Goal: Task Accomplishment & Management: Manage account settings

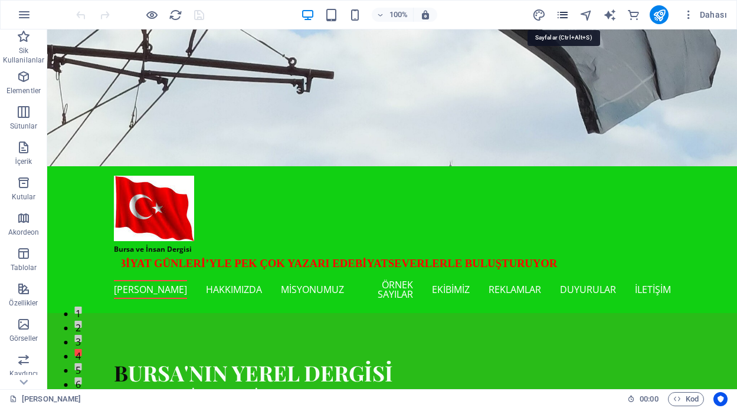
click at [566, 11] on icon "pages" at bounding box center [563, 15] width 14 height 14
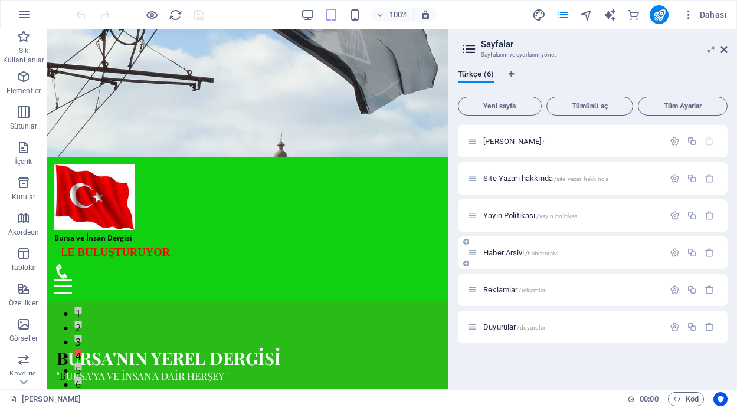
click at [517, 256] on span "Haber Arşivi /haber-arsivi" at bounding box center [520, 252] width 75 height 9
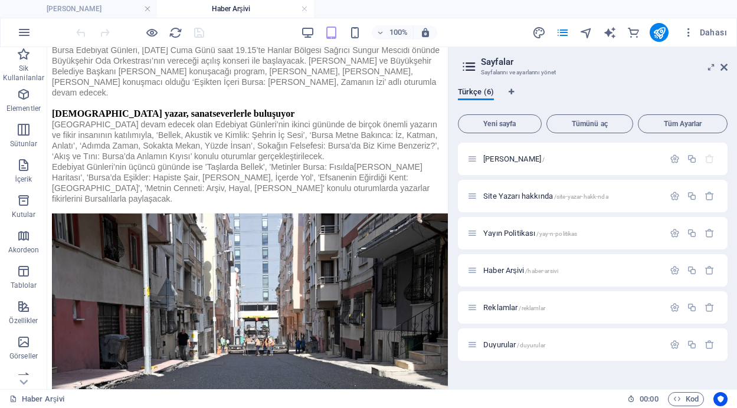
scroll to position [2481, 0]
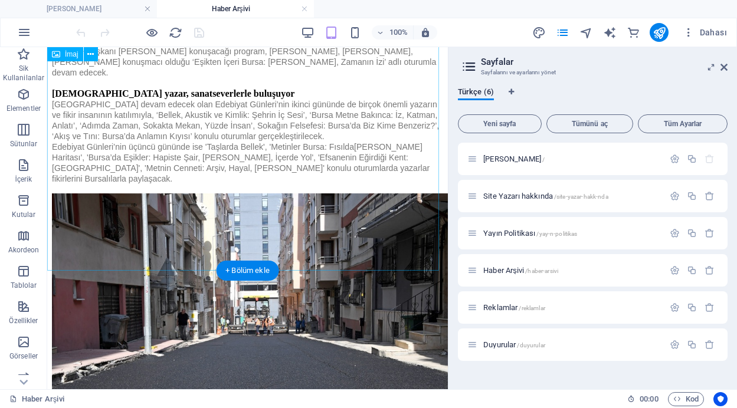
click at [92, 54] on icon at bounding box center [90, 54] width 6 height 12
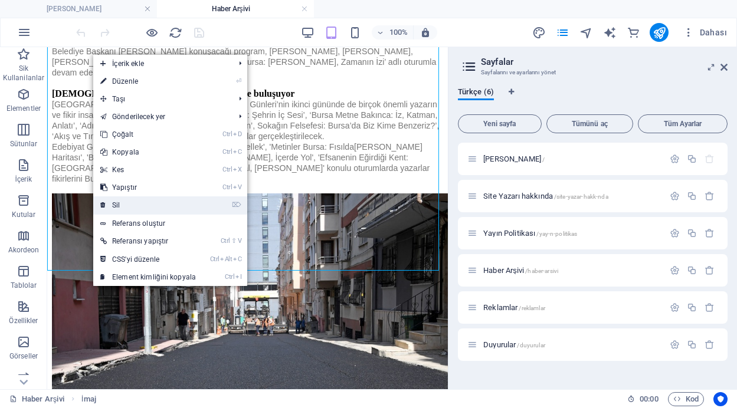
drag, startPoint x: 124, startPoint y: 201, endPoint x: 77, endPoint y: 154, distance: 66.3
click at [124, 201] on link "⌦ Sil" at bounding box center [148, 205] width 110 height 18
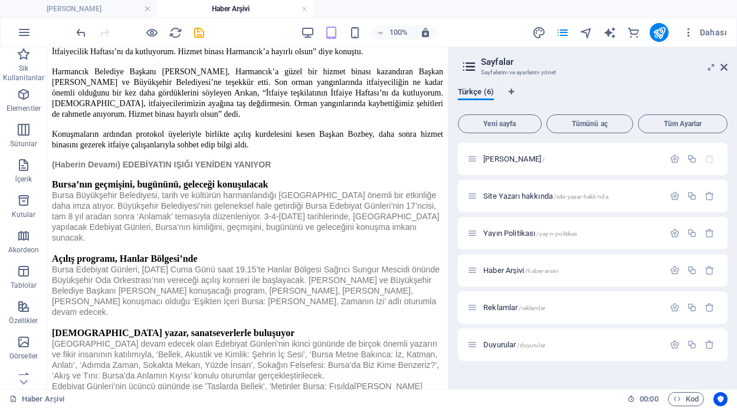
scroll to position [2244, 0]
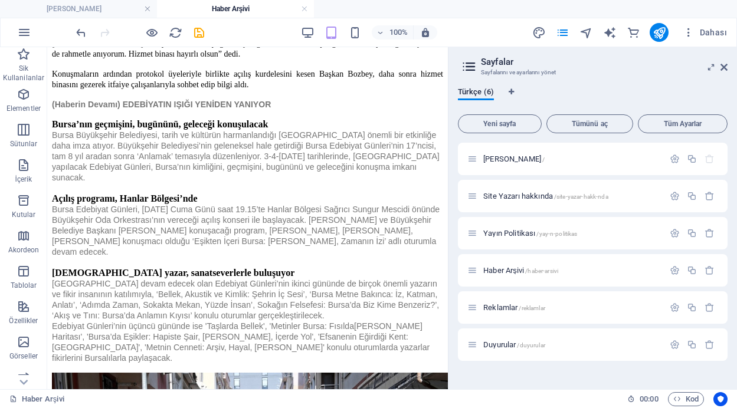
scroll to position [2314, 0]
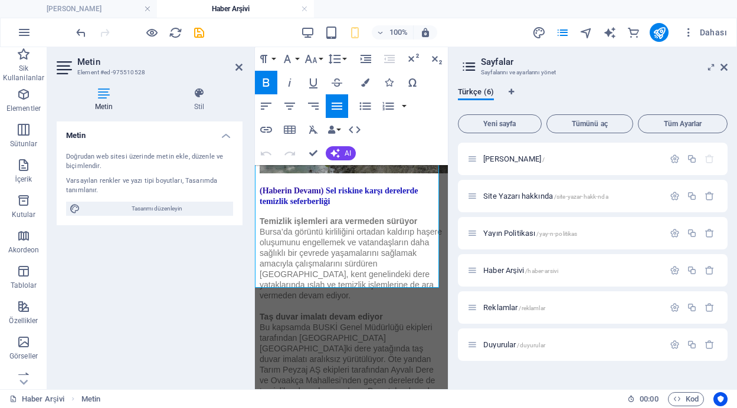
scroll to position [3982, 0]
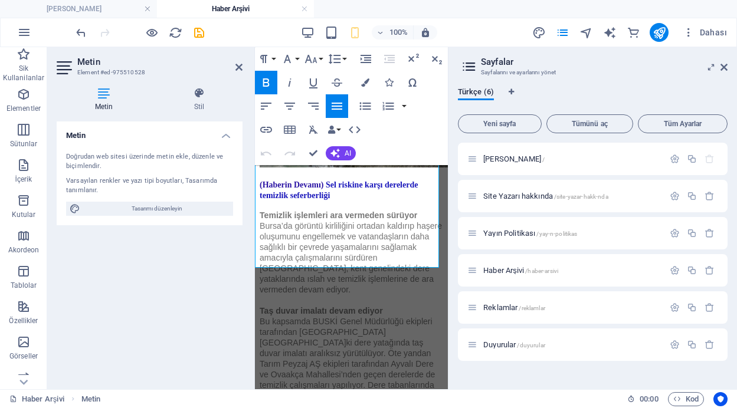
drag, startPoint x: 257, startPoint y: 174, endPoint x: 355, endPoint y: 261, distance: 131.6
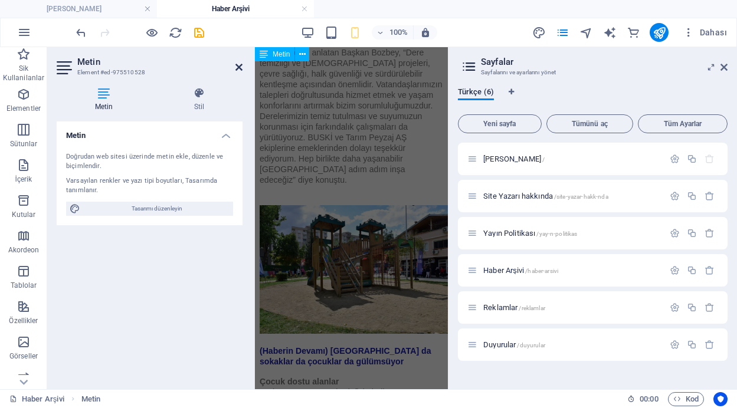
click at [240, 67] on icon at bounding box center [238, 67] width 7 height 9
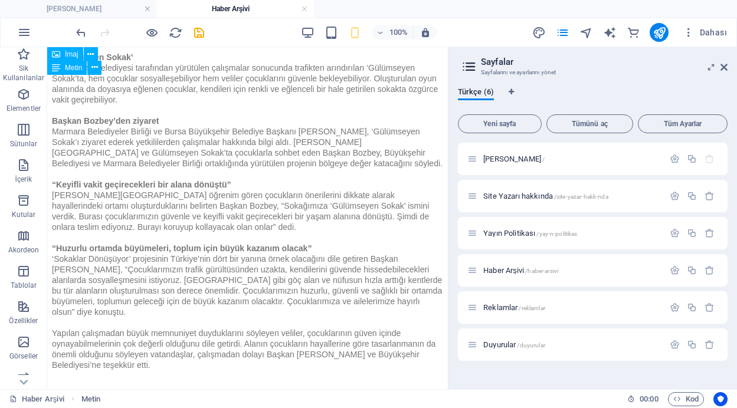
scroll to position [2152, 0]
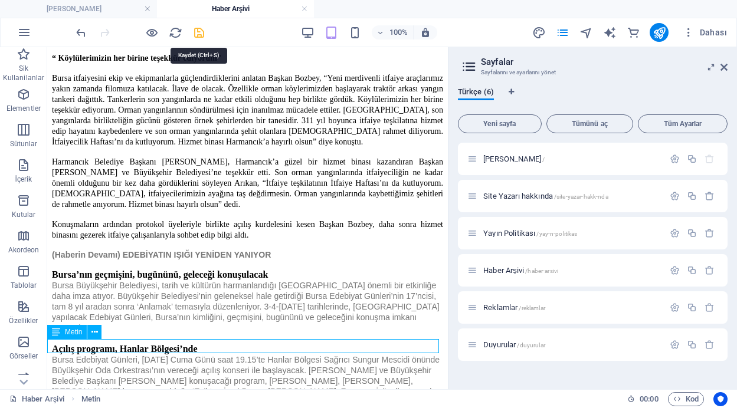
click at [199, 33] on icon "save" at bounding box center [199, 33] width 14 height 14
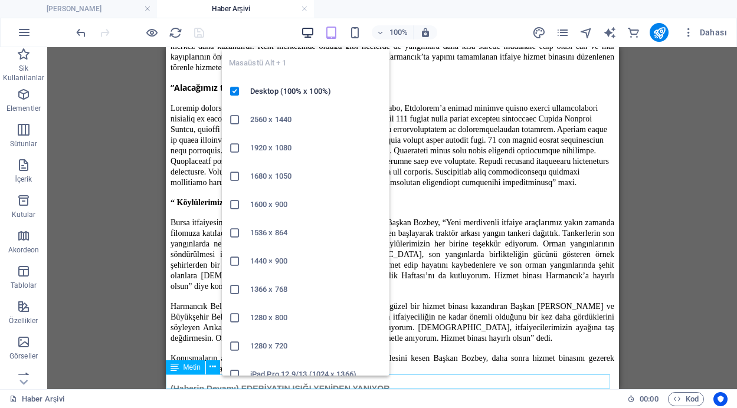
click at [307, 32] on icon "button" at bounding box center [308, 33] width 14 height 14
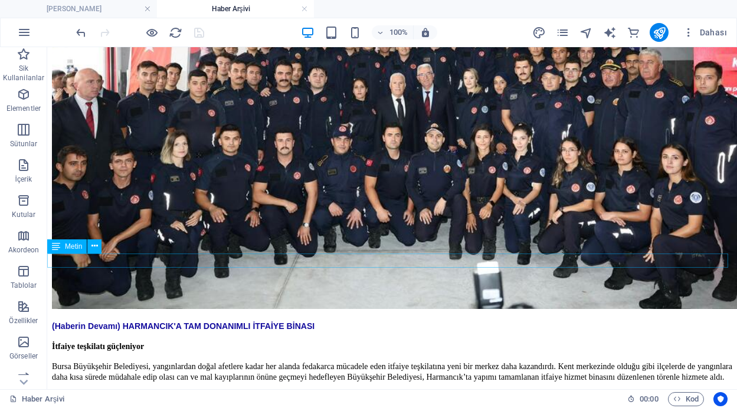
scroll to position [2274, 0]
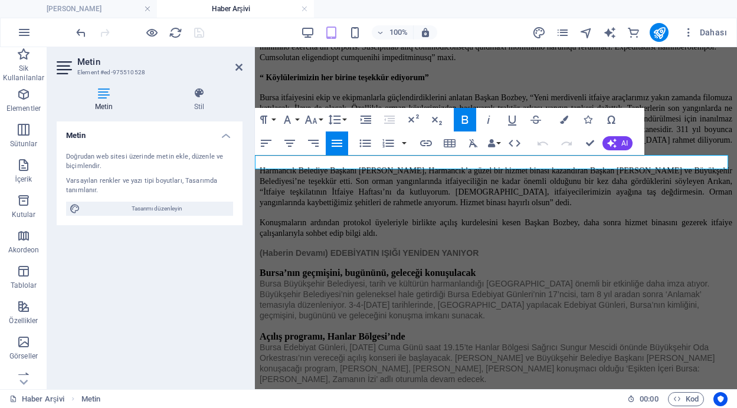
scroll to position [2329, 0]
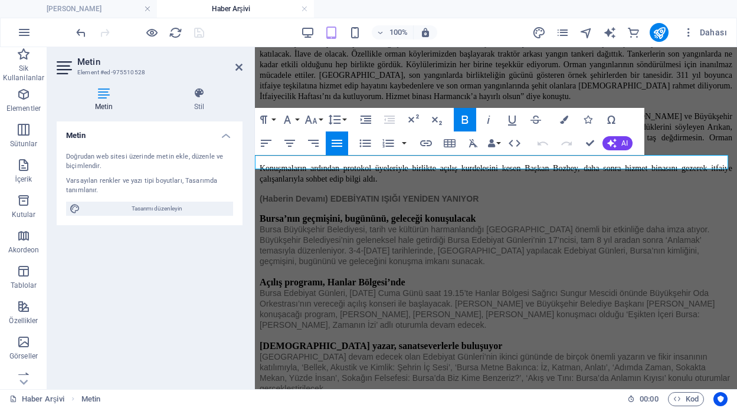
drag, startPoint x: 416, startPoint y: 163, endPoint x: 257, endPoint y: 161, distance: 158.7
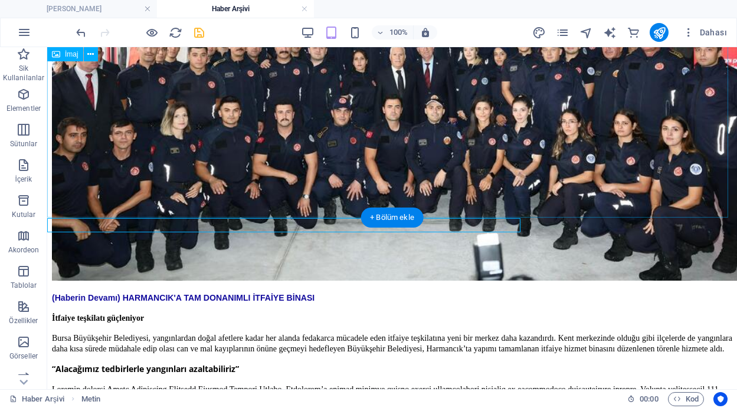
scroll to position [2261, 0]
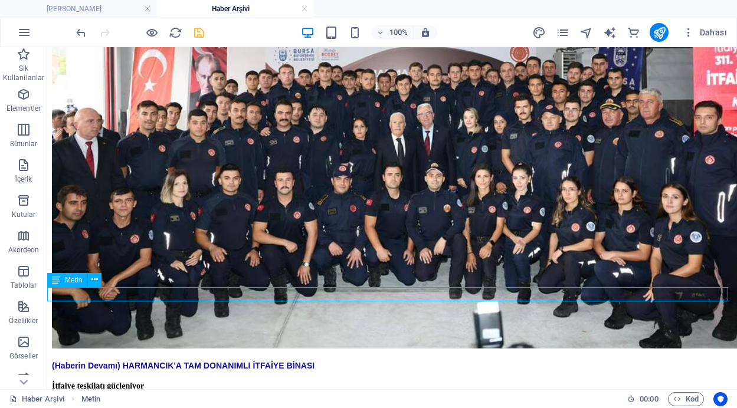
click at [93, 280] on icon at bounding box center [94, 280] width 6 height 12
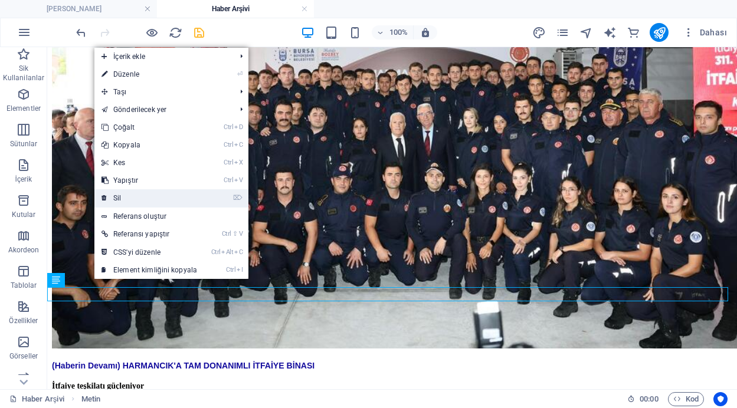
click at [129, 198] on link "⌦ Sil" at bounding box center [149, 198] width 110 height 18
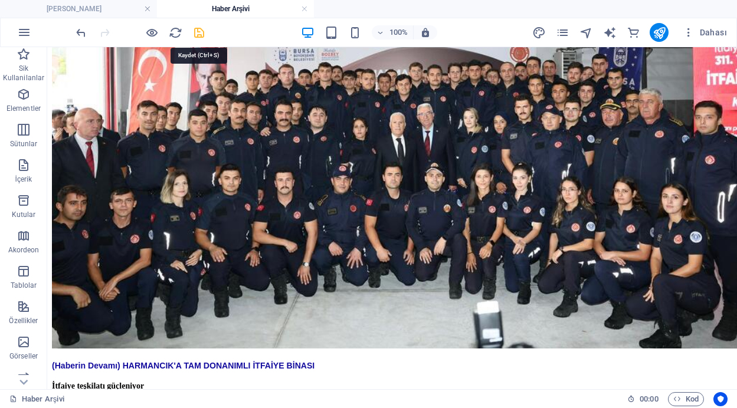
click at [196, 30] on icon "save" at bounding box center [199, 33] width 14 height 14
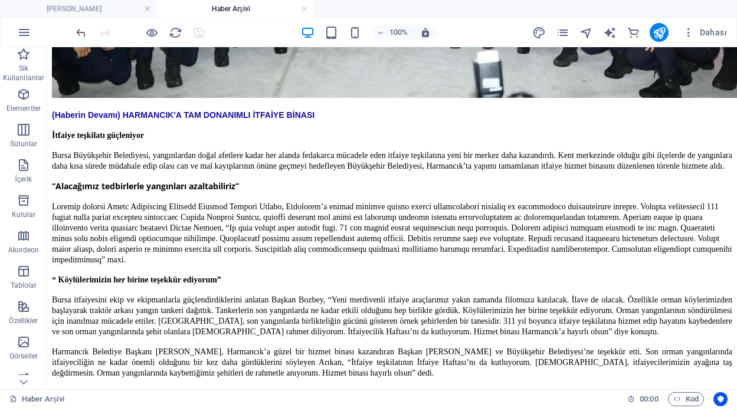
scroll to position [2553, 0]
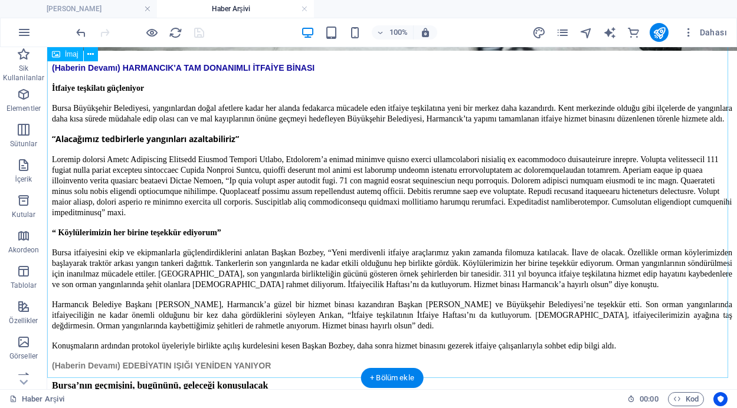
click at [94, 57] on icon at bounding box center [90, 54] width 6 height 12
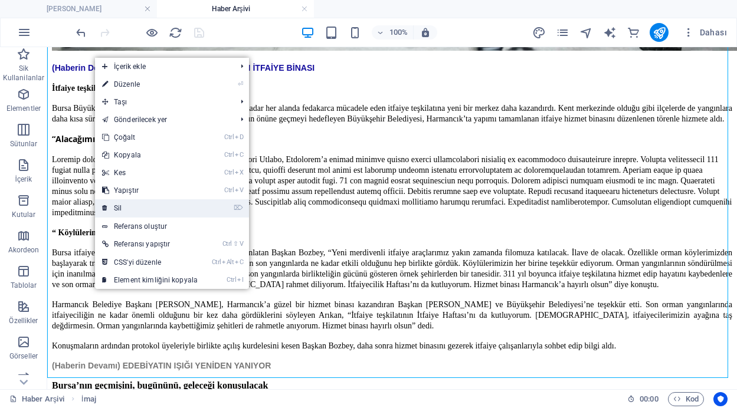
click at [126, 209] on link "⌦ Sil" at bounding box center [150, 208] width 110 height 18
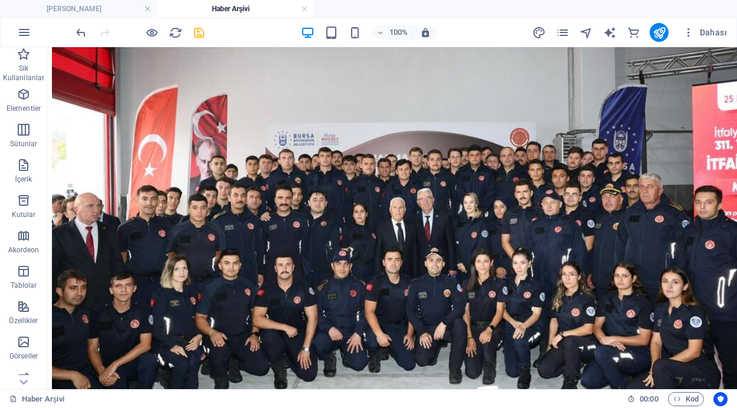
scroll to position [2193, 0]
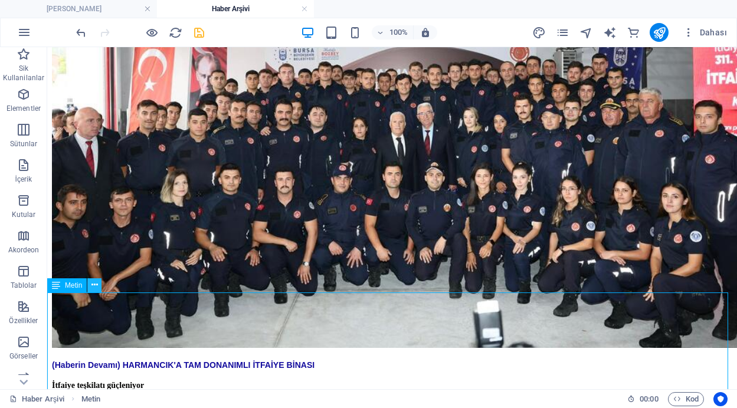
click at [93, 285] on icon at bounding box center [94, 285] width 6 height 12
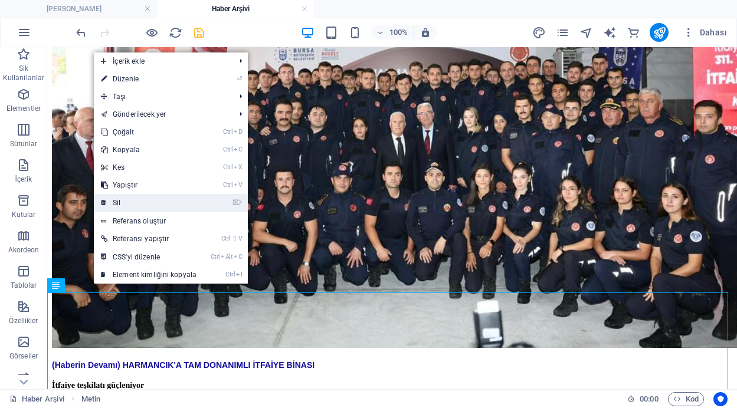
click at [125, 201] on link "⌦ Sil" at bounding box center [149, 203] width 110 height 18
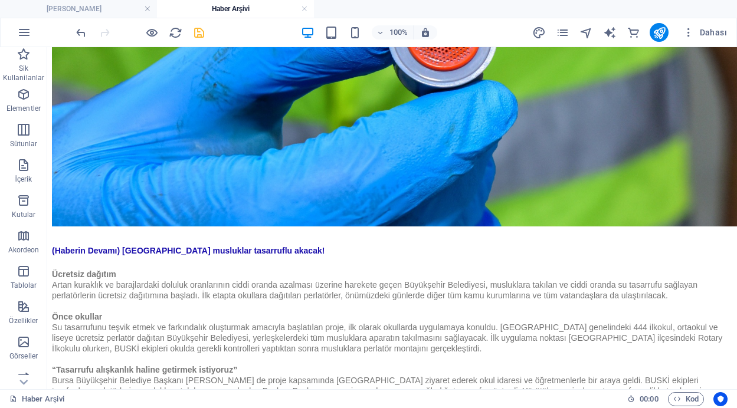
scroll to position [4639, 0]
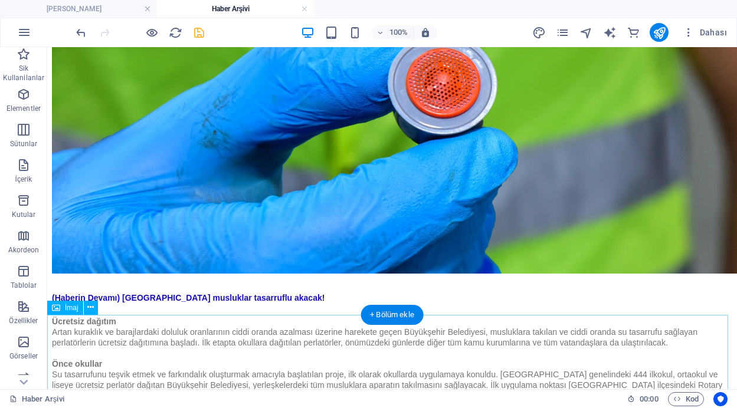
drag, startPoint x: 94, startPoint y: 304, endPoint x: 99, endPoint y: 309, distance: 6.7
click at [94, 305] on icon at bounding box center [90, 307] width 6 height 12
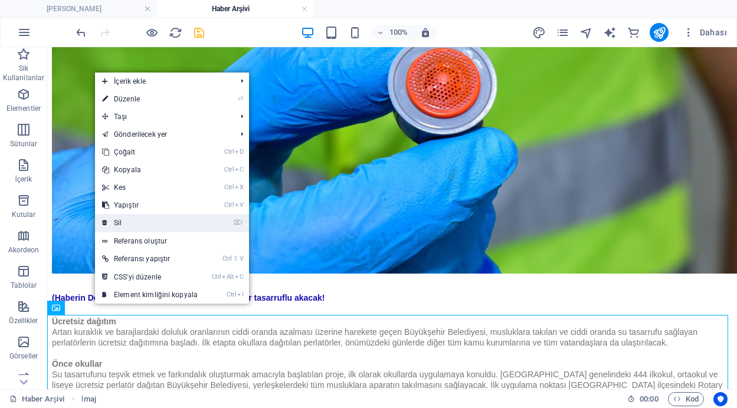
click at [138, 226] on link "⌦ Sil" at bounding box center [150, 223] width 110 height 18
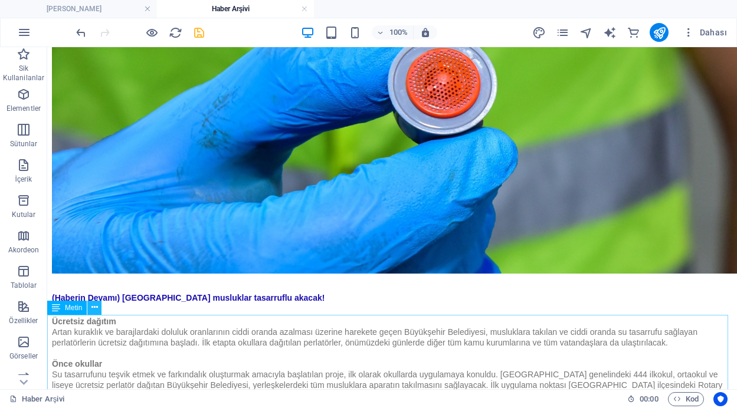
click at [93, 310] on icon at bounding box center [94, 307] width 6 height 12
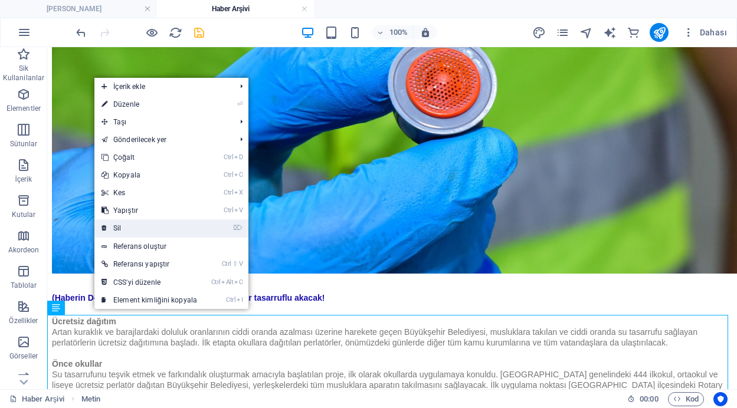
drag, startPoint x: 139, startPoint y: 222, endPoint x: 91, endPoint y: 176, distance: 65.9
click at [139, 222] on link "⌦ Sil" at bounding box center [149, 228] width 110 height 18
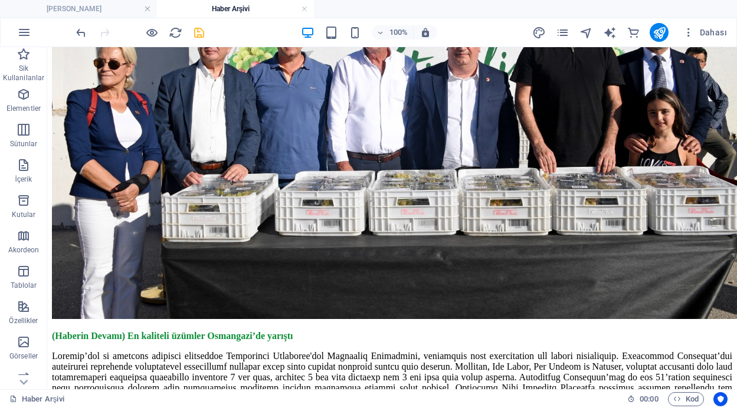
scroll to position [5294, 0]
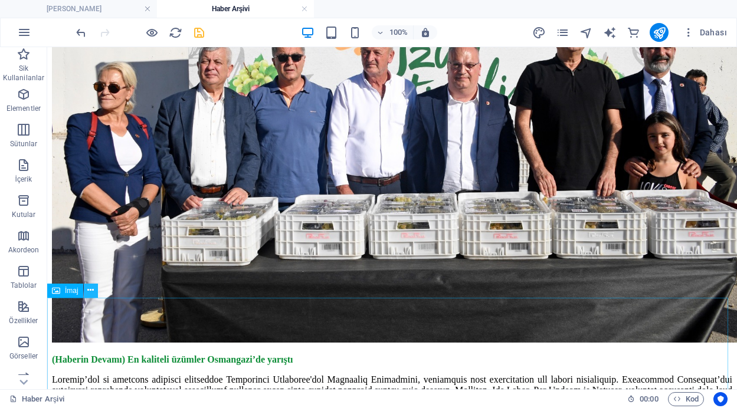
click at [91, 292] on icon at bounding box center [90, 290] width 6 height 12
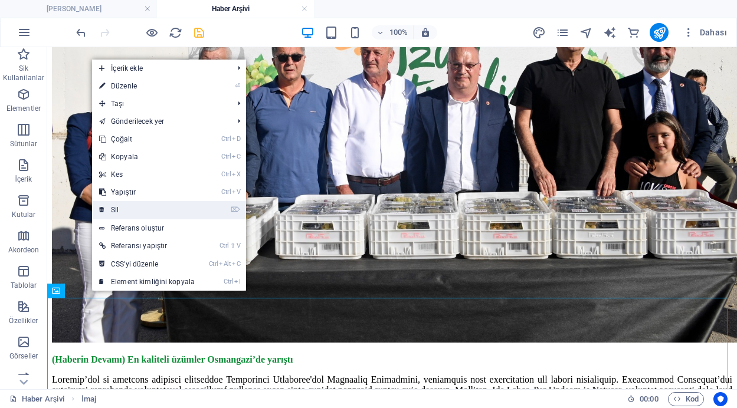
click at [121, 207] on link "⌦ Sil" at bounding box center [147, 210] width 110 height 18
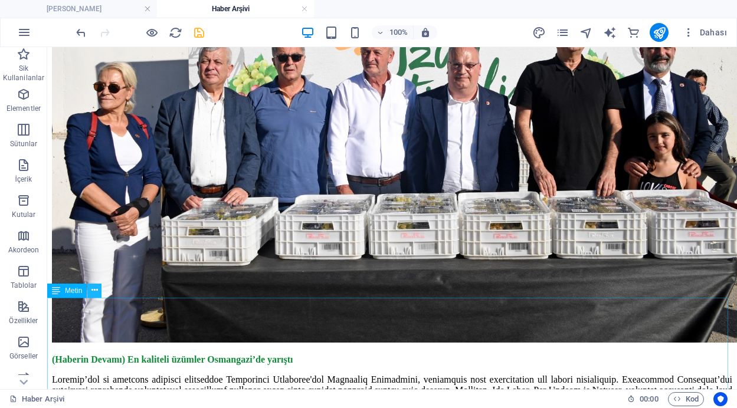
click at [96, 290] on icon at bounding box center [94, 290] width 6 height 12
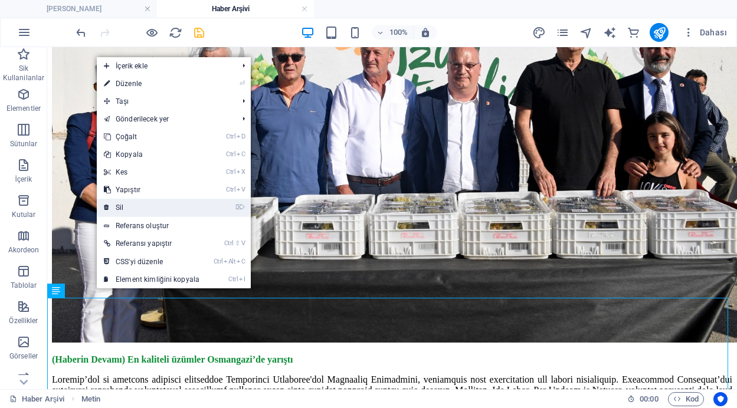
drag, startPoint x: 126, startPoint y: 206, endPoint x: 78, endPoint y: 160, distance: 65.9
click at [126, 206] on link "⌦ Sil" at bounding box center [152, 208] width 110 height 18
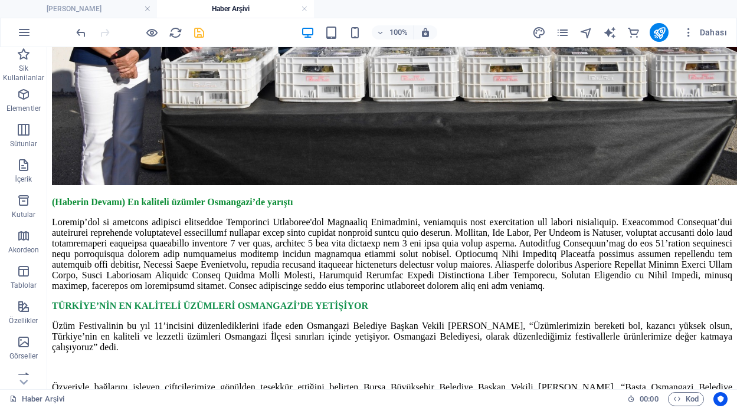
scroll to position [5475, 0]
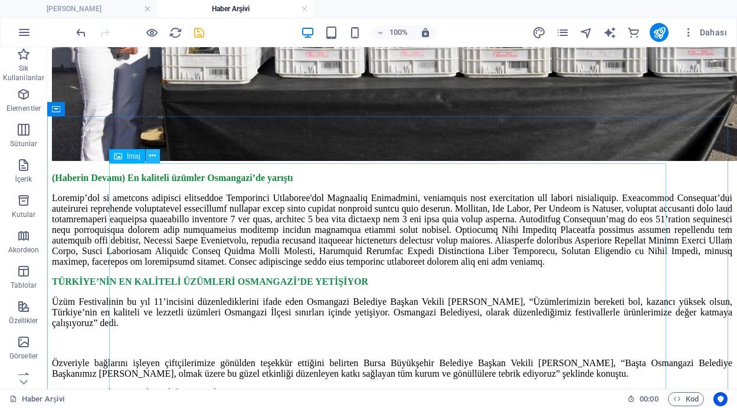
click at [155, 160] on icon at bounding box center [152, 156] width 6 height 12
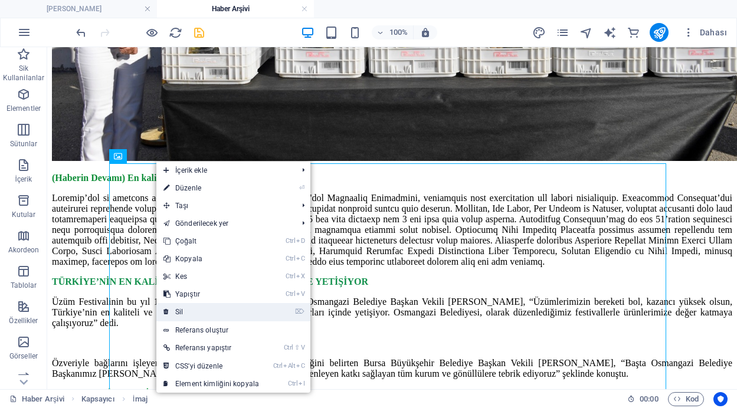
click at [192, 311] on link "⌦ Sil" at bounding box center [211, 312] width 110 height 18
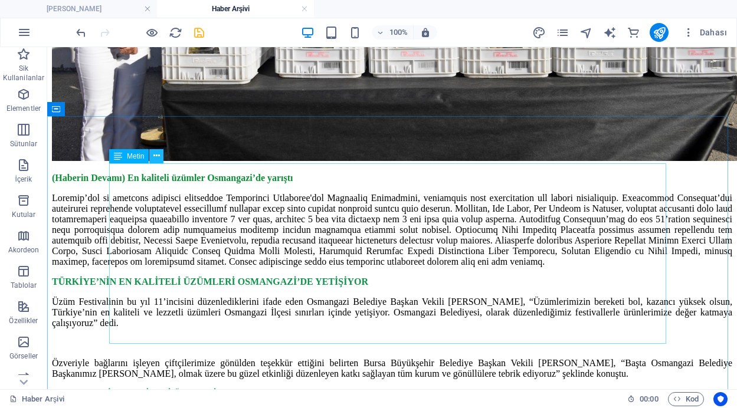
click at [155, 156] on icon at bounding box center [156, 156] width 6 height 12
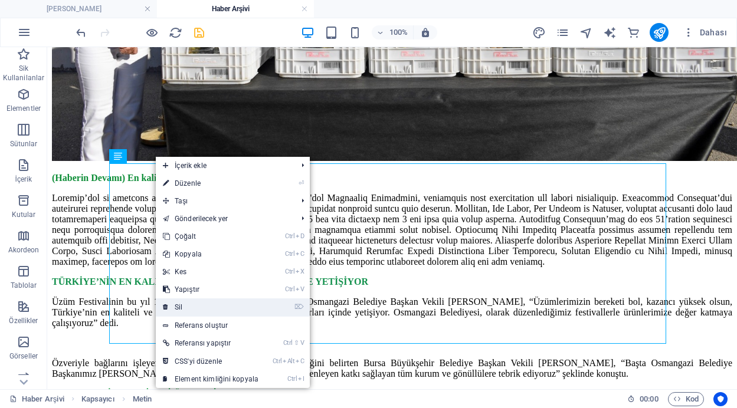
click at [188, 310] on link "⌦ Sil" at bounding box center [211, 308] width 110 height 18
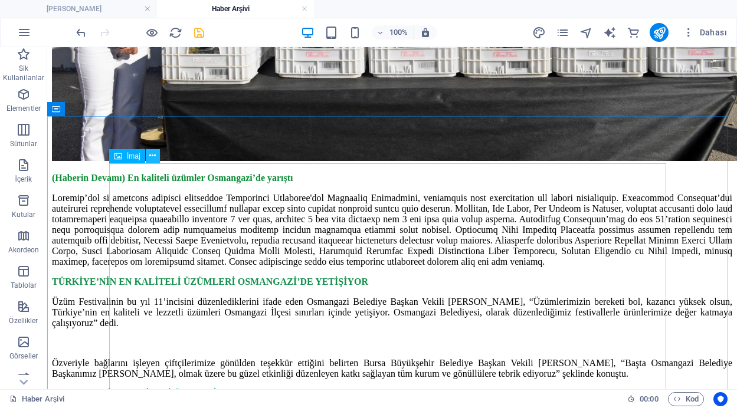
click at [151, 157] on icon at bounding box center [152, 156] width 6 height 12
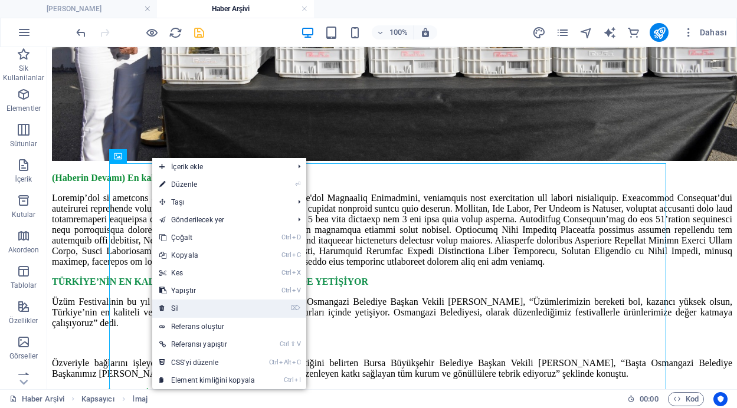
click at [190, 307] on link "⌦ Sil" at bounding box center [207, 309] width 110 height 18
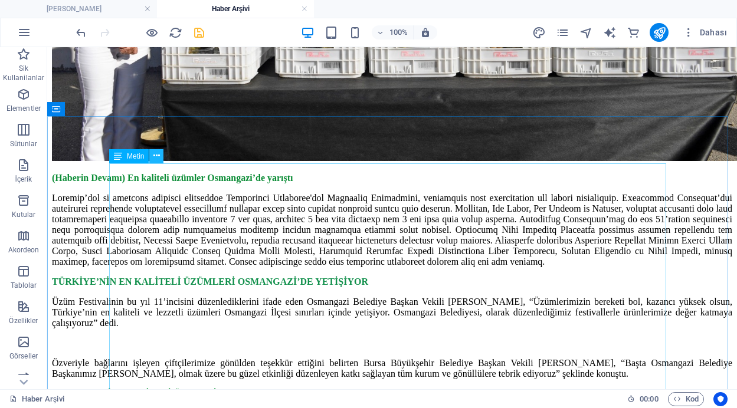
click at [155, 156] on icon at bounding box center [156, 156] width 6 height 12
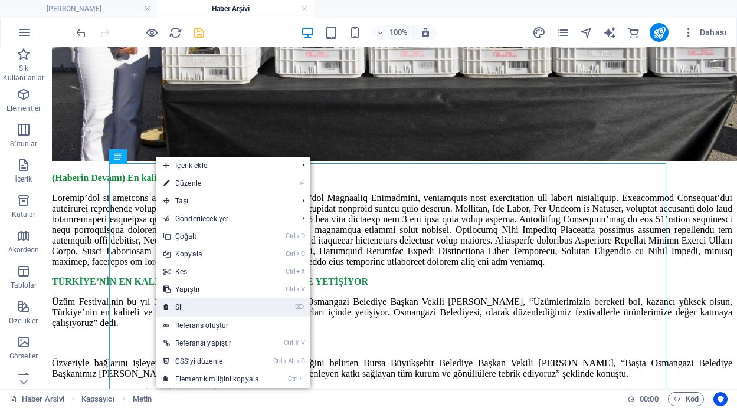
click at [179, 305] on link "⌦ Sil" at bounding box center [211, 308] width 110 height 18
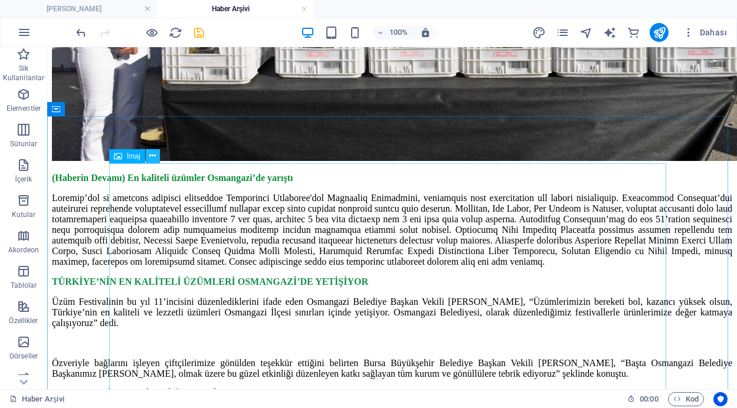
click at [153, 161] on icon at bounding box center [152, 156] width 6 height 12
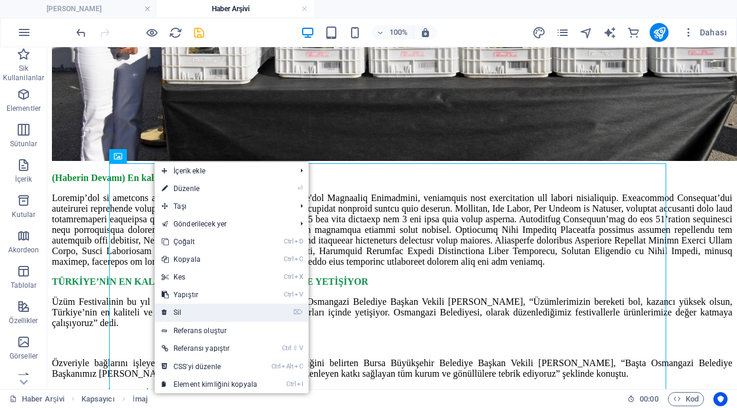
drag, startPoint x: 188, startPoint y: 306, endPoint x: 140, endPoint y: 259, distance: 67.2
click at [188, 306] on link "⌦ Sil" at bounding box center [210, 313] width 110 height 18
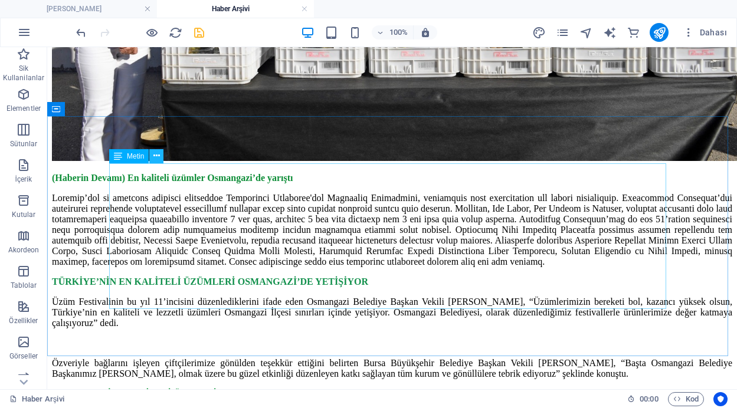
click at [158, 156] on icon at bounding box center [156, 156] width 6 height 12
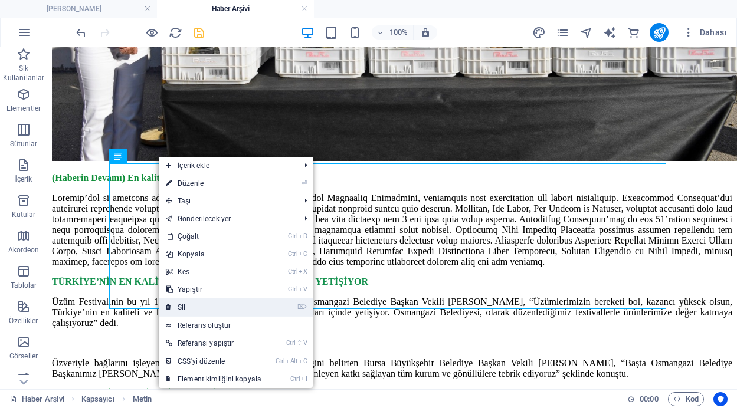
drag, startPoint x: 205, startPoint y: 309, endPoint x: 157, endPoint y: 262, distance: 67.2
click at [205, 309] on link "⌦ Sil" at bounding box center [214, 308] width 110 height 18
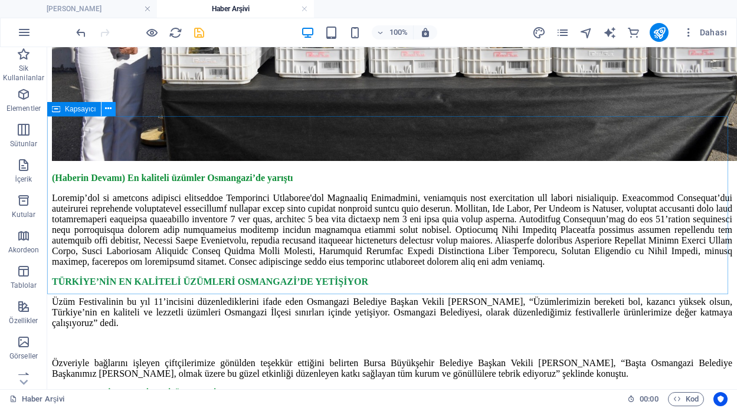
click at [110, 110] on icon at bounding box center [108, 109] width 6 height 12
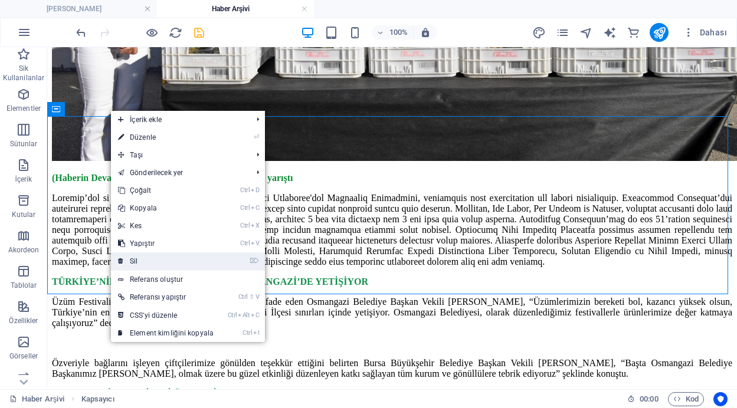
drag, startPoint x: 146, startPoint y: 261, endPoint x: 99, endPoint y: 215, distance: 66.3
click at [146, 261] on link "⌦ Sil" at bounding box center [166, 262] width 110 height 18
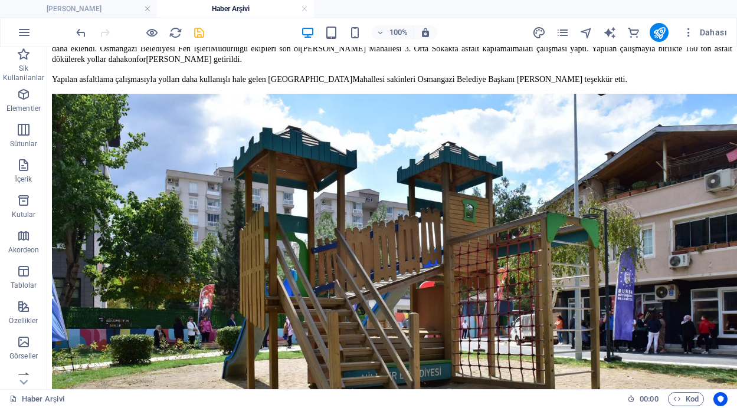
scroll to position [3561, 0]
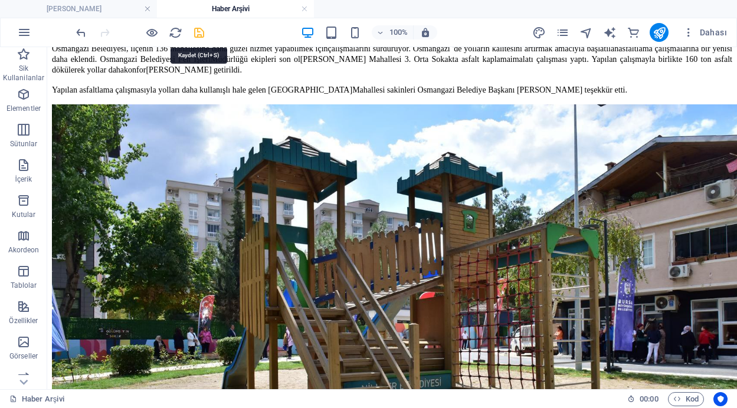
click at [197, 33] on icon "save" at bounding box center [199, 33] width 14 height 14
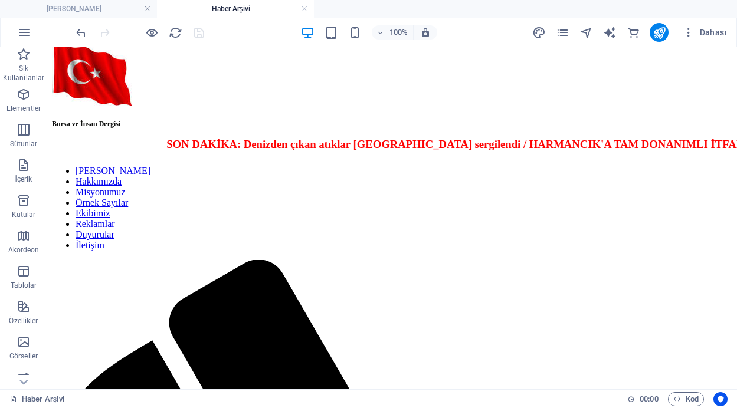
scroll to position [0, 0]
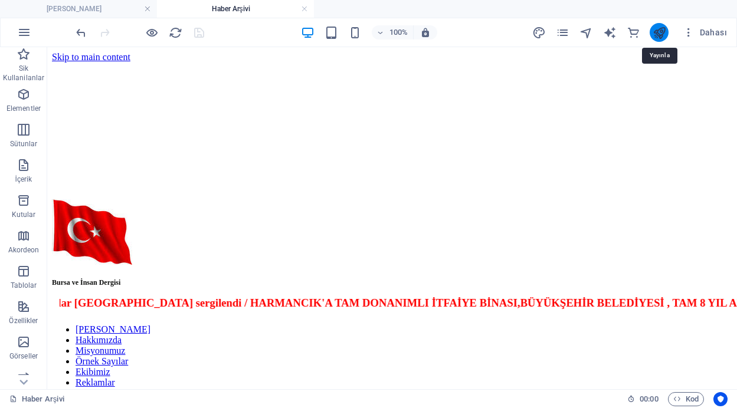
click at [661, 32] on icon "publish" at bounding box center [659, 33] width 14 height 14
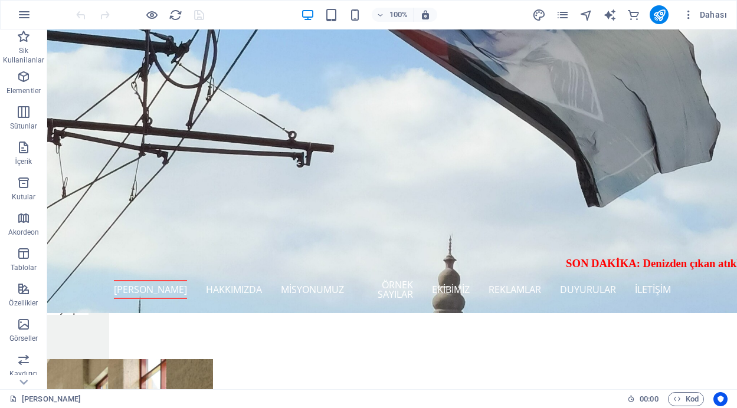
scroll to position [313, 0]
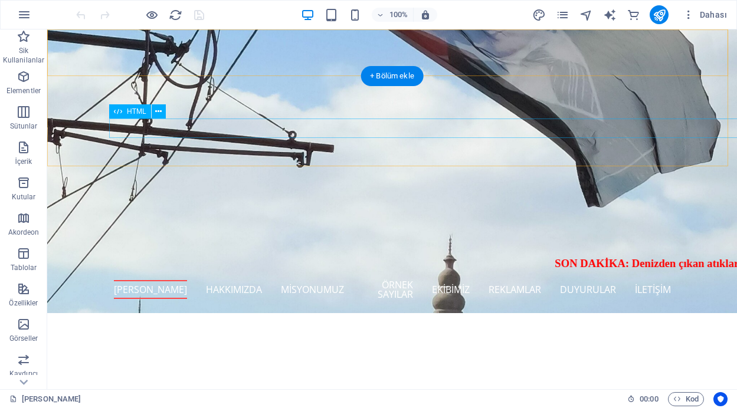
click at [410, 255] on div "SON DAKİKA: Denizden çıkan atıklar Marmara Forum’da sergilendi / HARMANCIK'A TA…" at bounding box center [392, 265] width 557 height 20
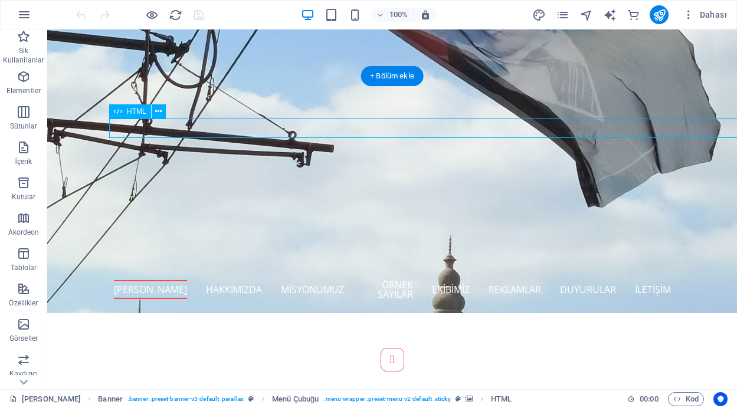
click at [410, 255] on div "SON DAKİKA: Denizden çıkan atıklar Marmara Forum’da sergilendi / HARMANCIK'A TA…" at bounding box center [392, 265] width 557 height 20
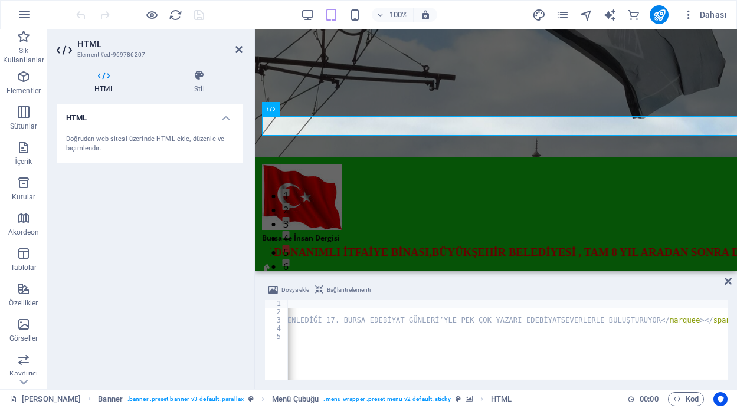
scroll to position [0, 1183]
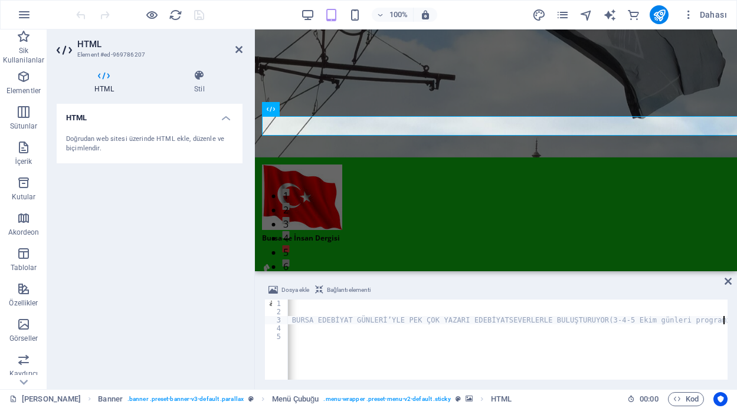
scroll to position [0, 1237]
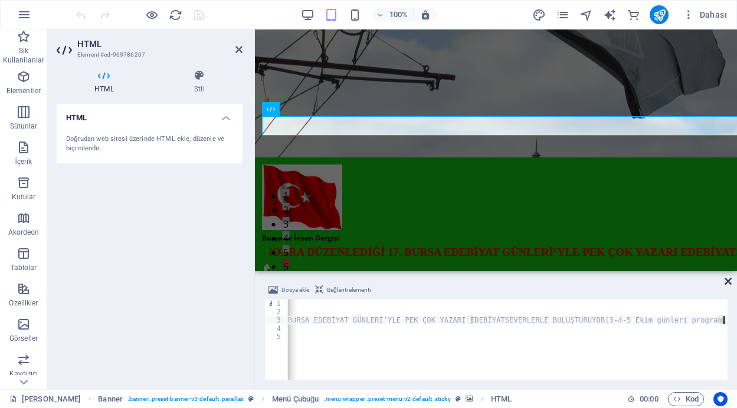
type textarea "<marquee scrolldelay="50" scrollamount="12" width="1200" height="26" msambientc…"
click at [727, 283] on icon at bounding box center [727, 281] width 7 height 9
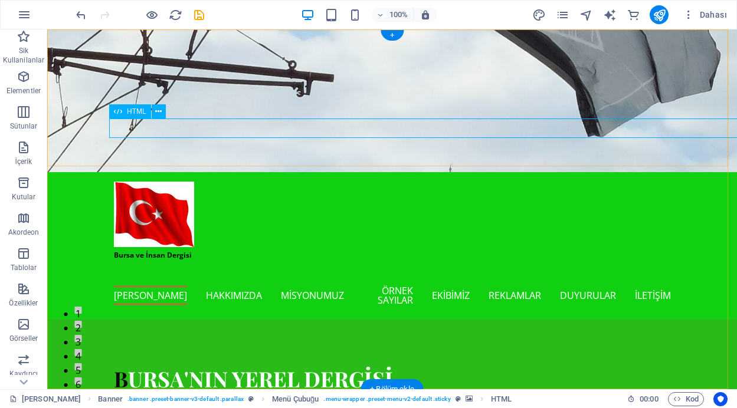
click at [352, 261] on div "SON DAKİKA: Denizden çıkan atıklar Marmara Forum’da sergilendi / HARMANCIK'A TA…" at bounding box center [392, 271] width 557 height 20
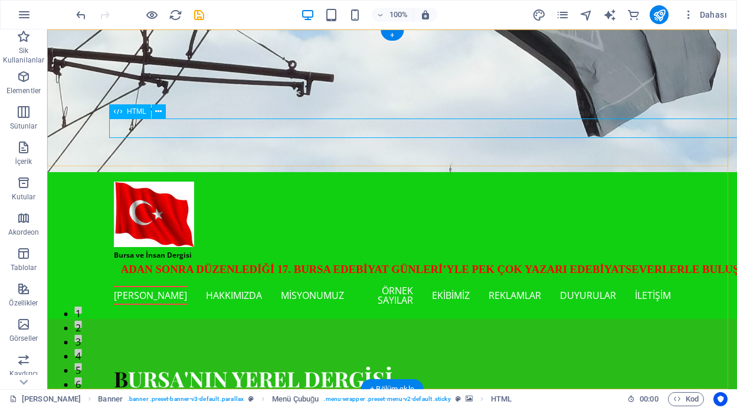
click at [352, 261] on div "SON DAKİKA: Denizden çıkan atıklar Marmara Forum’da sergilendi / HARMANCIK'A TA…" at bounding box center [392, 271] width 557 height 20
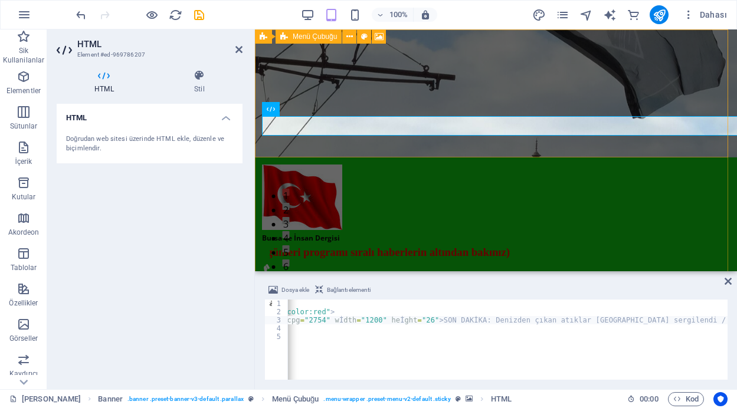
scroll to position [0, 342]
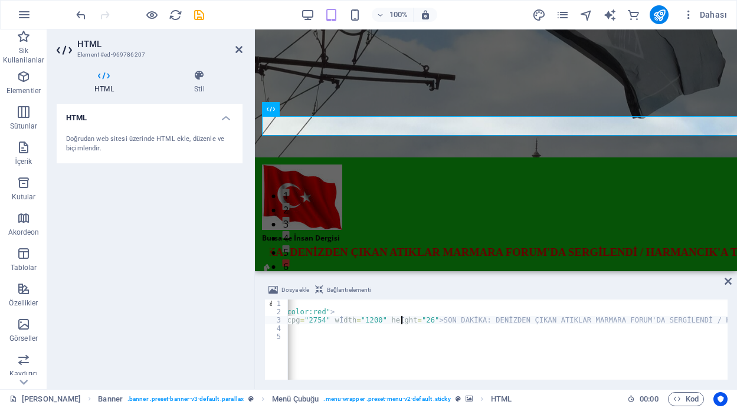
type textarea "<marquee scrolldelay="50" scrollamount="12" width="1200" height="26" msambientc…"
click at [729, 279] on icon at bounding box center [727, 281] width 7 height 9
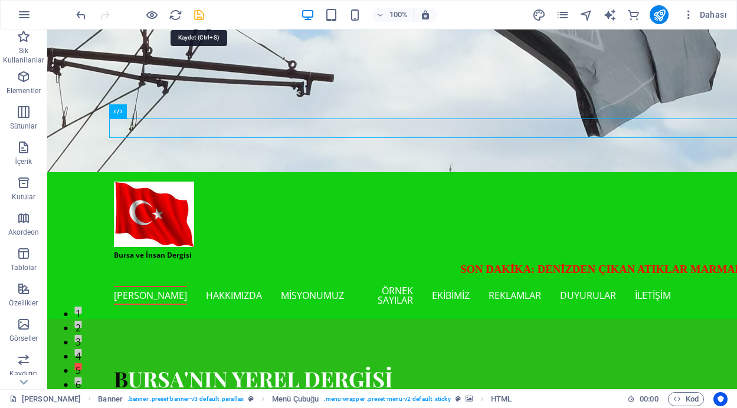
click at [199, 14] on icon "save" at bounding box center [199, 15] width 14 height 14
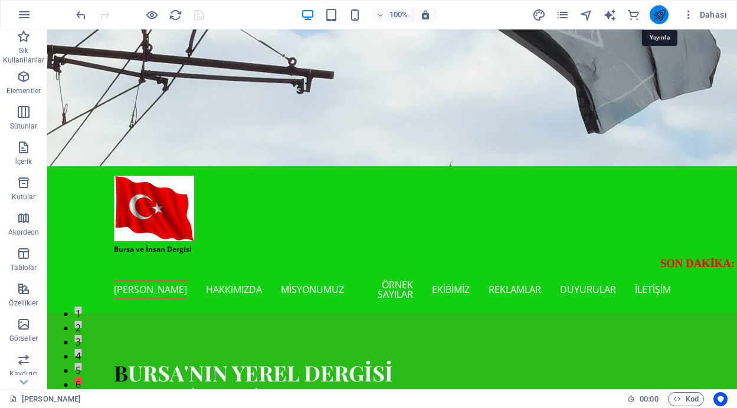
click at [658, 15] on icon "publish" at bounding box center [659, 15] width 14 height 14
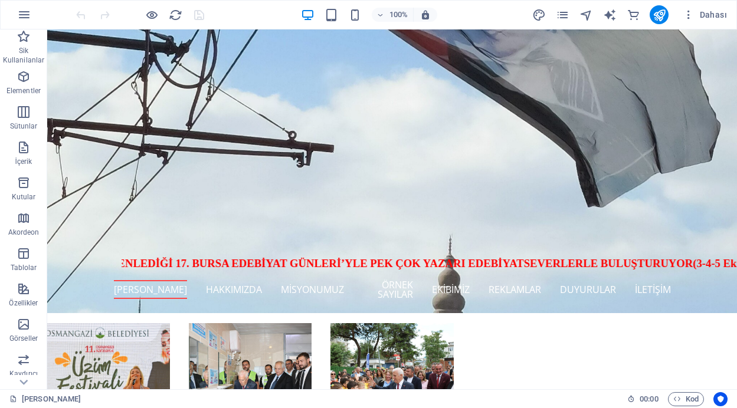
scroll to position [677, 0]
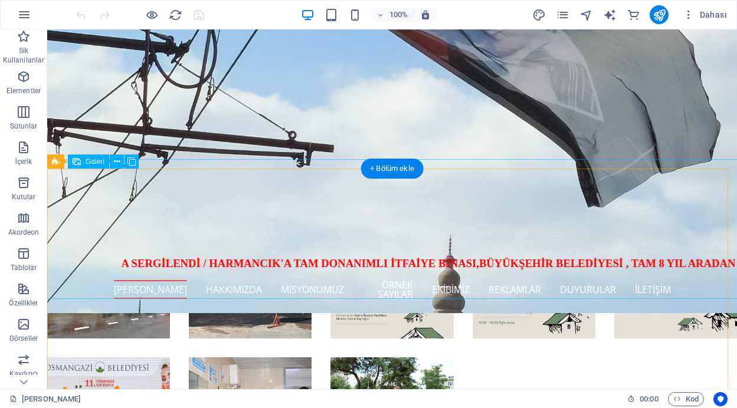
click at [133, 216] on li at bounding box center [108, 277] width 123 height 123
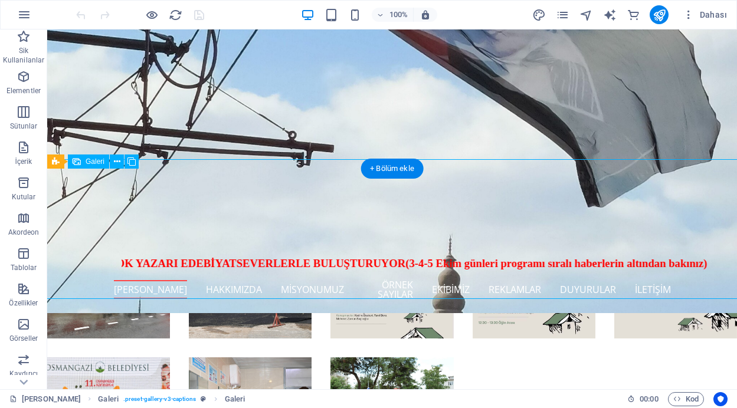
click at [133, 216] on li at bounding box center [108, 277] width 123 height 123
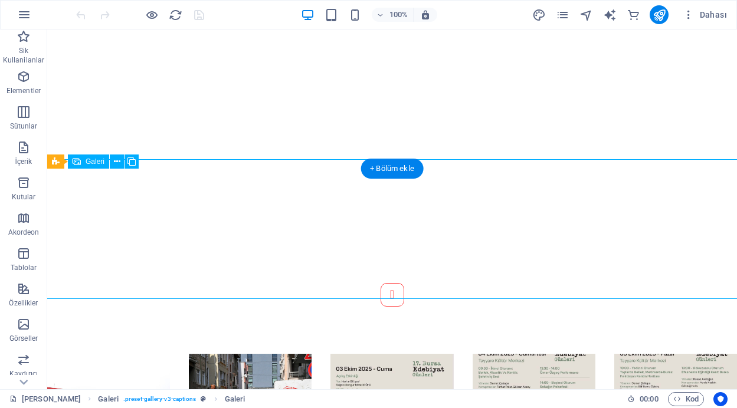
select select "4"
select select "px"
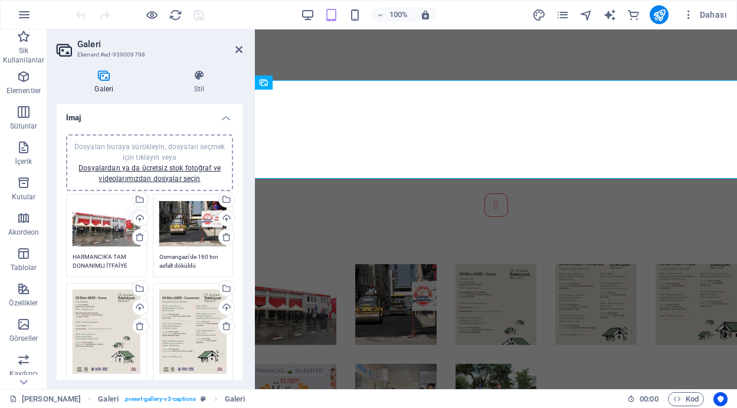
drag, startPoint x: 240, startPoint y: 175, endPoint x: 238, endPoint y: 225, distance: 50.2
click at [238, 225] on div "Dosyaları buraya sürükleyin, dosyaları seçmek için tıklayın veya Dosyalardan ya…" at bounding box center [150, 343] width 186 height 436
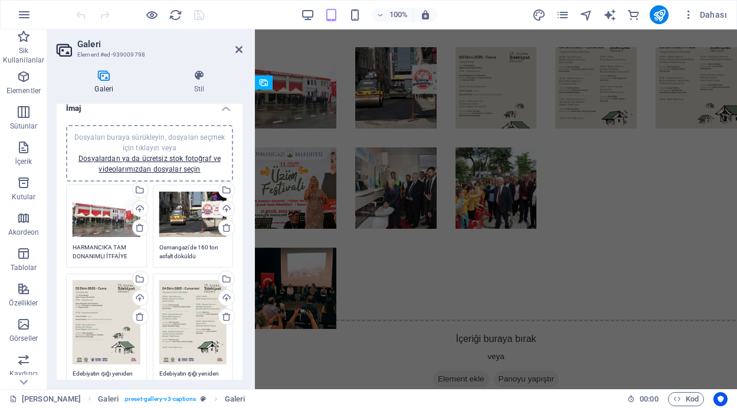
scroll to position [0, 0]
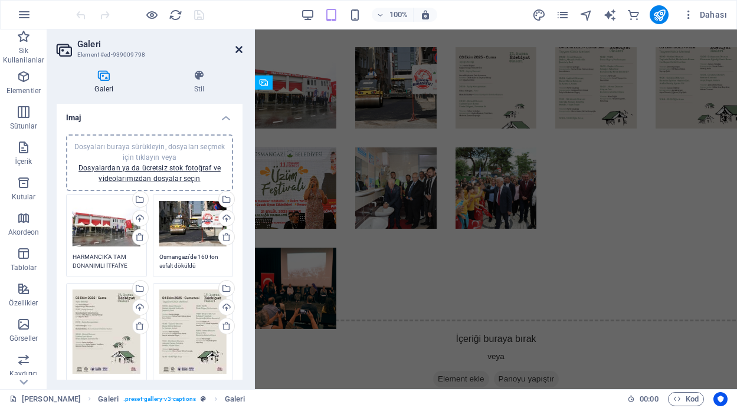
drag, startPoint x: 238, startPoint y: 50, endPoint x: 192, endPoint y: 21, distance: 54.3
click at [238, 50] on icon at bounding box center [238, 49] width 7 height 9
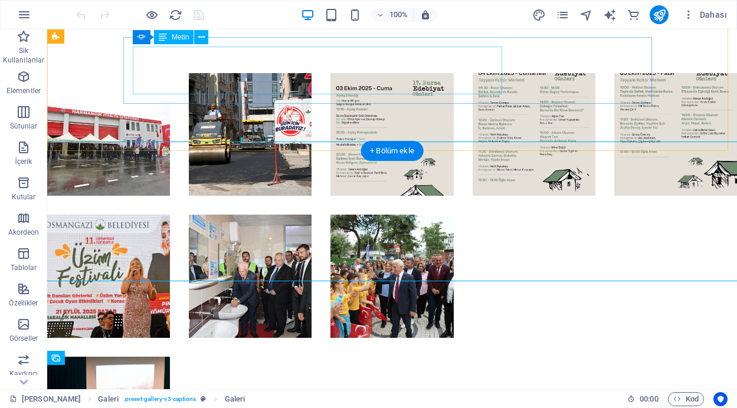
scroll to position [402, 0]
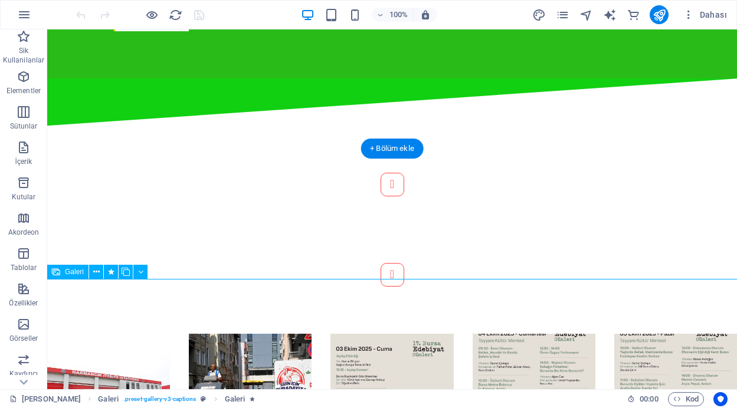
select select "4"
select select "px"
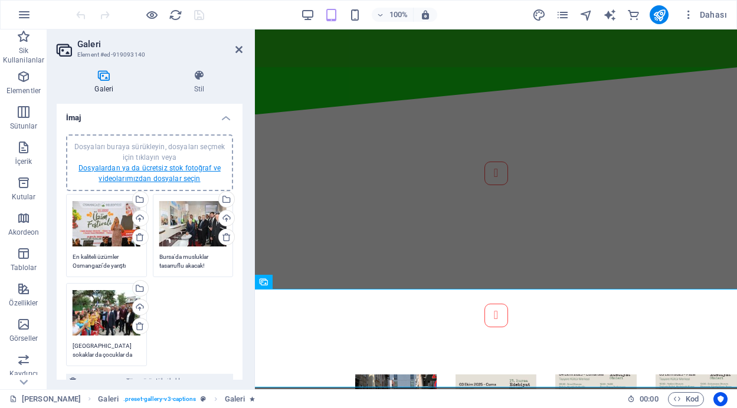
click at [157, 171] on link "Dosyalardan ya da ücretsiz stok fotoğraf ve videolarımızdan dosyalar seçin" at bounding box center [149, 173] width 142 height 19
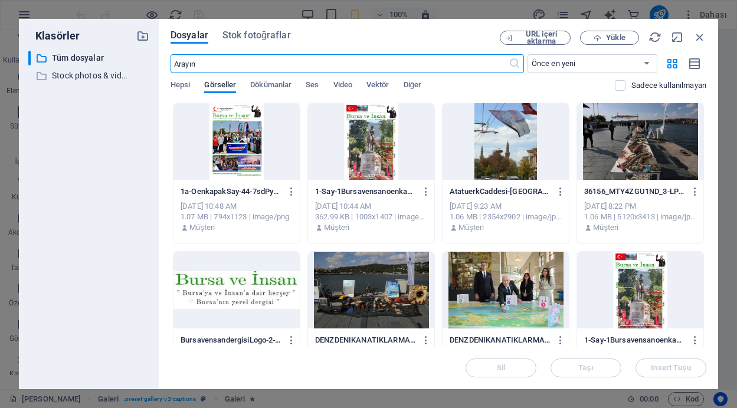
scroll to position [838, 0]
click at [625, 157] on div at bounding box center [640, 141] width 126 height 77
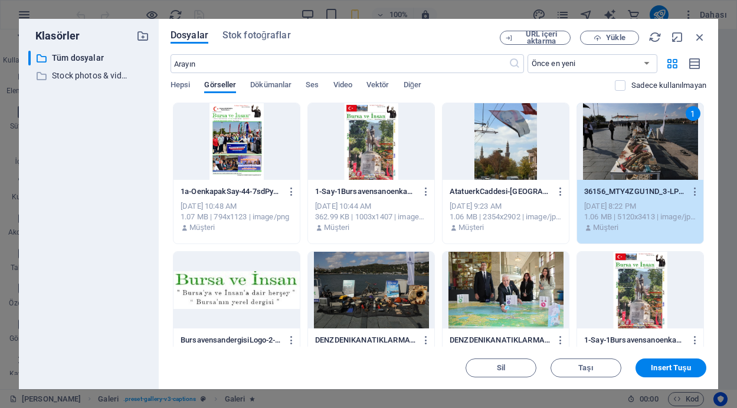
scroll to position [860, 0]
click at [625, 157] on div "1" at bounding box center [640, 141] width 126 height 77
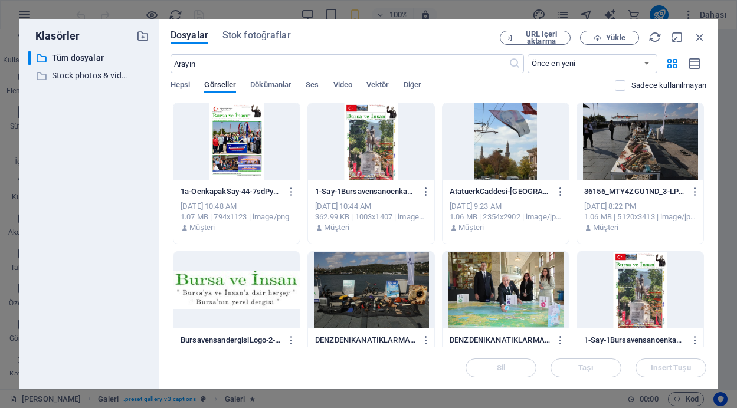
click at [625, 157] on div at bounding box center [640, 141] width 126 height 77
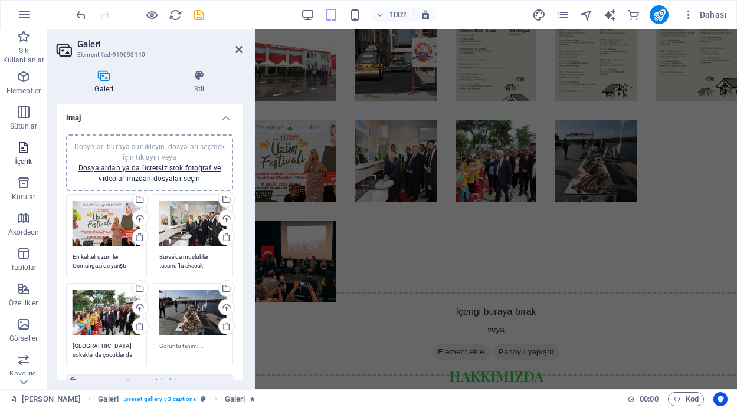
scroll to position [1007, 0]
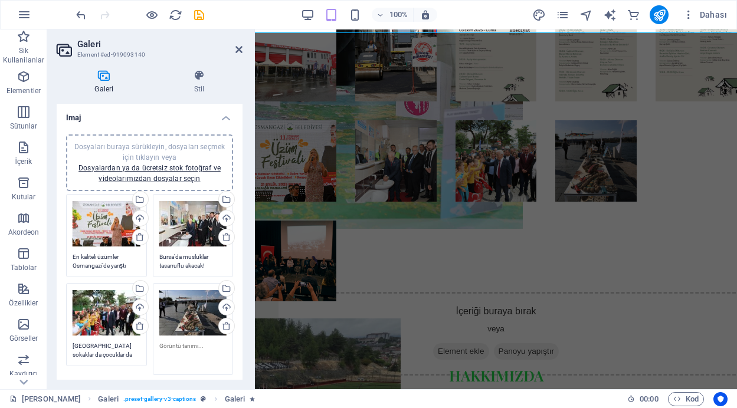
click at [187, 352] on textarea at bounding box center [193, 355] width 68 height 27
paste textarea "9-Zv3-Rz"
type textarea "9-Zv3-Rz"
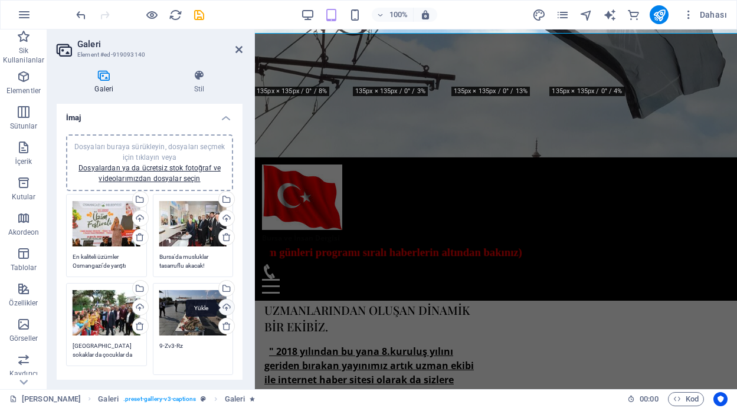
scroll to position [921, 0]
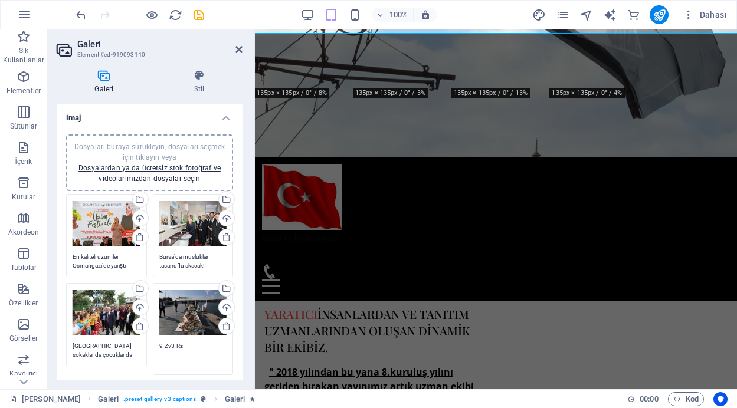
drag, startPoint x: 183, startPoint y: 346, endPoint x: 156, endPoint y: 346, distance: 27.7
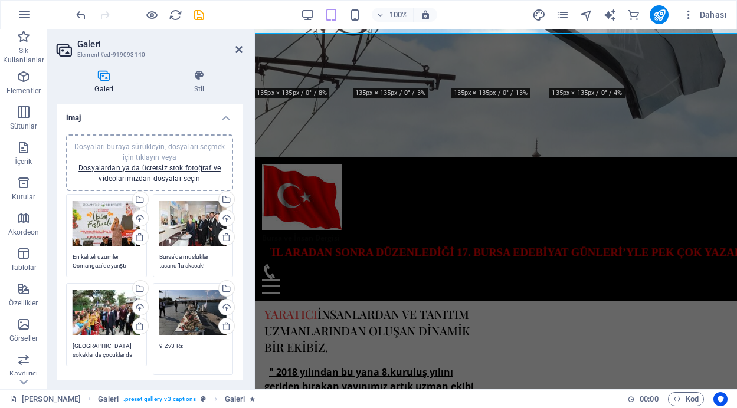
click at [156, 346] on div "Dosyaları buraya sürükleyin, dosyaları seçmek için tıklayın veya Dosyalardan ya…" at bounding box center [193, 329] width 87 height 98
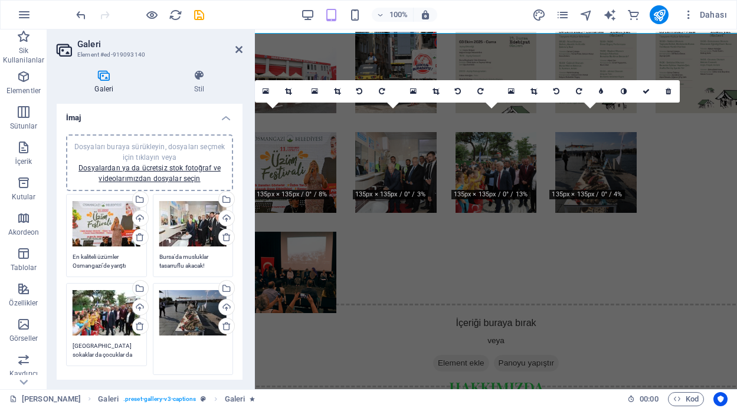
scroll to position [756, 0]
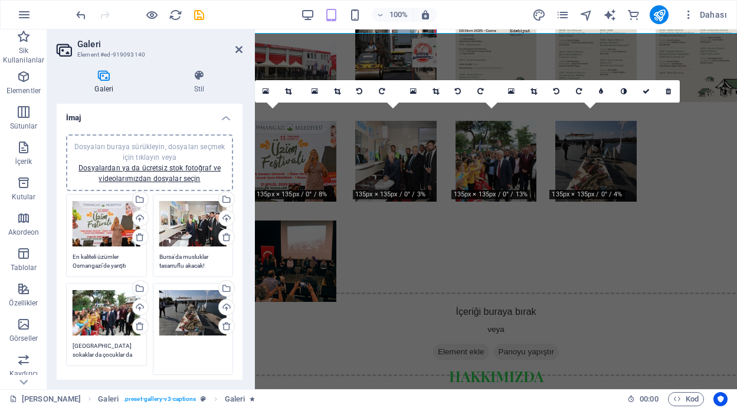
click at [182, 349] on textarea at bounding box center [193, 355] width 68 height 27
paste textarea "Denizden çıkan atıklar [GEOGRAPHIC_DATA] sergilendi"
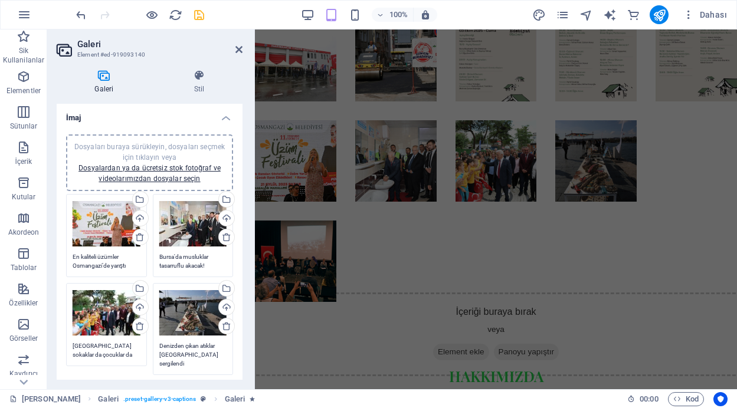
scroll to position [789, 0]
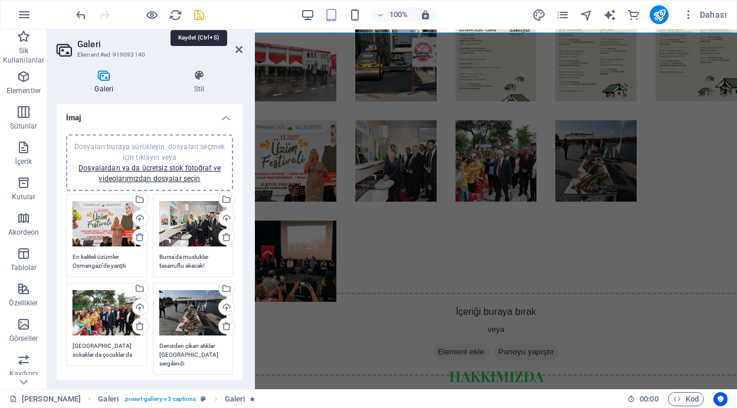
type textarea "Denizden çıkan atıklar [GEOGRAPHIC_DATA] sergilendi"
click at [197, 14] on icon "save" at bounding box center [199, 15] width 14 height 14
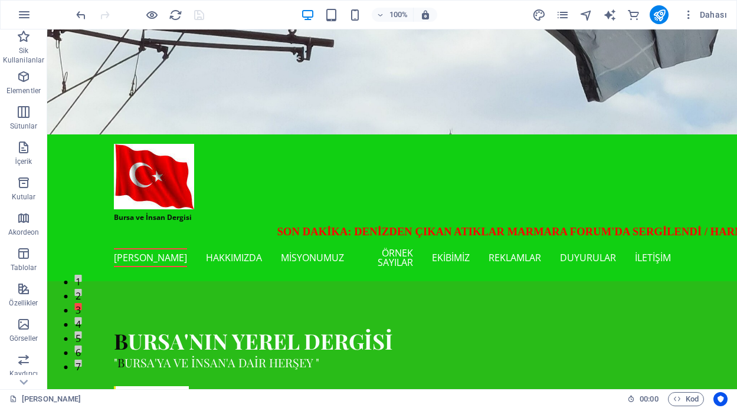
scroll to position [0, 0]
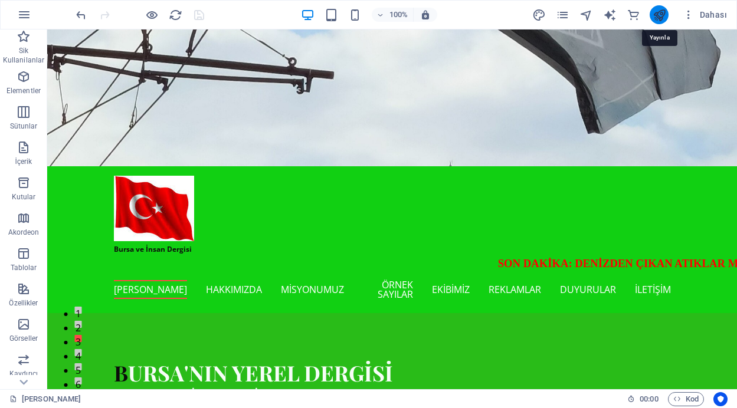
click at [658, 14] on icon "publish" at bounding box center [659, 15] width 14 height 14
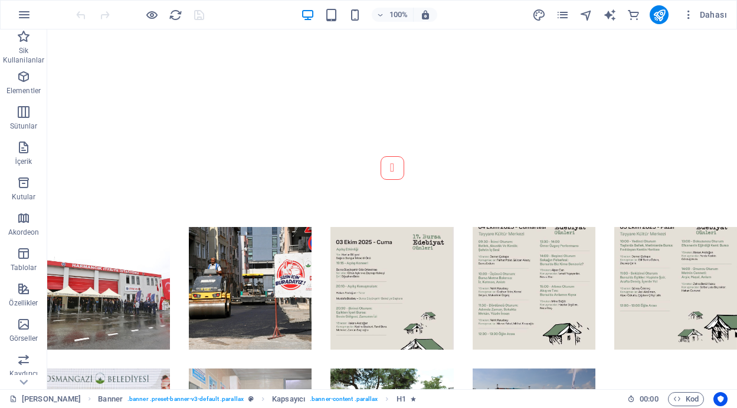
scroll to position [864, 0]
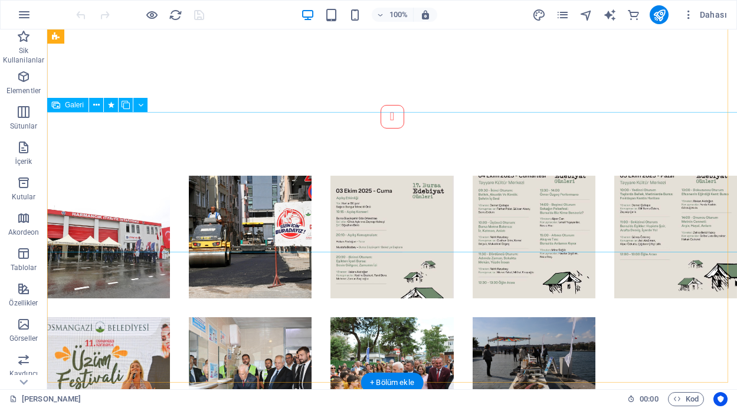
click at [518, 317] on li at bounding box center [534, 378] width 123 height 123
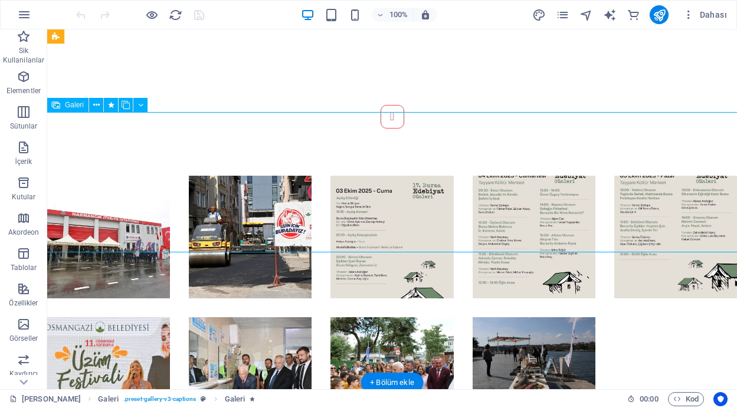
click at [518, 317] on li at bounding box center [534, 378] width 123 height 123
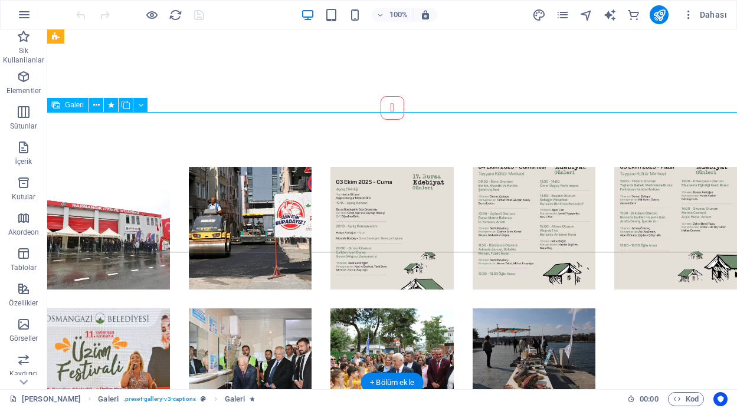
select select "4"
select select "px"
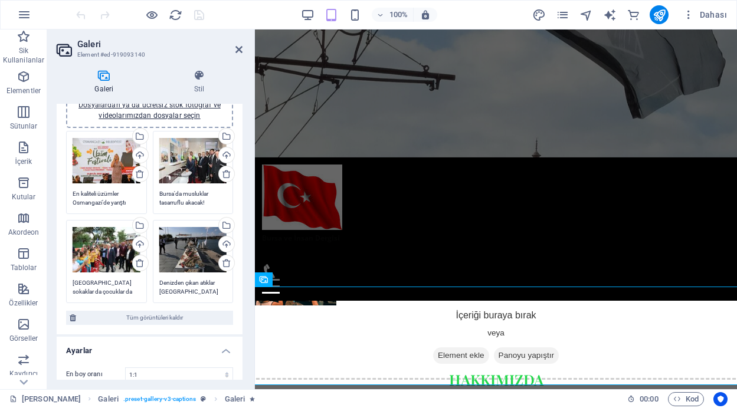
scroll to position [569, 0]
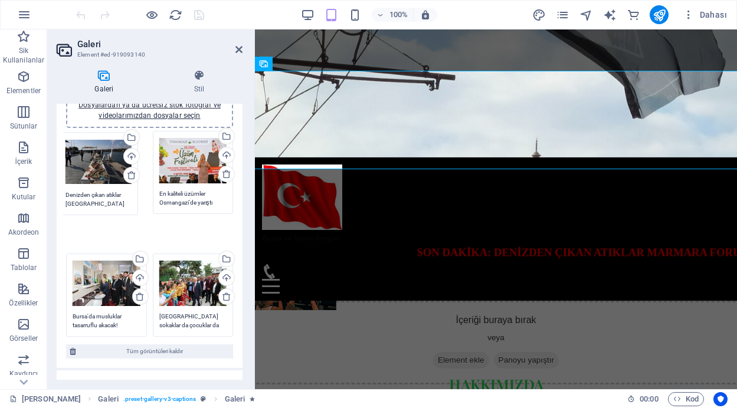
drag, startPoint x: 187, startPoint y: 255, endPoint x: 98, endPoint y: 168, distance: 124.7
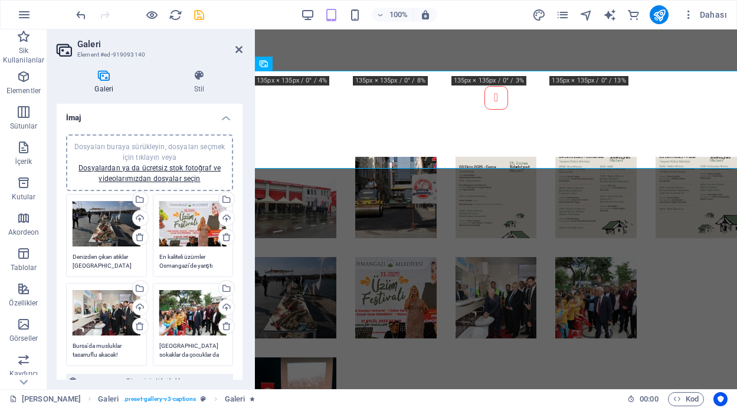
scroll to position [653, 0]
click at [195, 15] on icon "save" at bounding box center [199, 15] width 14 height 14
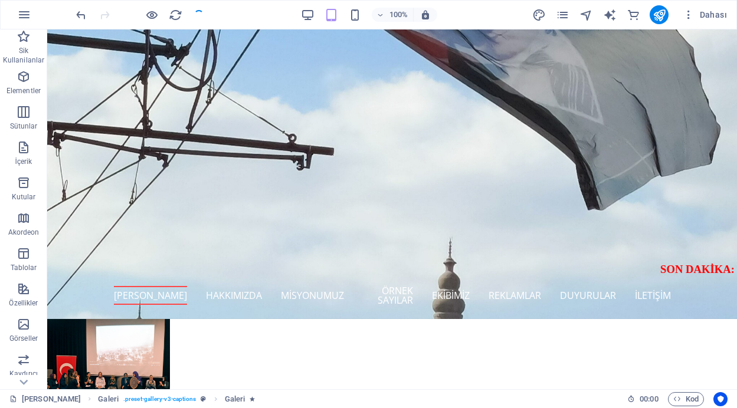
scroll to position [639, 0]
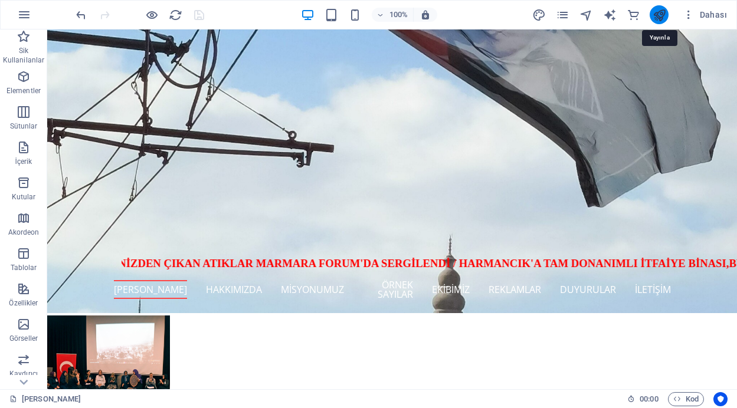
click at [655, 14] on icon "publish" at bounding box center [659, 15] width 14 height 14
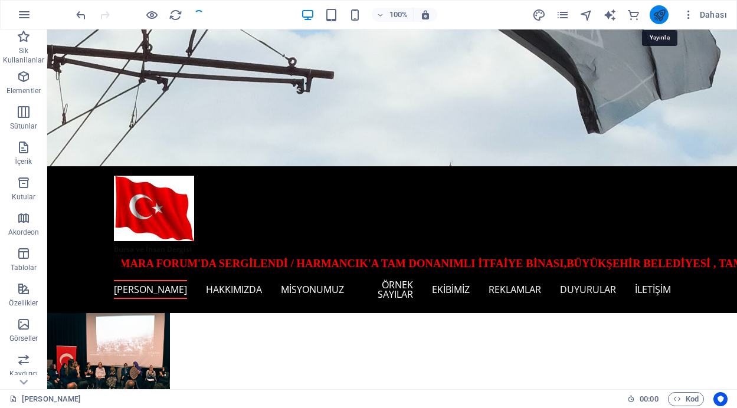
scroll to position [583, 0]
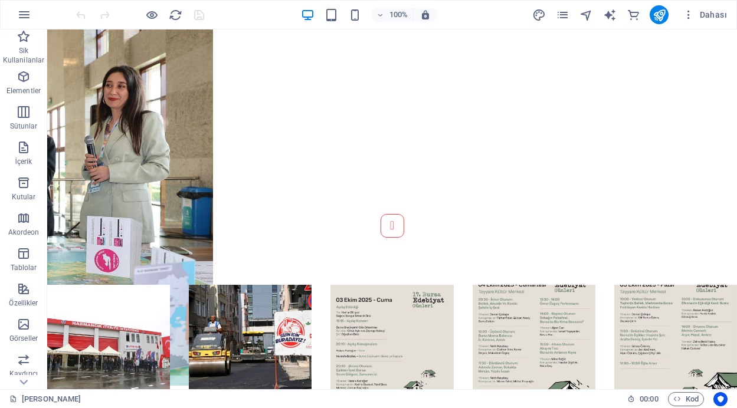
scroll to position [897, 0]
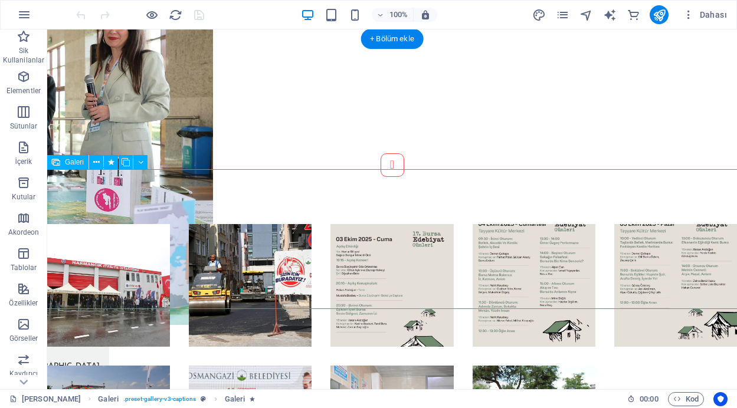
select select "4"
select select "px"
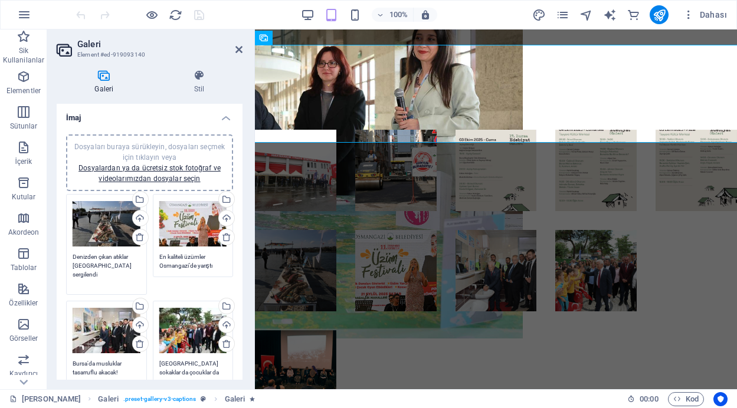
drag, startPoint x: 123, startPoint y: 265, endPoint x: 64, endPoint y: 253, distance: 60.7
click at [64, 253] on div "Dosyaları buraya sürükleyin, dosyaları seçmek için tıklayın veya Dosyalardan ya…" at bounding box center [106, 244] width 87 height 107
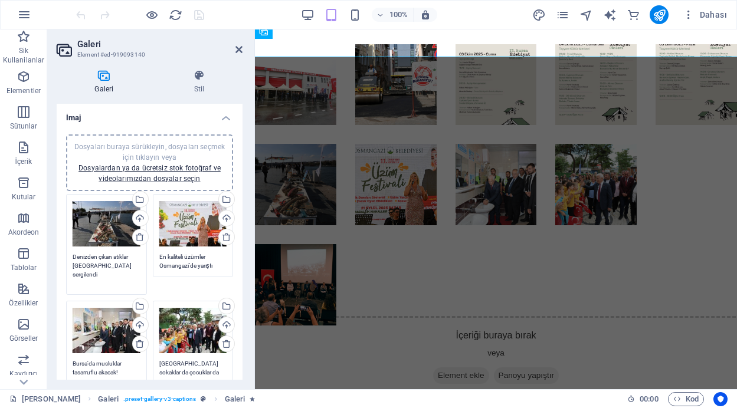
drag, startPoint x: 107, startPoint y: 276, endPoint x: 71, endPoint y: 254, distance: 42.4
click at [71, 254] on div "Dosyaları buraya sürükleyin, dosyaları seçmek için tıklayın veya Dosyalardan ya…" at bounding box center [106, 244] width 87 height 107
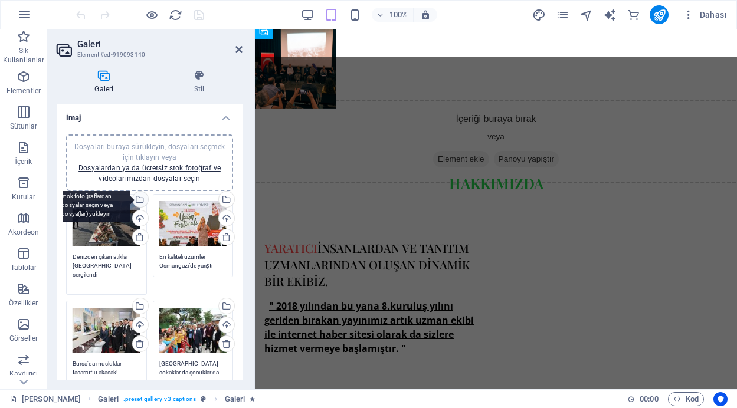
click at [130, 199] on div "Dosya yöneticisinden, stok fotoğraflardan dosyalar seçin veya dosya(lar) yükley…" at bounding box center [92, 200] width 77 height 44
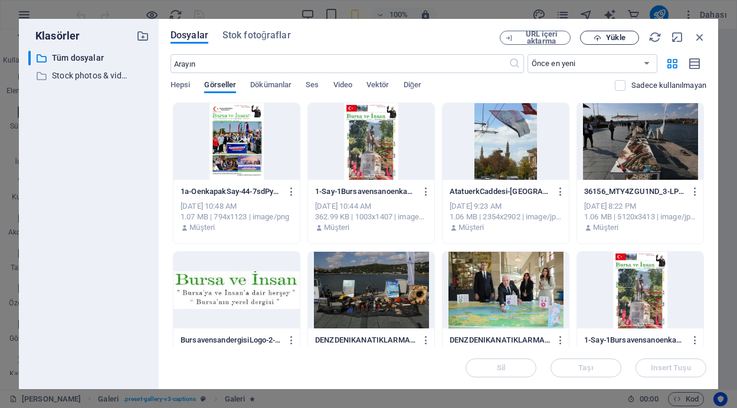
click at [610, 35] on span "Yükle" at bounding box center [615, 37] width 19 height 7
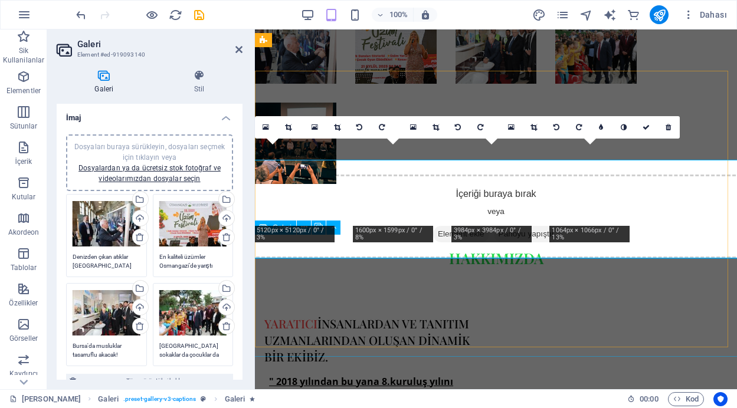
scroll to position [555, 0]
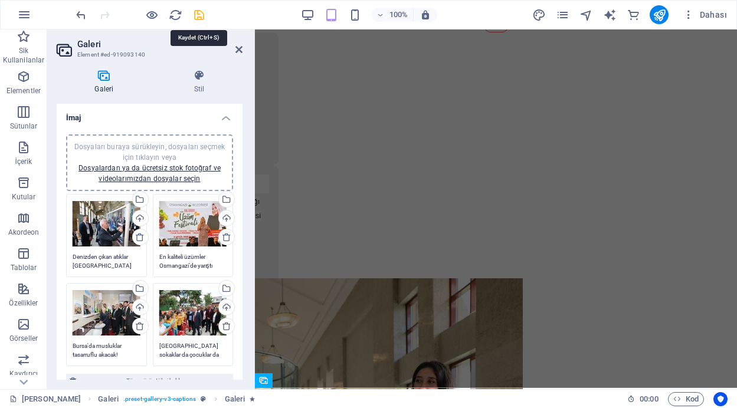
click at [198, 12] on icon "save" at bounding box center [199, 15] width 14 height 14
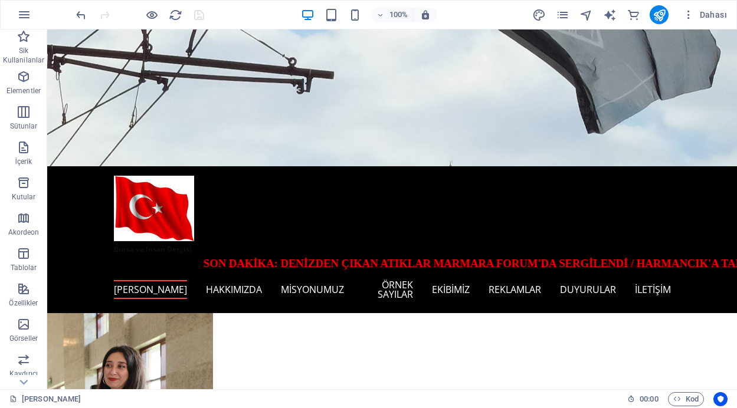
scroll to position [410, 0]
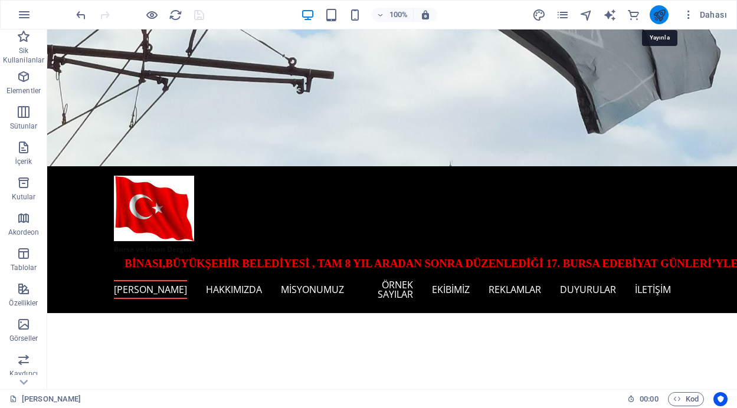
click at [663, 13] on icon "publish" at bounding box center [659, 15] width 14 height 14
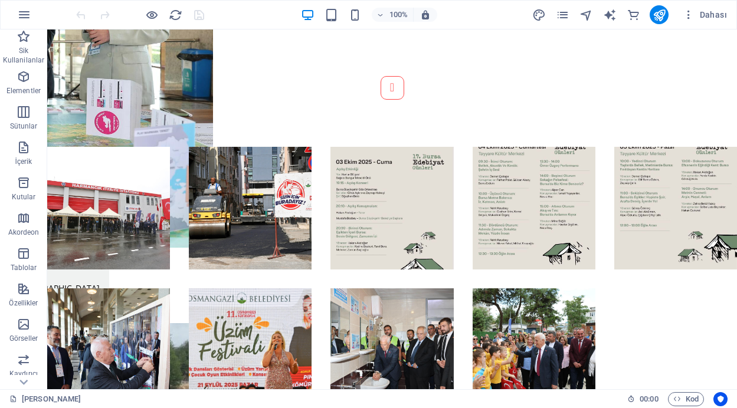
scroll to position [992, 0]
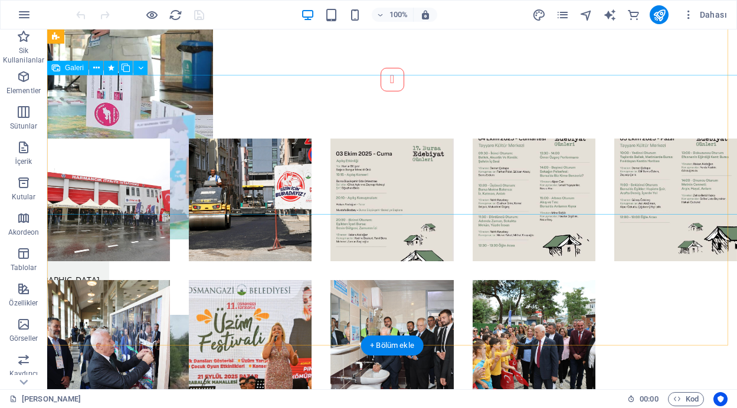
click at [106, 280] on li at bounding box center [108, 341] width 123 height 123
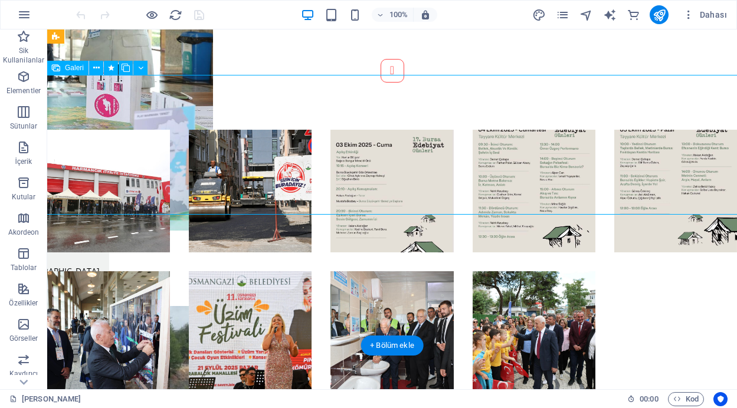
select select "4"
select select "px"
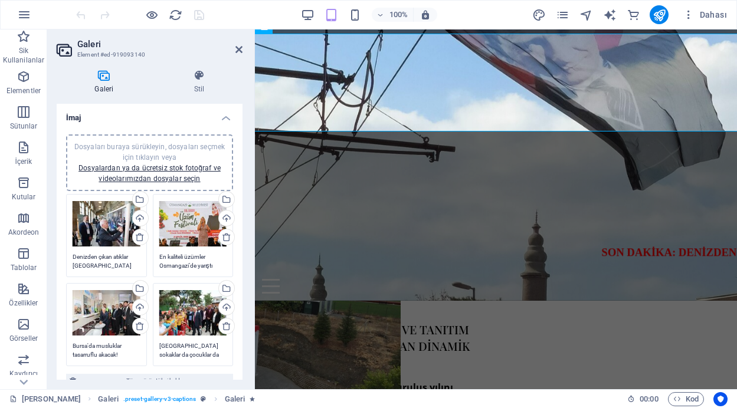
scroll to position [909, 0]
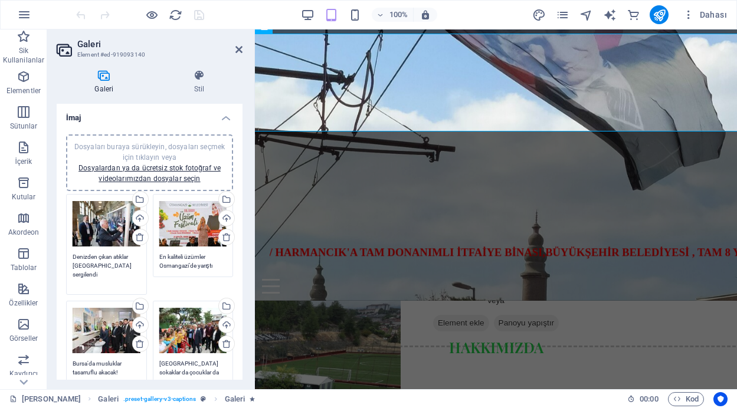
drag, startPoint x: 127, startPoint y: 268, endPoint x: 88, endPoint y: 255, distance: 40.9
click at [88, 255] on textarea "Denizden çıkan atıklar [GEOGRAPHIC_DATA] sergilendi" at bounding box center [107, 270] width 68 height 35
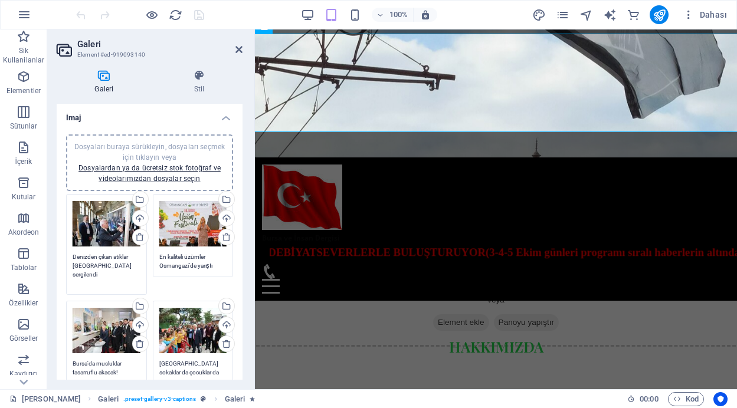
scroll to position [822, 0]
drag, startPoint x: 74, startPoint y: 255, endPoint x: 117, endPoint y: 290, distance: 55.4
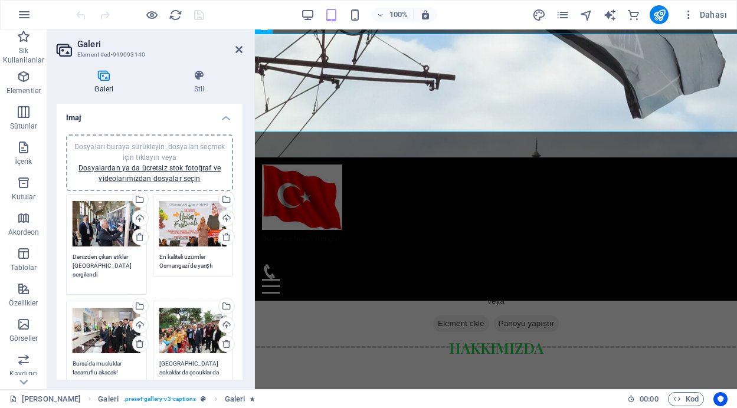
click at [117, 290] on div "Dosyaları buraya sürükleyin, dosyaları seçmek için tıklayın veya Dosyalardan ya…" at bounding box center [106, 244] width 87 height 107
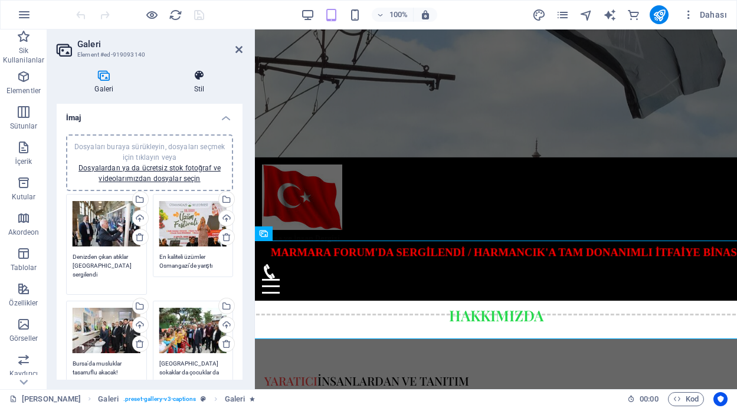
scroll to position [606, 0]
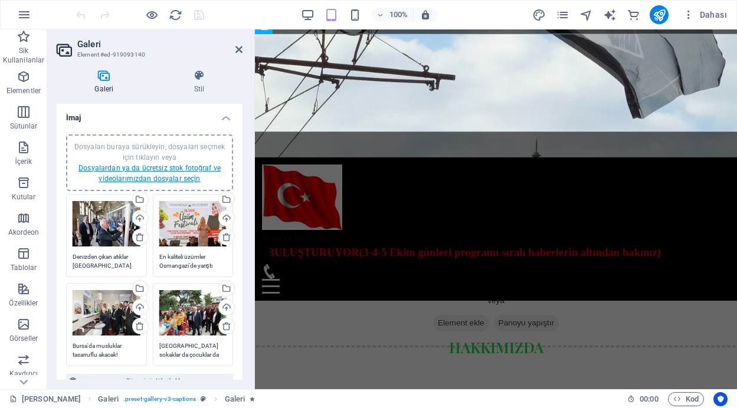
click at [170, 171] on link "Dosyalardan ya da ücretsiz stok fotoğraf ve videolarımızdan dosyalar seçin" at bounding box center [149, 173] width 142 height 19
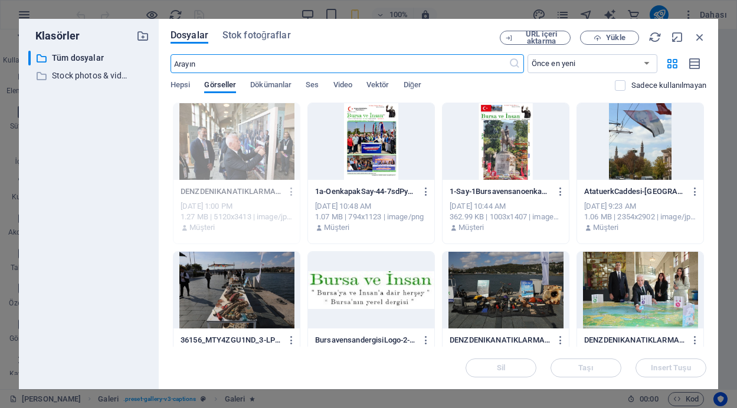
scroll to position [761, 0]
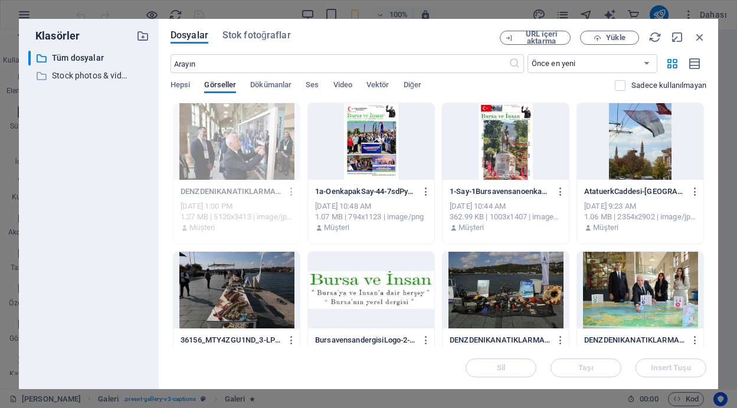
click at [522, 306] on div at bounding box center [505, 290] width 126 height 77
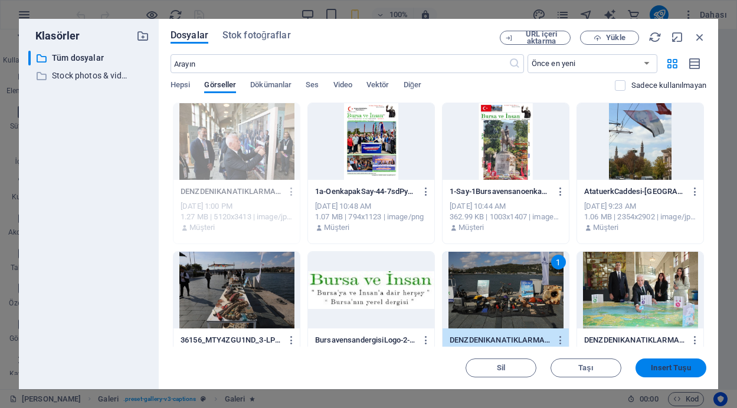
drag, startPoint x: 662, startPoint y: 368, endPoint x: 407, endPoint y: 339, distance: 256.5
click at [662, 368] on span "Insert Tuşu" at bounding box center [671, 368] width 40 height 7
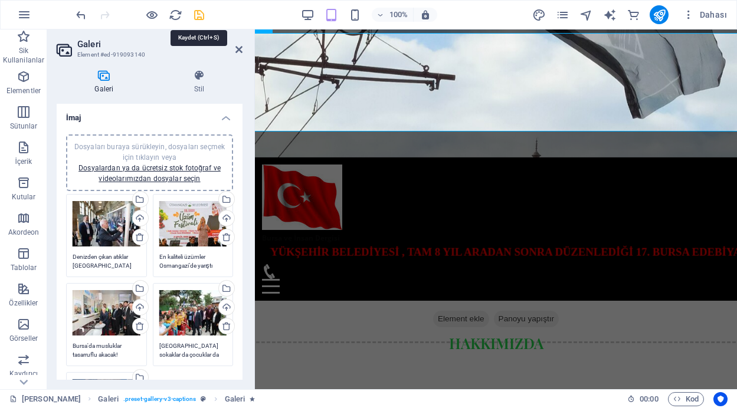
scroll to position [630, 0]
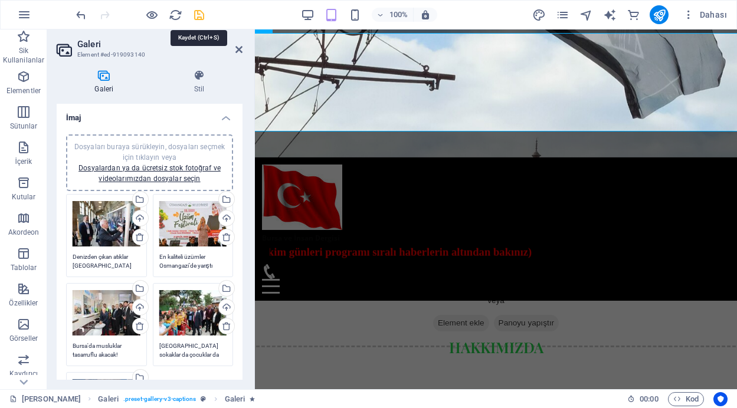
click at [196, 12] on icon "save" at bounding box center [199, 15] width 14 height 14
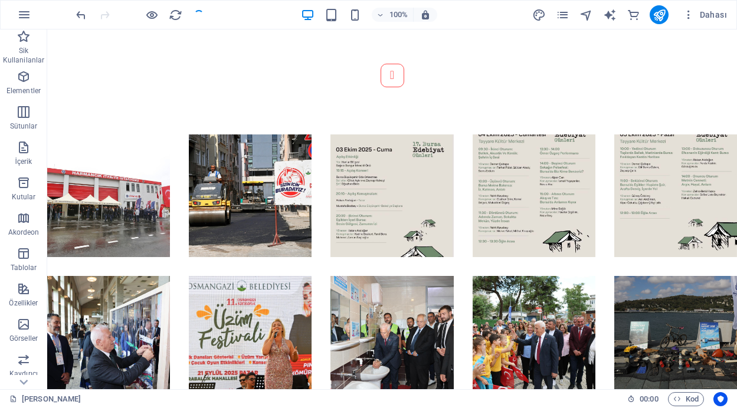
scroll to position [621, 0]
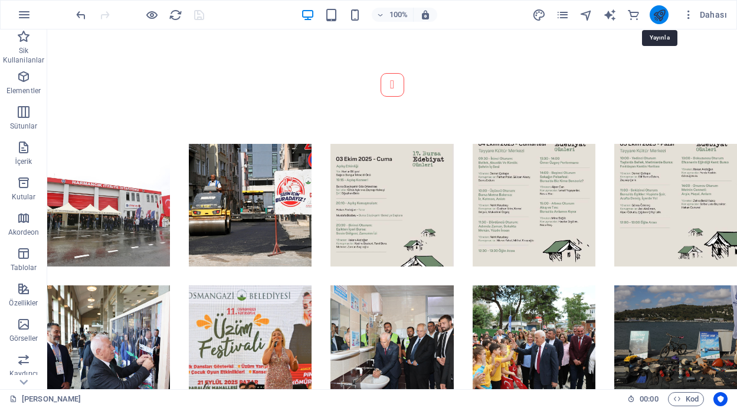
click at [661, 15] on icon "publish" at bounding box center [659, 15] width 14 height 14
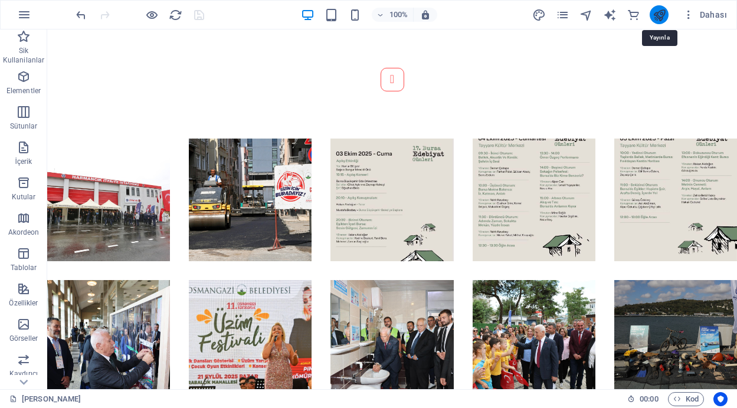
scroll to position [657, 0]
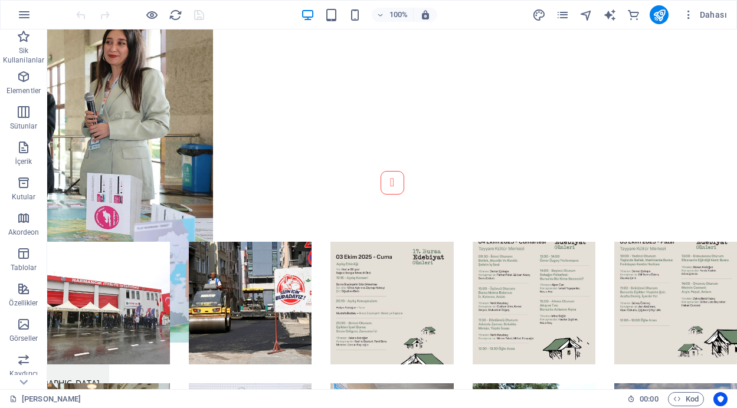
scroll to position [923, 0]
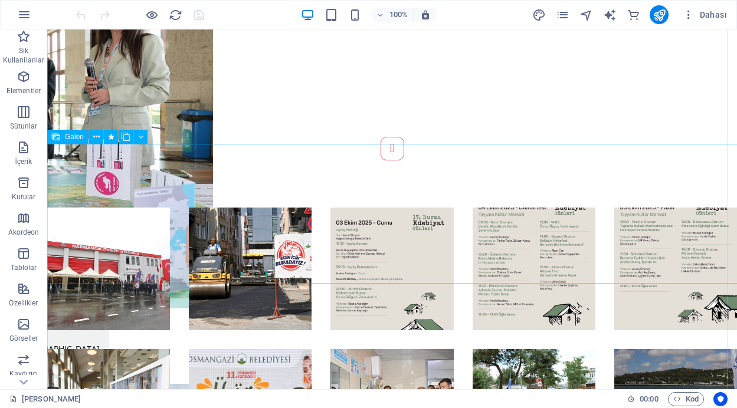
click at [133, 349] on li at bounding box center [108, 410] width 123 height 123
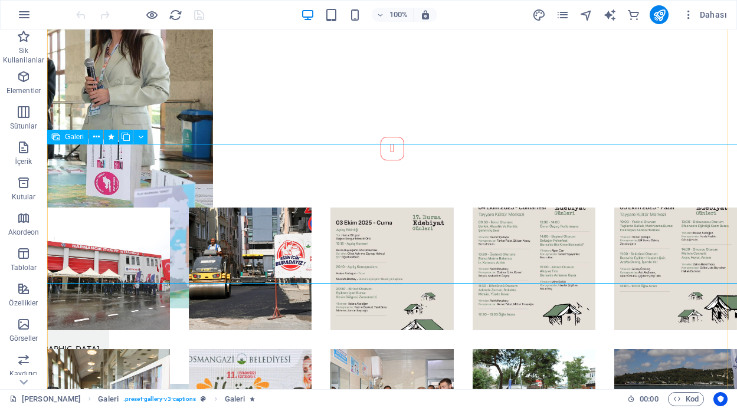
click at [117, 349] on li at bounding box center [108, 410] width 123 height 123
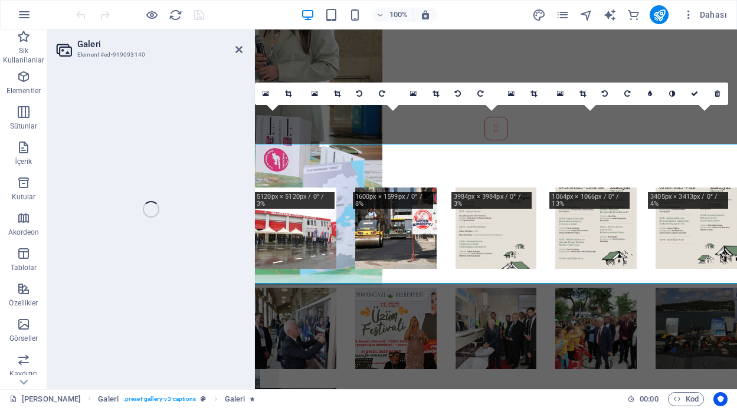
select select "4"
select select "px"
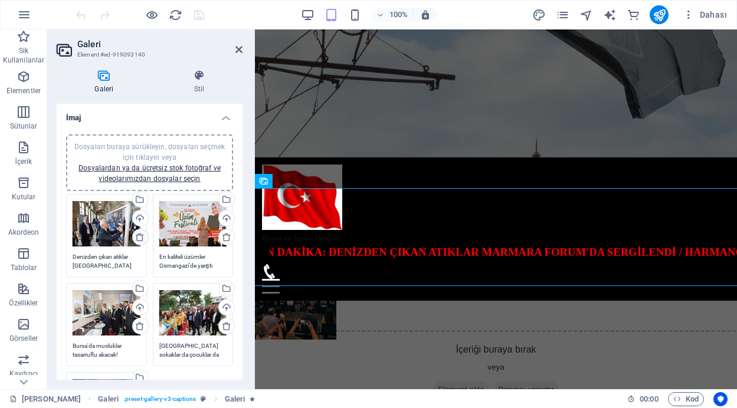
scroll to position [753, 0]
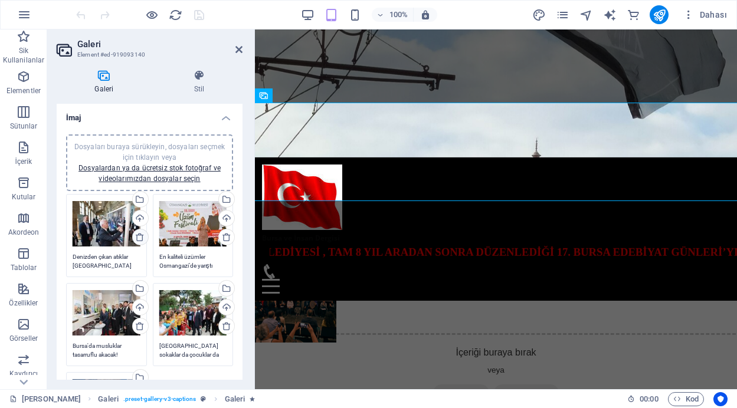
click at [142, 238] on icon at bounding box center [139, 236] width 9 height 9
type textarea "En kaliteli üzümler Osmangazi’de yarıştı"
type textarea "Bursa'da musluklar tasarruflu akacak!"
type textarea "[GEOGRAPHIC_DATA] sokaklar da çocuklar da gülümsüyor"
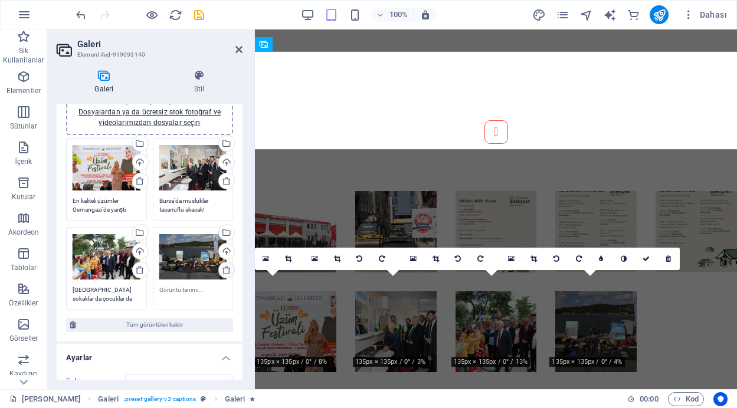
scroll to position [588, 0]
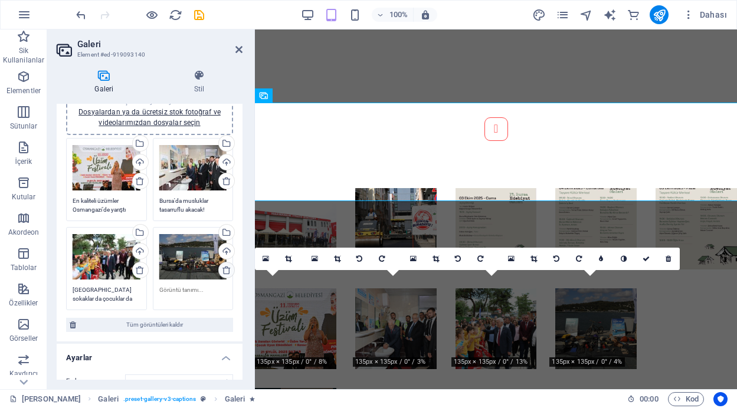
click at [222, 270] on icon at bounding box center [226, 269] width 9 height 9
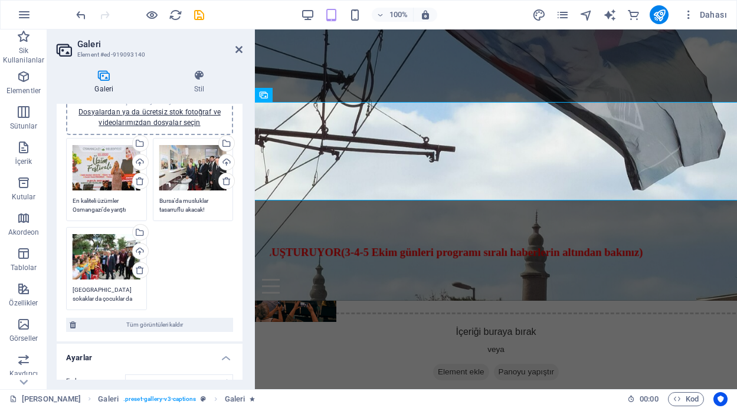
scroll to position [561, 0]
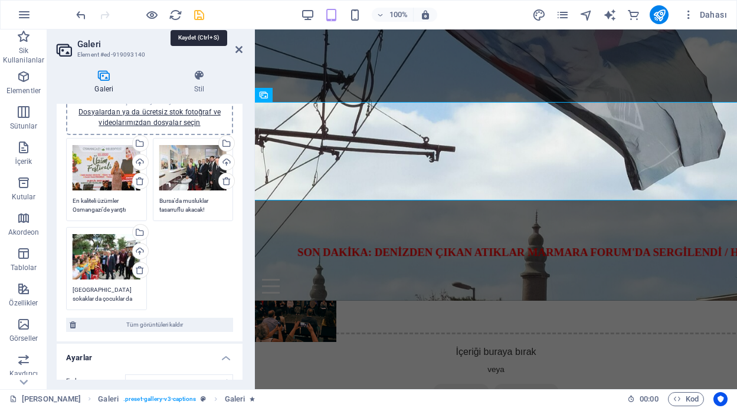
click at [200, 14] on icon "save" at bounding box center [199, 15] width 14 height 14
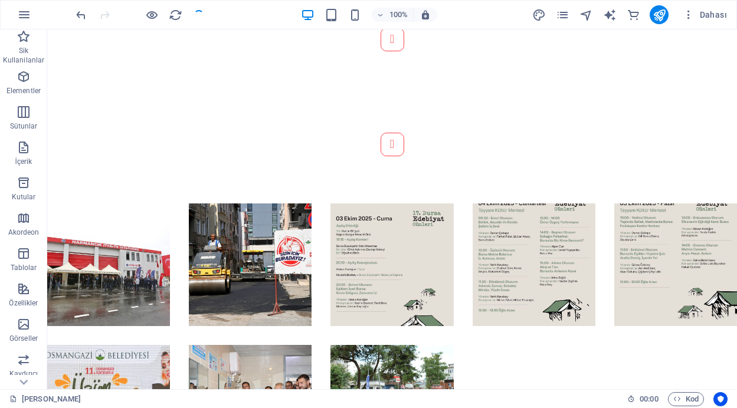
scroll to position [552, 0]
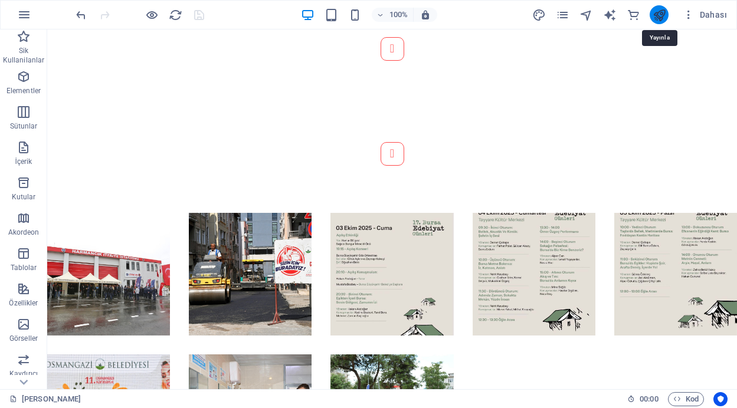
click at [657, 15] on icon "publish" at bounding box center [659, 15] width 14 height 14
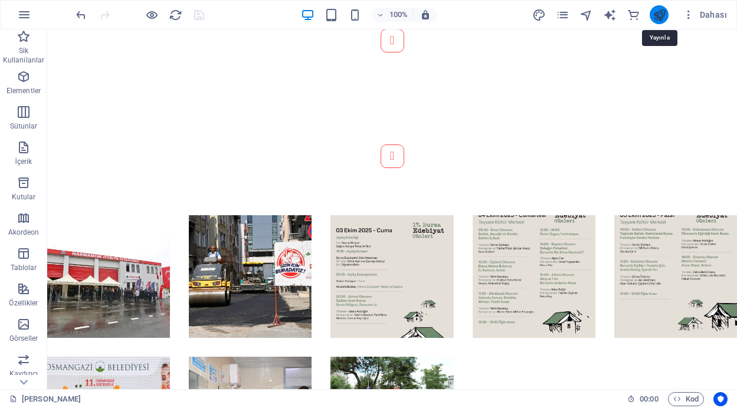
scroll to position [562, 0]
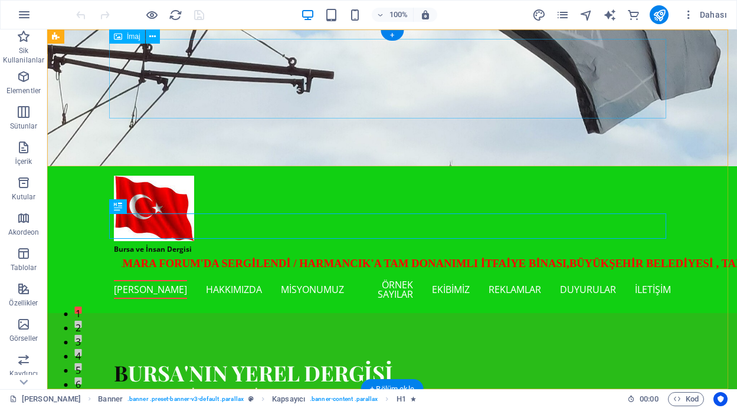
click at [161, 176] on figure "Bursa ve İnsan Dergisi" at bounding box center [392, 216] width 557 height 80
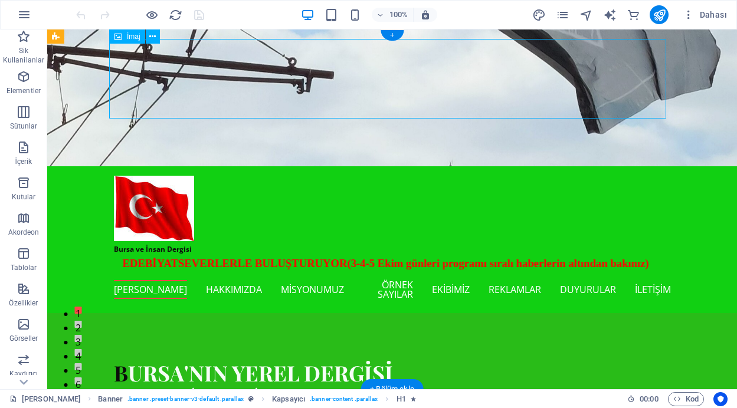
click at [161, 176] on figure "Bursa ve İnsan Dergisi" at bounding box center [392, 216] width 557 height 80
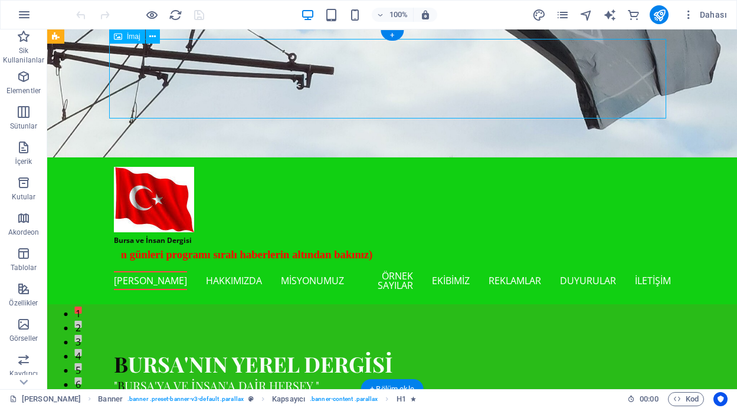
select select "px"
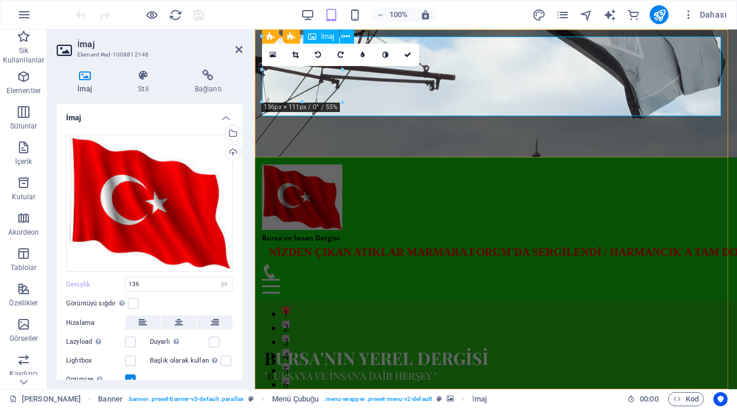
click at [347, 165] on figure "Bursa ve İnsan Dergisi" at bounding box center [496, 205] width 468 height 80
click at [319, 165] on figure "Bursa ve İnsan Dergisi" at bounding box center [496, 205] width 468 height 80
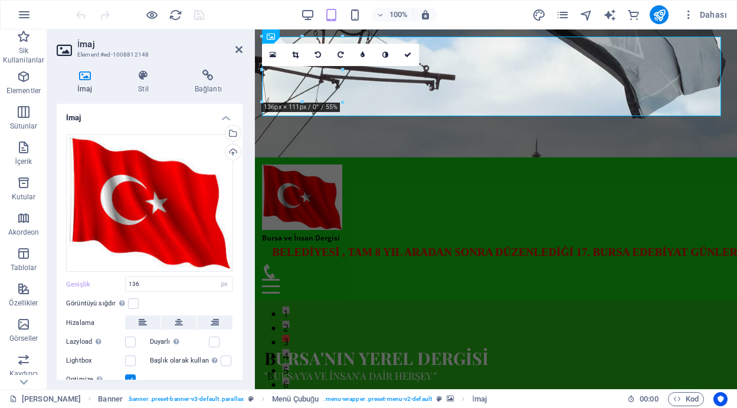
scroll to position [43, 0]
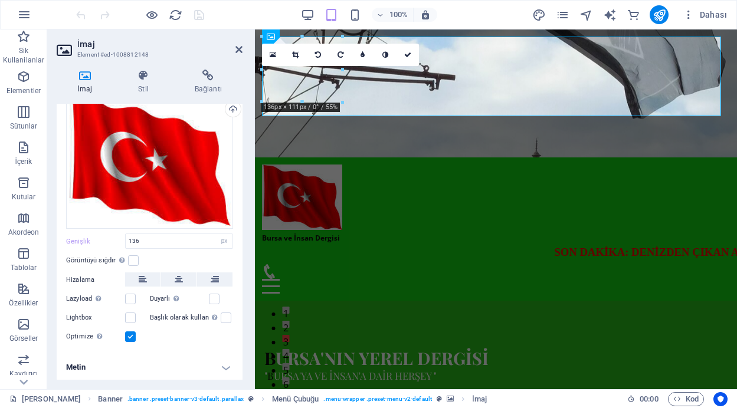
click at [223, 367] on h4 "Metin" at bounding box center [150, 367] width 186 height 28
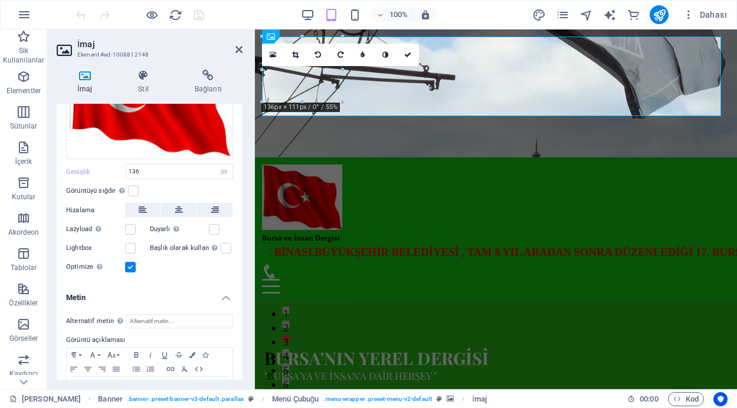
scroll to position [154, 0]
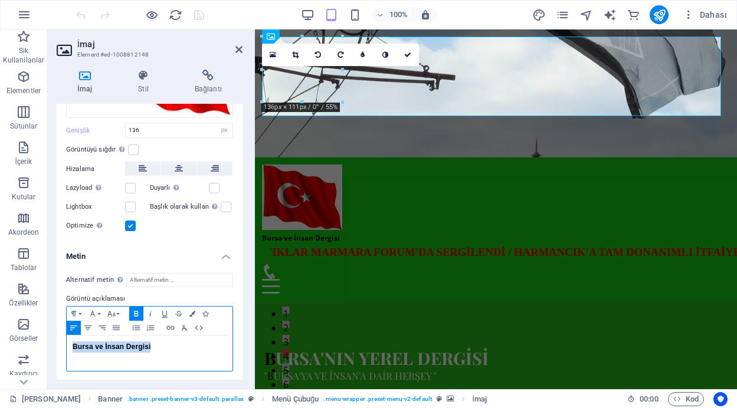
drag, startPoint x: 158, startPoint y: 345, endPoint x: 70, endPoint y: 342, distance: 88.5
click at [70, 342] on div "Bursa ve İnsan Dergisi" at bounding box center [150, 353] width 166 height 35
click at [194, 311] on icon "button" at bounding box center [192, 314] width 6 height 6
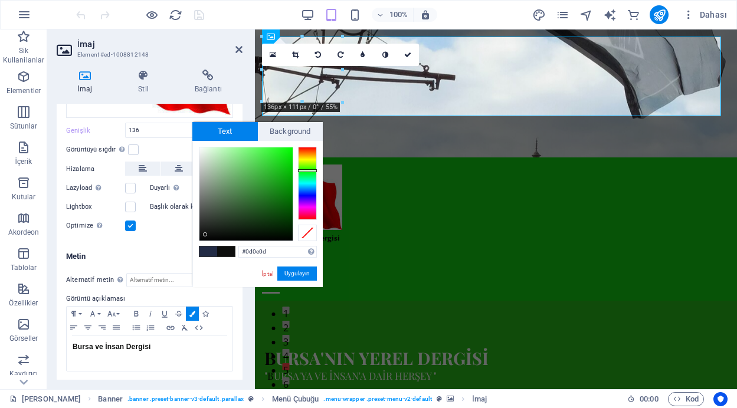
type input "#16ae16"
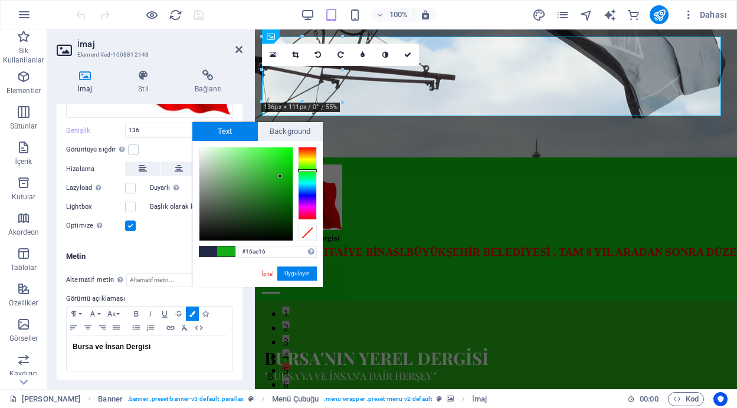
click at [280, 176] on div at bounding box center [245, 193] width 93 height 93
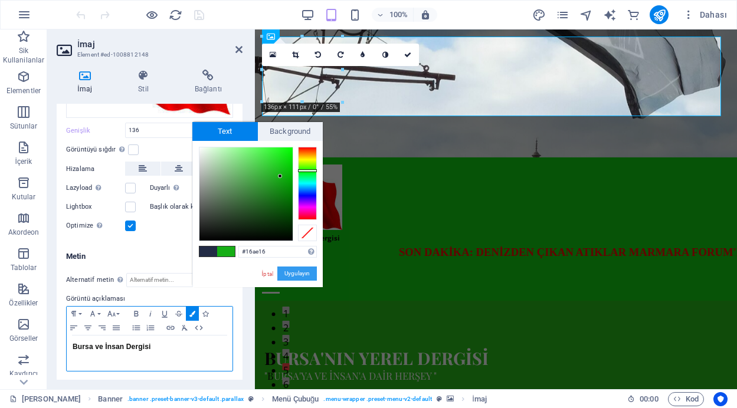
click at [303, 271] on button "Uygulayın" at bounding box center [297, 274] width 40 height 14
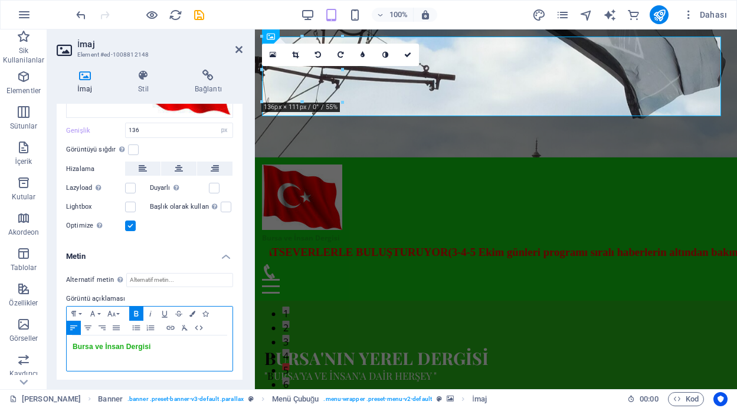
click at [158, 346] on p "Bursa ve İnsan Dergisi" at bounding box center [150, 347] width 154 height 11
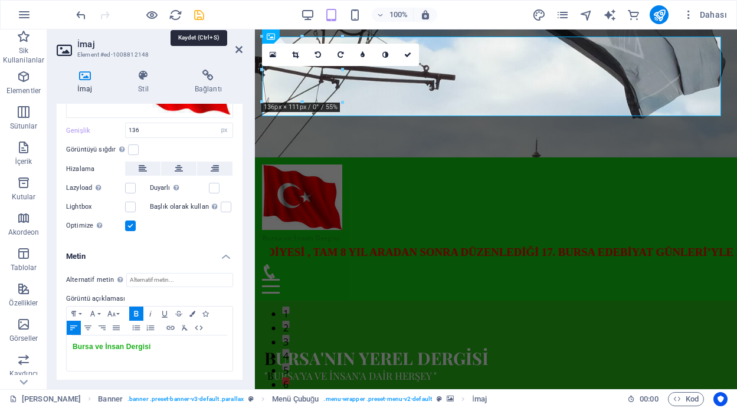
click at [200, 14] on icon "save" at bounding box center [199, 15] width 14 height 14
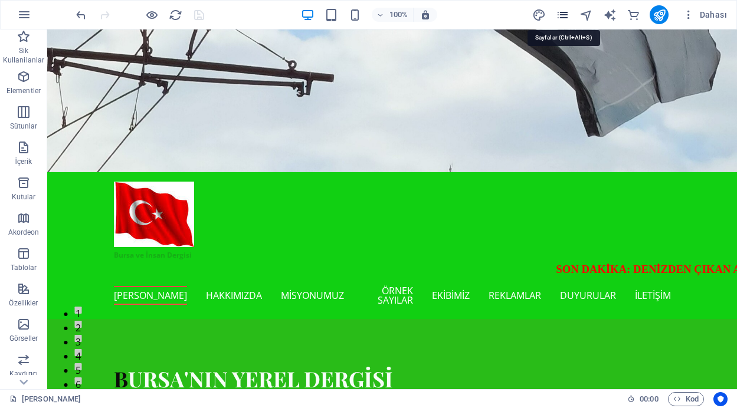
click at [563, 17] on icon "pages" at bounding box center [563, 15] width 14 height 14
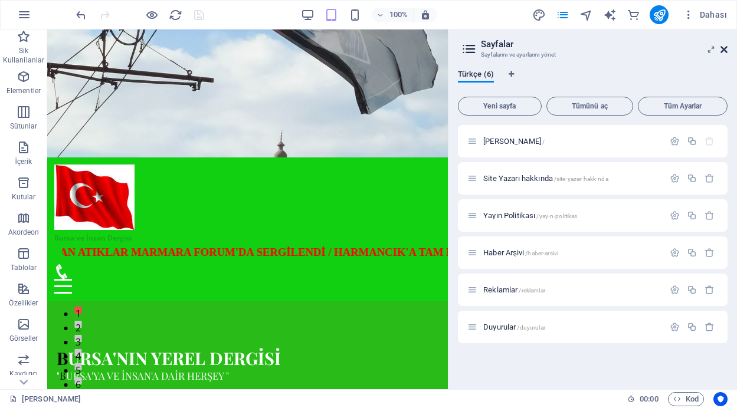
click at [726, 47] on icon at bounding box center [723, 49] width 7 height 9
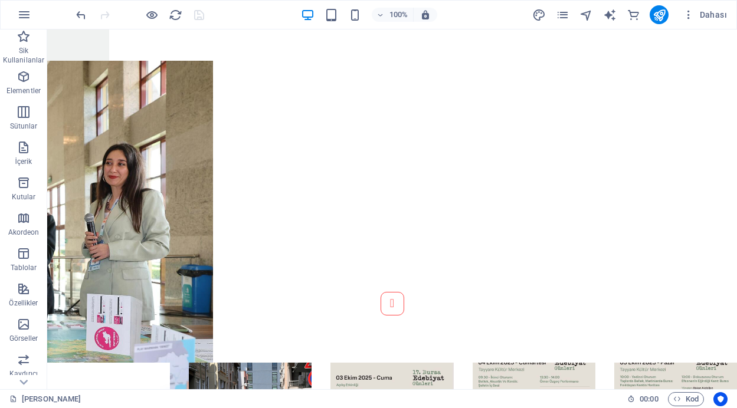
scroll to position [819, 0]
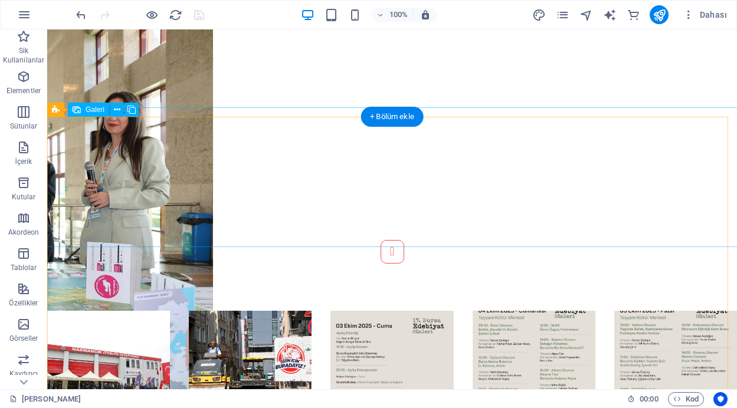
click at [140, 311] on li at bounding box center [108, 372] width 123 height 123
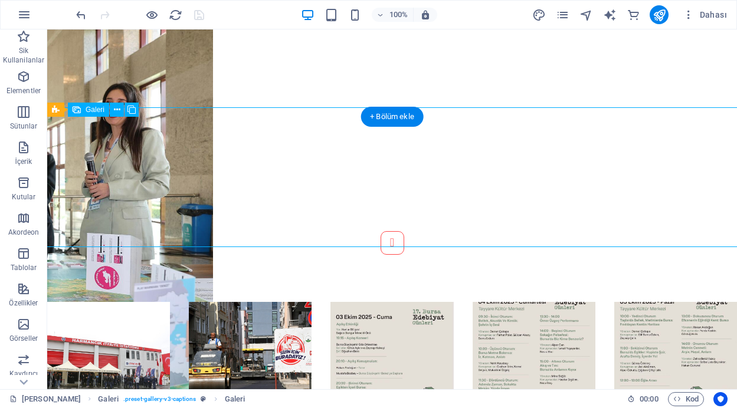
select select "4"
select select "px"
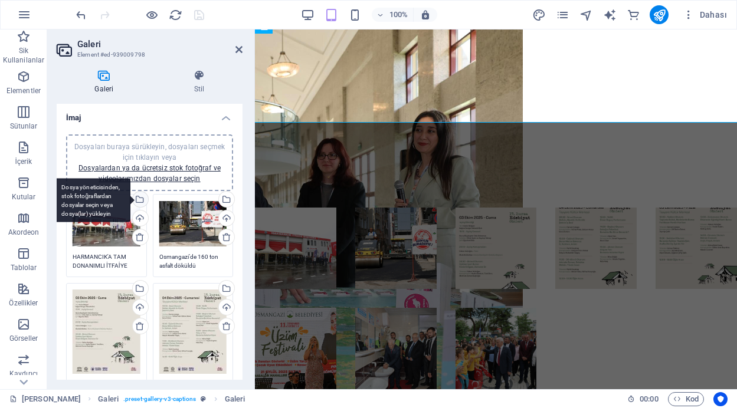
click at [140, 200] on div "Dosya yöneticisinden, stok fotoğraflardan dosyalar seçin veya dosya(lar) yükley…" at bounding box center [139, 201] width 18 height 18
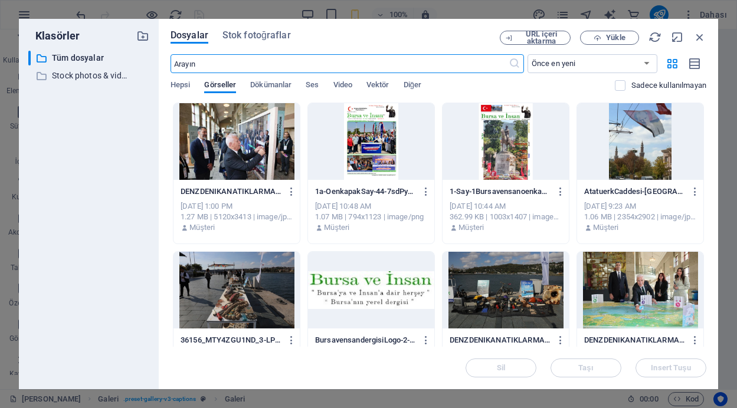
scroll to position [783, 0]
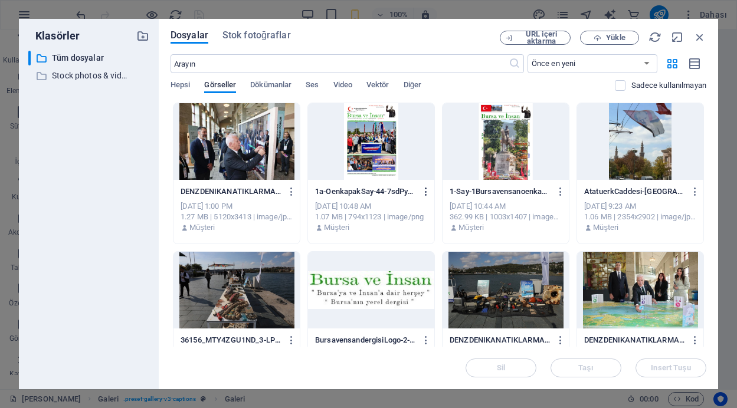
click at [424, 192] on icon "button" at bounding box center [426, 191] width 11 height 11
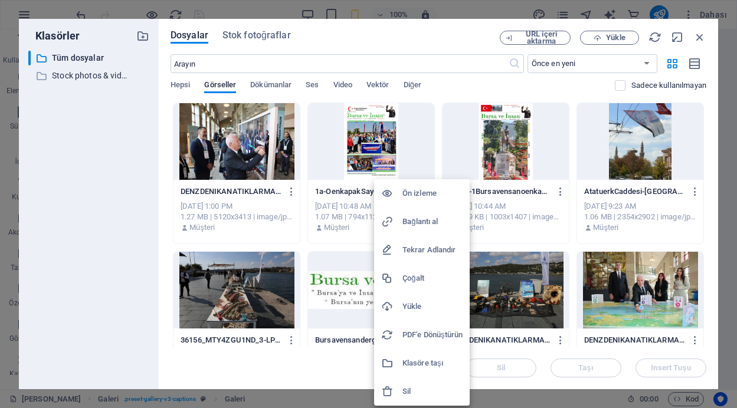
click at [404, 390] on h6 "Sil" at bounding box center [432, 392] width 60 height 14
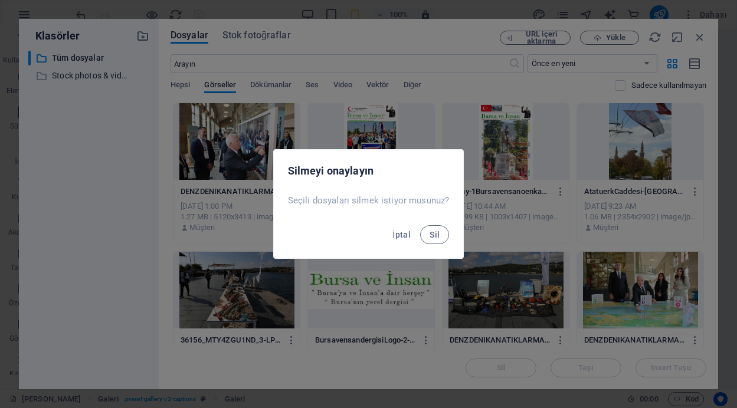
scroll to position [679, 0]
click at [437, 235] on span "Sil" at bounding box center [434, 234] width 10 height 9
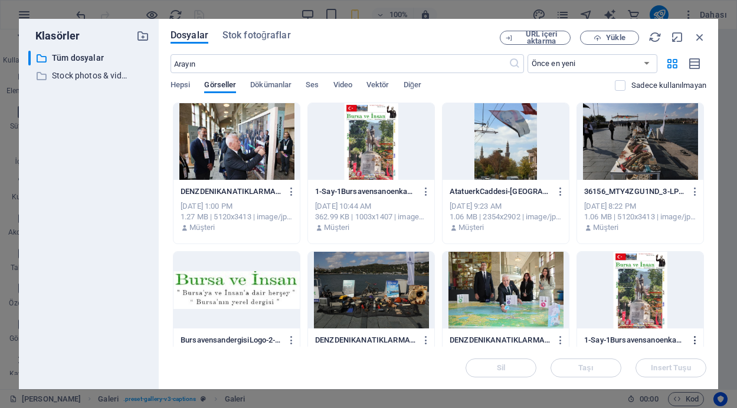
scroll to position [651, 0]
click at [692, 341] on icon "button" at bounding box center [695, 340] width 11 height 11
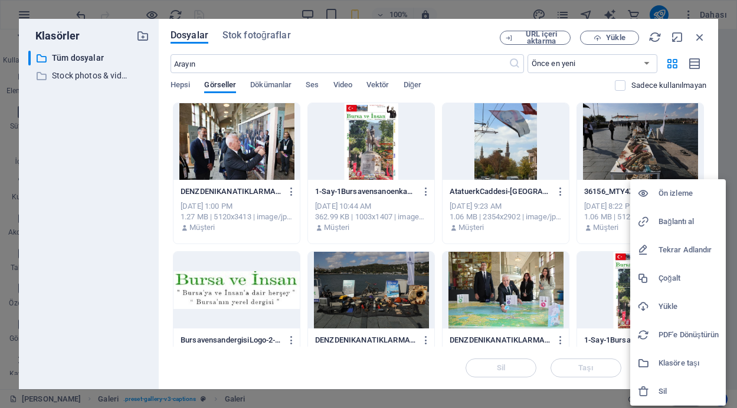
click at [657, 393] on div at bounding box center [647, 392] width 21 height 12
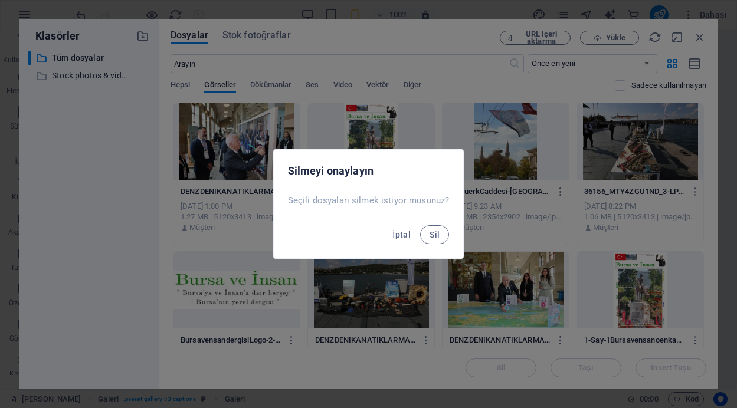
scroll to position [3, 0]
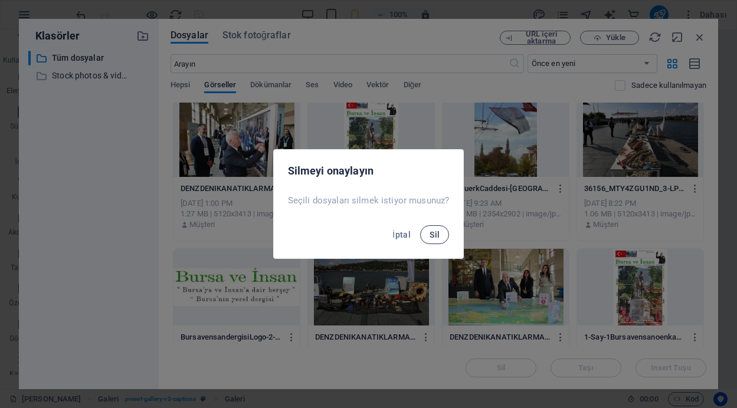
click at [433, 231] on span "Sil" at bounding box center [434, 234] width 10 height 9
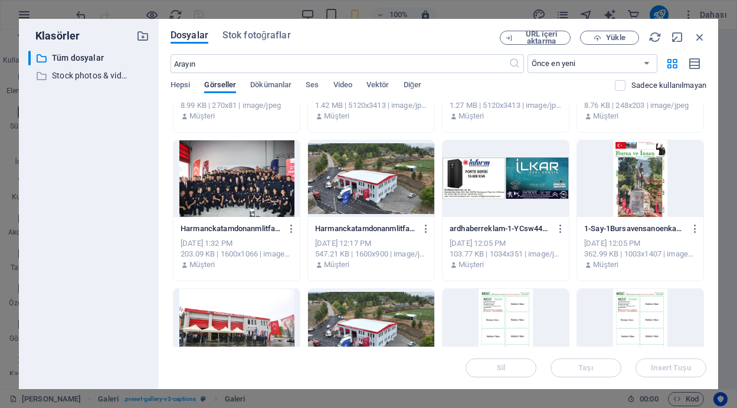
scroll to position [263, 0]
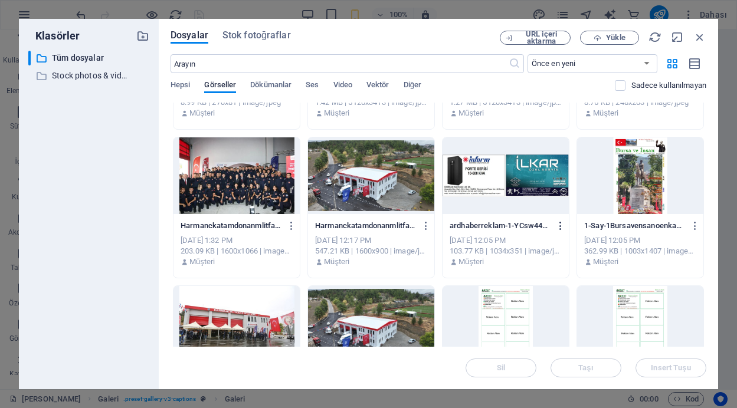
click at [560, 227] on icon "button" at bounding box center [560, 226] width 11 height 11
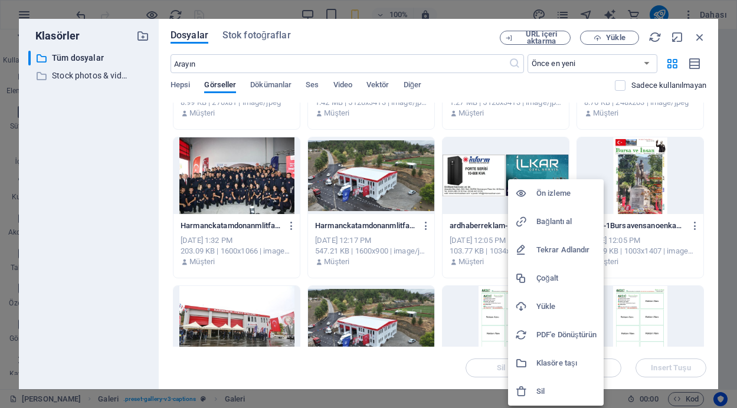
click at [548, 389] on h6 "Sil" at bounding box center [566, 392] width 60 height 14
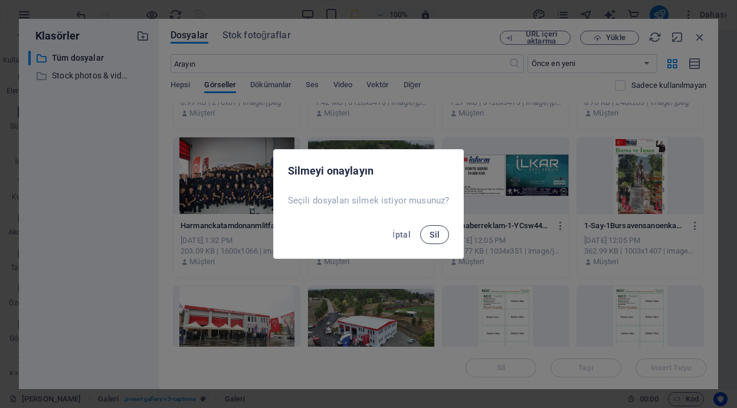
click at [437, 236] on span "Sil" at bounding box center [434, 234] width 10 height 9
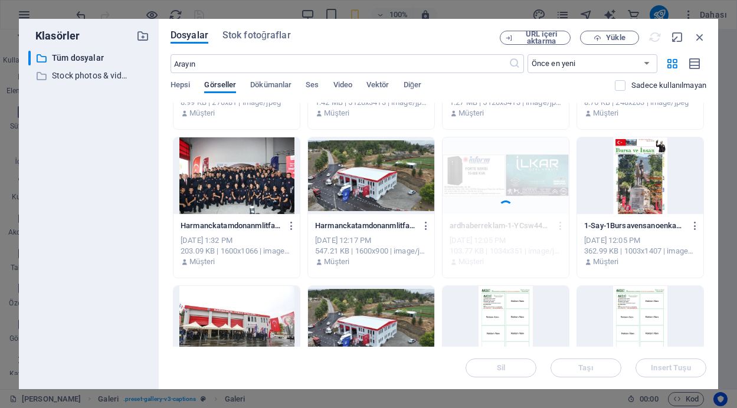
scroll to position [592, 0]
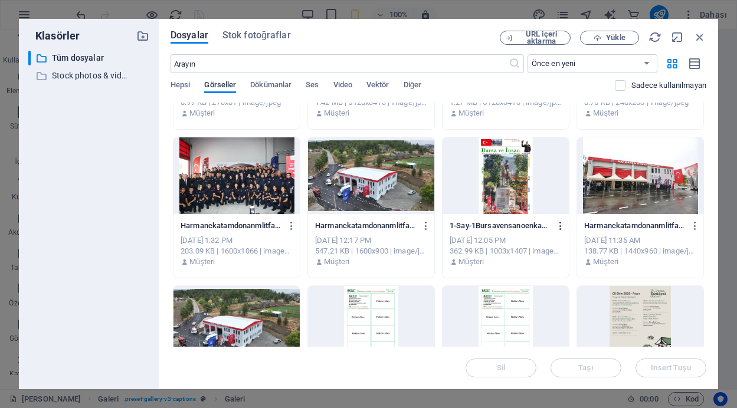
click at [557, 224] on icon "button" at bounding box center [560, 226] width 11 height 11
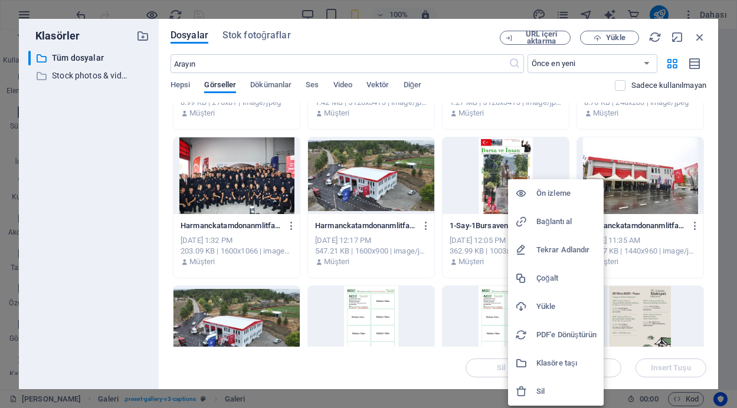
scroll to position [653, 0]
click at [542, 388] on h6 "Sil" at bounding box center [566, 392] width 60 height 14
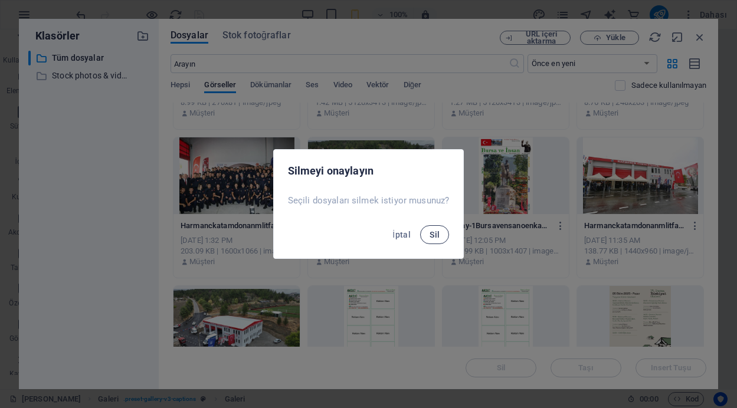
click at [432, 232] on span "Sil" at bounding box center [434, 234] width 10 height 9
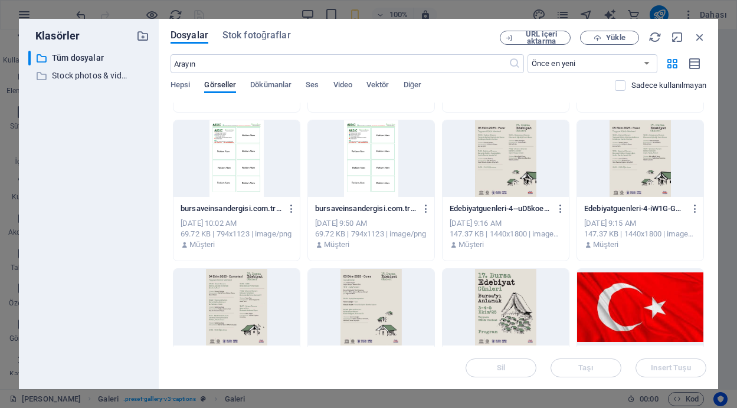
scroll to position [783, 0]
click at [290, 206] on icon "button" at bounding box center [291, 209] width 11 height 11
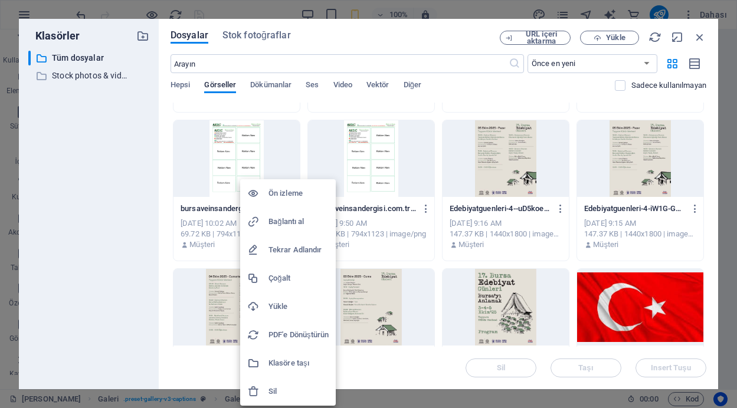
click at [274, 389] on h6 "Sil" at bounding box center [298, 392] width 60 height 14
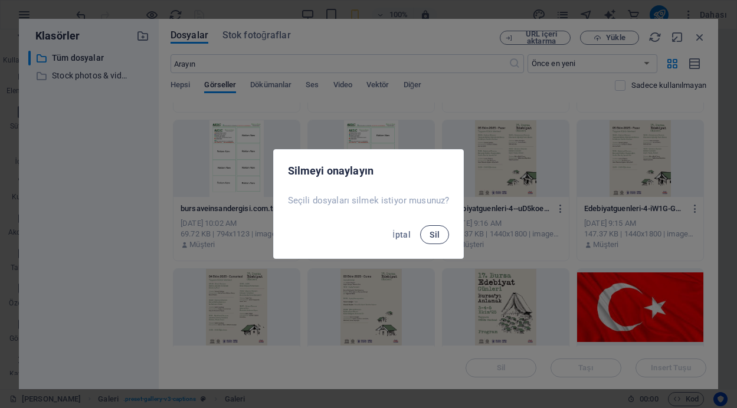
click at [435, 232] on span "Sil" at bounding box center [434, 234] width 10 height 9
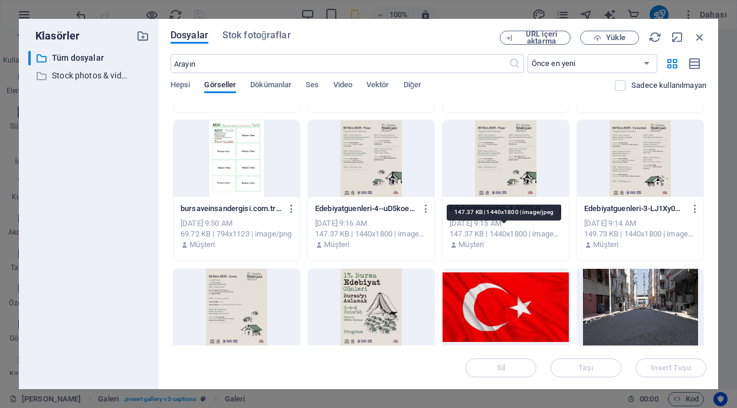
scroll to position [679, 0]
drag, startPoint x: 706, startPoint y: 211, endPoint x: 706, endPoint y: 241, distance: 30.1
click at [706, 241] on div "Dosyalar Stok fotoğraflar URL içeri aktarma Yükle ​ Önce en yeni Önce en eski A…" at bounding box center [438, 204] width 559 height 370
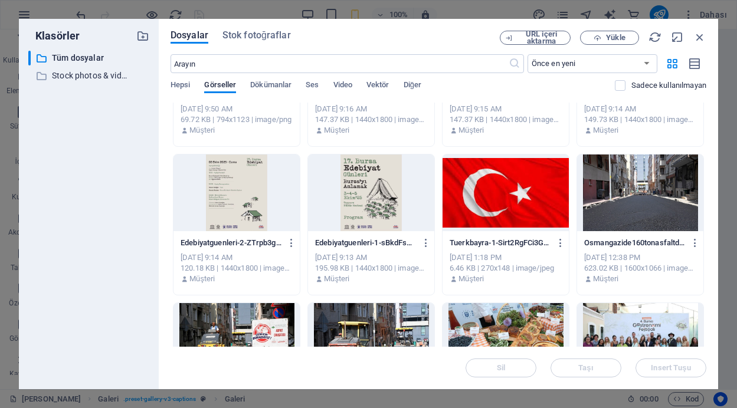
scroll to position [572, 0]
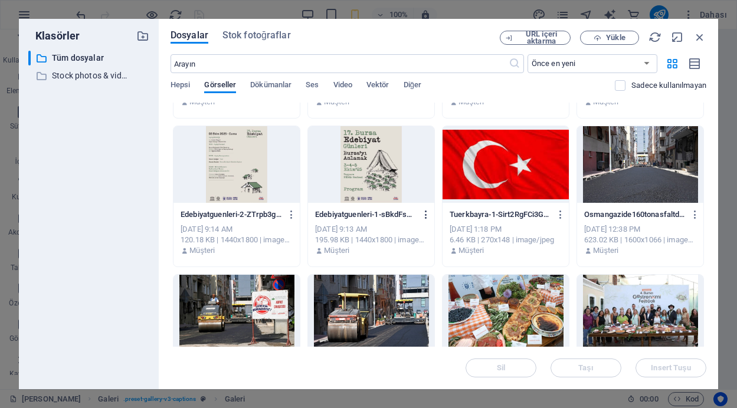
click at [425, 217] on icon "button" at bounding box center [426, 214] width 11 height 11
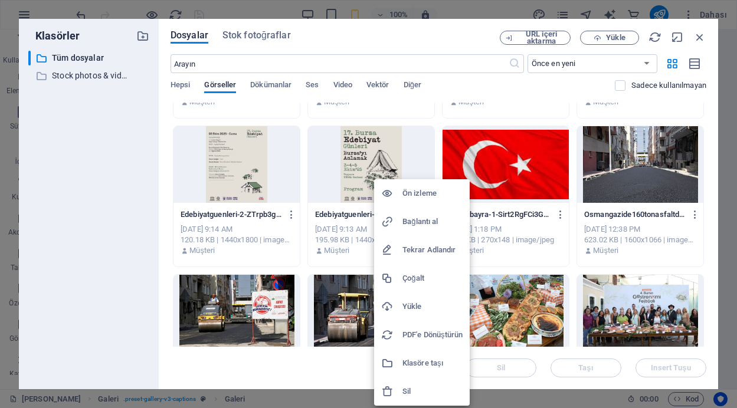
scroll to position [579, 0]
click at [412, 388] on h6 "Sil" at bounding box center [432, 392] width 60 height 14
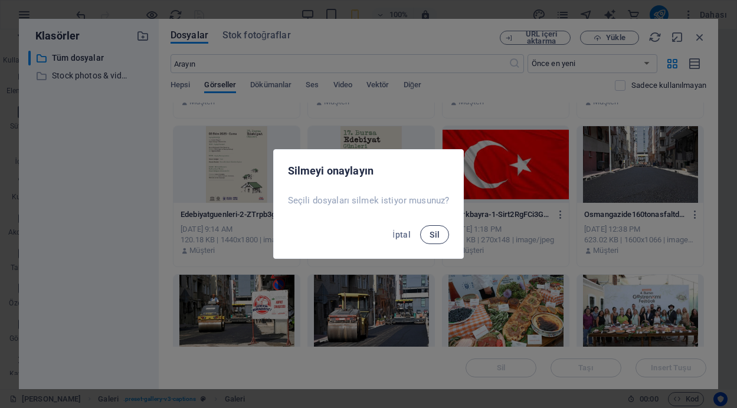
click at [431, 231] on span "Sil" at bounding box center [434, 234] width 10 height 9
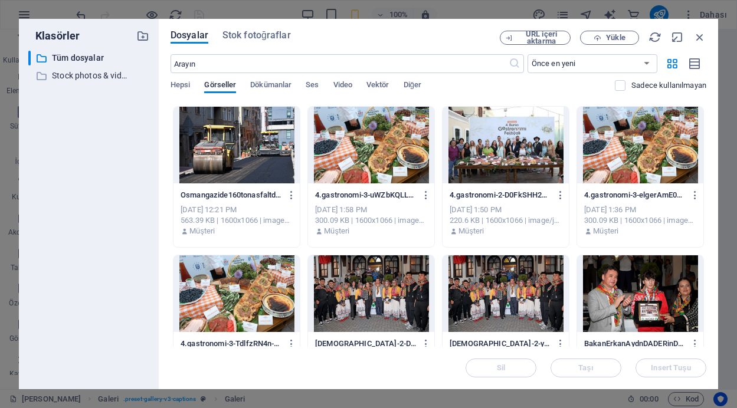
scroll to position [740, 0]
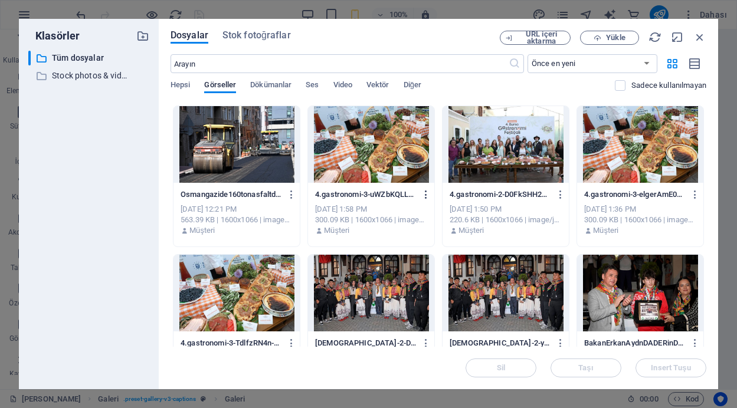
click at [423, 189] on button "button" at bounding box center [424, 194] width 16 height 19
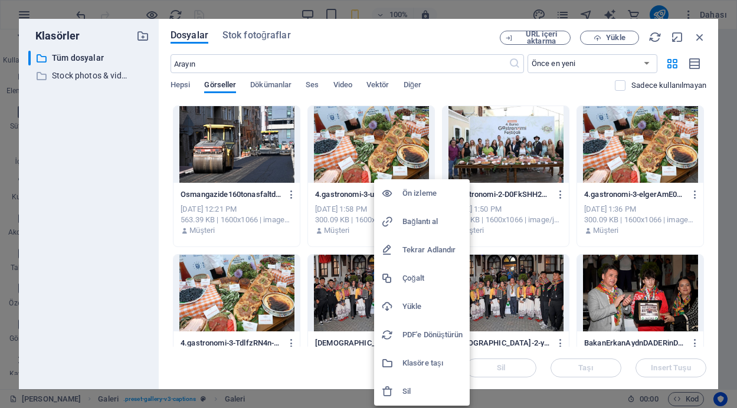
scroll to position [672, 0]
click at [408, 389] on h6 "Sil" at bounding box center [432, 392] width 60 height 14
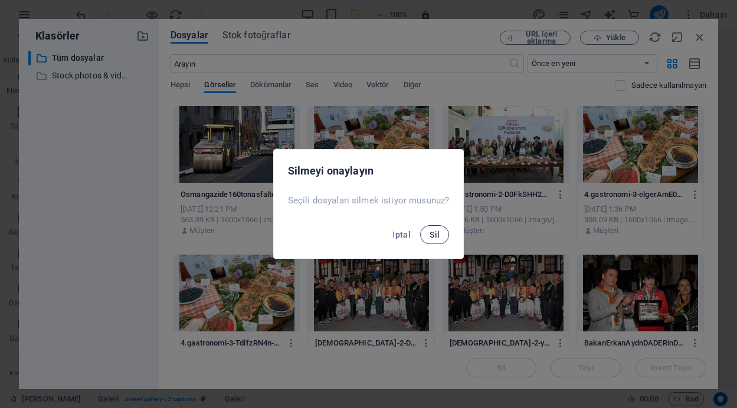
click at [434, 235] on span "Sil" at bounding box center [434, 234] width 10 height 9
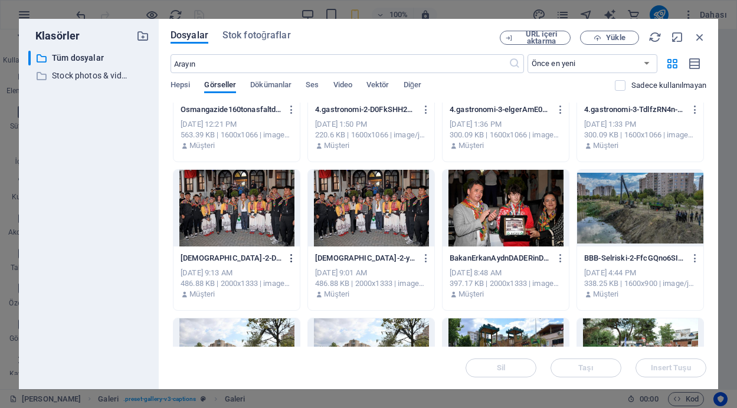
scroll to position [653, 0]
click at [293, 256] on icon "button" at bounding box center [291, 258] width 11 height 11
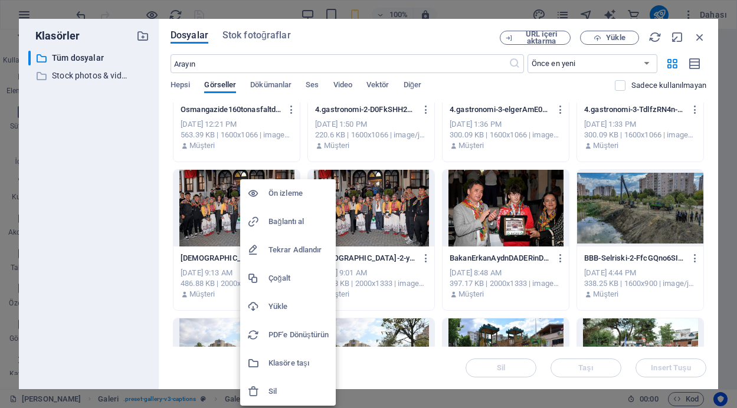
click at [286, 391] on h6 "Sil" at bounding box center [298, 392] width 60 height 14
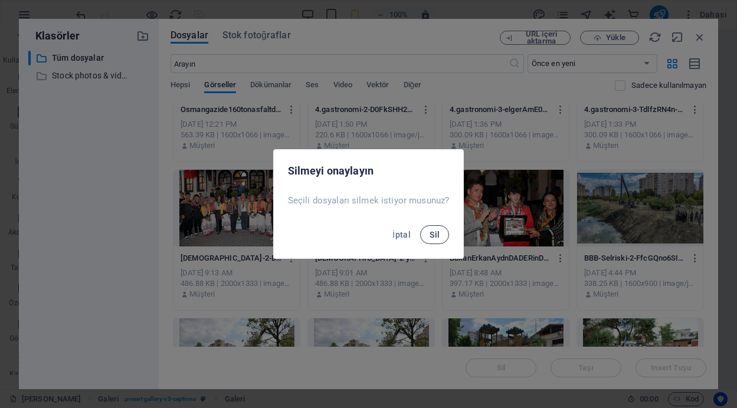
click at [434, 234] on span "Sil" at bounding box center [434, 234] width 10 height 9
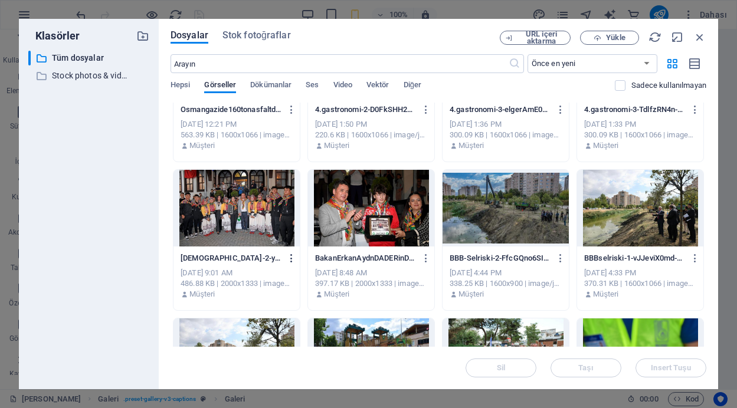
click at [290, 255] on icon "button" at bounding box center [291, 258] width 11 height 11
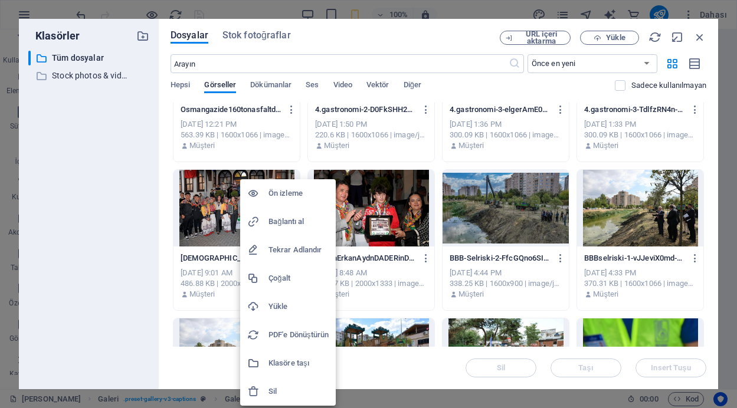
scroll to position [783, 0]
click at [278, 390] on h6 "Sil" at bounding box center [298, 392] width 60 height 14
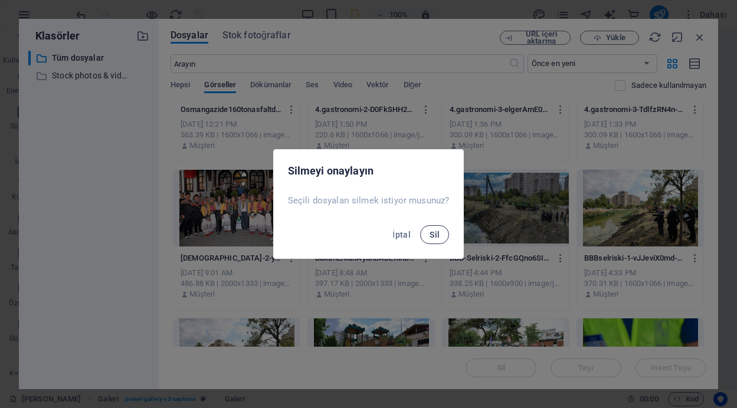
click at [435, 235] on span "Sil" at bounding box center [434, 234] width 10 height 9
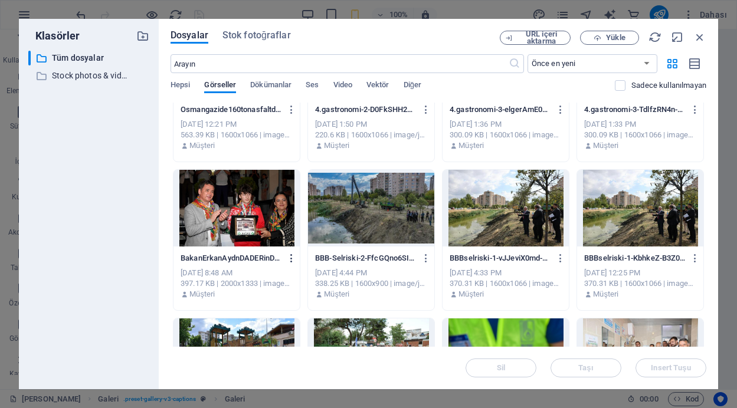
click at [288, 257] on icon "button" at bounding box center [291, 258] width 11 height 11
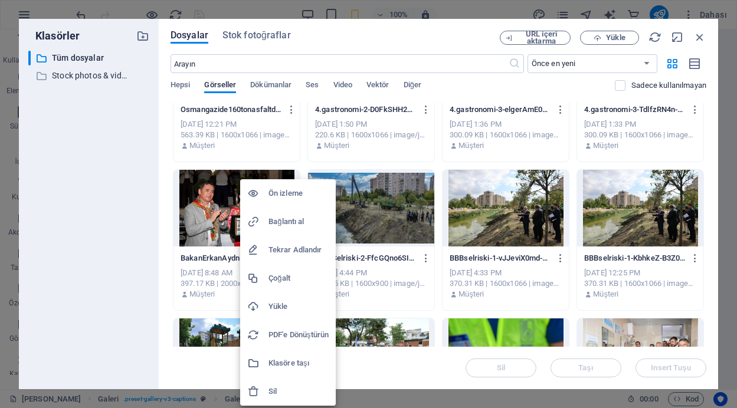
click at [291, 388] on h6 "Sil" at bounding box center [298, 392] width 60 height 14
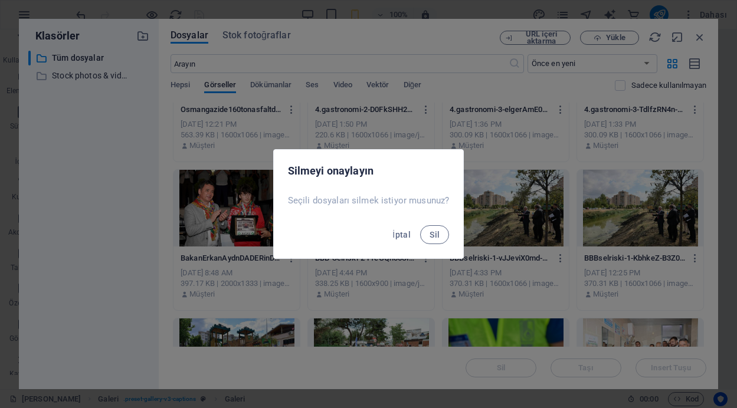
scroll to position [679, 0]
click at [440, 234] on button "Sil" at bounding box center [434, 234] width 29 height 19
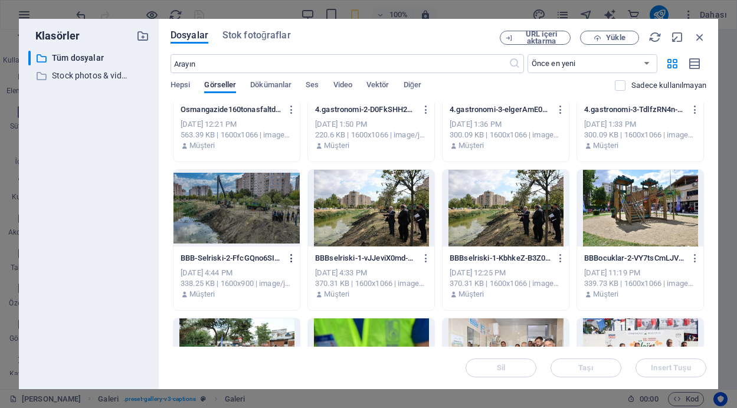
scroll to position [579, 0]
click at [290, 258] on icon "button" at bounding box center [291, 258] width 11 height 11
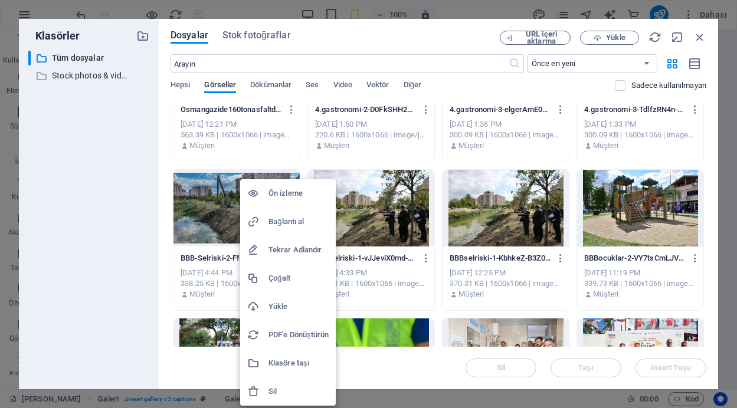
click at [277, 392] on h6 "Sil" at bounding box center [298, 392] width 60 height 14
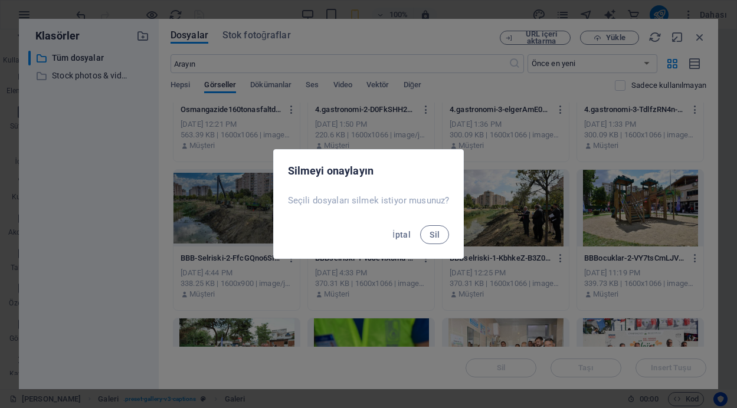
scroll to position [651, 0]
click at [429, 235] on span "Sil" at bounding box center [434, 234] width 10 height 9
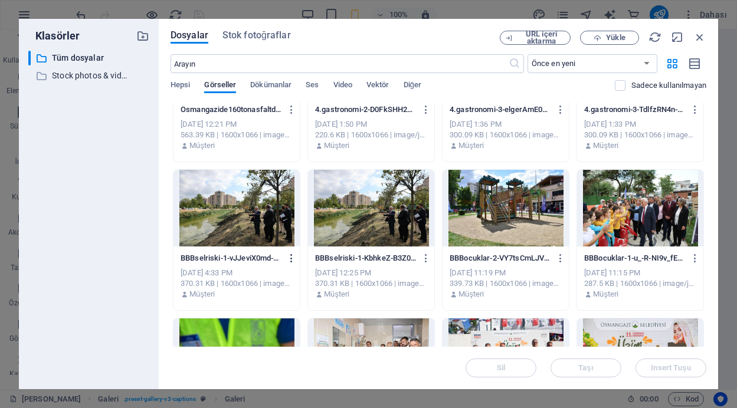
click at [293, 257] on icon "button" at bounding box center [291, 258] width 11 height 11
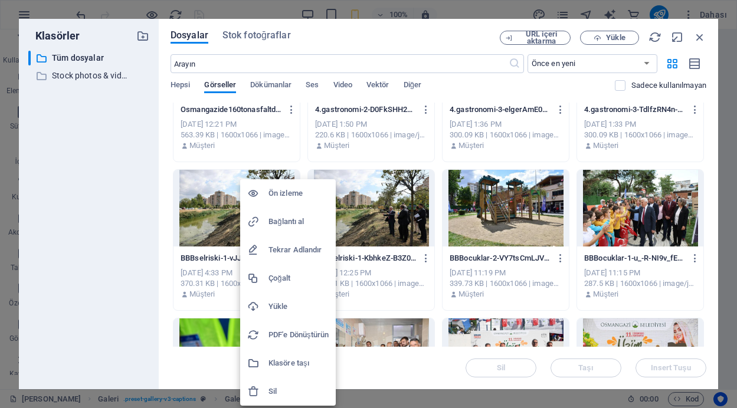
click at [278, 394] on h6 "Sil" at bounding box center [298, 392] width 60 height 14
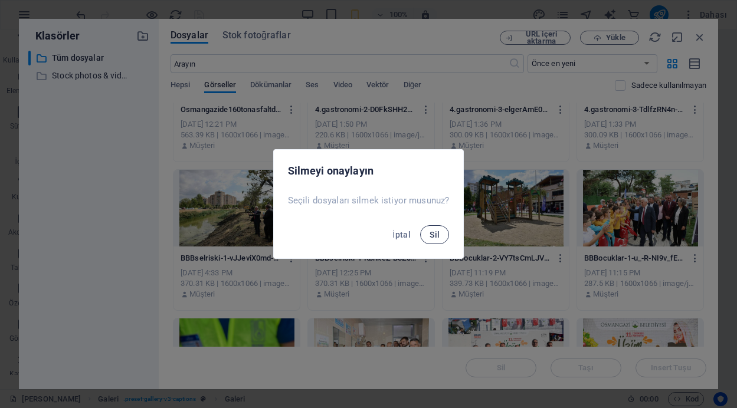
click at [432, 232] on span "Sil" at bounding box center [434, 234] width 10 height 9
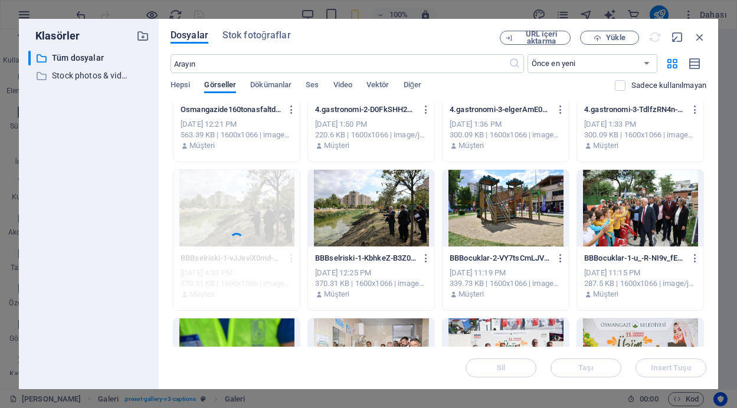
scroll to position [672, 0]
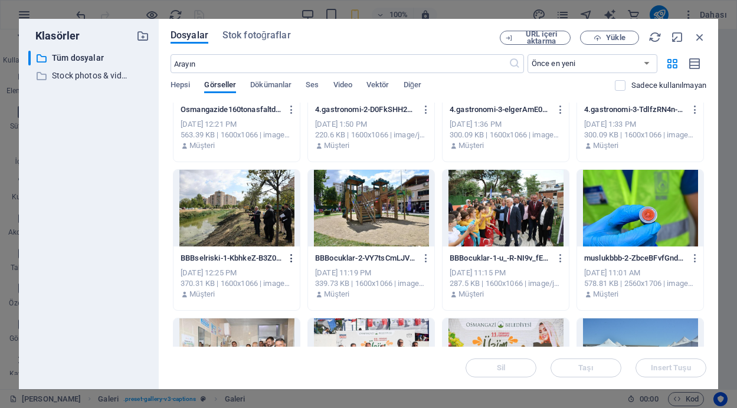
click at [293, 258] on icon "button" at bounding box center [291, 258] width 11 height 11
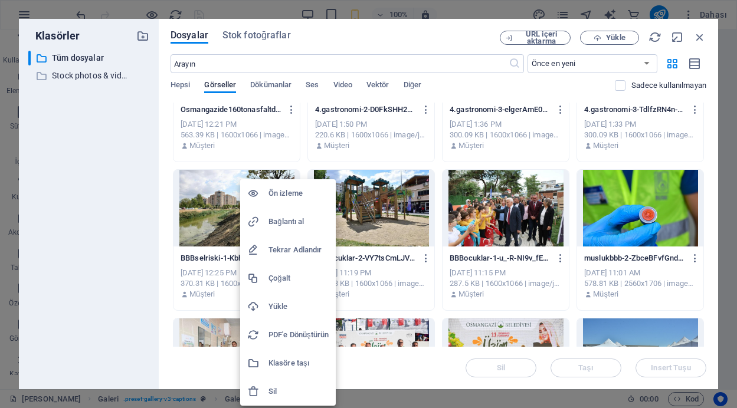
click at [280, 388] on h6 "Sil" at bounding box center [298, 392] width 60 height 14
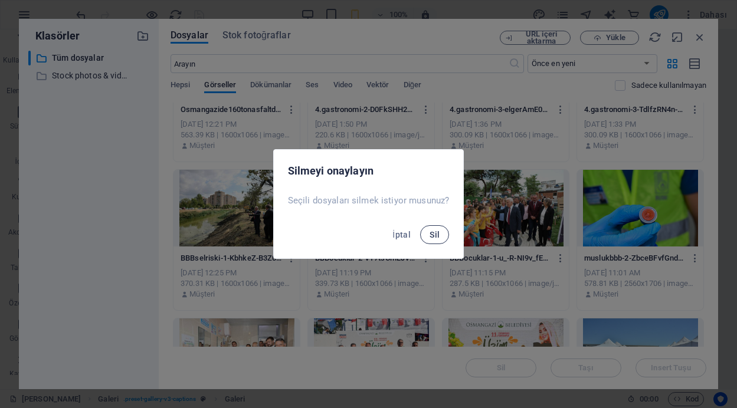
click at [431, 237] on span "Sil" at bounding box center [434, 234] width 10 height 9
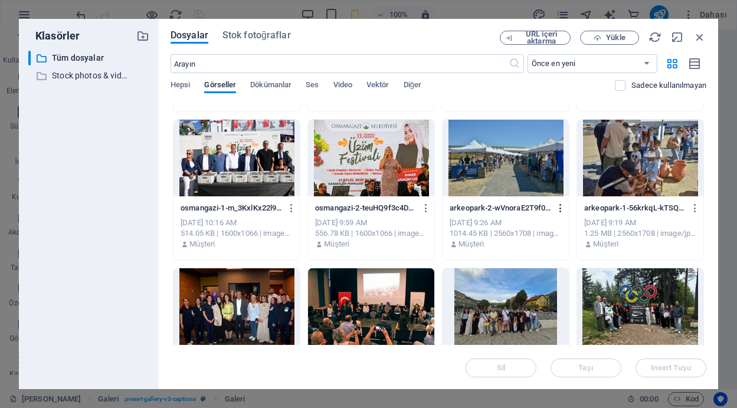
scroll to position [653, 0]
click at [558, 207] on icon "button" at bounding box center [560, 208] width 11 height 11
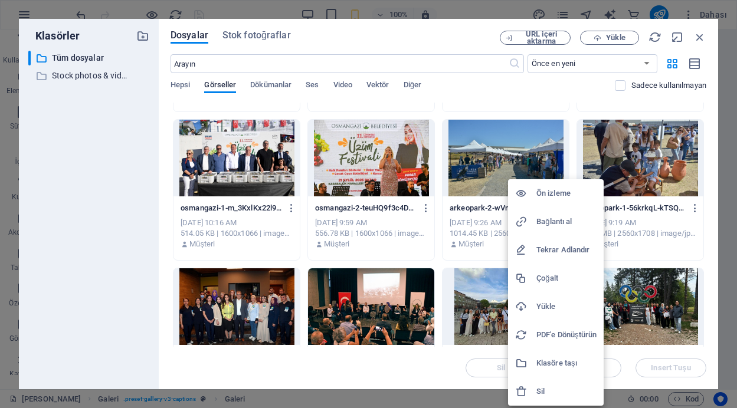
click at [532, 391] on div at bounding box center [525, 392] width 21 height 12
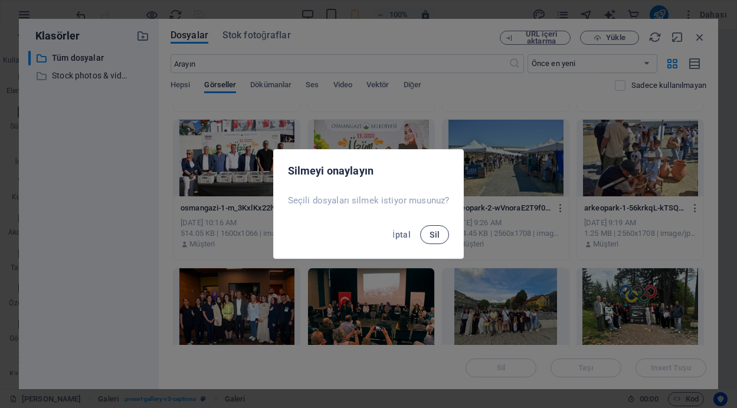
click at [432, 232] on span "Sil" at bounding box center [434, 234] width 10 height 9
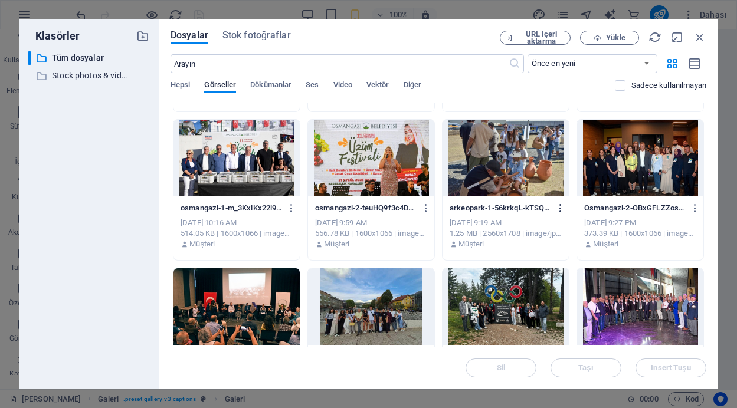
click at [558, 206] on icon "button" at bounding box center [560, 208] width 11 height 11
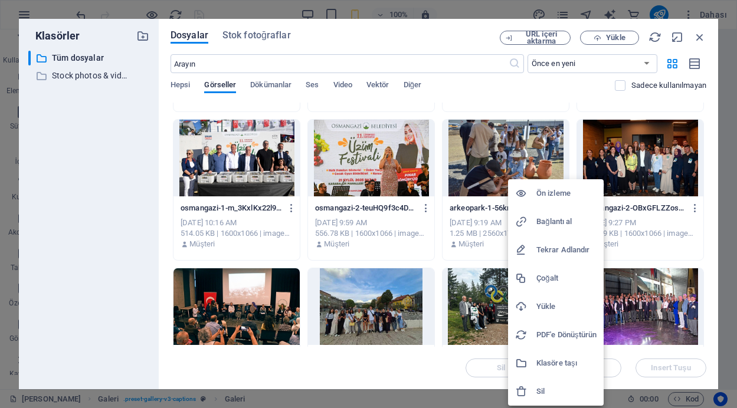
scroll to position [783, 0]
click at [538, 389] on h6 "Sil" at bounding box center [566, 392] width 60 height 14
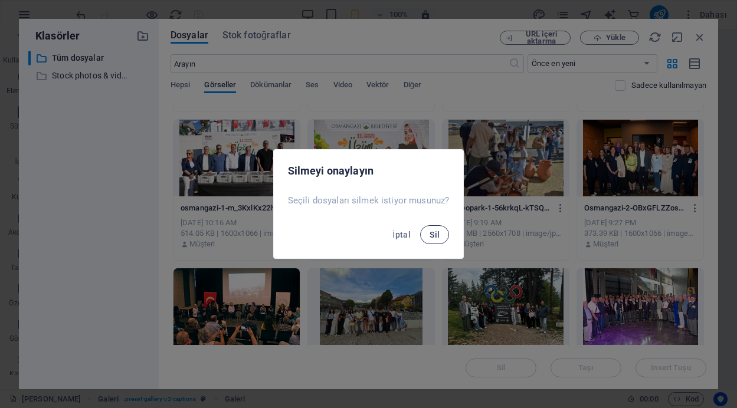
click at [429, 235] on span "Sil" at bounding box center [434, 234] width 10 height 9
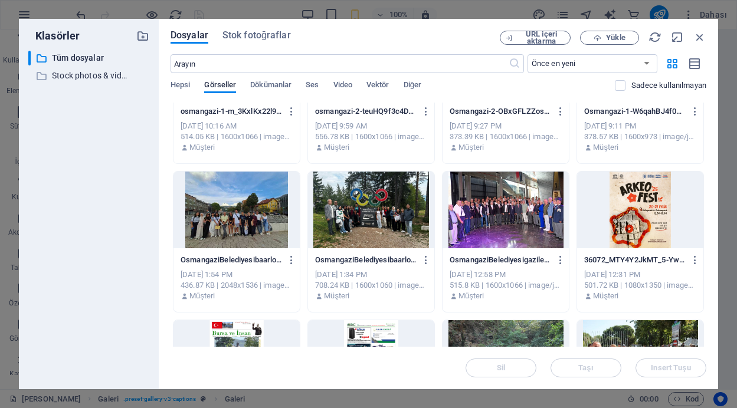
scroll to position [1115, 0]
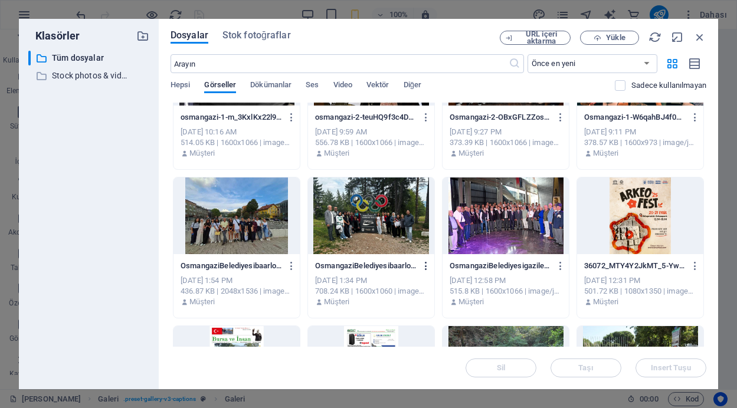
click at [425, 267] on icon "button" at bounding box center [426, 266] width 11 height 11
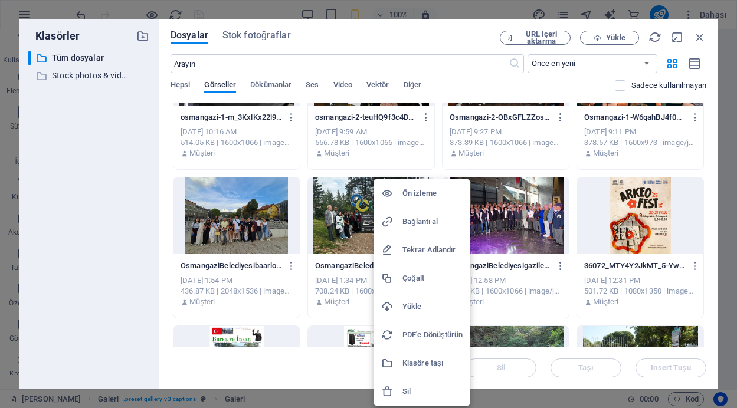
scroll to position [579, 0]
click at [398, 391] on div at bounding box center [391, 392] width 21 height 12
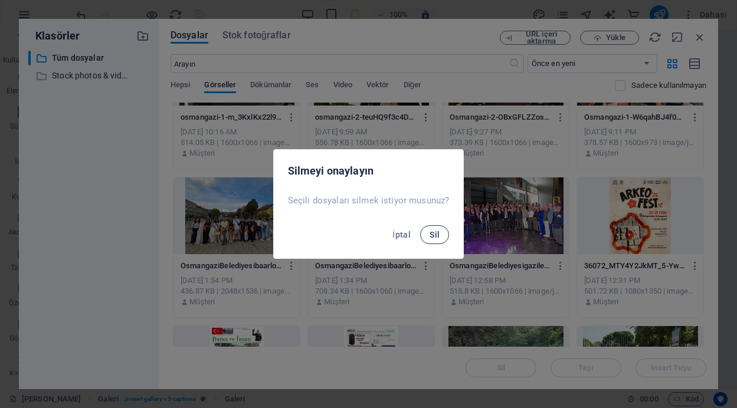
click at [432, 235] on span "Sil" at bounding box center [434, 234] width 10 height 9
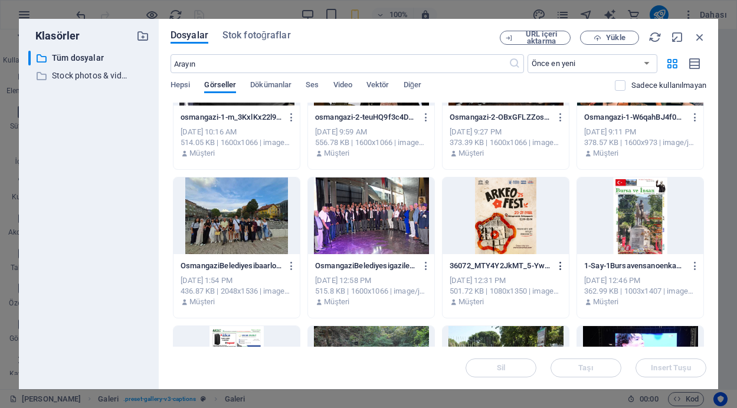
click at [558, 264] on icon "button" at bounding box center [560, 266] width 11 height 11
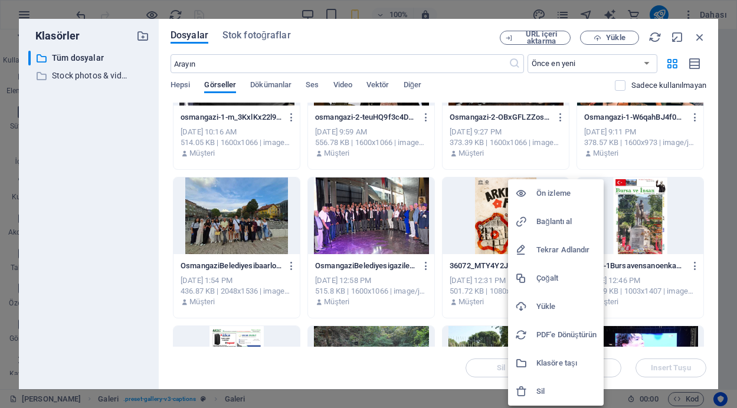
scroll to position [651, 0]
click at [534, 394] on div at bounding box center [525, 392] width 21 height 12
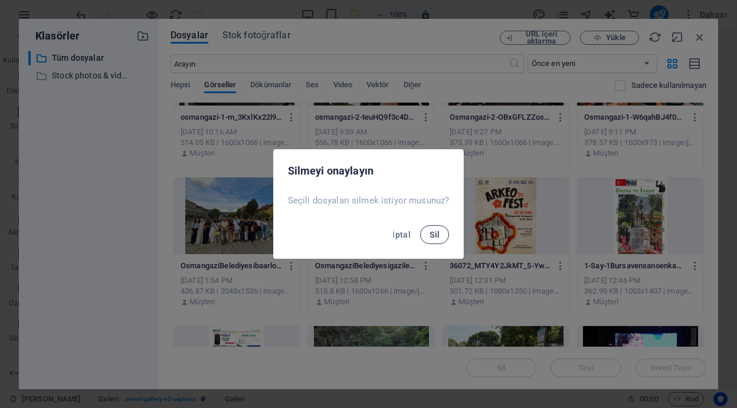
click at [437, 235] on span "Sil" at bounding box center [434, 234] width 10 height 9
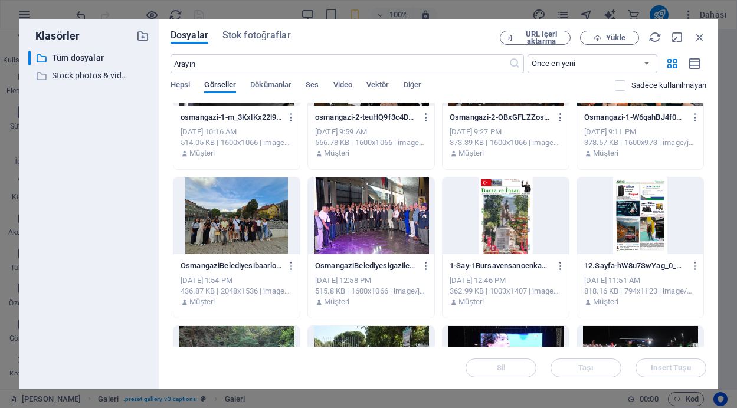
scroll to position [672, 0]
click at [559, 264] on icon "button" at bounding box center [560, 266] width 11 height 11
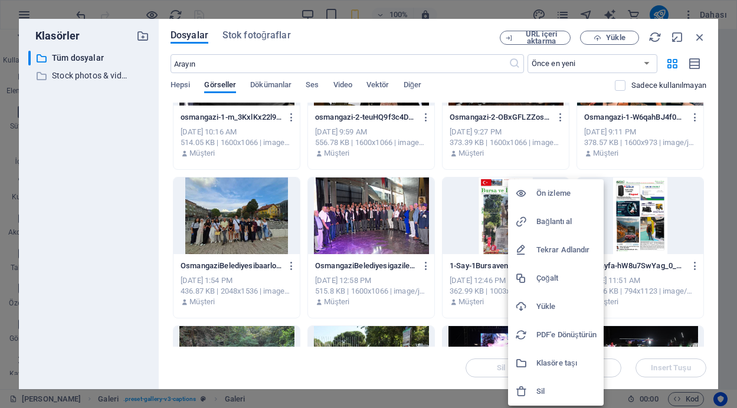
click at [540, 391] on h6 "Sil" at bounding box center [566, 392] width 60 height 14
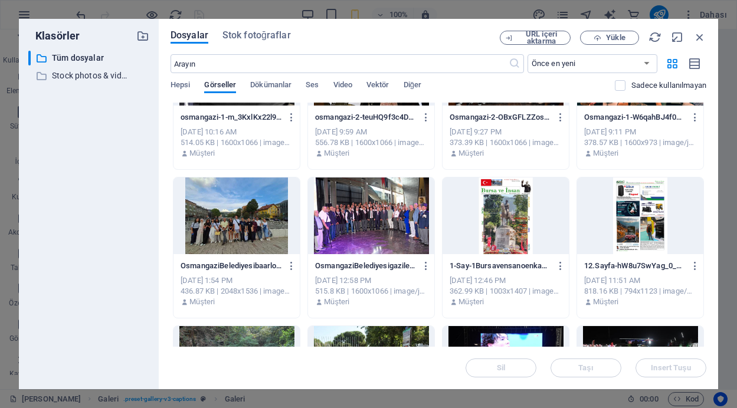
scroll to position [592, 0]
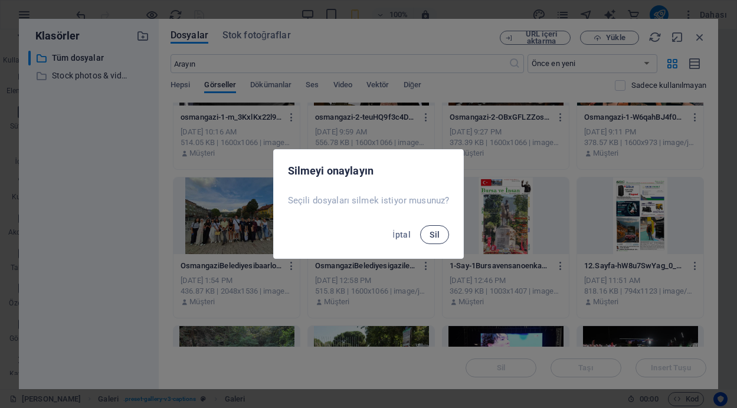
click at [431, 236] on span "Sil" at bounding box center [434, 234] width 10 height 9
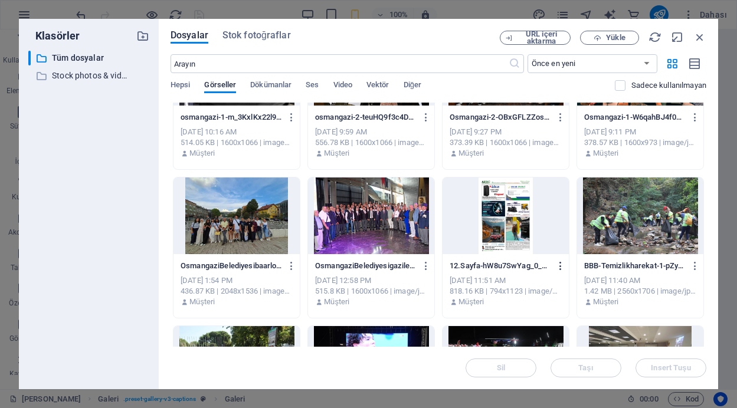
click at [557, 263] on icon "button" at bounding box center [560, 266] width 11 height 11
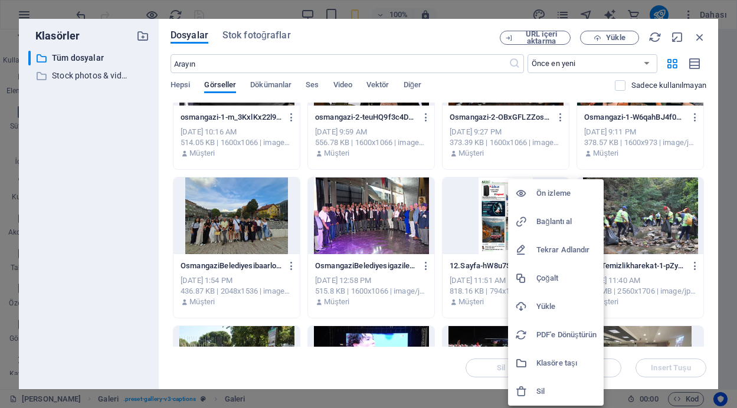
scroll to position [653, 0]
click at [541, 389] on h6 "Sil" at bounding box center [566, 392] width 60 height 14
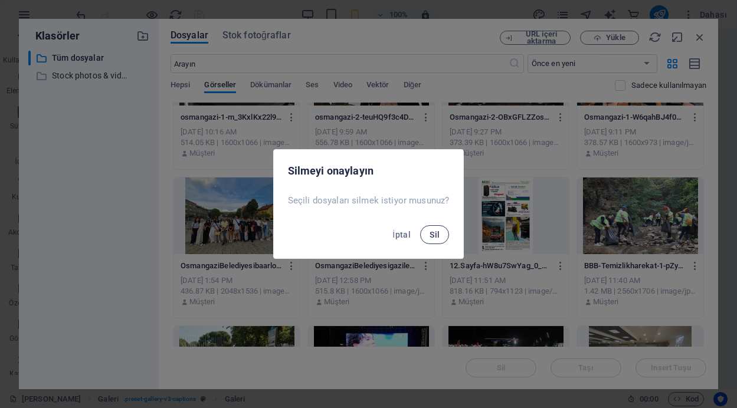
click at [434, 228] on button "Sil" at bounding box center [434, 234] width 29 height 19
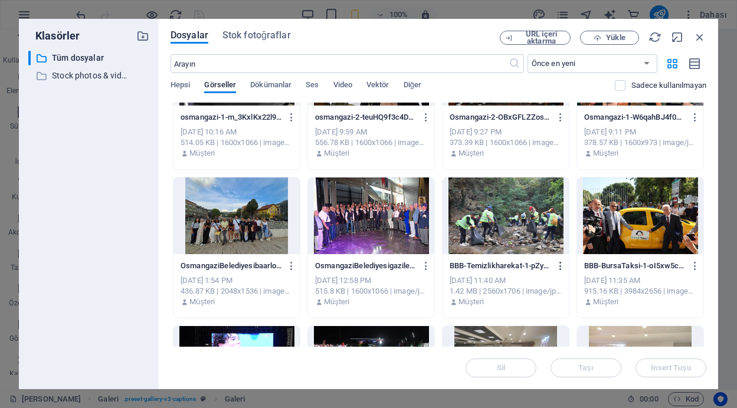
click at [559, 266] on icon "button" at bounding box center [560, 266] width 11 height 11
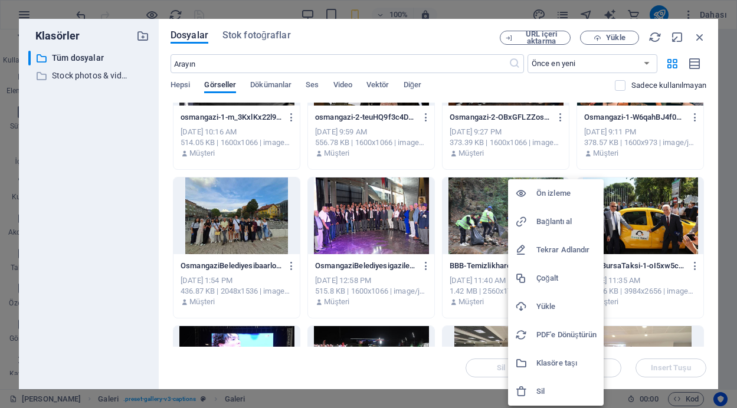
click at [540, 389] on h6 "Sil" at bounding box center [566, 392] width 60 height 14
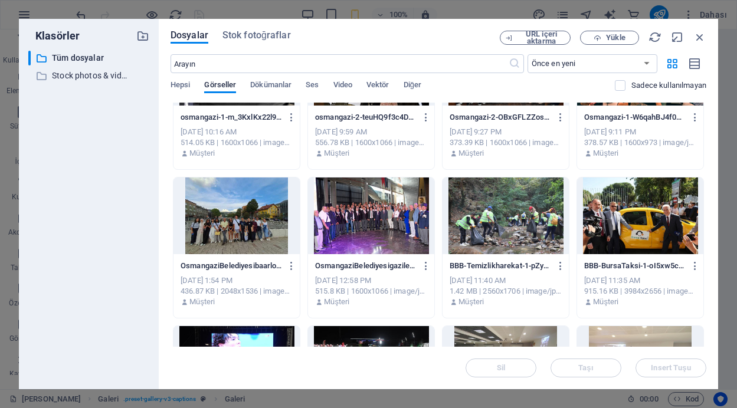
scroll to position [783, 0]
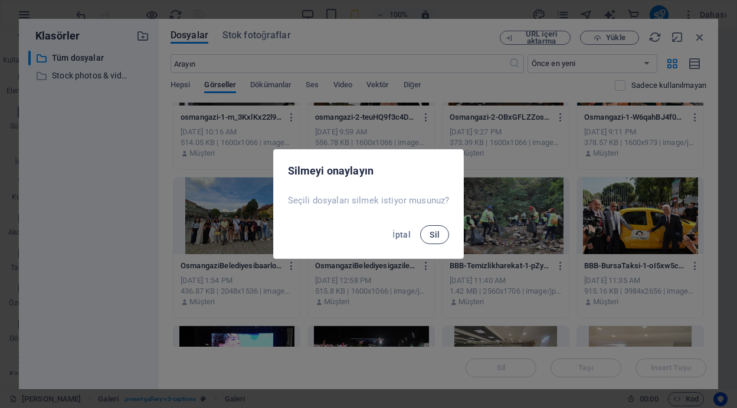
click at [434, 236] on span "Sil" at bounding box center [434, 234] width 10 height 9
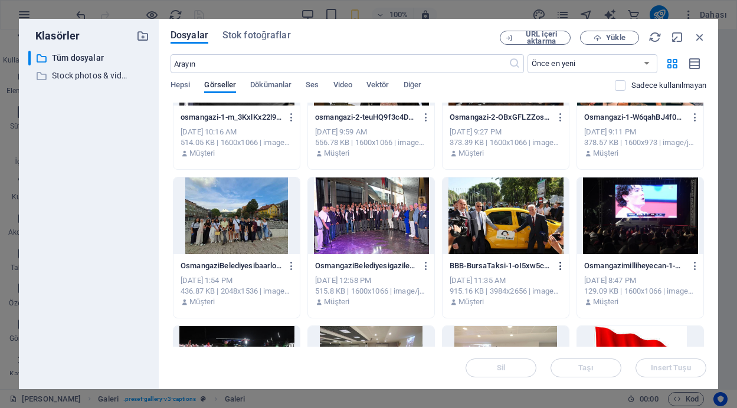
click at [558, 263] on icon "button" at bounding box center [560, 266] width 11 height 11
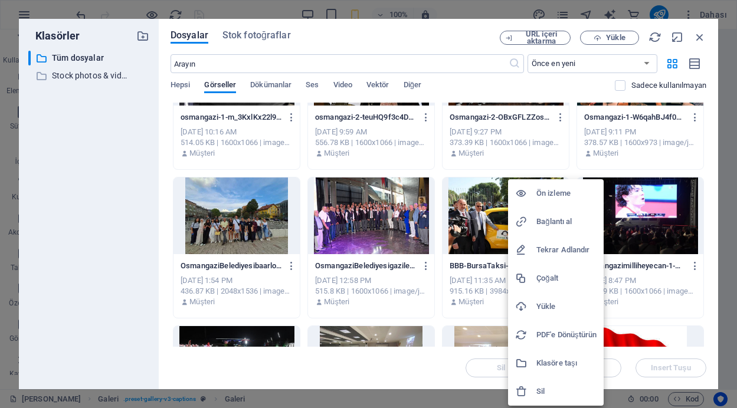
click at [535, 391] on div at bounding box center [525, 392] width 21 height 12
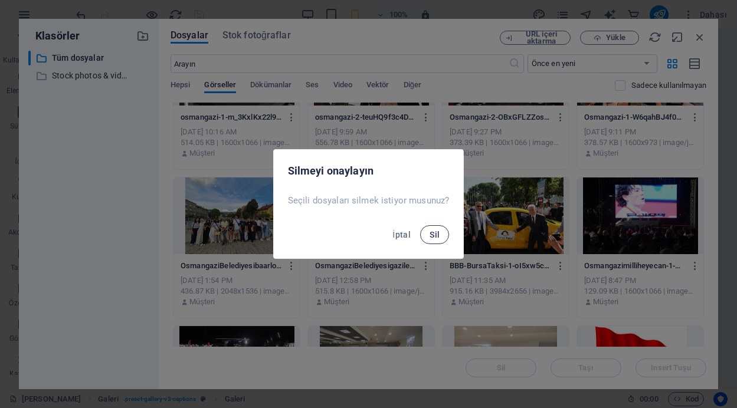
scroll to position [679, 0]
click at [427, 236] on button "Sil" at bounding box center [434, 234] width 29 height 19
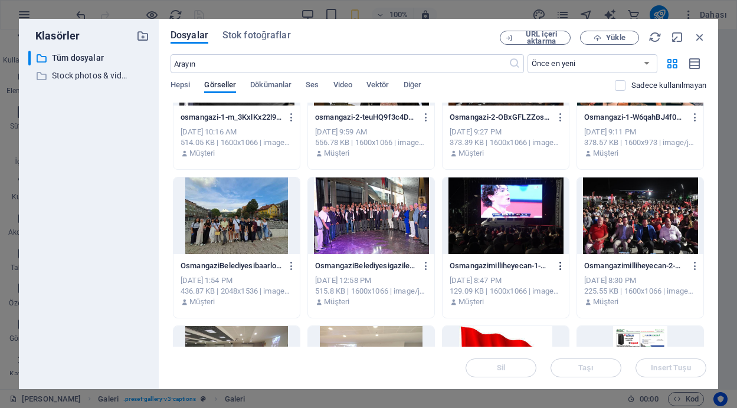
click at [559, 265] on icon "button" at bounding box center [560, 266] width 11 height 11
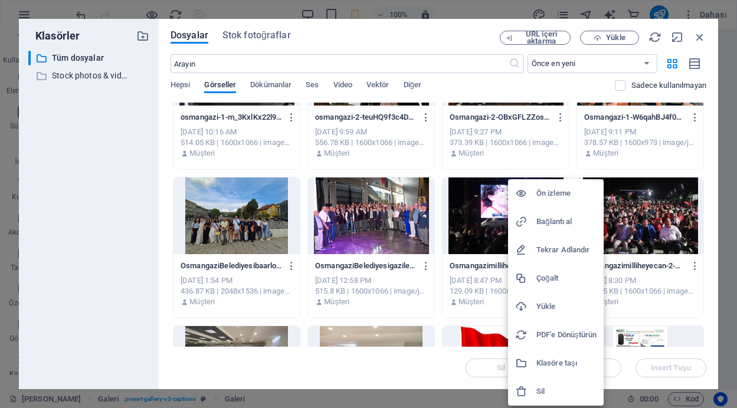
click at [541, 390] on h6 "Sil" at bounding box center [566, 392] width 60 height 14
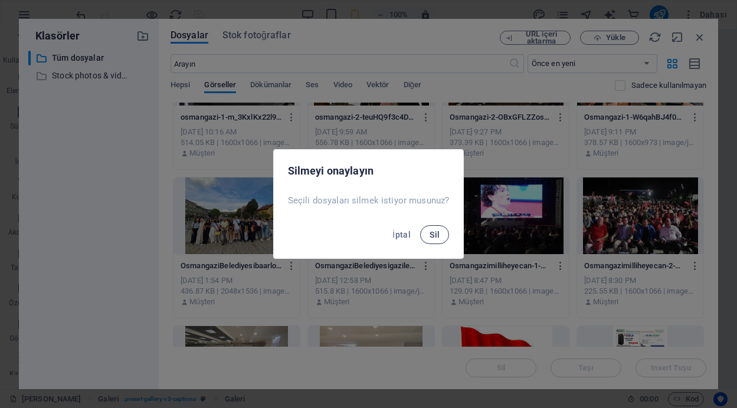
click at [433, 236] on span "Sil" at bounding box center [434, 234] width 10 height 9
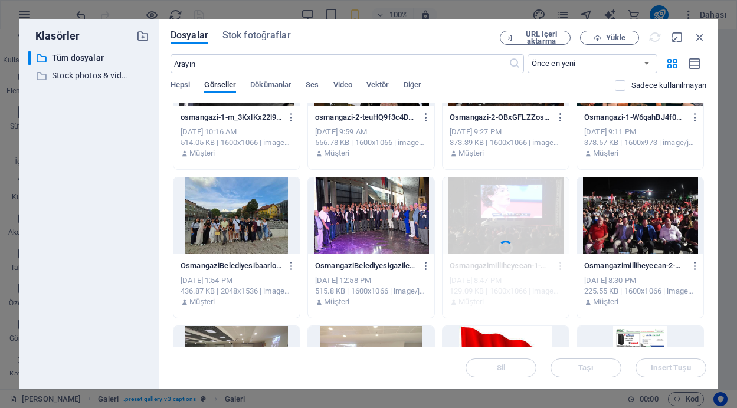
scroll to position [579, 0]
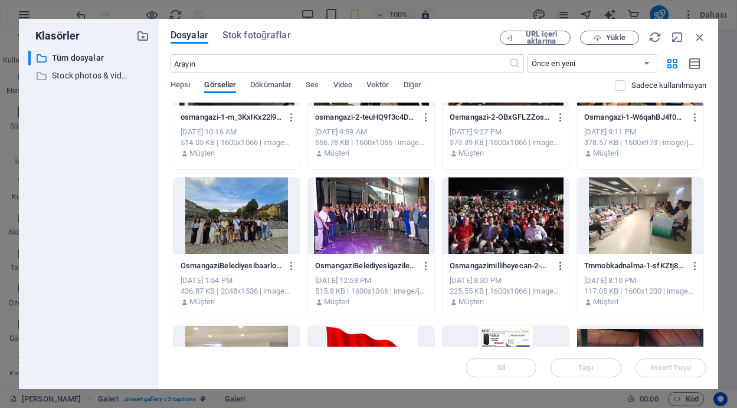
click at [560, 265] on icon "button" at bounding box center [560, 266] width 11 height 11
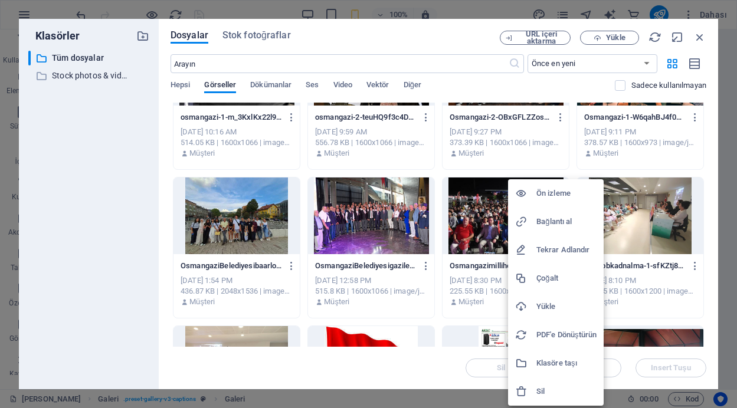
click at [539, 388] on h6 "Sil" at bounding box center [566, 392] width 60 height 14
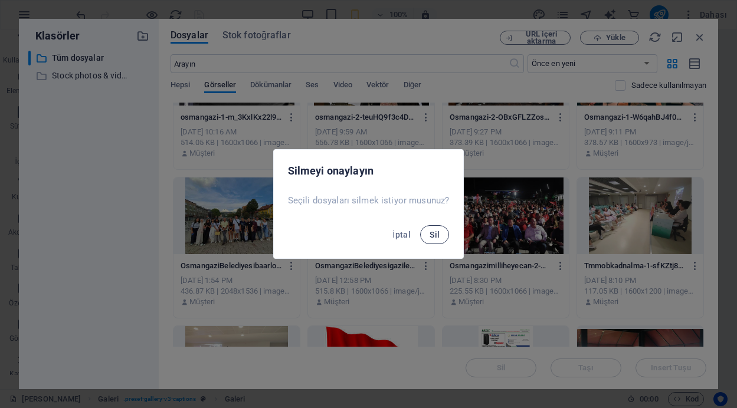
click at [429, 234] on span "Sil" at bounding box center [434, 234] width 10 height 9
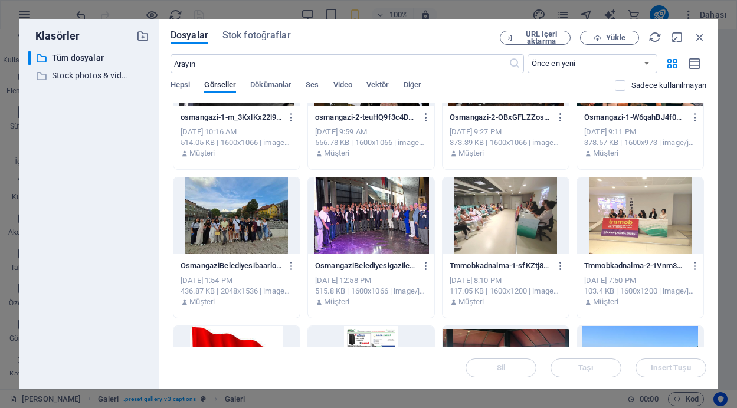
scroll to position [651, 0]
click at [559, 265] on icon "button" at bounding box center [560, 266] width 11 height 11
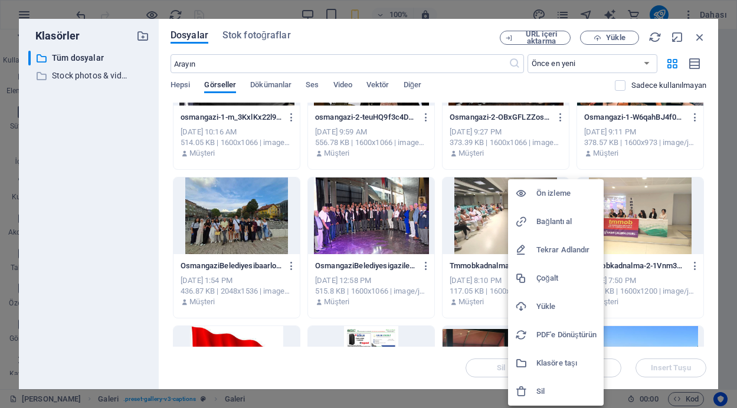
click at [546, 395] on h6 "Sil" at bounding box center [566, 392] width 60 height 14
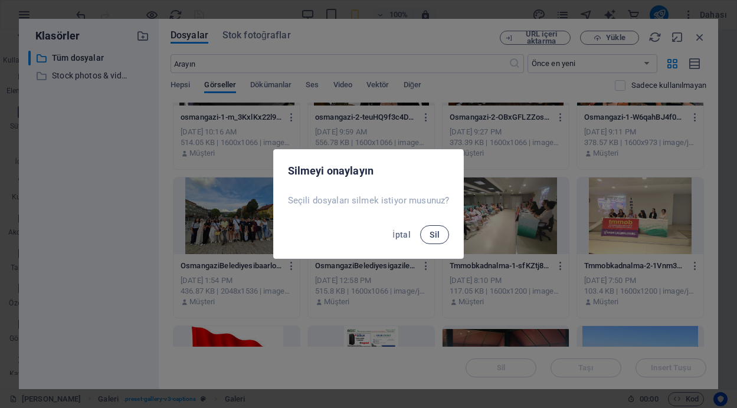
click at [435, 237] on span "Sil" at bounding box center [434, 234] width 10 height 9
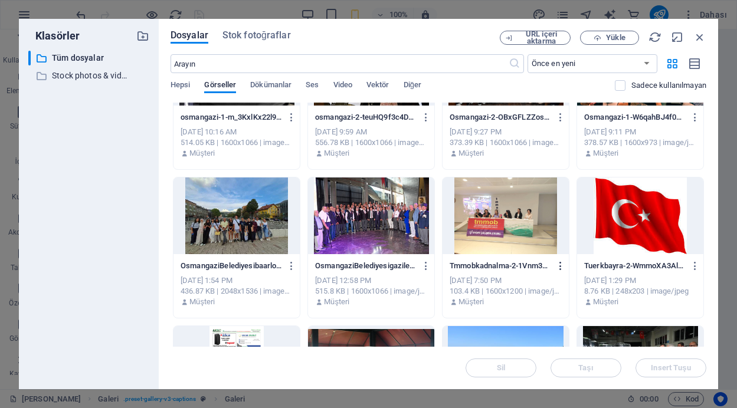
scroll to position [672, 0]
click at [558, 264] on icon "button" at bounding box center [560, 266] width 11 height 11
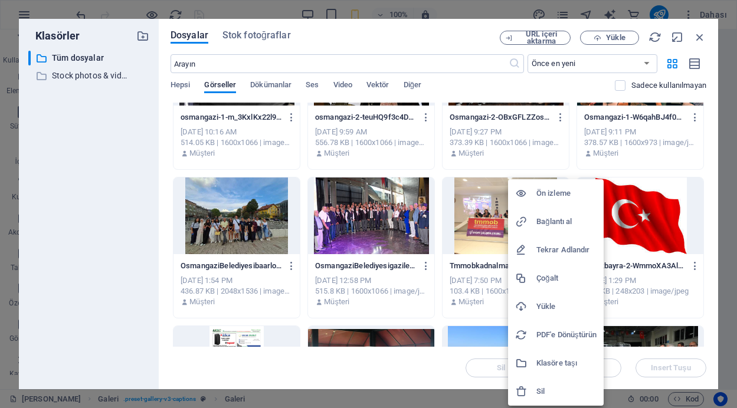
click at [539, 392] on h6 "Sil" at bounding box center [566, 392] width 60 height 14
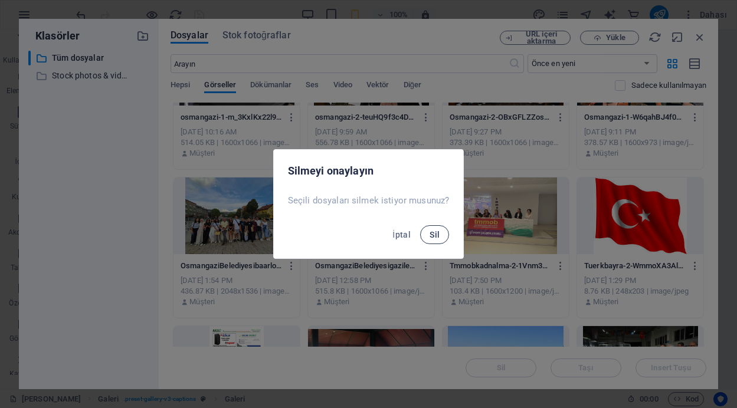
click at [437, 231] on span "Sil" at bounding box center [434, 234] width 10 height 9
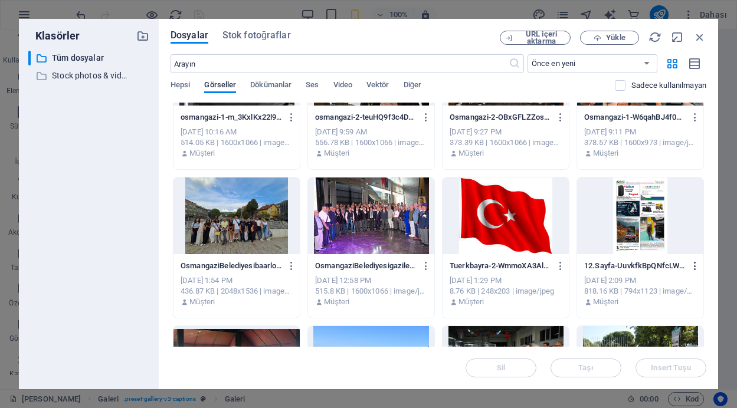
scroll to position [592, 0]
click at [691, 267] on icon "button" at bounding box center [695, 266] width 11 height 11
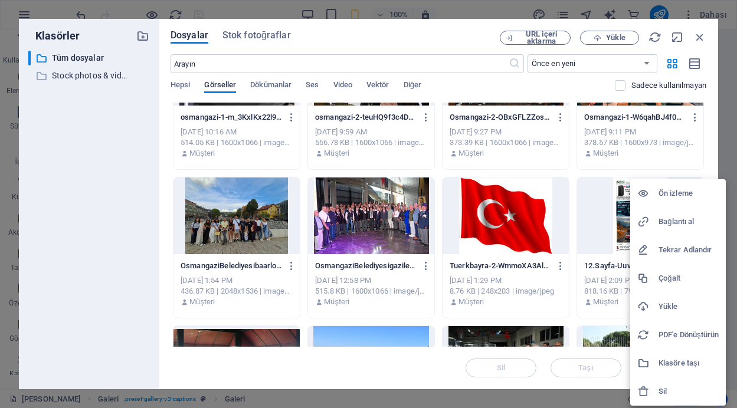
click at [661, 389] on h6 "Sil" at bounding box center [688, 392] width 60 height 14
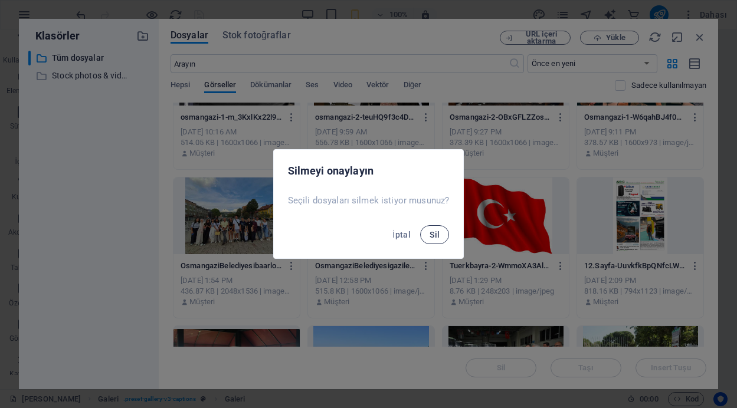
click at [431, 230] on span "Sil" at bounding box center [434, 234] width 10 height 9
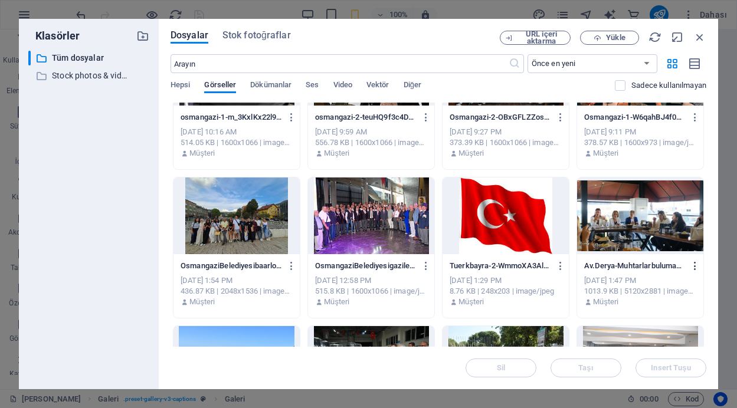
click at [690, 264] on icon "button" at bounding box center [695, 266] width 11 height 11
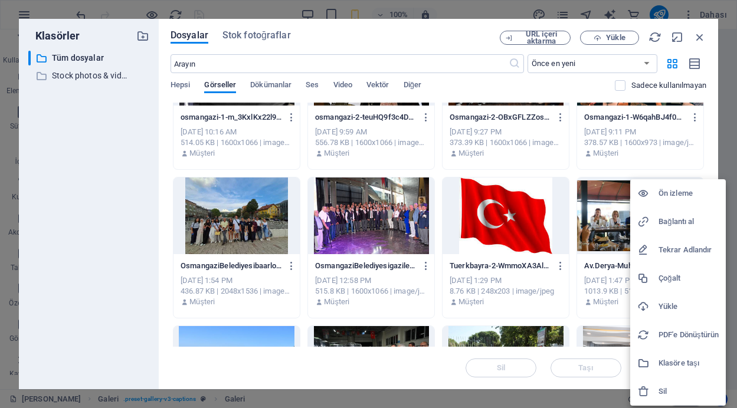
scroll to position [653, 0]
click at [661, 391] on h6 "Sil" at bounding box center [688, 392] width 60 height 14
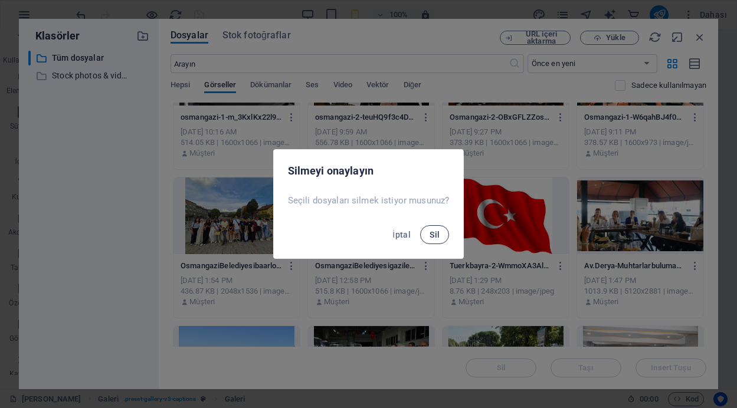
click at [432, 233] on span "Sil" at bounding box center [434, 234] width 10 height 9
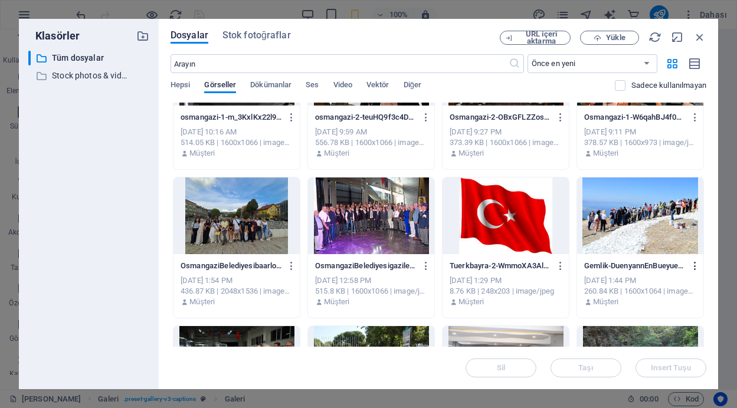
click at [692, 265] on icon "button" at bounding box center [695, 266] width 11 height 11
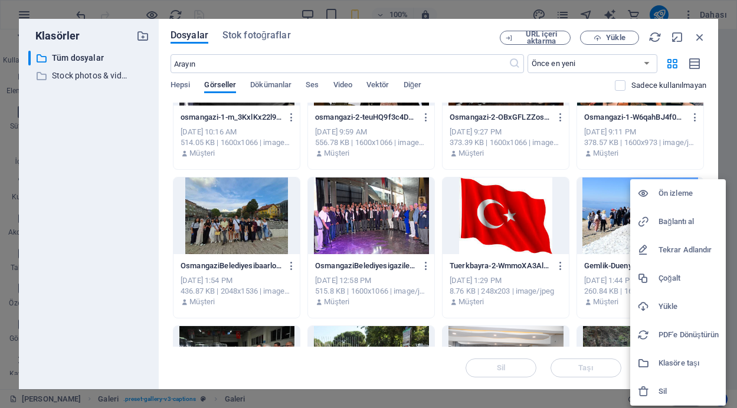
click at [663, 392] on h6 "Sil" at bounding box center [688, 392] width 60 height 14
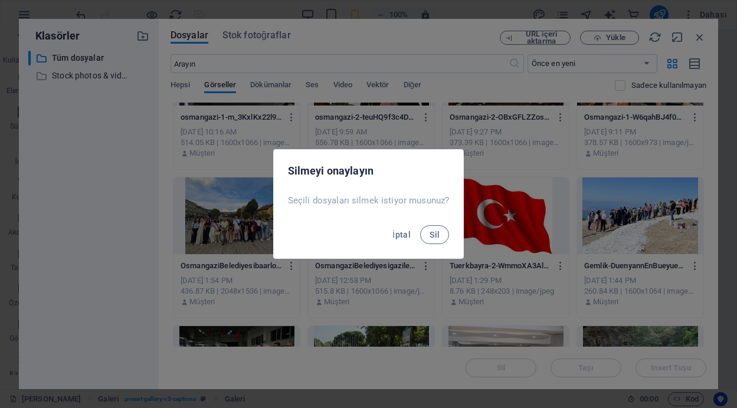
scroll to position [783, 0]
click at [434, 235] on span "Sil" at bounding box center [434, 234] width 10 height 9
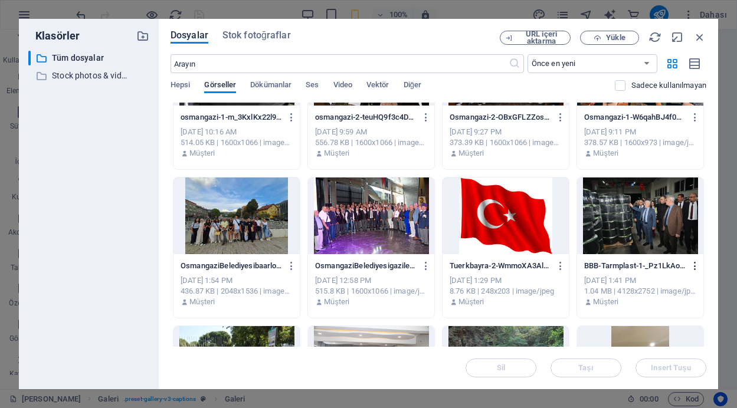
click at [692, 265] on icon "button" at bounding box center [695, 266] width 11 height 11
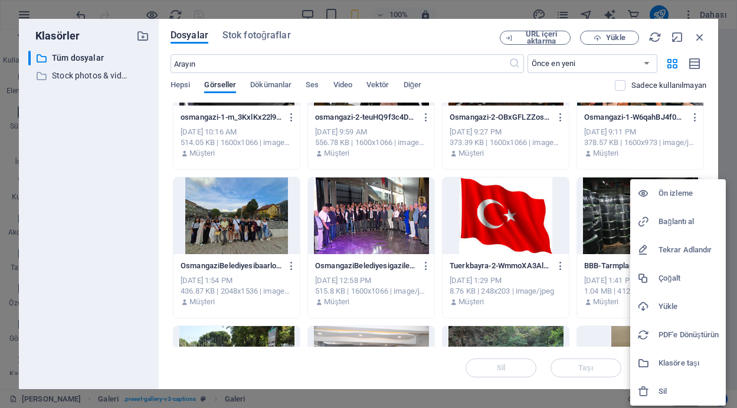
click at [664, 390] on h6 "Sil" at bounding box center [688, 392] width 60 height 14
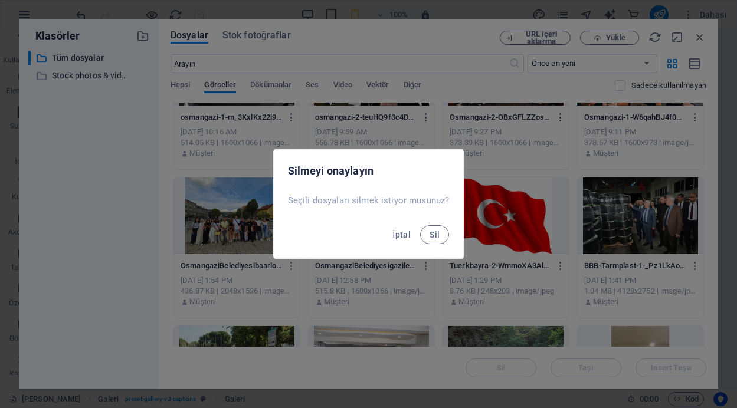
scroll to position [679, 0]
click at [432, 235] on span "Sil" at bounding box center [434, 234] width 10 height 9
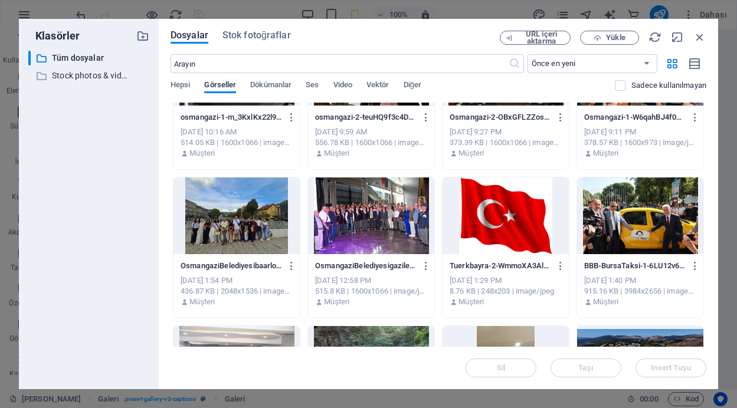
scroll to position [579, 0]
click at [693, 262] on icon "button" at bounding box center [695, 266] width 11 height 11
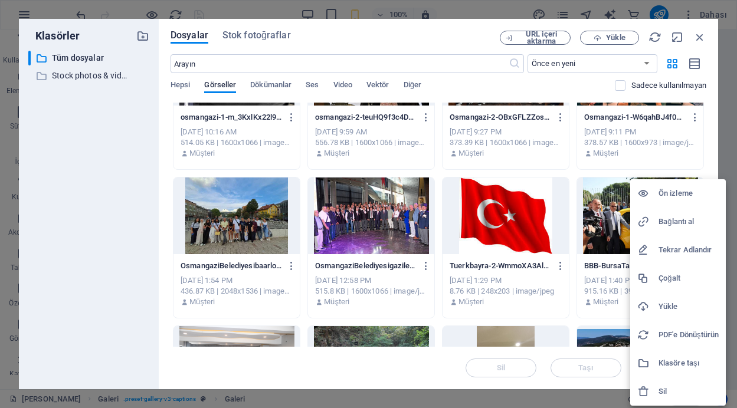
click at [665, 389] on h6 "Sil" at bounding box center [688, 392] width 60 height 14
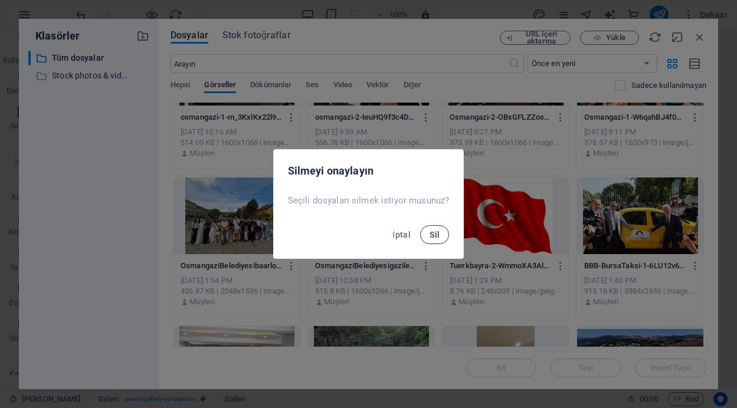
click at [429, 235] on span "Sil" at bounding box center [434, 234] width 10 height 9
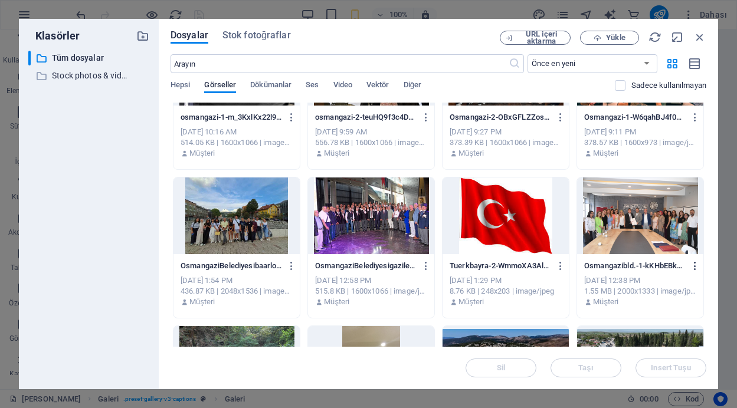
scroll to position [651, 0]
click at [691, 267] on icon "button" at bounding box center [695, 266] width 11 height 11
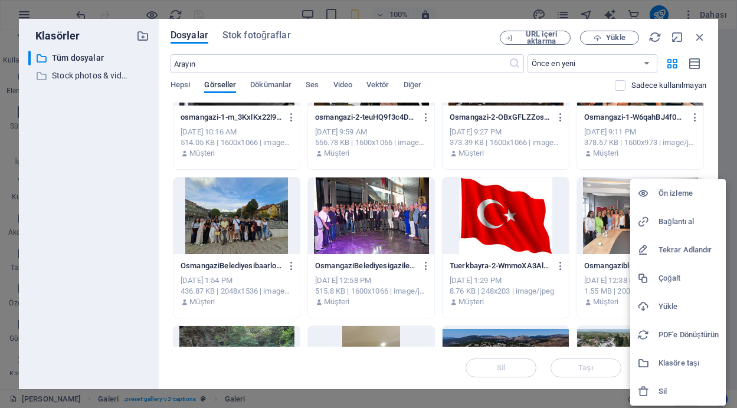
click at [665, 391] on h6 "Sil" at bounding box center [688, 392] width 60 height 14
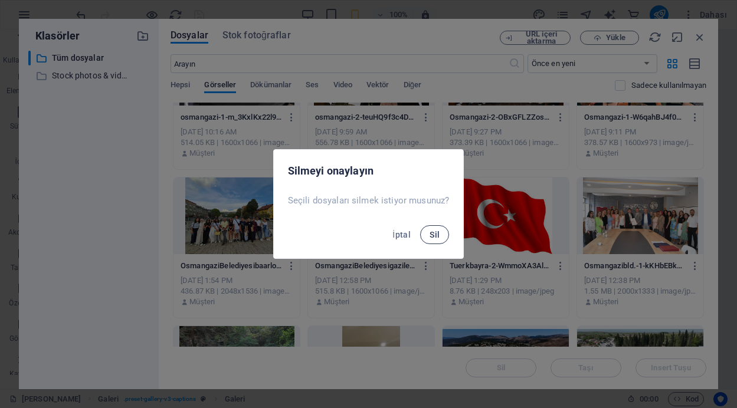
click at [433, 236] on span "Sil" at bounding box center [434, 234] width 10 height 9
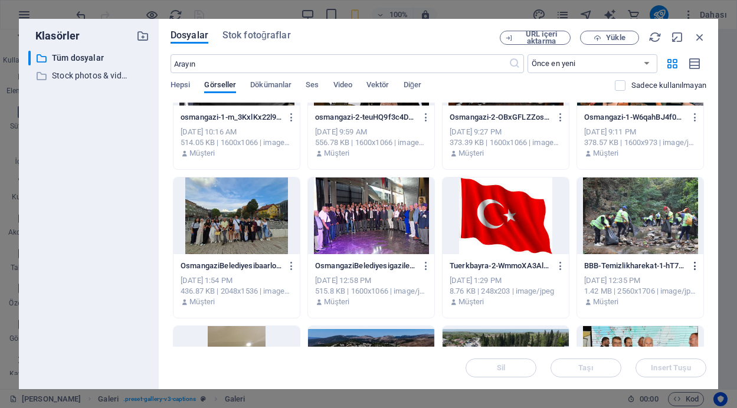
click at [694, 266] on icon "button" at bounding box center [695, 266] width 11 height 11
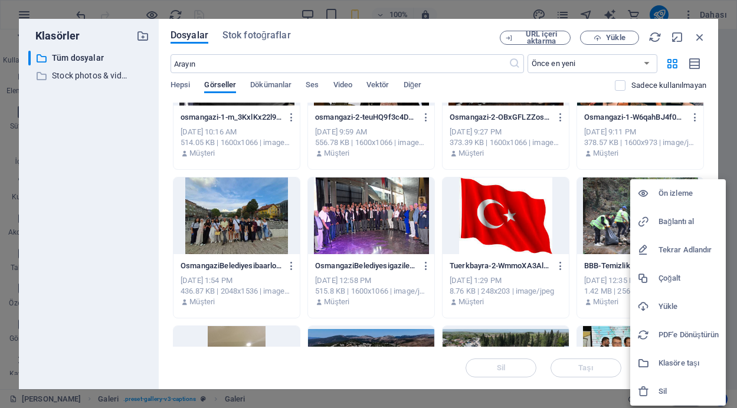
scroll to position [672, 0]
click at [664, 386] on h6 "Sil" at bounding box center [688, 392] width 60 height 14
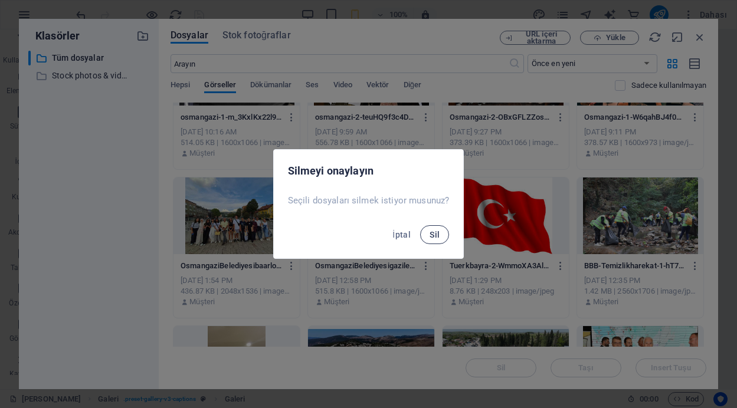
click at [428, 235] on button "Sil" at bounding box center [434, 234] width 29 height 19
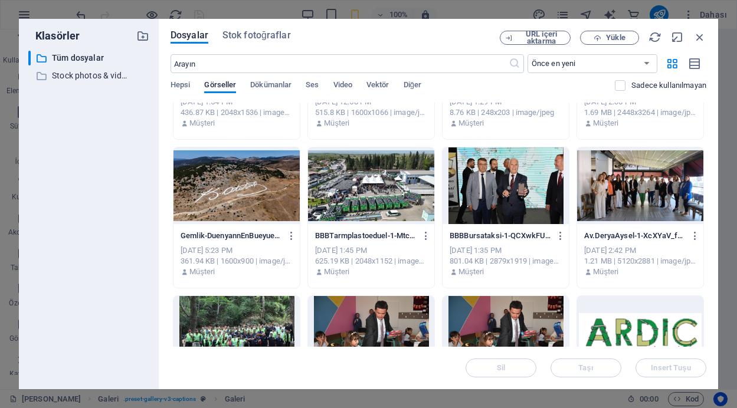
scroll to position [592, 0]
click at [290, 235] on icon "button" at bounding box center [291, 236] width 11 height 11
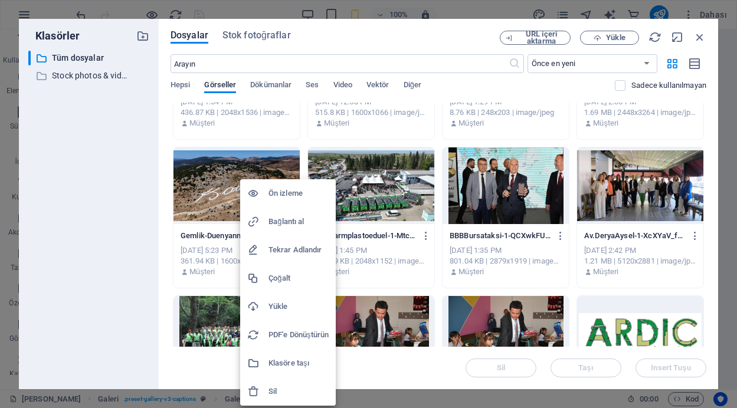
scroll to position [653, 0]
click at [206, 191] on div at bounding box center [368, 204] width 737 height 408
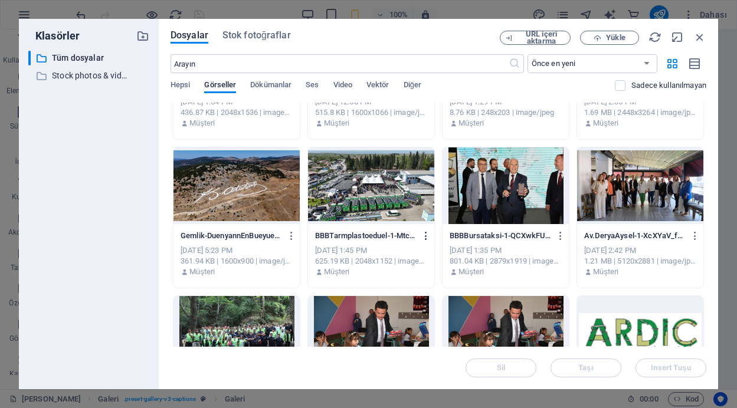
click at [422, 232] on icon "button" at bounding box center [426, 236] width 11 height 11
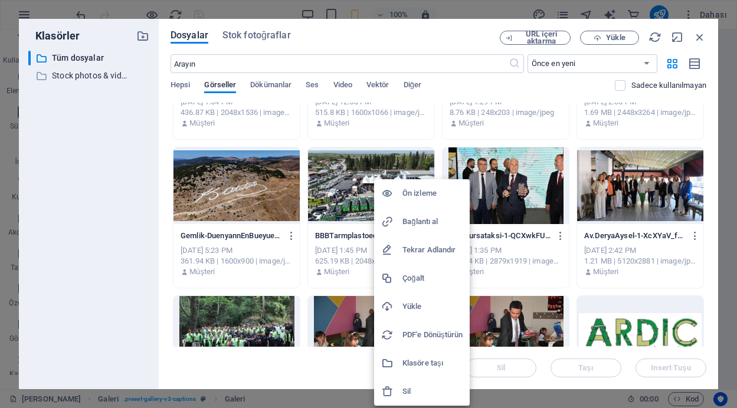
click at [408, 389] on h6 "Sil" at bounding box center [432, 392] width 60 height 14
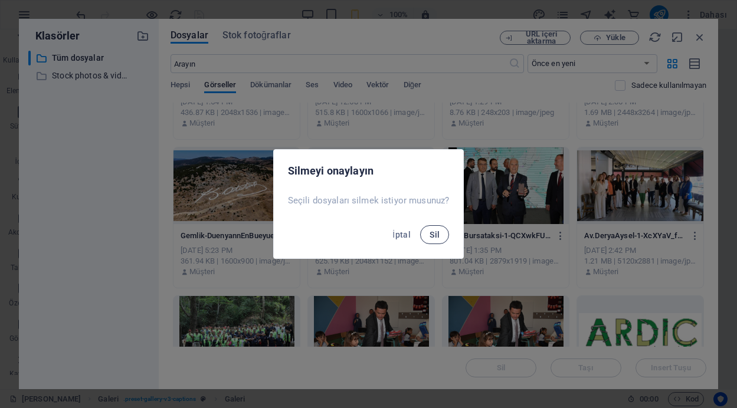
click at [433, 233] on span "Sil" at bounding box center [434, 234] width 10 height 9
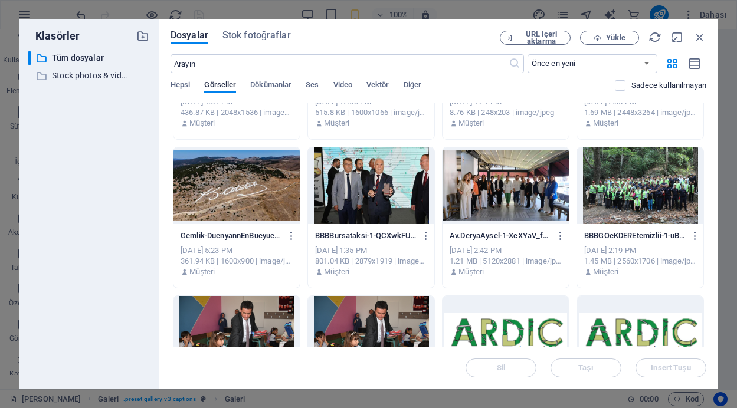
scroll to position [783, 0]
click at [424, 234] on icon "button" at bounding box center [426, 236] width 11 height 11
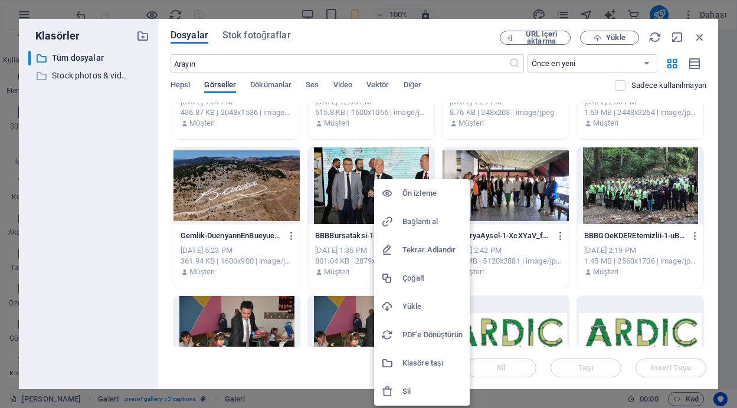
click at [410, 388] on h6 "Sil" at bounding box center [432, 392] width 60 height 14
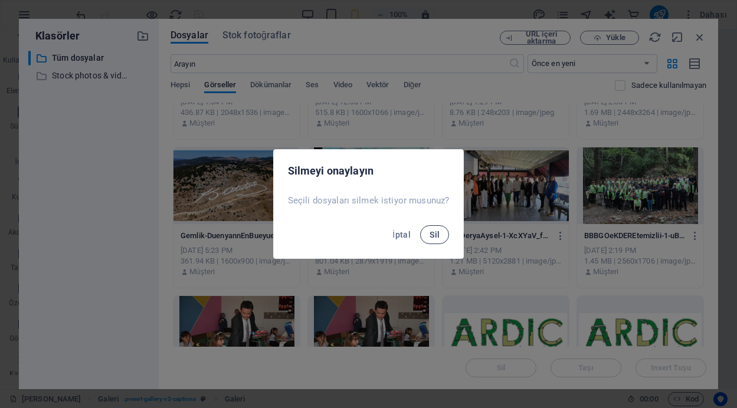
click at [435, 235] on span "Sil" at bounding box center [434, 234] width 10 height 9
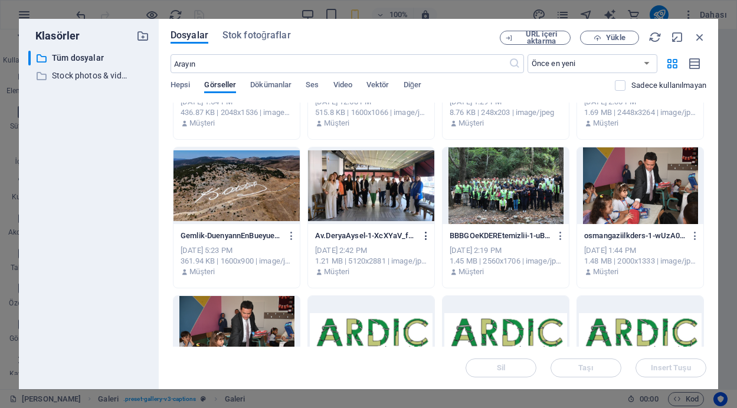
scroll to position [679, 0]
click at [425, 233] on icon "button" at bounding box center [426, 236] width 11 height 11
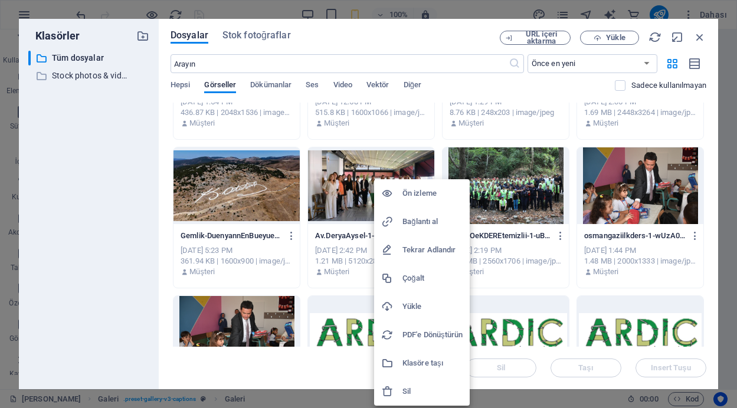
click at [408, 389] on h6 "Sil" at bounding box center [432, 392] width 60 height 14
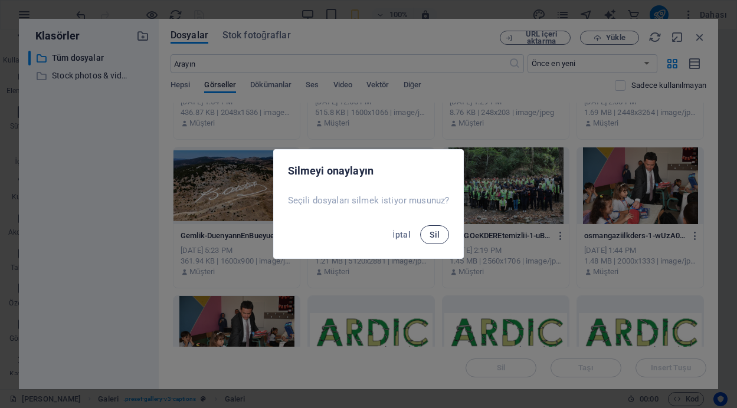
click at [431, 234] on span "Sil" at bounding box center [434, 234] width 10 height 9
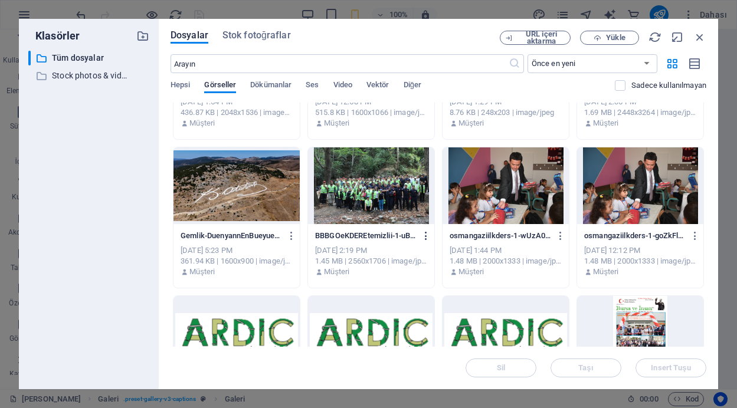
click at [425, 234] on icon "button" at bounding box center [426, 236] width 11 height 11
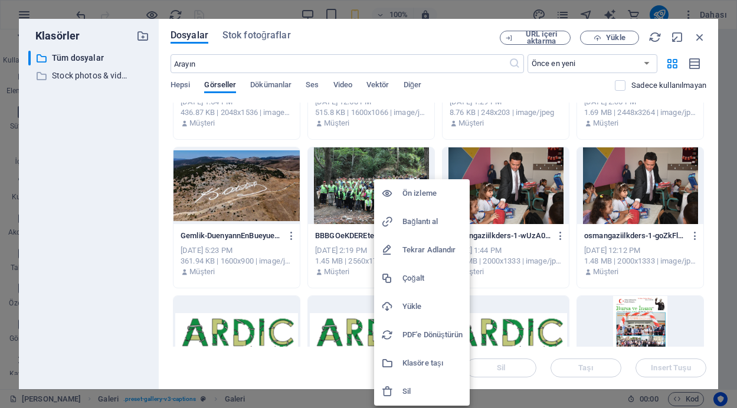
scroll to position [579, 0]
click at [417, 392] on h6 "Sil" at bounding box center [432, 392] width 60 height 14
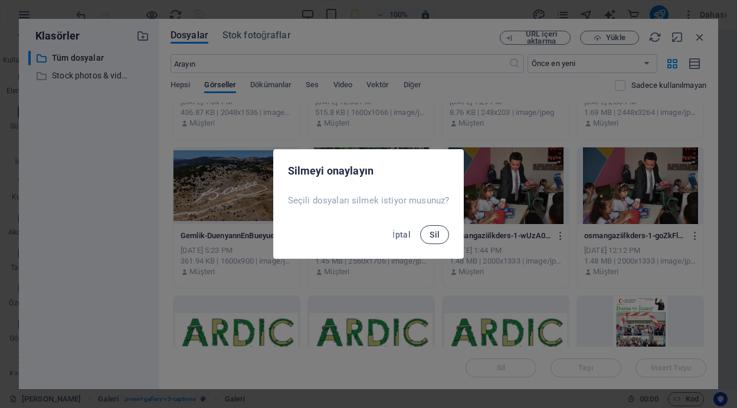
click at [429, 237] on span "Sil" at bounding box center [434, 234] width 10 height 9
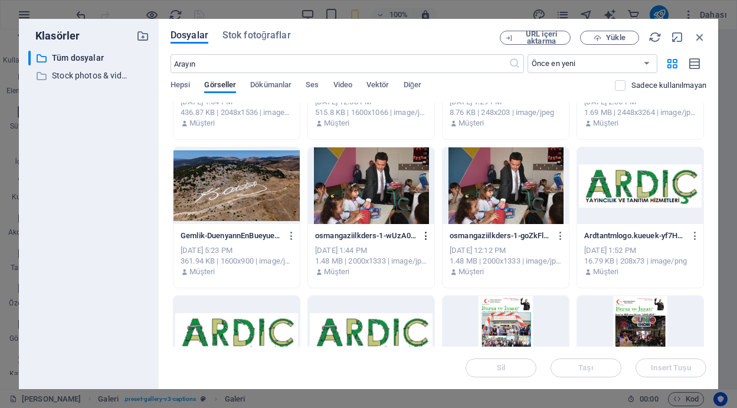
click at [425, 235] on icon "button" at bounding box center [426, 236] width 11 height 11
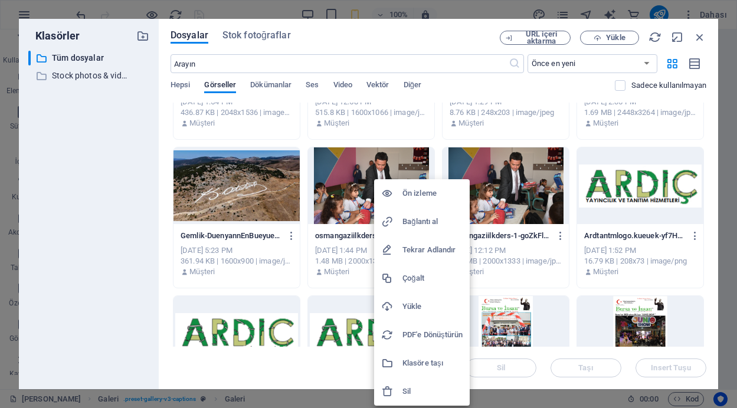
scroll to position [651, 0]
click at [416, 391] on h6 "Sil" at bounding box center [432, 392] width 60 height 14
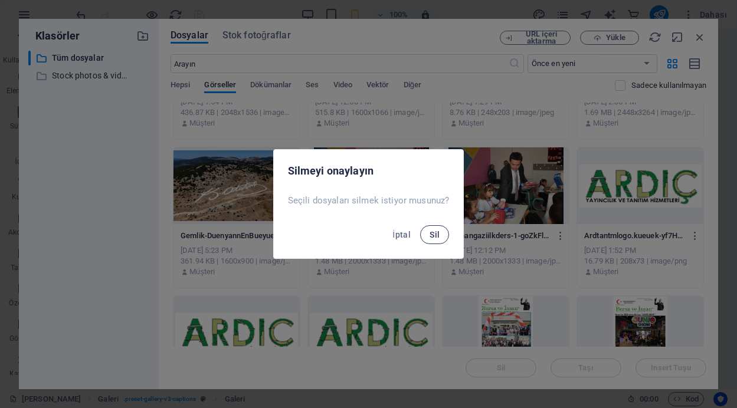
click at [434, 233] on span "Sil" at bounding box center [434, 234] width 10 height 9
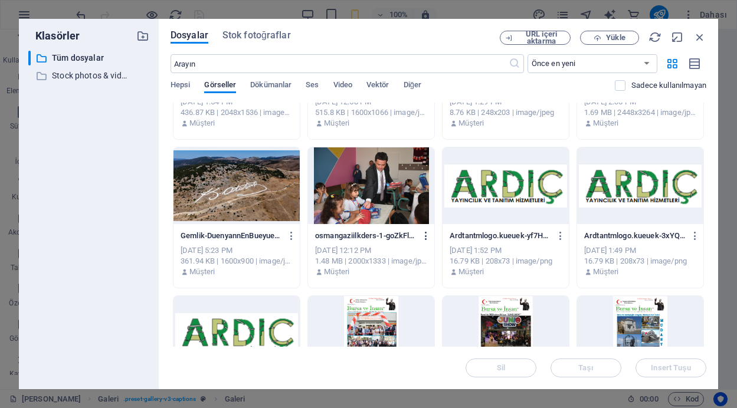
click at [424, 234] on icon "button" at bounding box center [426, 236] width 11 height 11
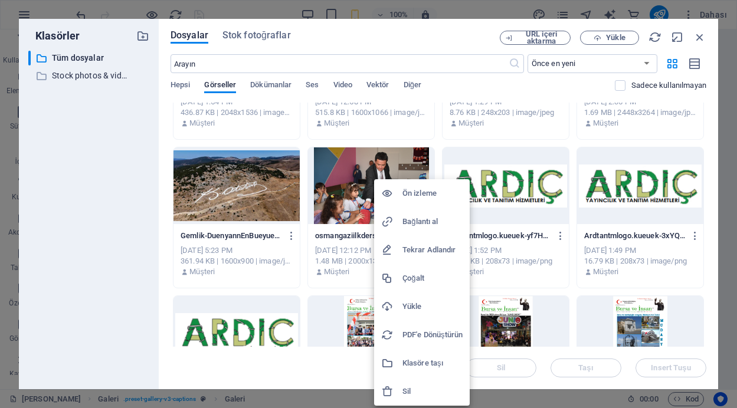
scroll to position [672, 0]
click at [405, 388] on h6 "Sil" at bounding box center [432, 392] width 60 height 14
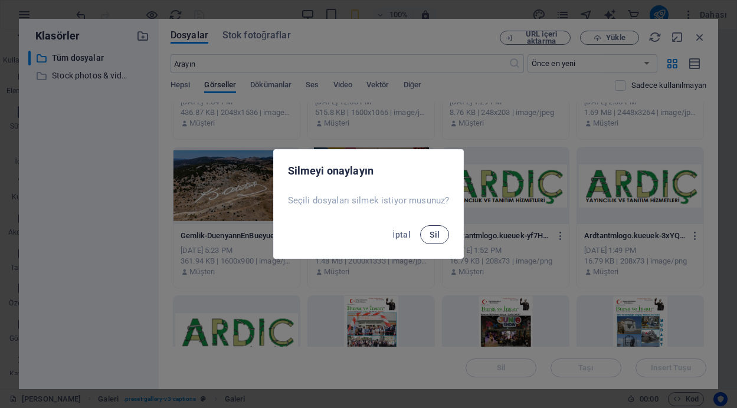
click at [440, 237] on button "Sil" at bounding box center [434, 234] width 29 height 19
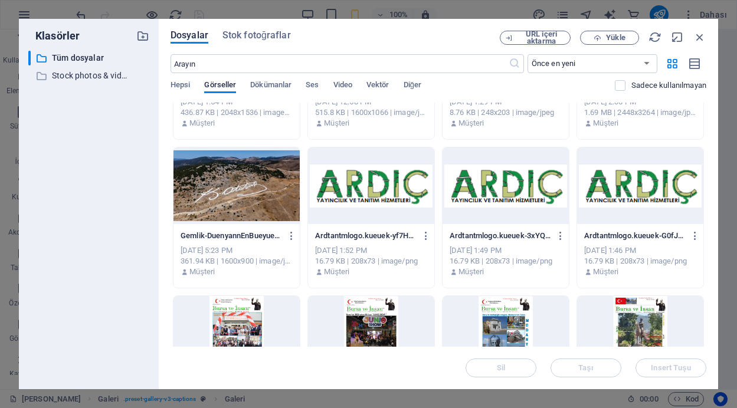
scroll to position [592, 0]
click at [424, 234] on icon "button" at bounding box center [426, 236] width 11 height 11
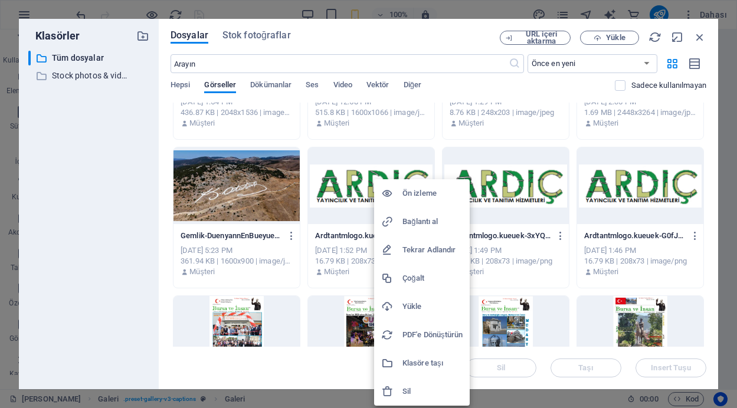
click at [404, 391] on h6 "Sil" at bounding box center [432, 392] width 60 height 14
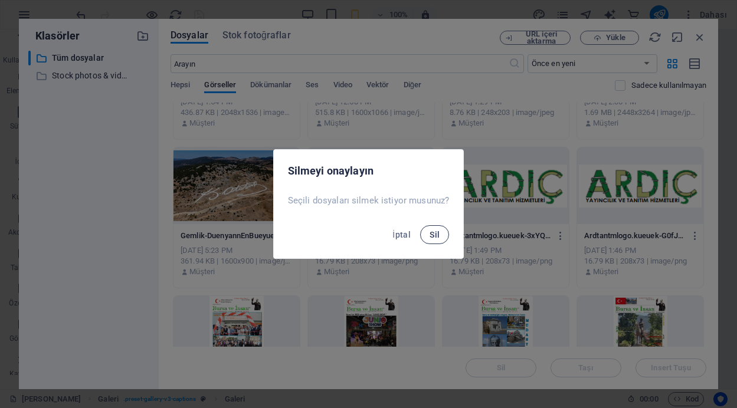
click at [434, 235] on span "Sil" at bounding box center [434, 234] width 10 height 9
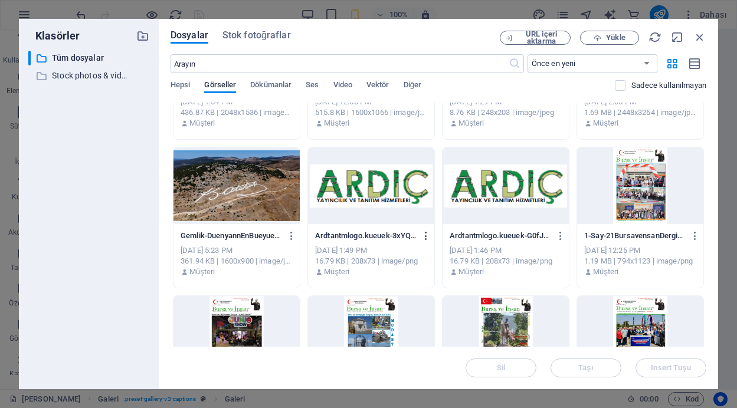
click at [423, 235] on icon "button" at bounding box center [426, 236] width 11 height 11
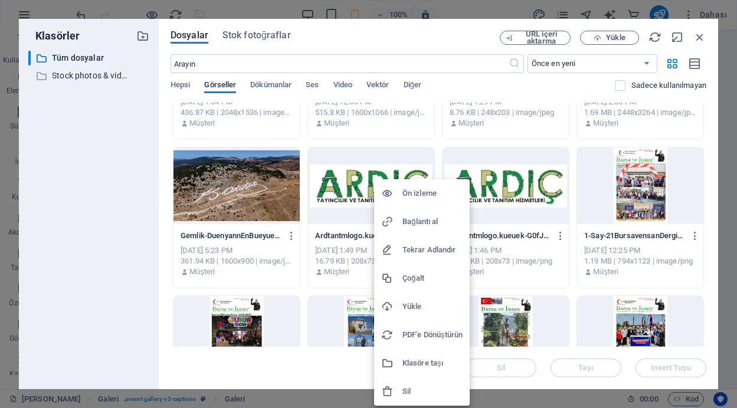
scroll to position [653, 0]
click at [406, 390] on h6 "Sil" at bounding box center [432, 392] width 60 height 14
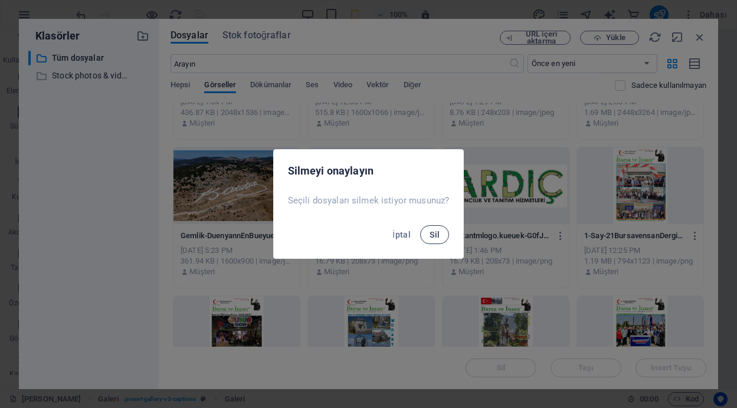
click at [433, 230] on span "Sil" at bounding box center [434, 234] width 10 height 9
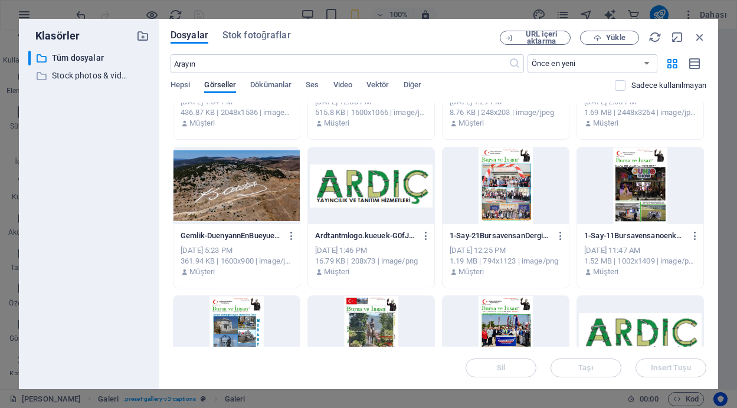
scroll to position [783, 0]
drag, startPoint x: 711, startPoint y: 290, endPoint x: 712, endPoint y: 309, distance: 18.3
click at [712, 309] on div "Dosyalar Stok fotoğraflar URL içeri aktarma Yükle ​ Önce en yeni Önce en eski A…" at bounding box center [438, 204] width 559 height 370
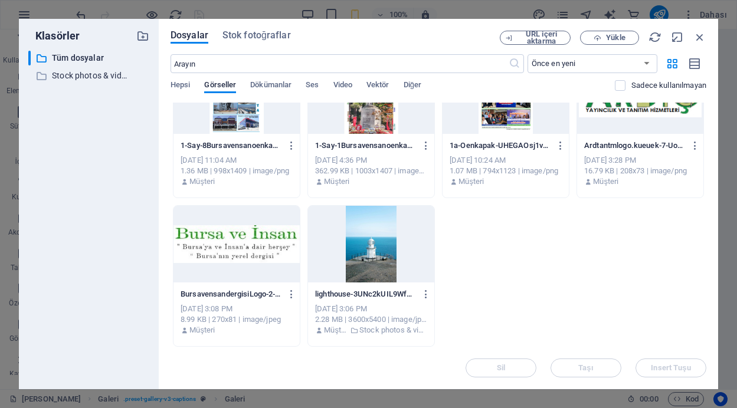
scroll to position [1438, 0]
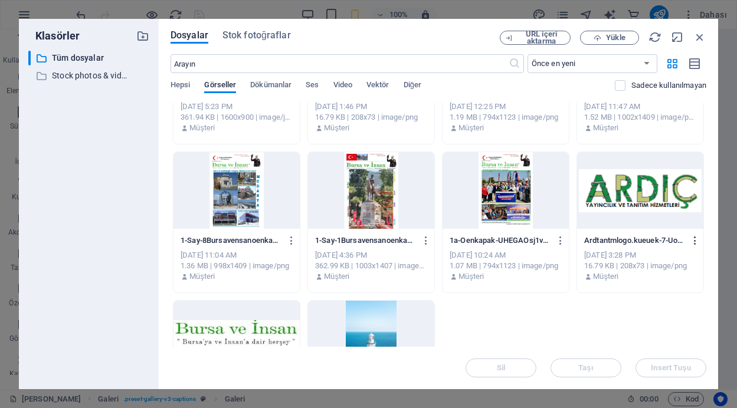
click at [690, 238] on icon "button" at bounding box center [695, 240] width 11 height 11
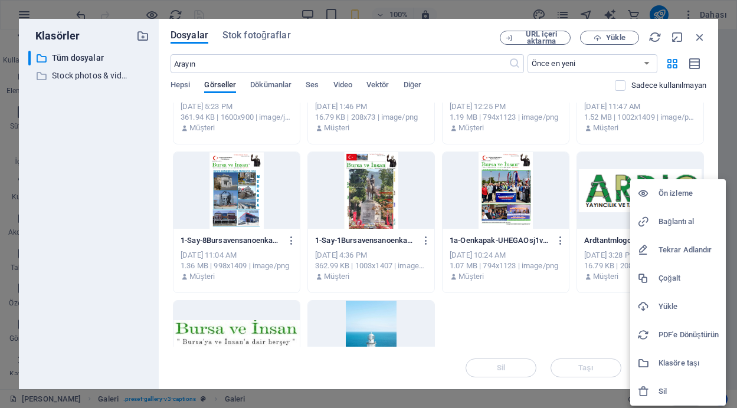
click at [660, 387] on h6 "Sil" at bounding box center [688, 392] width 60 height 14
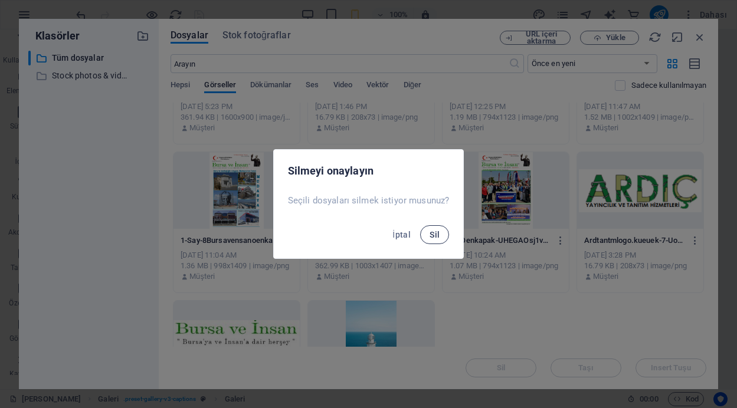
click at [432, 233] on span "Sil" at bounding box center [434, 234] width 10 height 9
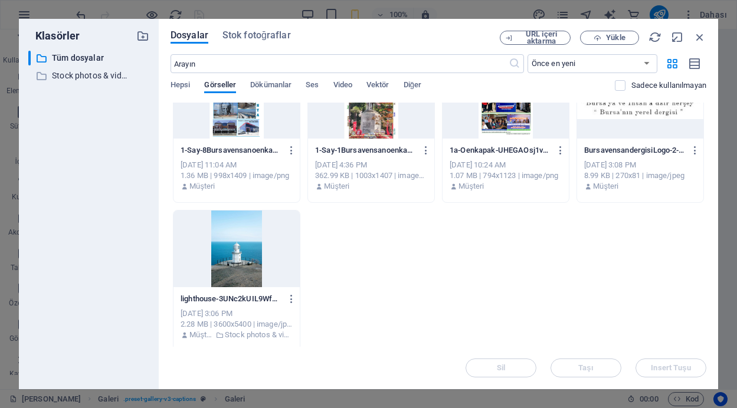
scroll to position [1533, 0]
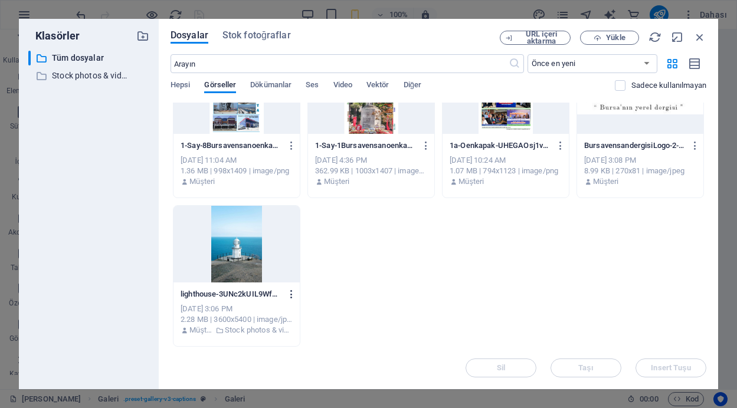
click at [289, 291] on icon "button" at bounding box center [291, 294] width 11 height 11
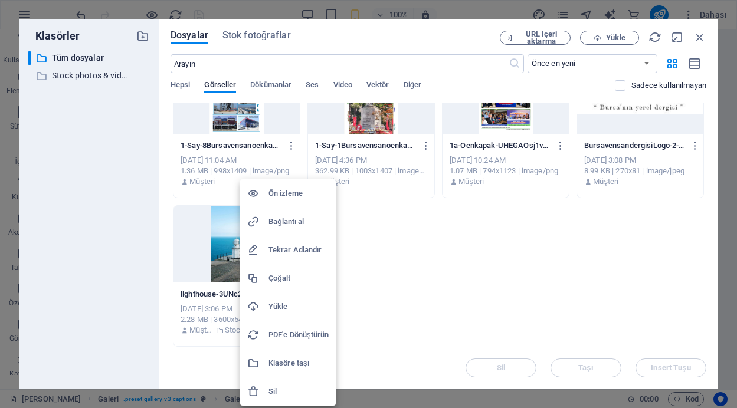
click at [283, 389] on h6 "Sil" at bounding box center [298, 392] width 60 height 14
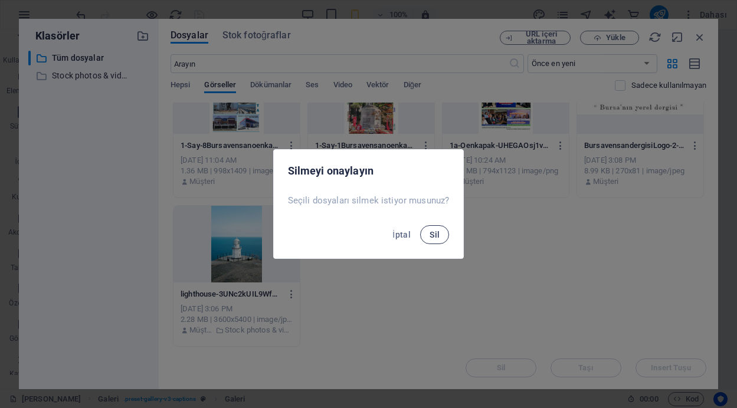
scroll to position [579, 0]
click at [429, 234] on span "Sil" at bounding box center [434, 234] width 10 height 9
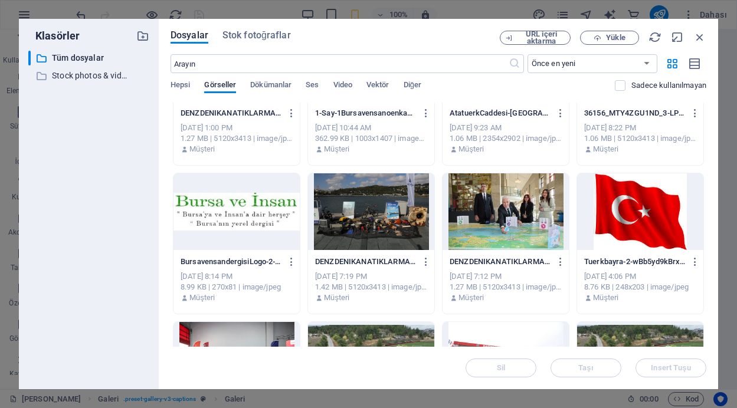
scroll to position [0, 0]
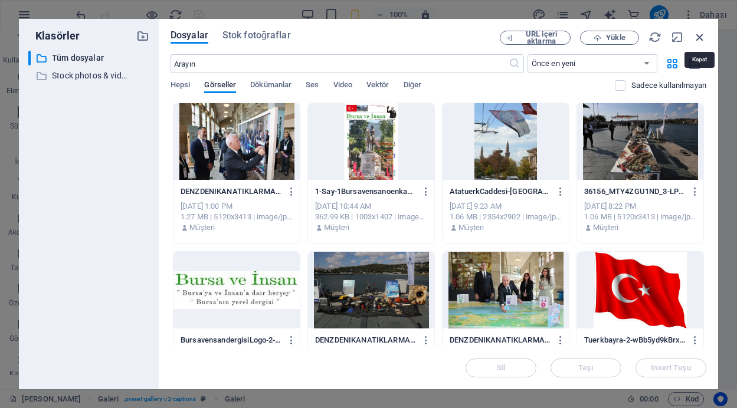
click at [698, 34] on icon "button" at bounding box center [699, 37] width 13 height 13
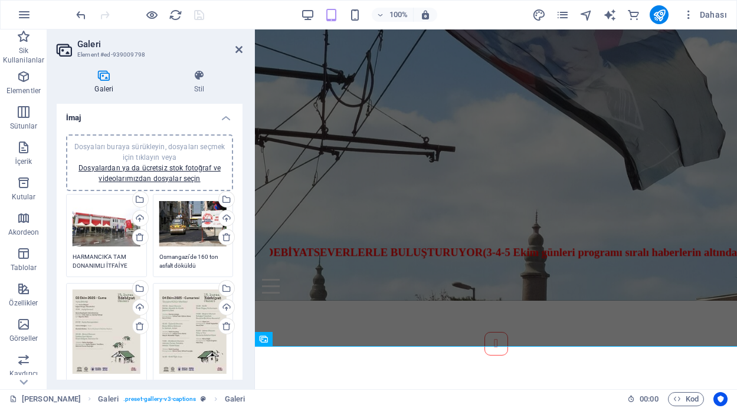
scroll to position [271, 0]
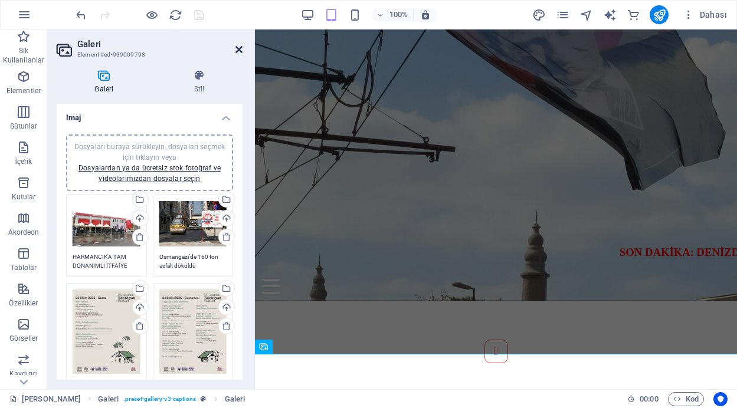
click at [240, 50] on icon at bounding box center [238, 49] width 7 height 9
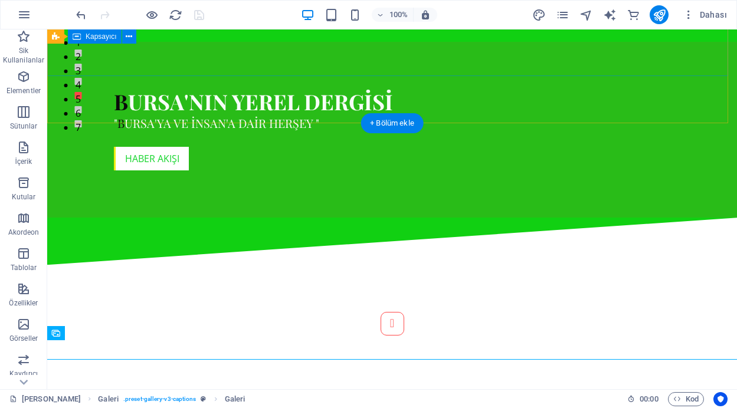
scroll to position [271, 0]
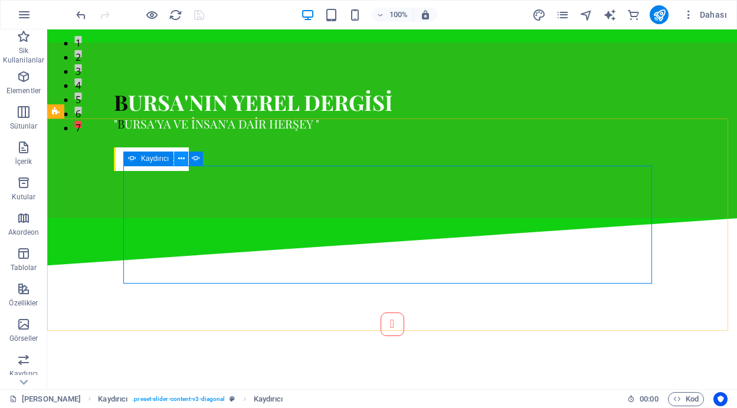
click at [181, 159] on icon at bounding box center [181, 159] width 6 height 12
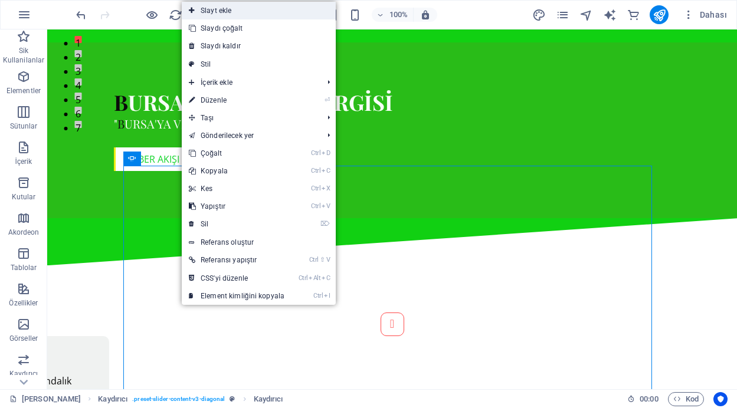
click at [193, 6] on icon at bounding box center [192, 11] width 6 height 18
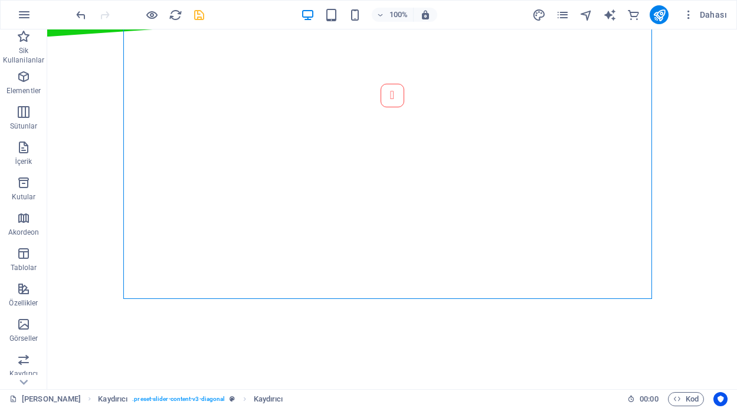
scroll to position [559, 0]
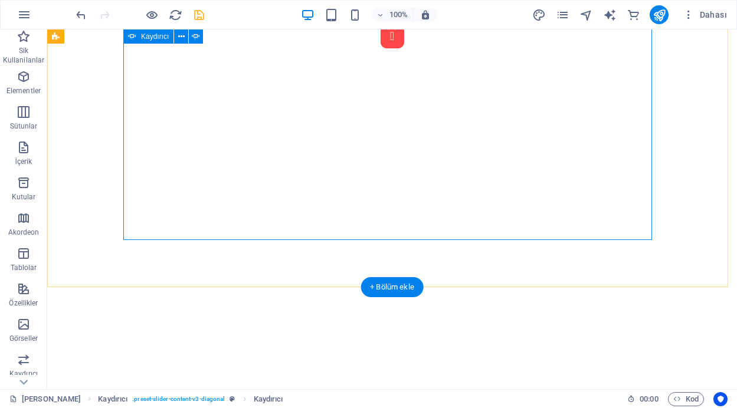
click at [381, 48] on button "Content Slider" at bounding box center [393, 37] width 24 height 24
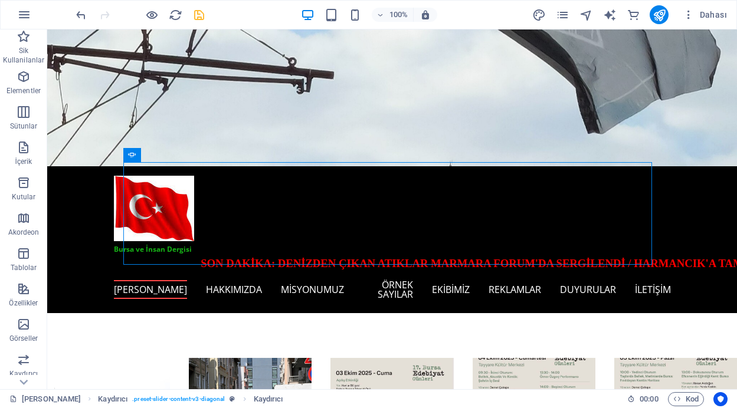
scroll to position [252, 0]
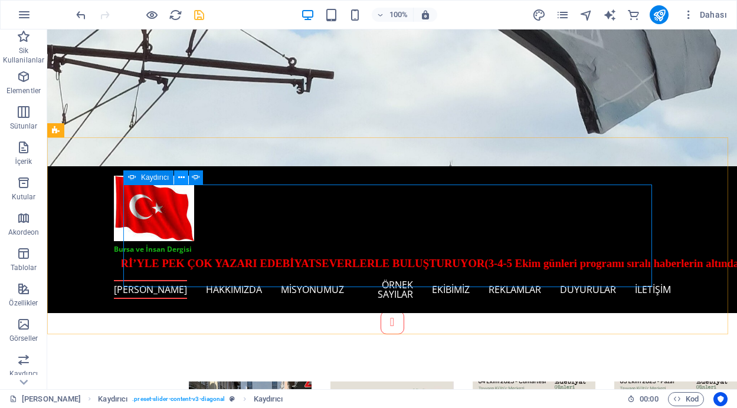
click at [181, 178] on icon at bounding box center [181, 178] width 6 height 12
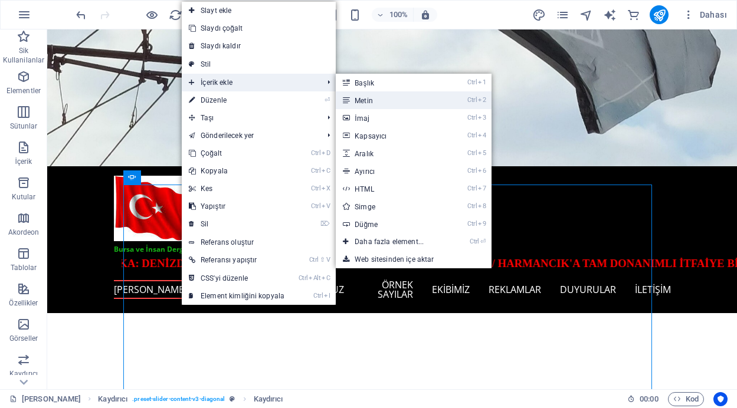
click at [375, 98] on link "Ctrl 2 Metin" at bounding box center [392, 100] width 112 height 18
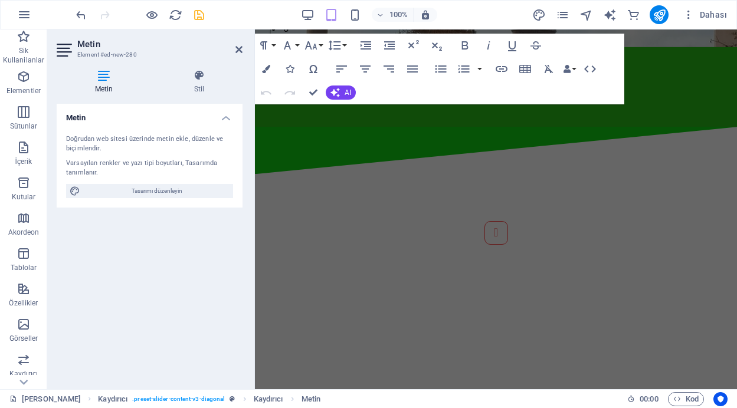
scroll to position [349, 0]
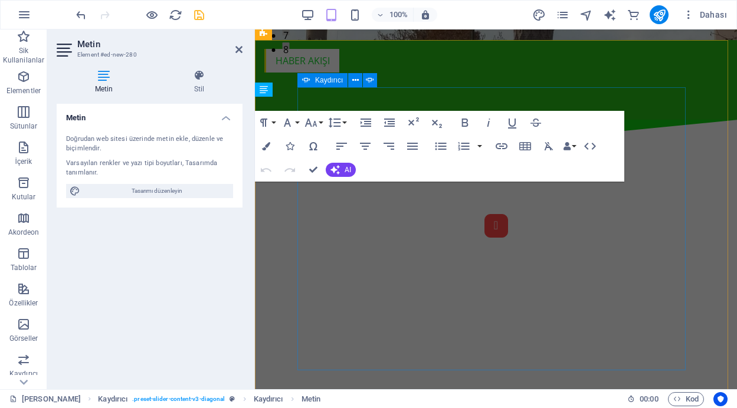
click at [484, 238] on button "Content Slider" at bounding box center [496, 226] width 24 height 24
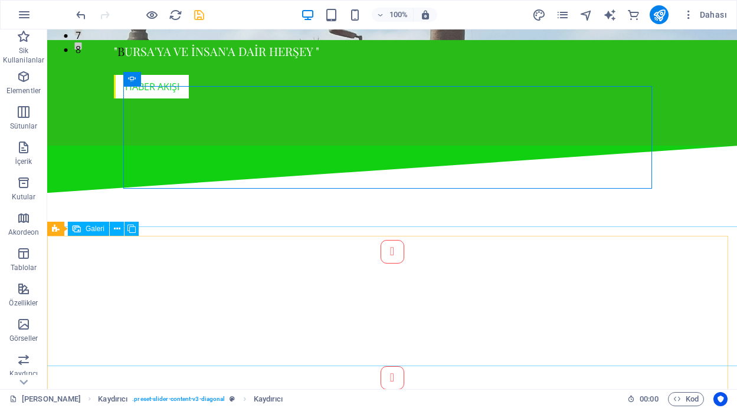
scroll to position [350, 0]
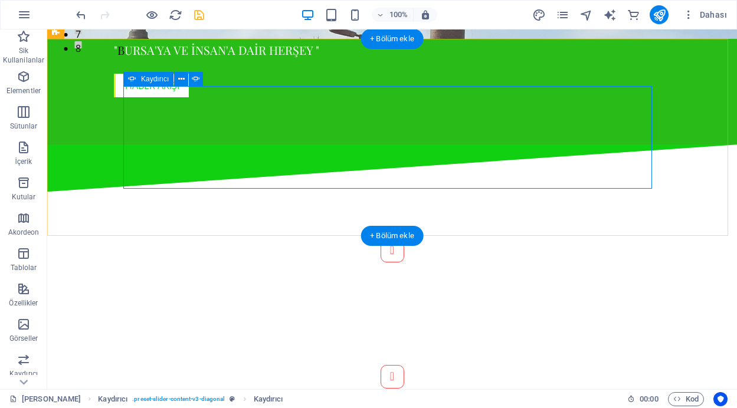
click at [404, 365] on button "Content Slider" at bounding box center [393, 377] width 24 height 24
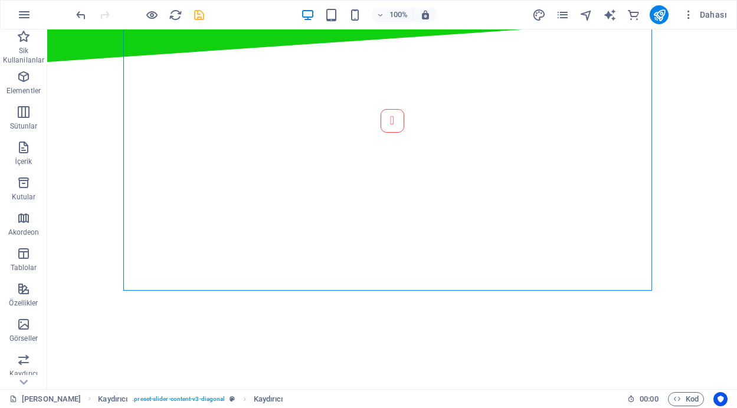
scroll to position [568, 0]
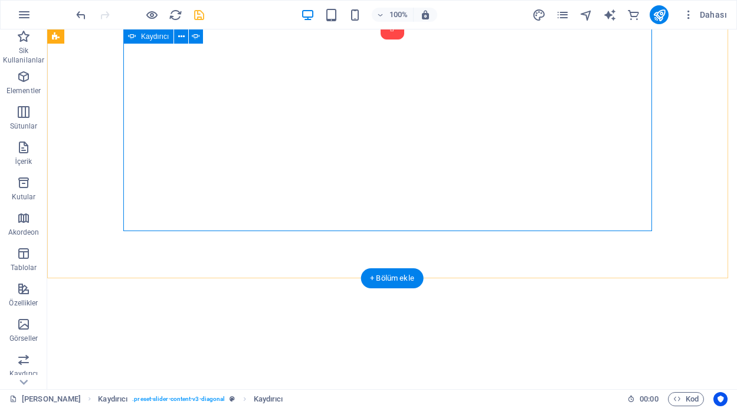
click at [381, 40] on button "Content Slider" at bounding box center [393, 28] width 24 height 24
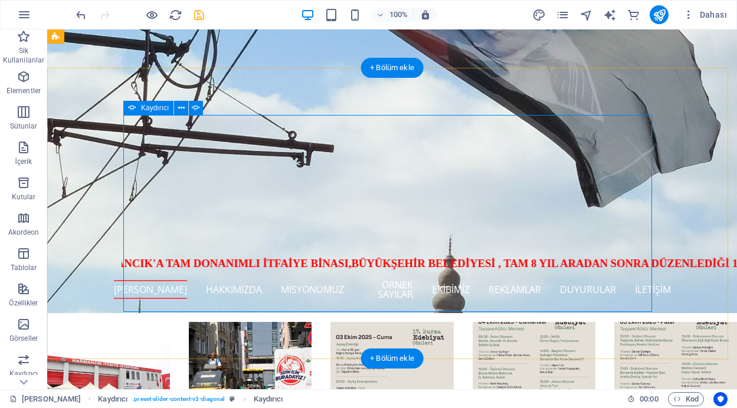
scroll to position [308, 0]
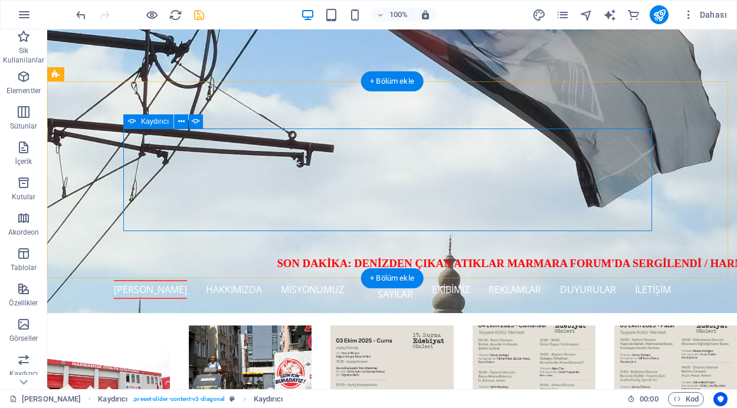
select select "ms"
select select "s"
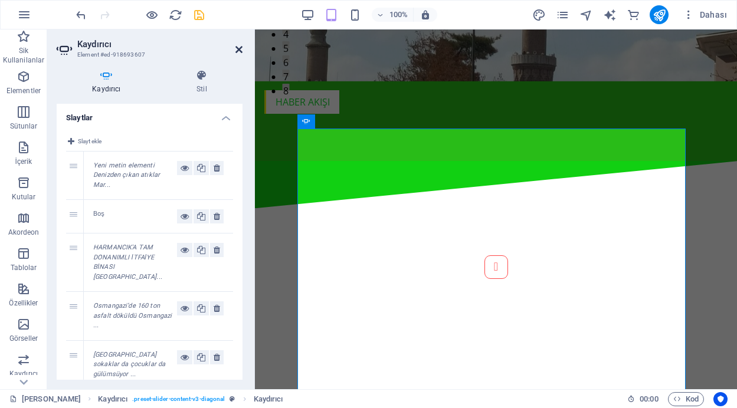
click at [235, 48] on icon at bounding box center [238, 49] width 7 height 9
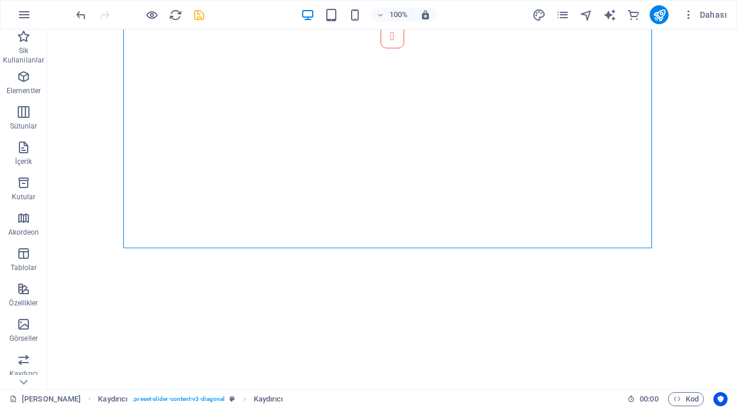
scroll to position [568, 0]
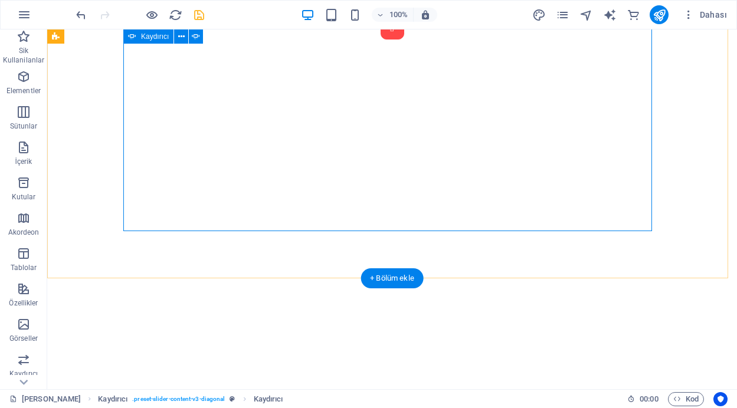
click at [381, 40] on button "Content Slider" at bounding box center [393, 28] width 24 height 24
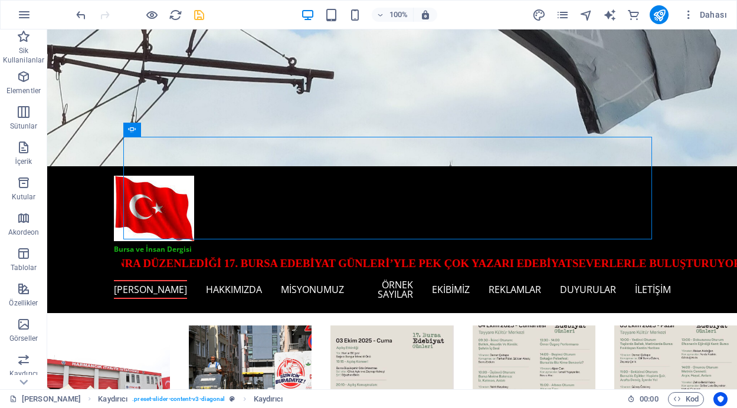
scroll to position [204, 0]
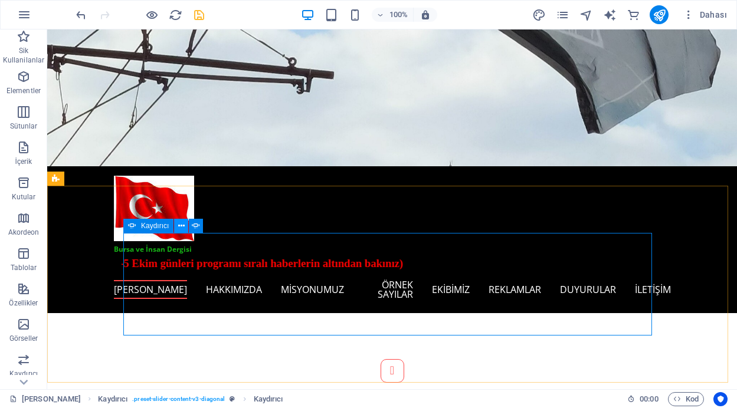
click at [182, 226] on icon at bounding box center [181, 226] width 6 height 12
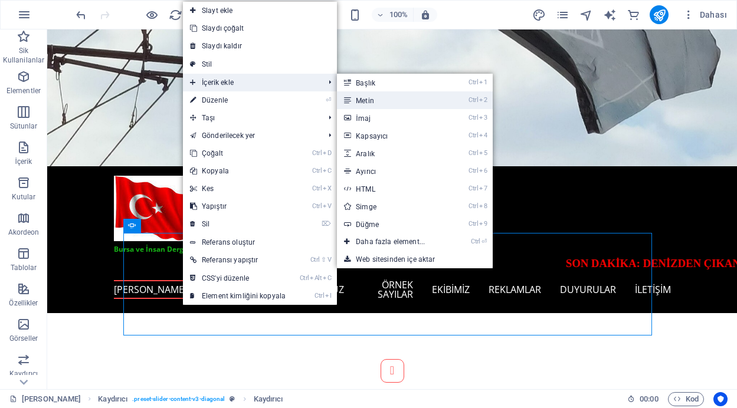
click at [372, 97] on link "Ctrl 2 Metin" at bounding box center [393, 100] width 112 height 18
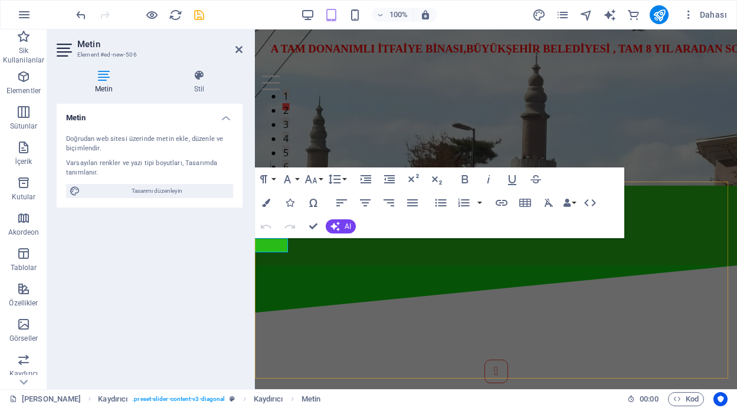
scroll to position [208, 0]
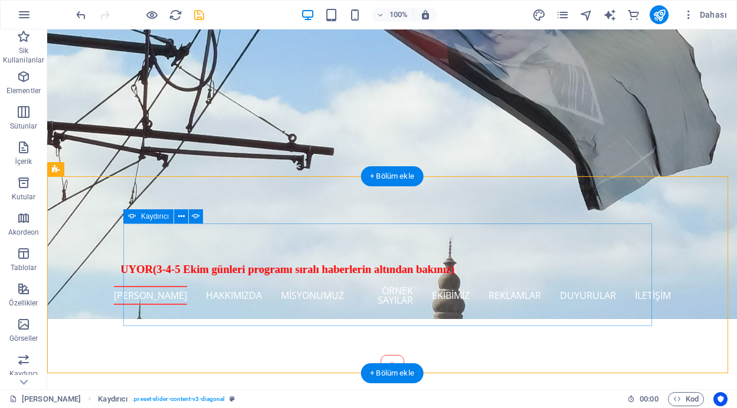
scroll to position [213, 0]
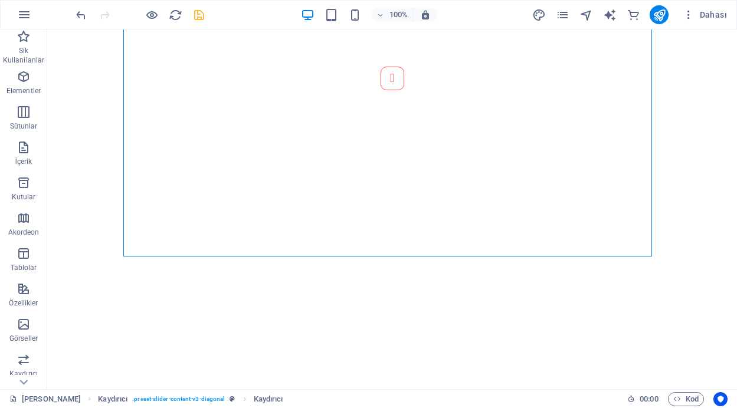
scroll to position [550, 0]
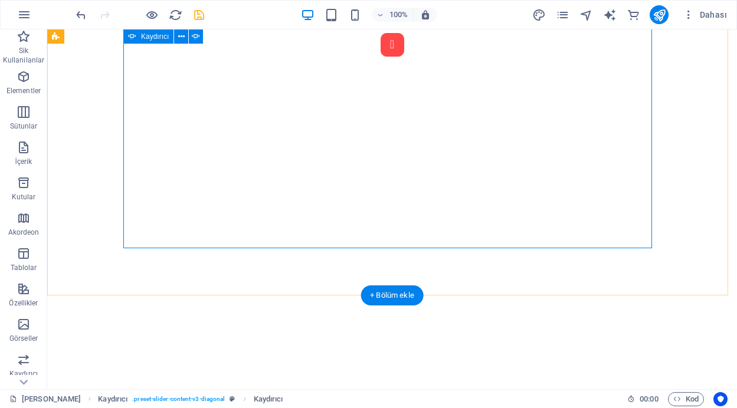
click at [381, 57] on button "Content Slider" at bounding box center [393, 45] width 24 height 24
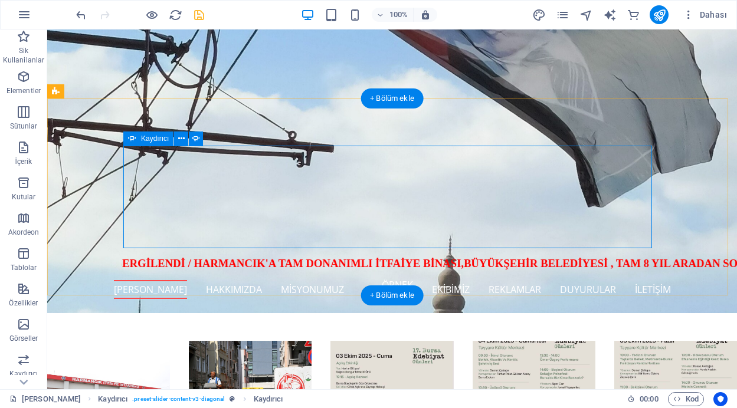
scroll to position [291, 0]
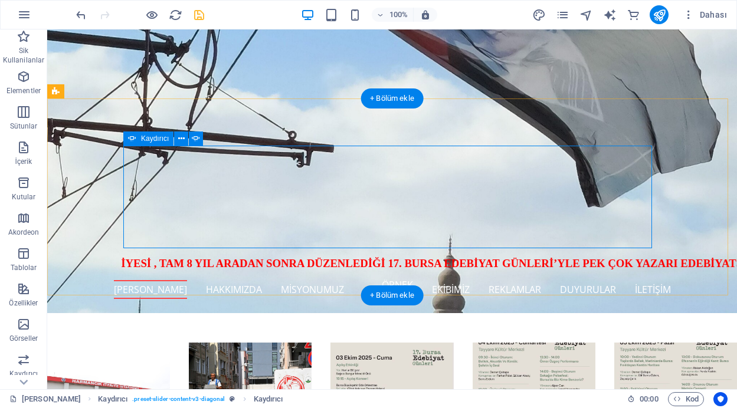
click at [381, 169] on button "Content Slider" at bounding box center [393, 158] width 24 height 24
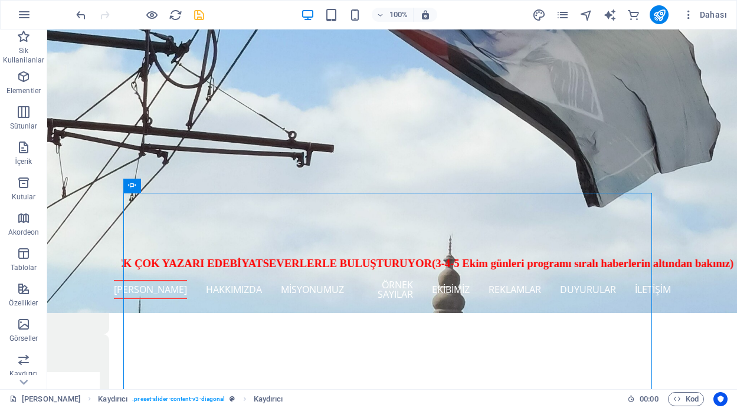
scroll to position [218, 0]
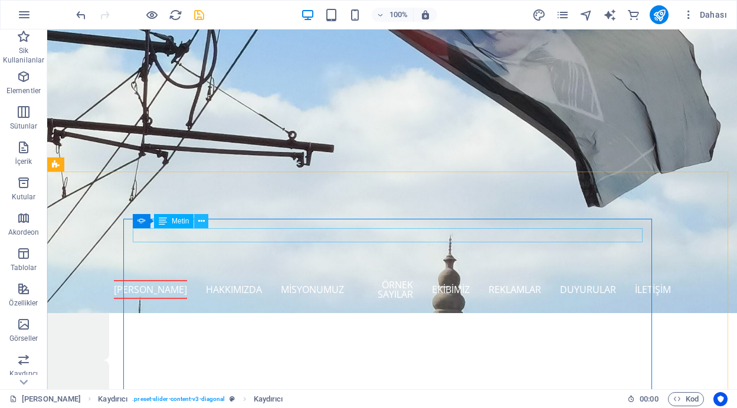
click at [202, 223] on icon at bounding box center [201, 221] width 6 height 12
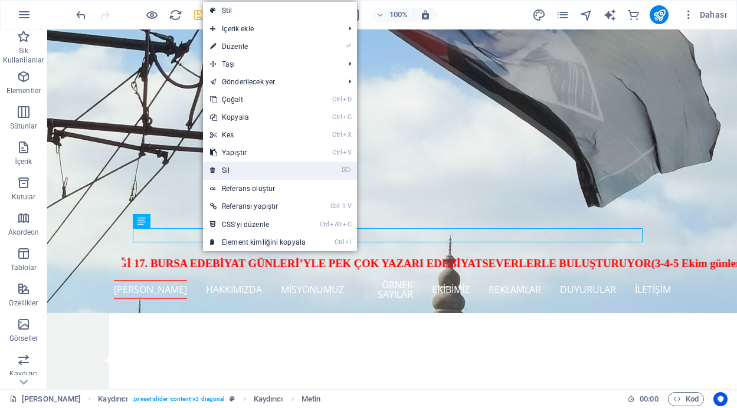
click at [237, 173] on link "⌦ Sil" at bounding box center [258, 171] width 110 height 18
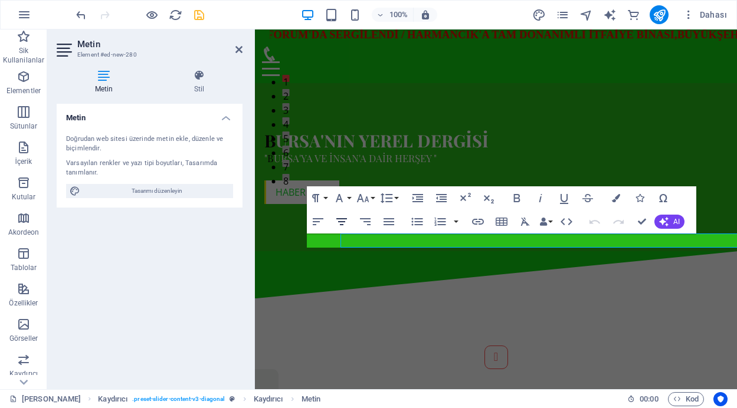
scroll to position [212, 0]
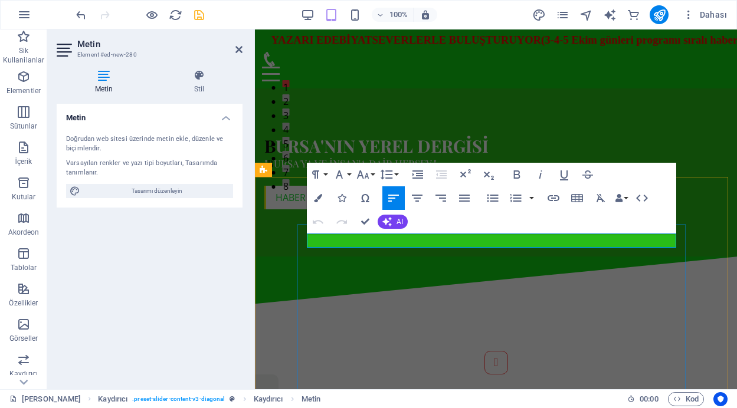
drag, startPoint x: 409, startPoint y: 240, endPoint x: 309, endPoint y: 236, distance: 100.4
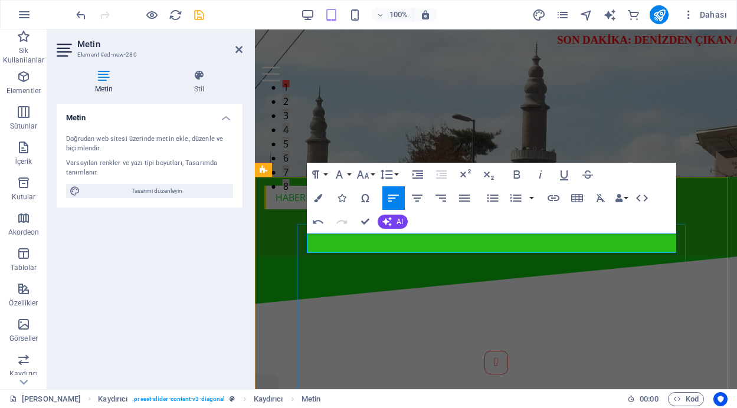
drag, startPoint x: 562, startPoint y: 243, endPoint x: 310, endPoint y: 235, distance: 252.0
click at [321, 198] on icon "button" at bounding box center [318, 198] width 8 height 8
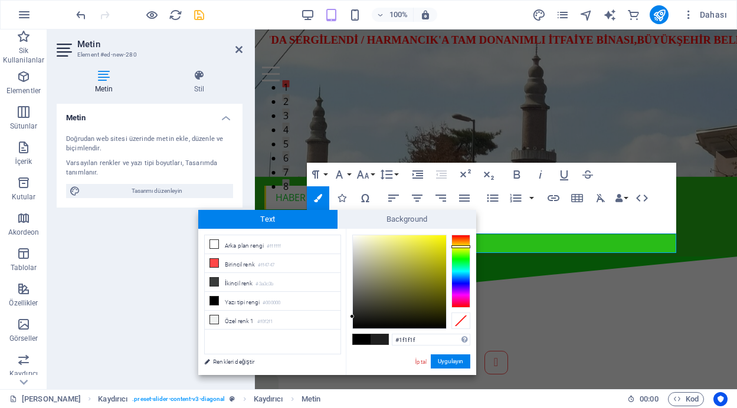
click at [462, 247] on div at bounding box center [460, 271] width 19 height 73
click at [463, 248] on div at bounding box center [460, 248] width 19 height 3
type input "#bed810"
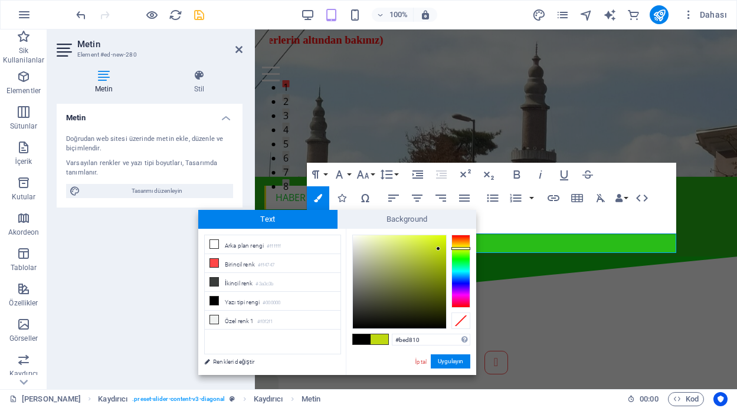
click at [438, 249] on div at bounding box center [399, 281] width 93 height 93
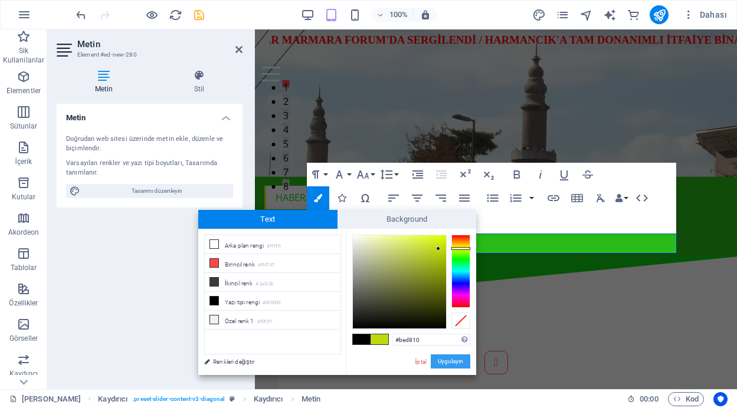
click at [458, 363] on button "Uygulayın" at bounding box center [451, 362] width 40 height 14
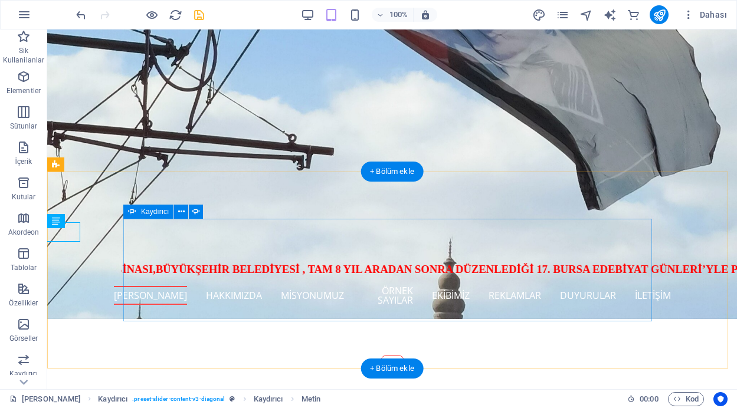
scroll to position [223, 0]
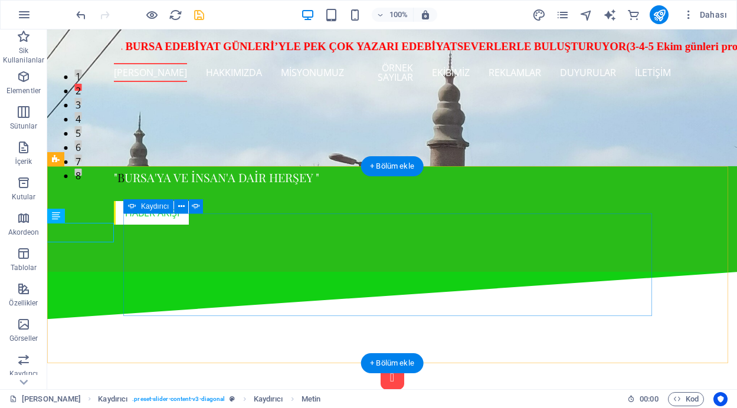
click at [381, 366] on button "Content Slider" at bounding box center [393, 378] width 24 height 24
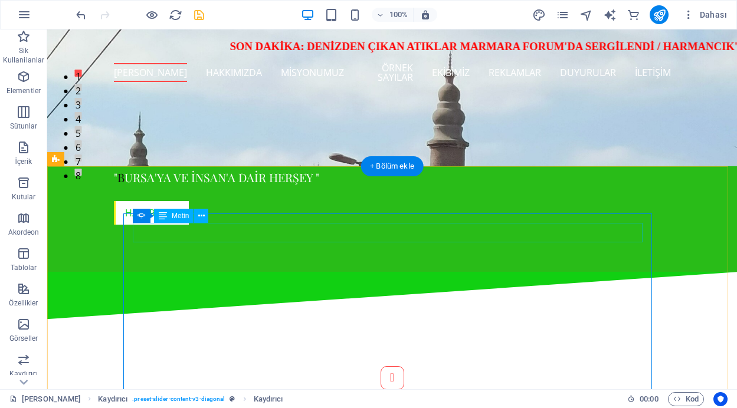
drag, startPoint x: 250, startPoint y: 246, endPoint x: 510, endPoint y: 232, distance: 260.5
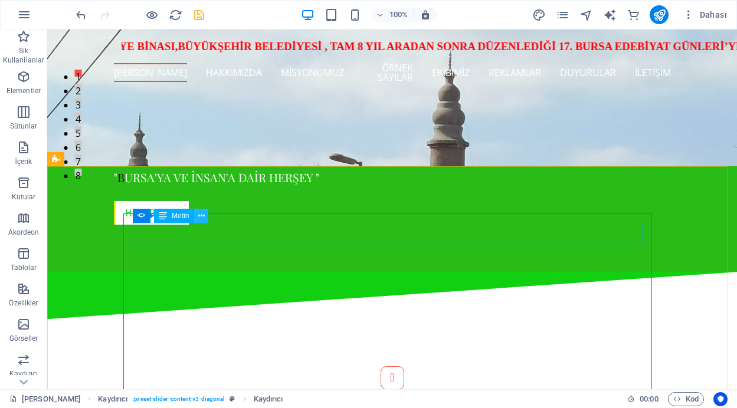
click at [203, 218] on icon at bounding box center [201, 216] width 6 height 12
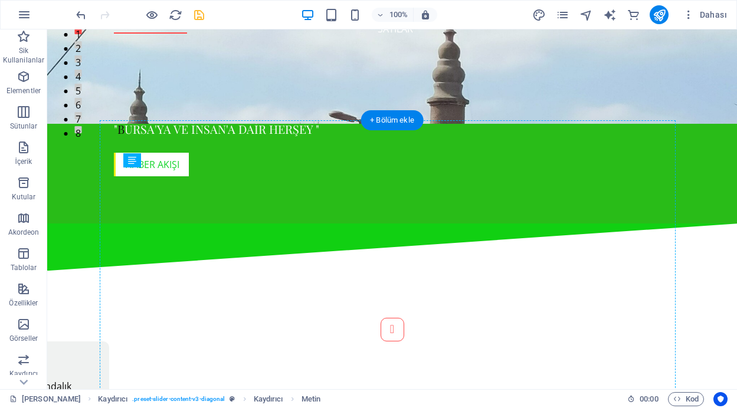
scroll to position [269, 0]
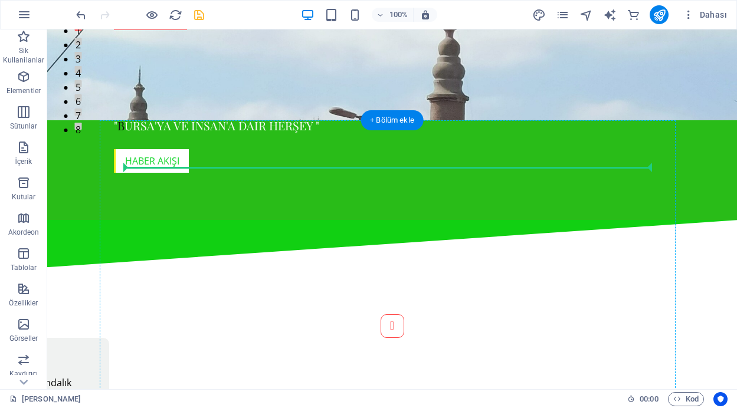
drag, startPoint x: 214, startPoint y: 231, endPoint x: 372, endPoint y: 169, distance: 169.5
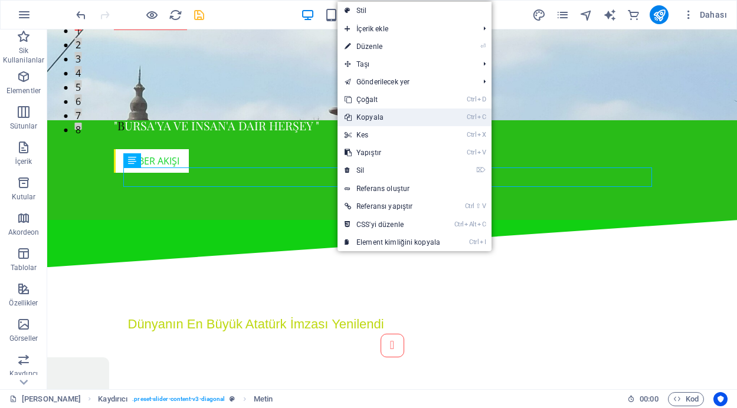
click at [381, 113] on link "Ctrl C Kopyala" at bounding box center [392, 118] width 110 height 18
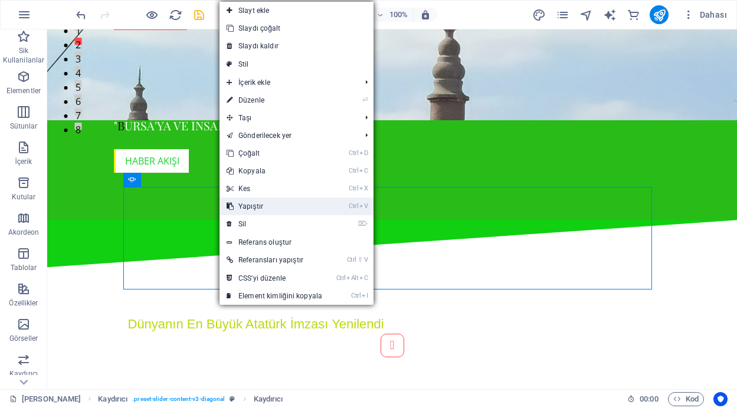
click at [250, 205] on link "Ctrl V Yapıştır" at bounding box center [274, 207] width 110 height 18
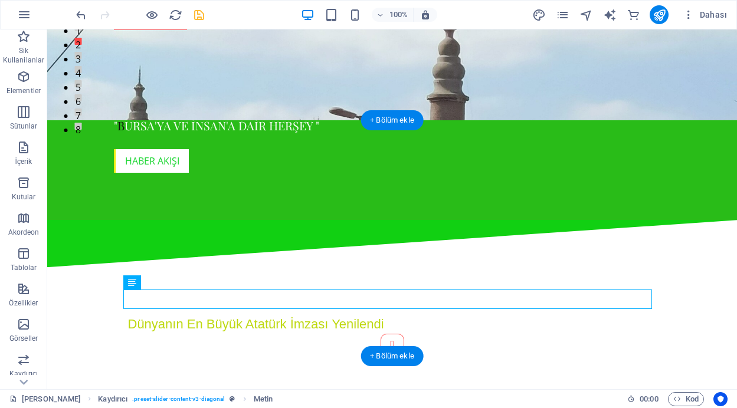
drag, startPoint x: 270, startPoint y: 303, endPoint x: 281, endPoint y: 227, distance: 76.9
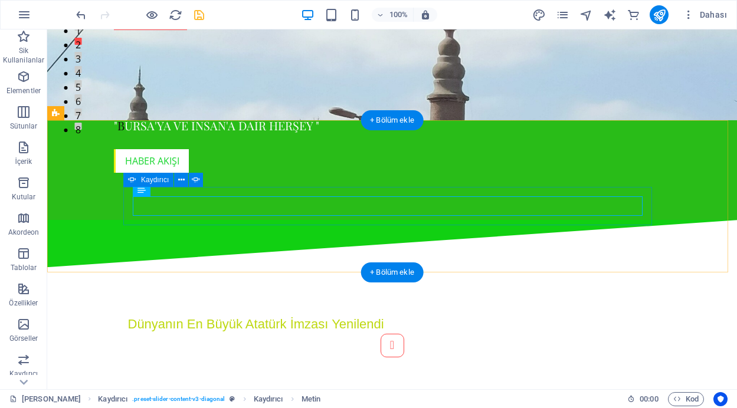
click at [404, 396] on button "Content Slider" at bounding box center [393, 408] width 24 height 24
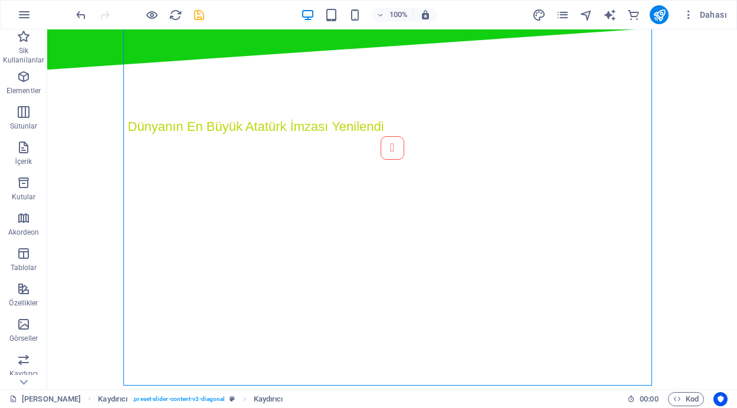
scroll to position [484, 0]
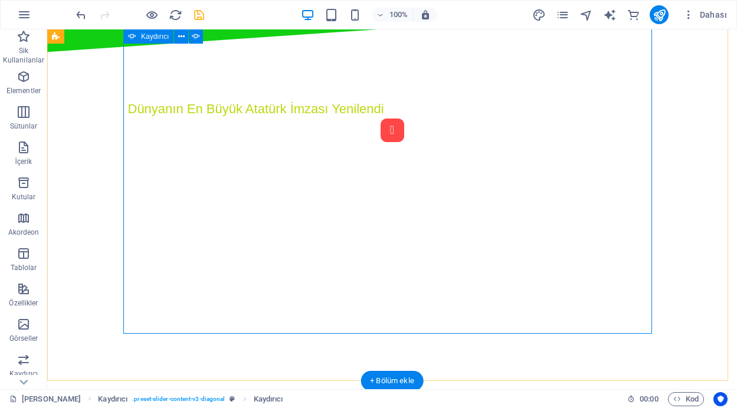
click at [381, 142] on button "Content Slider" at bounding box center [393, 131] width 24 height 24
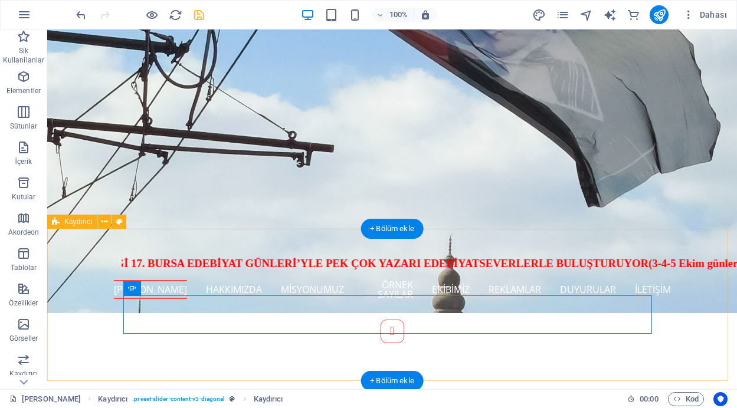
scroll to position [160, 0]
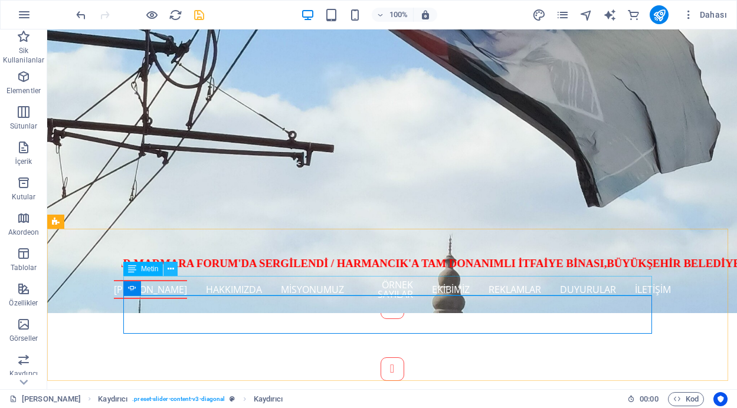
click at [173, 270] on icon at bounding box center [171, 269] width 6 height 12
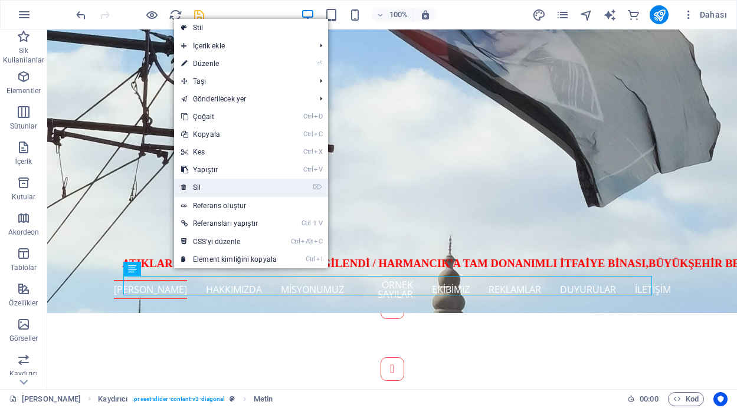
click at [211, 185] on link "⌦ Sil" at bounding box center [229, 188] width 110 height 18
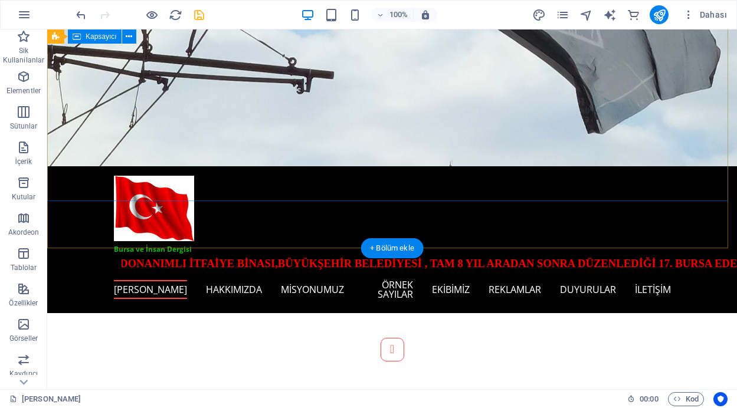
scroll to position [141, 0]
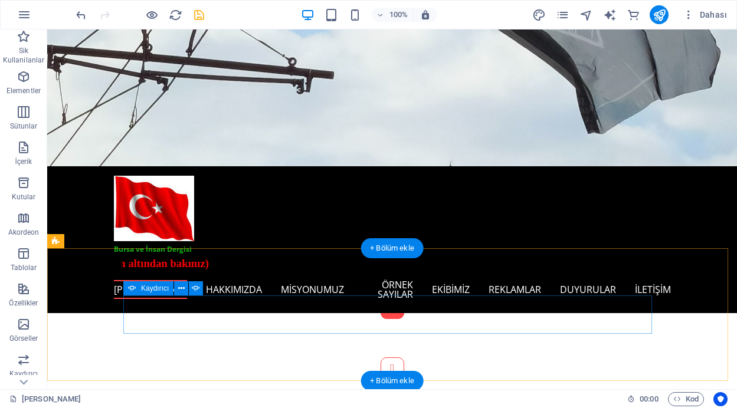
click at [381, 319] on button "Content Slider" at bounding box center [393, 308] width 24 height 24
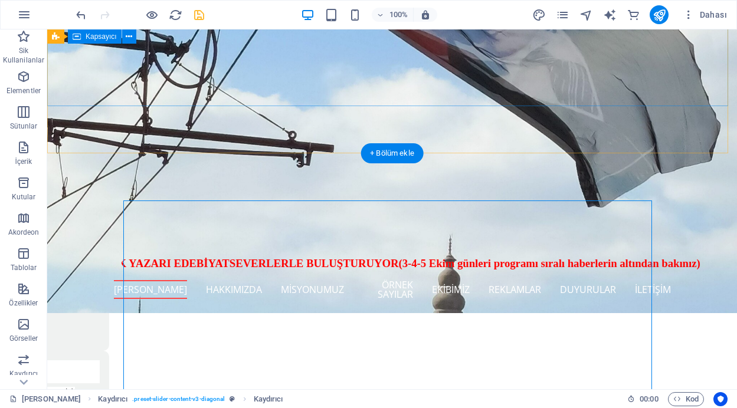
scroll to position [236, 0]
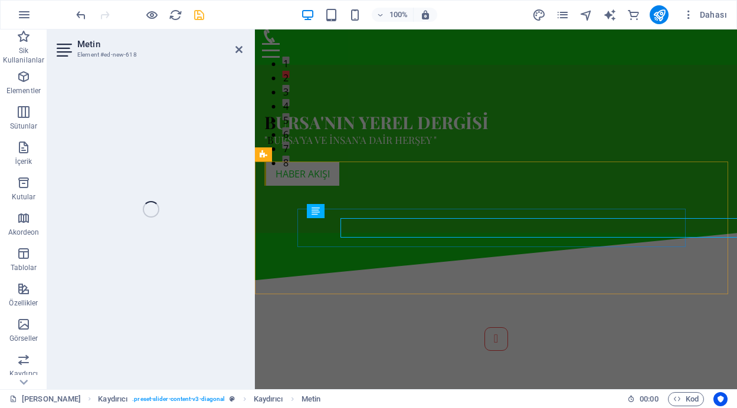
scroll to position [228, 0]
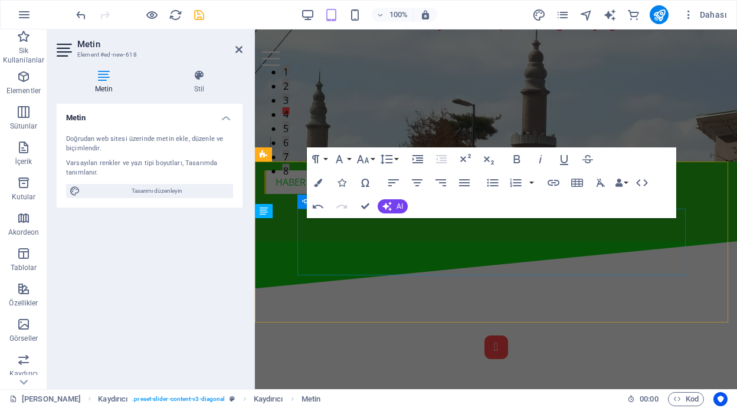
click at [484, 336] on button "Content Slider" at bounding box center [496, 348] width 24 height 24
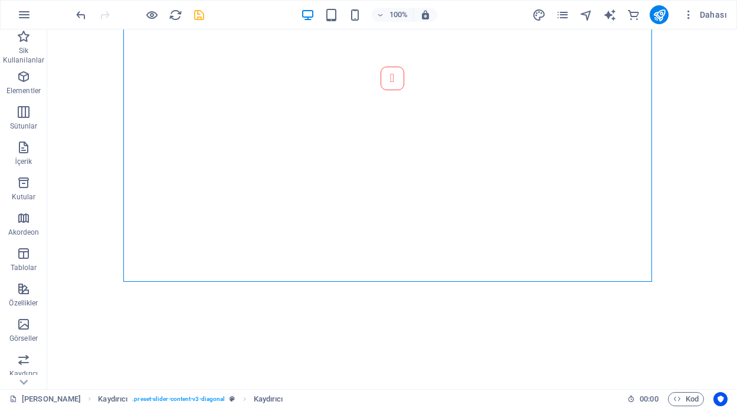
scroll to position [585, 0]
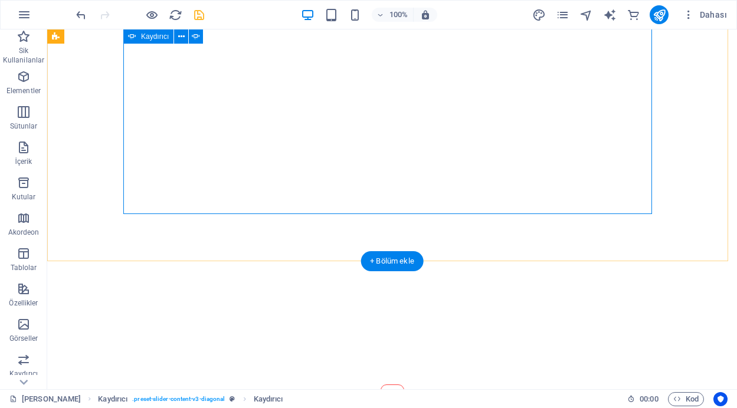
click at [381, 22] on button "Content Slider" at bounding box center [393, 11] width 24 height 24
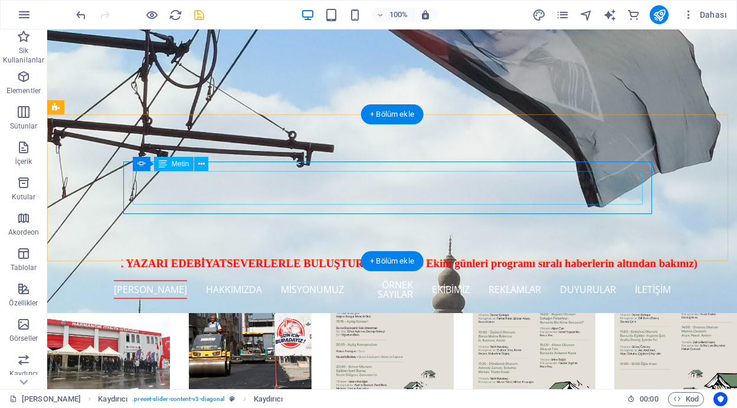
scroll to position [275, 0]
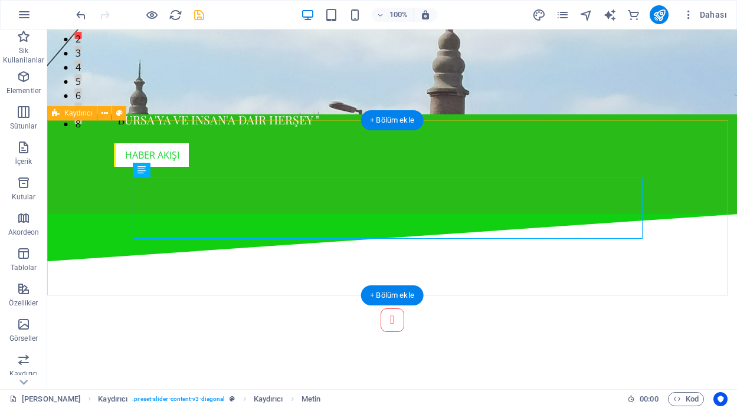
scroll to position [269, 0]
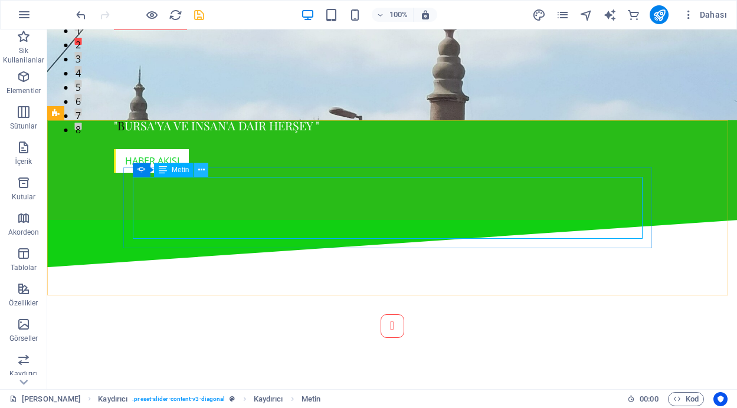
click at [201, 171] on icon at bounding box center [201, 170] width 6 height 12
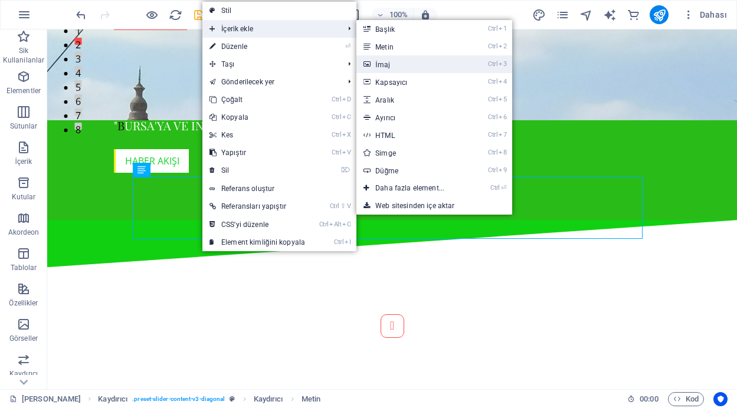
click at [388, 60] on link "Ctrl 3 İmaj" at bounding box center [412, 64] width 112 height 18
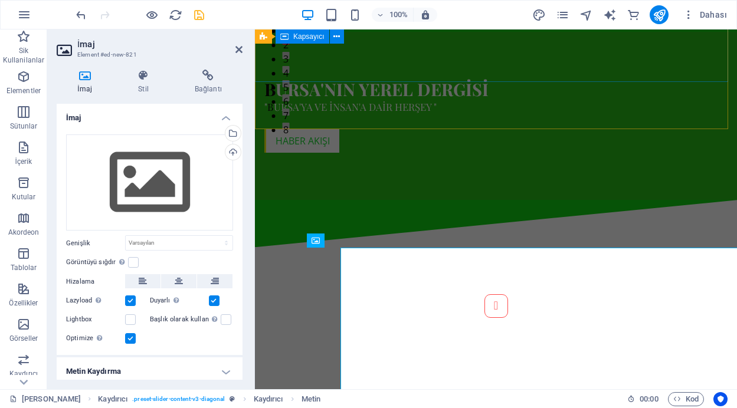
scroll to position [260, 0]
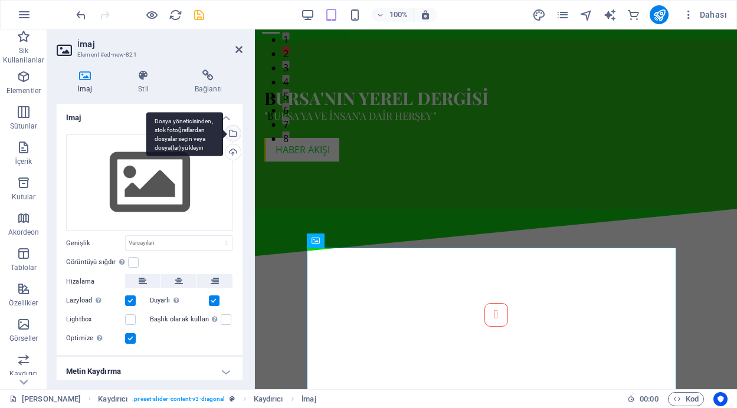
click at [232, 133] on div "Dosya yöneticisinden, stok fotoğraflardan dosyalar seçin veya dosya(lar) yükley…" at bounding box center [232, 135] width 18 height 18
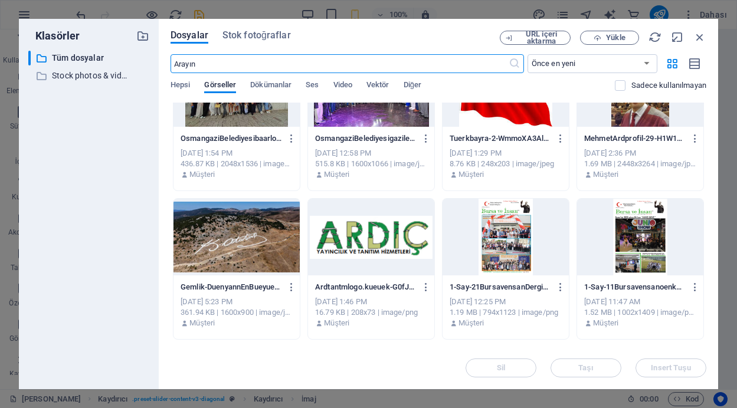
scroll to position [1234, 0]
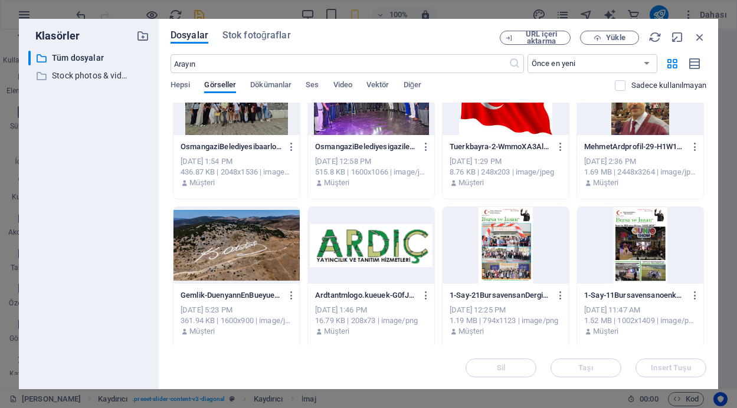
click at [217, 263] on div at bounding box center [236, 245] width 126 height 77
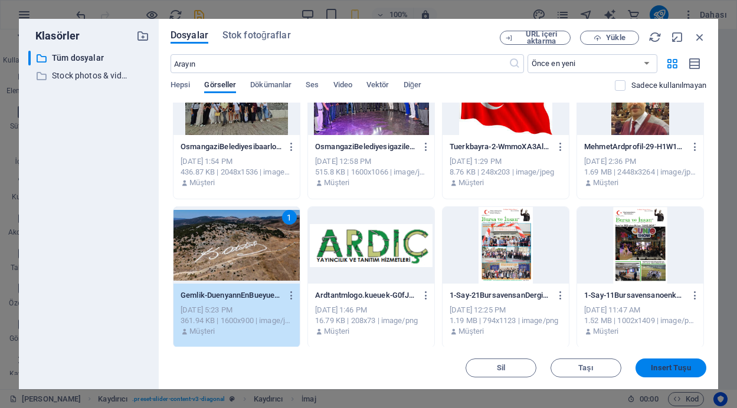
click at [661, 365] on span "Insert Tuşu" at bounding box center [671, 368] width 40 height 7
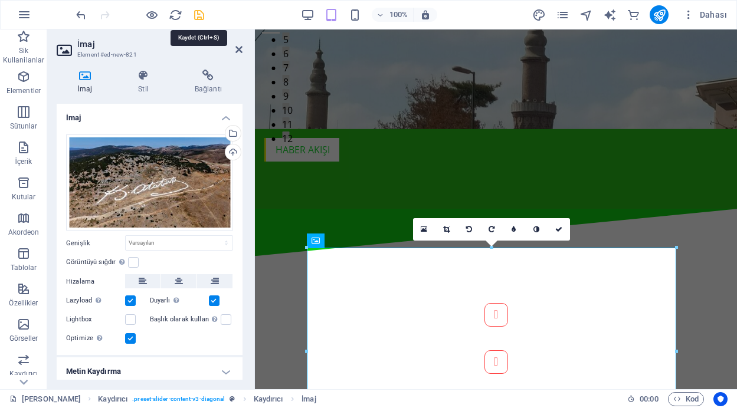
click at [196, 12] on icon "save" at bounding box center [199, 15] width 14 height 14
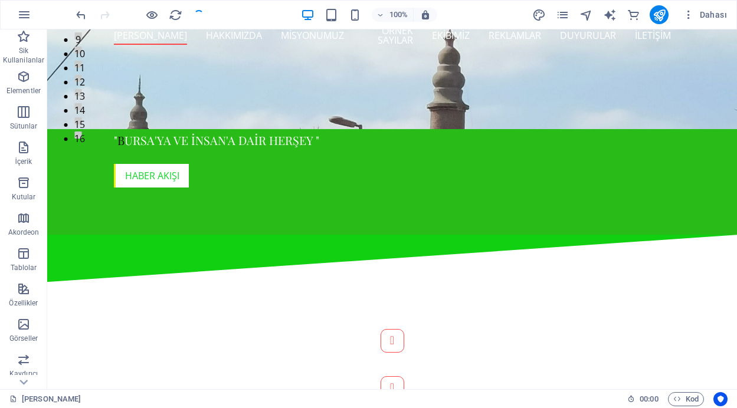
scroll to position [274, 0]
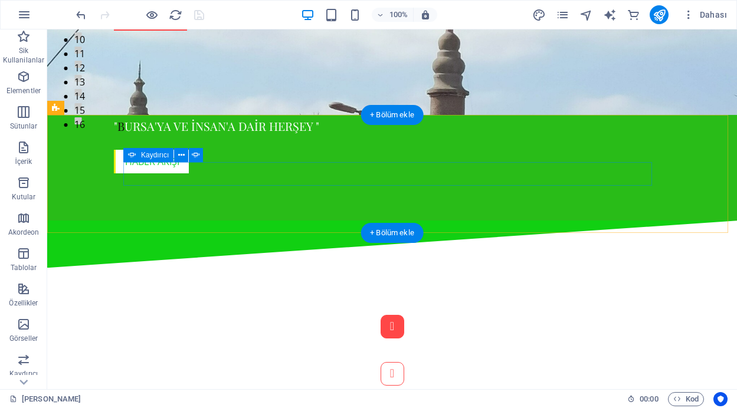
click at [381, 315] on button "Content Slider" at bounding box center [393, 327] width 24 height 24
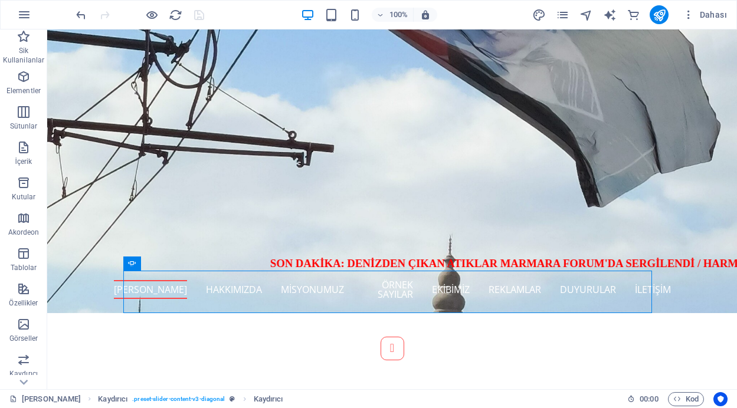
scroll to position [150, 0]
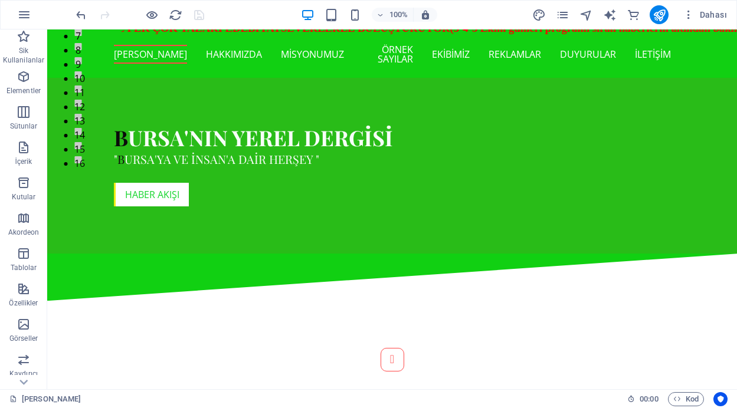
scroll to position [236, 0]
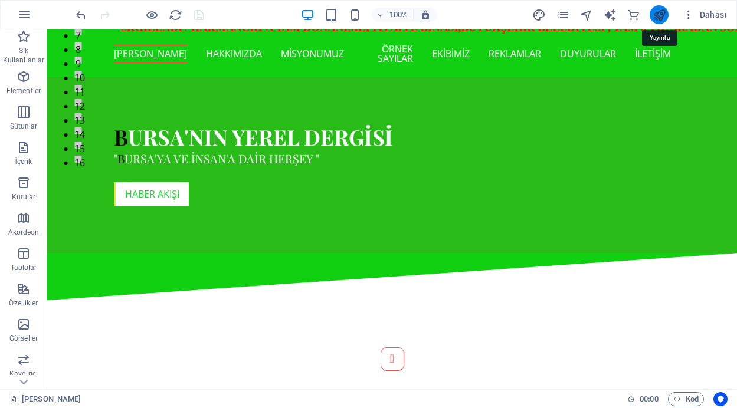
click at [657, 12] on icon "publish" at bounding box center [659, 15] width 14 height 14
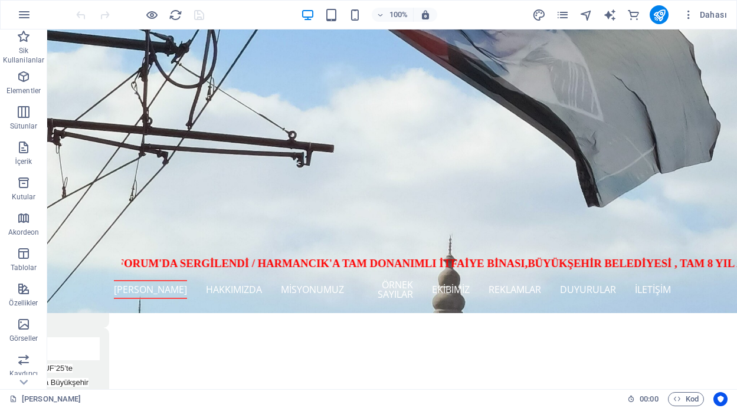
scroll to position [242, 0]
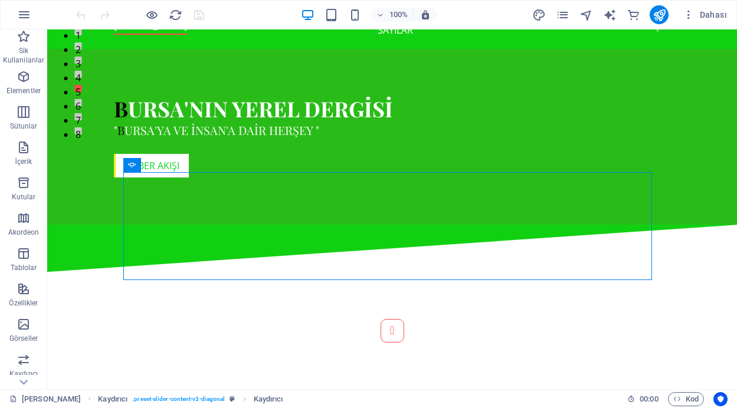
scroll to position [273, 0]
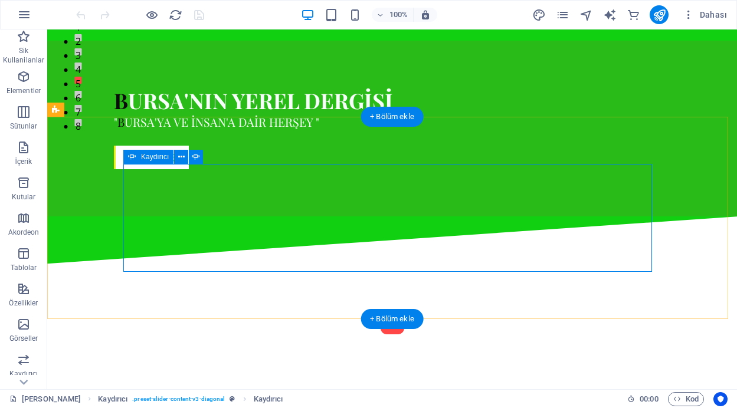
click at [381, 311] on button "Content Slider" at bounding box center [393, 323] width 24 height 24
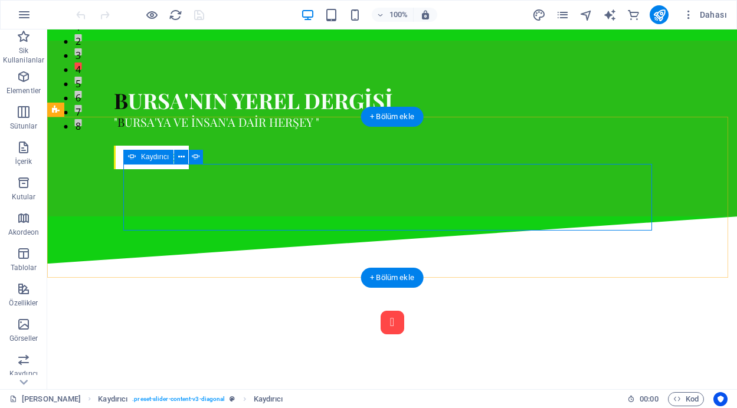
click at [381, 311] on button "Content Slider" at bounding box center [393, 323] width 24 height 24
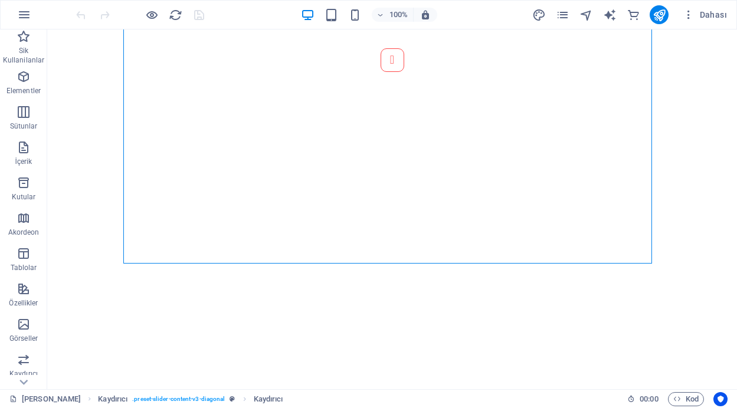
scroll to position [569, 0]
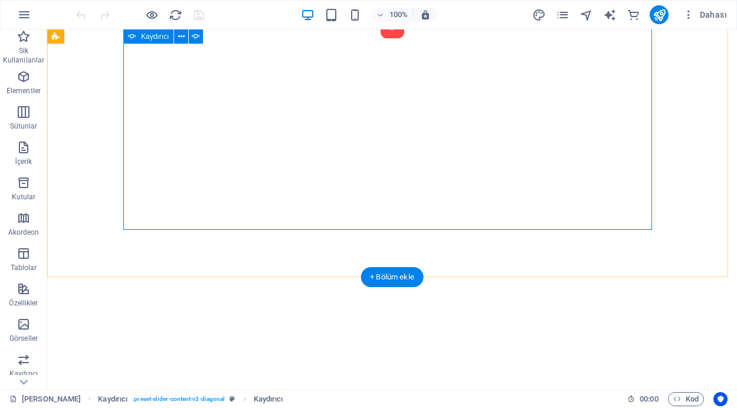
click at [381, 38] on button "Content Slider" at bounding box center [393, 27] width 24 height 24
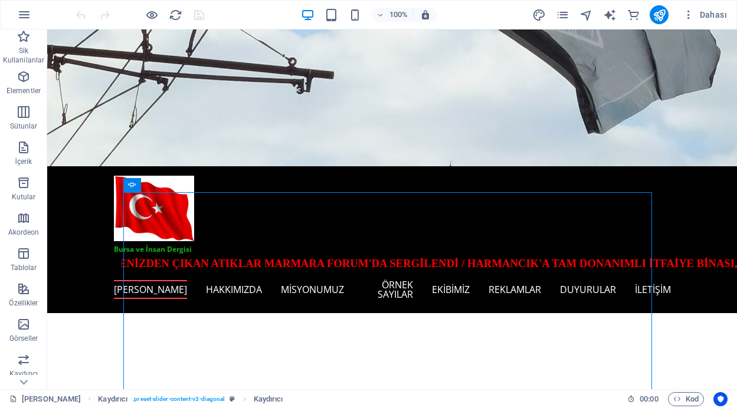
scroll to position [235, 0]
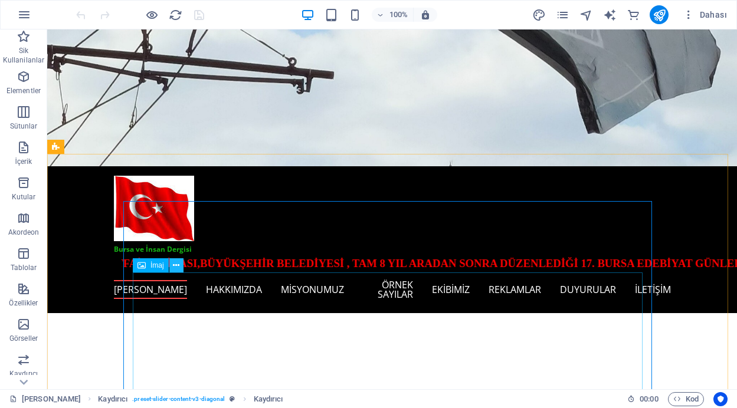
click at [175, 263] on icon at bounding box center [176, 266] width 6 height 12
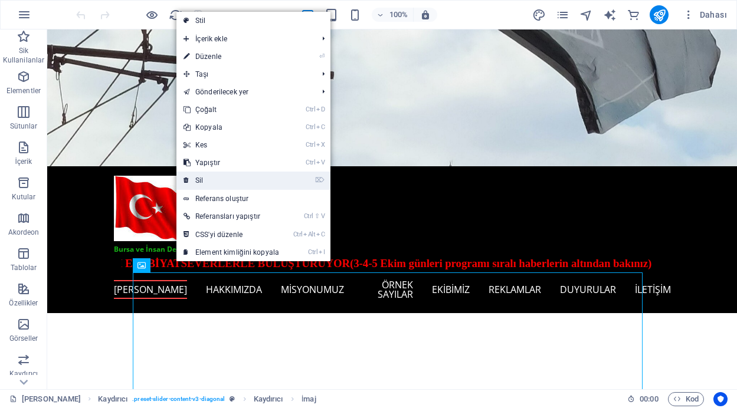
click at [219, 180] on link "⌦ Sil" at bounding box center [231, 181] width 110 height 18
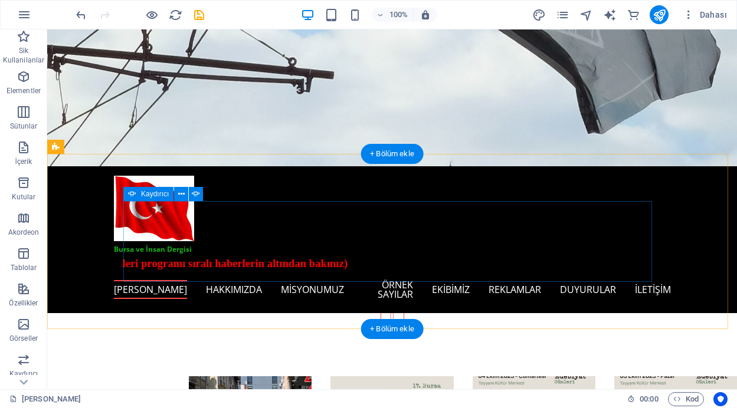
click at [381, 225] on button "Content Slider" at bounding box center [393, 213] width 24 height 24
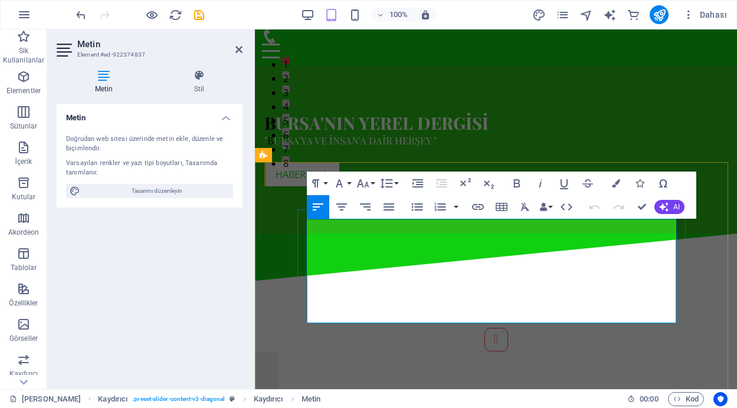
scroll to position [227, 0]
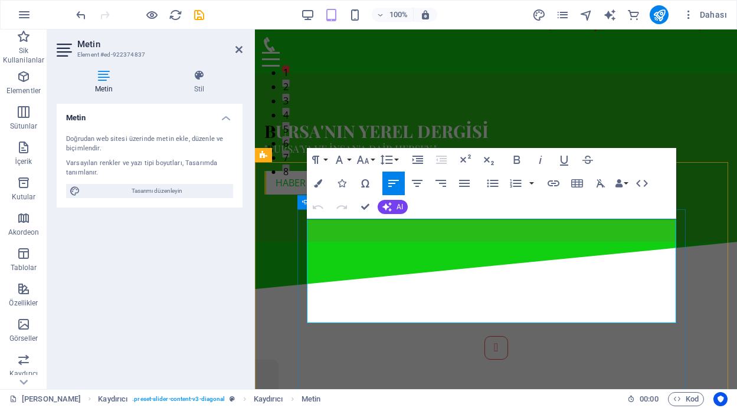
drag, startPoint x: 367, startPoint y: 303, endPoint x: 305, endPoint y: 303, distance: 61.9
copy span "(Haberin devamı)"
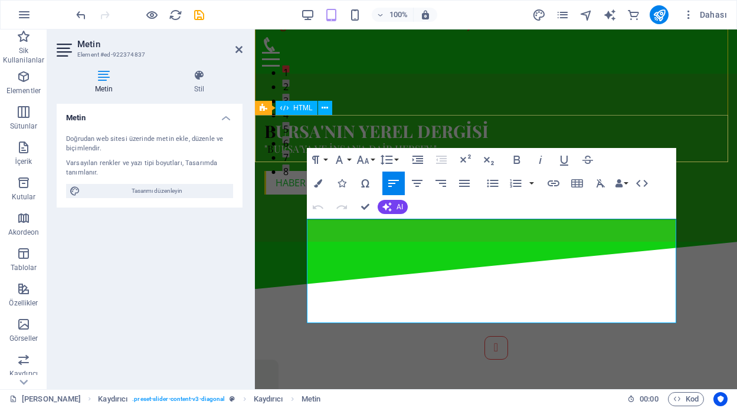
click at [706, 242] on div at bounding box center [496, 265] width 482 height 47
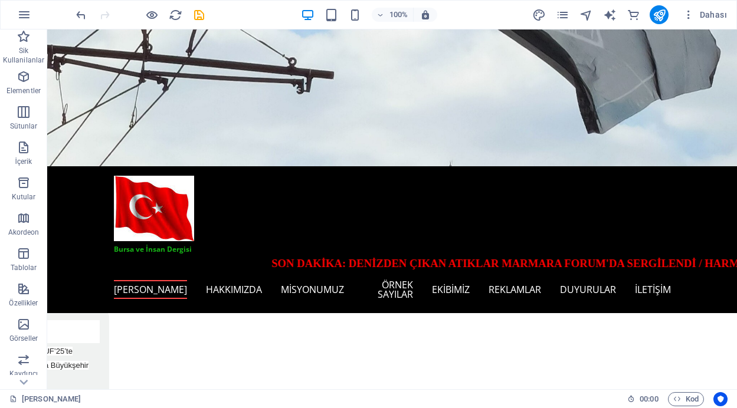
scroll to position [259, 0]
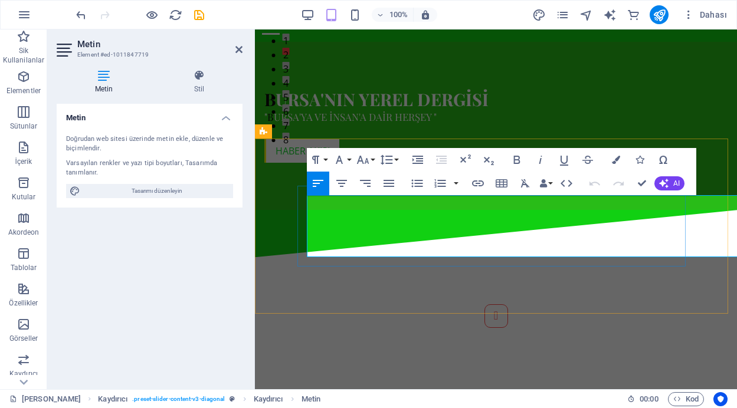
scroll to position [251, 0]
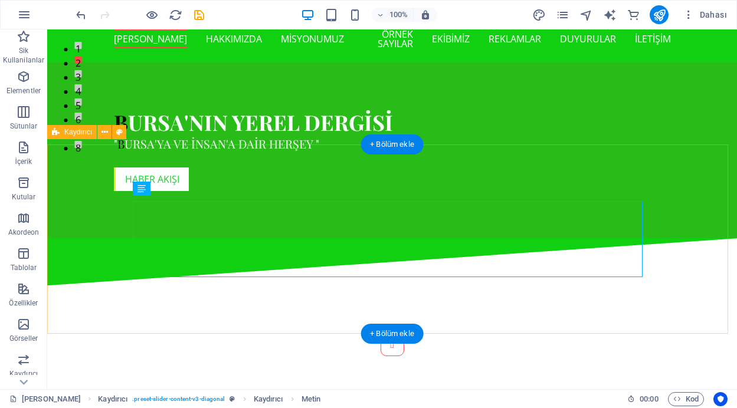
scroll to position [250, 0]
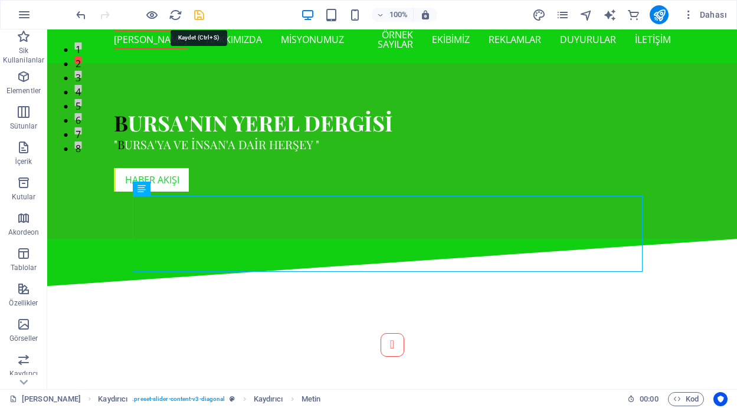
click at [197, 13] on icon "save" at bounding box center [199, 15] width 14 height 14
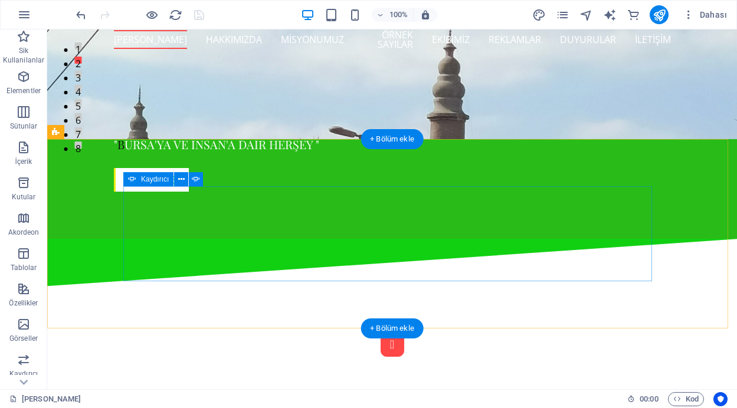
click at [381, 333] on button "Content Slider" at bounding box center [393, 345] width 24 height 24
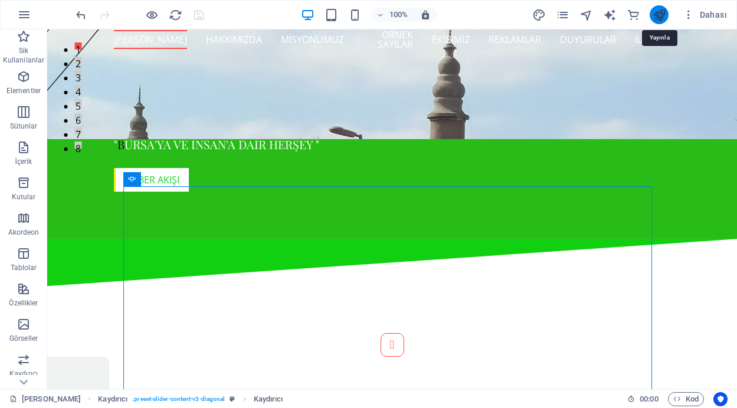
click at [665, 15] on icon "publish" at bounding box center [659, 15] width 14 height 14
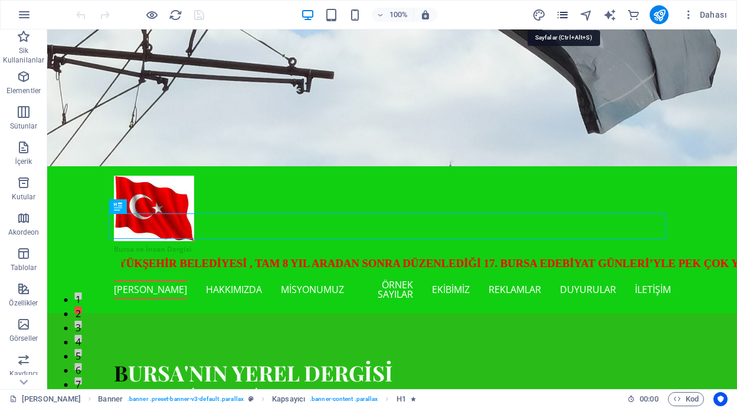
click at [563, 11] on icon "pages" at bounding box center [563, 15] width 14 height 14
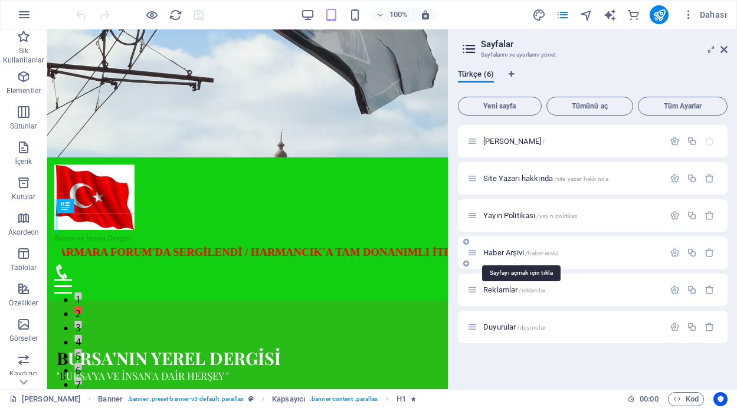
click at [519, 251] on span "Haber Arşivi /haber-arsivi" at bounding box center [520, 252] width 75 height 9
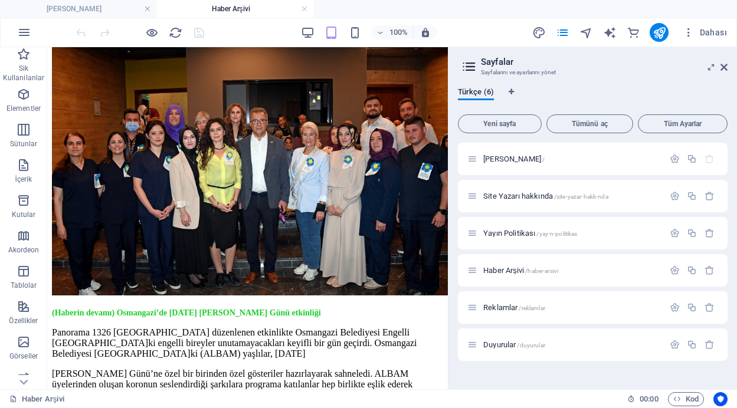
scroll to position [5012, 0]
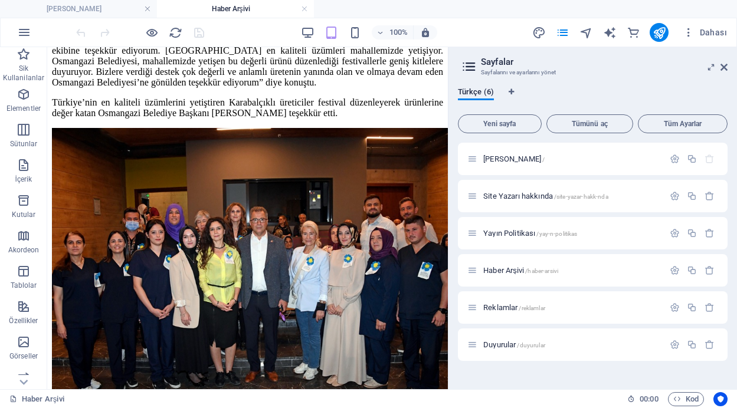
drag, startPoint x: 444, startPoint y: 68, endPoint x: 499, endPoint y: 389, distance: 326.2
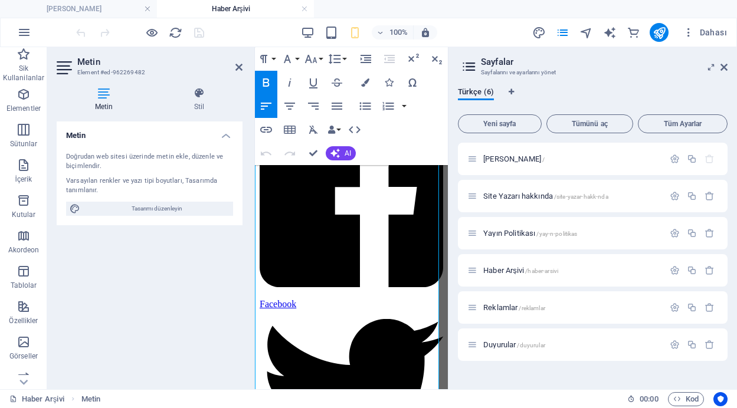
scroll to position [7116, 0]
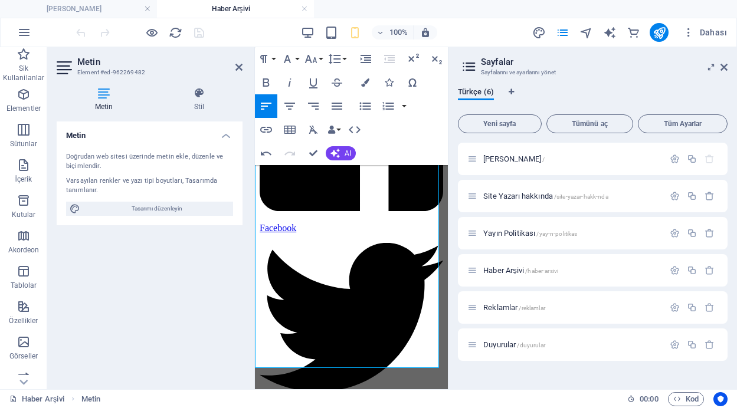
scroll to position [7163, 0]
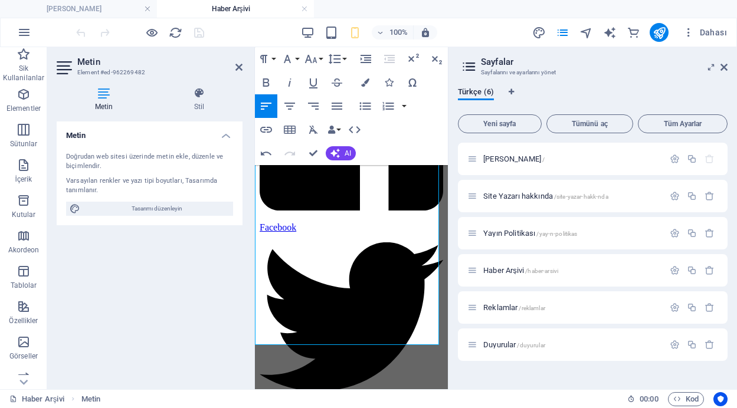
drag, startPoint x: 431, startPoint y: 334, endPoint x: 508, endPoint y: 361, distance: 81.4
click at [318, 60] on button "Font Size" at bounding box center [313, 59] width 22 height 24
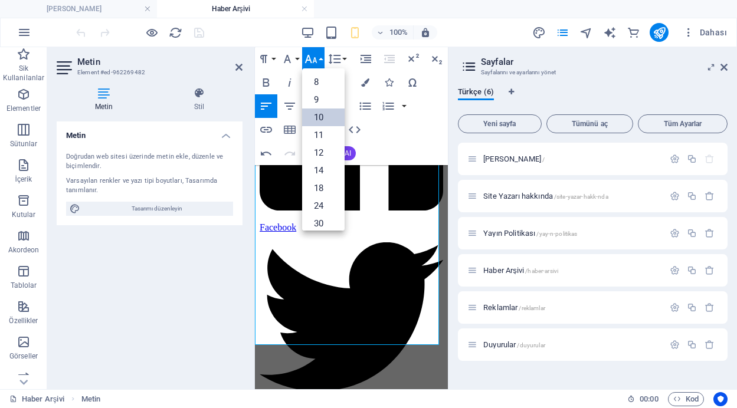
click at [316, 118] on link "10" at bounding box center [323, 118] width 42 height 18
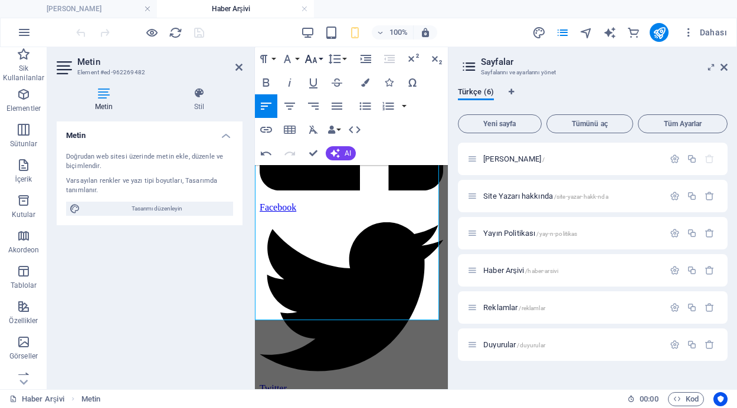
click at [318, 58] on button "Font Size" at bounding box center [313, 59] width 22 height 24
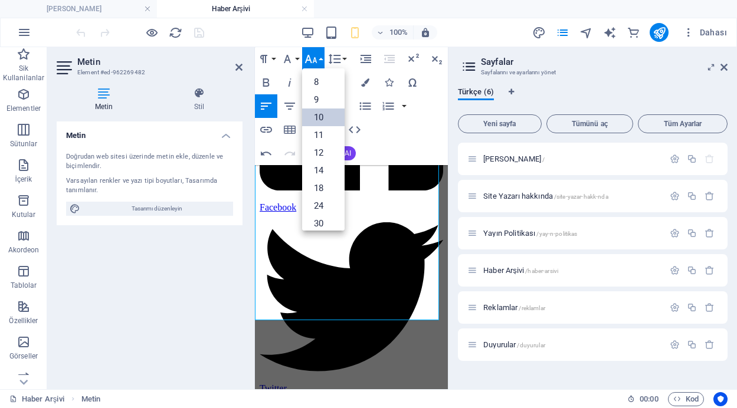
scroll to position [49, 0]
click at [319, 120] on link "14" at bounding box center [323, 122] width 42 height 18
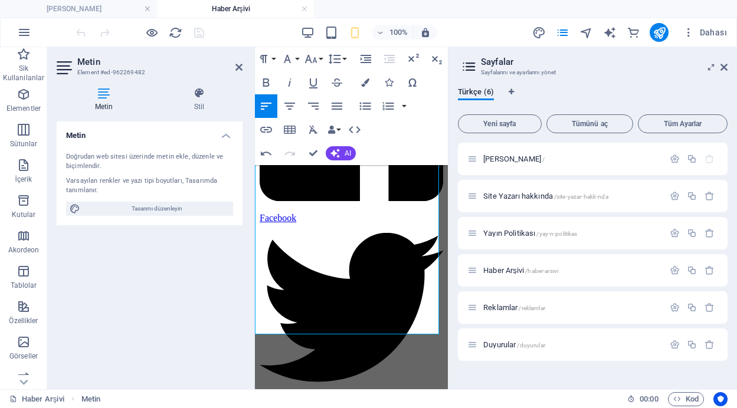
drag, startPoint x: 319, startPoint y: 325, endPoint x: 254, endPoint y: 312, distance: 65.6
click at [365, 80] on icon "button" at bounding box center [365, 82] width 8 height 8
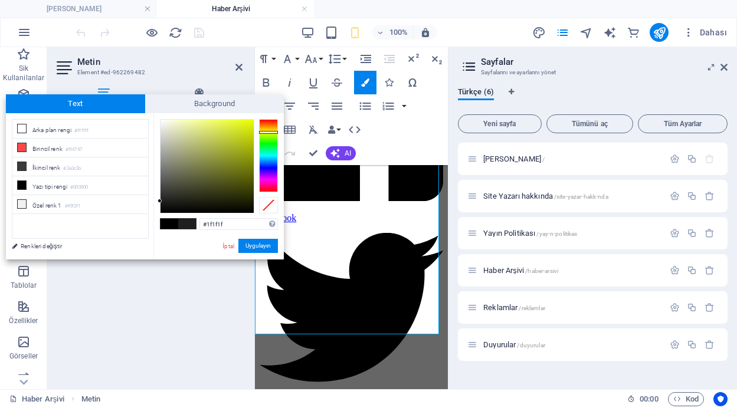
click at [273, 132] on div at bounding box center [268, 155] width 19 height 73
type input "#c1d012"
click at [245, 136] on div at bounding box center [206, 166] width 93 height 93
drag, startPoint x: 257, startPoint y: 247, endPoint x: 2, endPoint y: 199, distance: 259.3
click at [257, 247] on button "Uygulayın" at bounding box center [258, 246] width 40 height 14
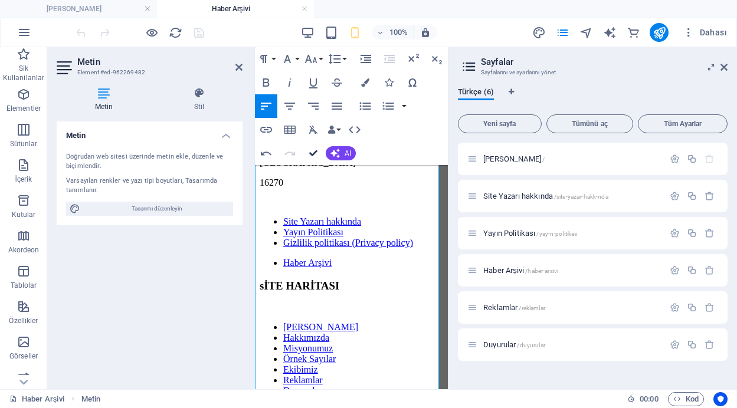
scroll to position [5134, 0]
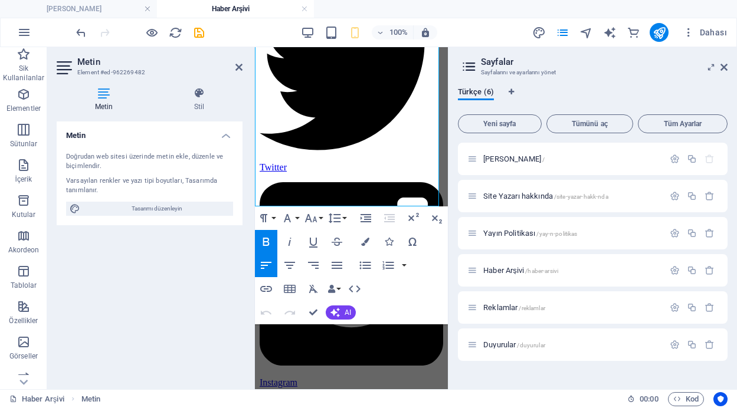
scroll to position [7734, 0]
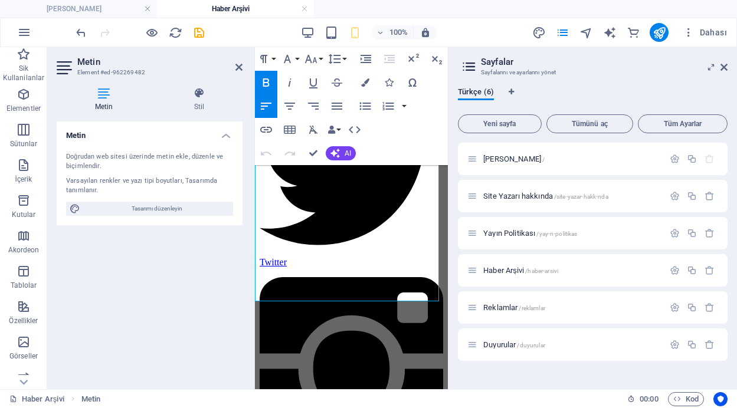
drag, startPoint x: 381, startPoint y: 296, endPoint x: 297, endPoint y: 217, distance: 115.6
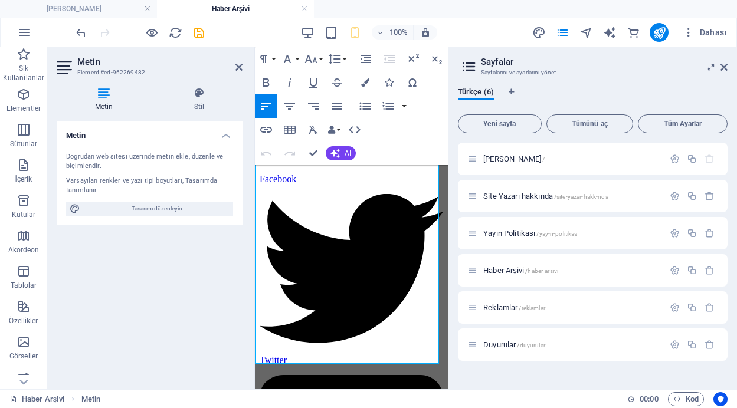
scroll to position [7616, 0]
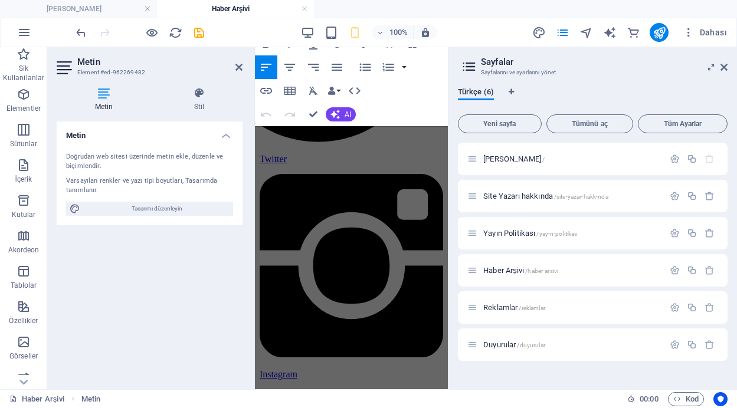
scroll to position [7879, 0]
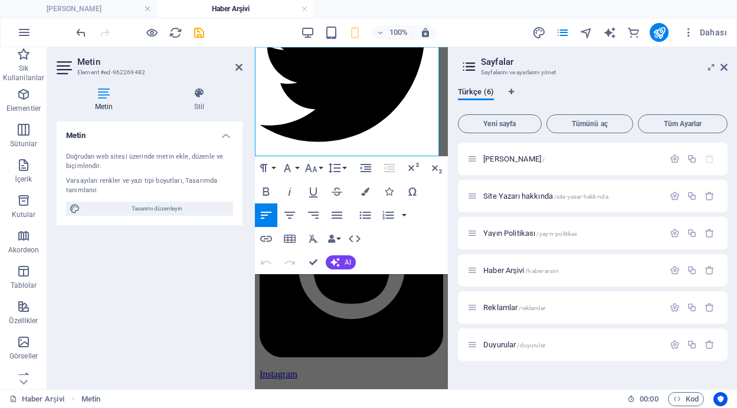
drag, startPoint x: 256, startPoint y: 276, endPoint x: 354, endPoint y: 131, distance: 174.6
drag, startPoint x: 311, startPoint y: 264, endPoint x: 265, endPoint y: 217, distance: 66.3
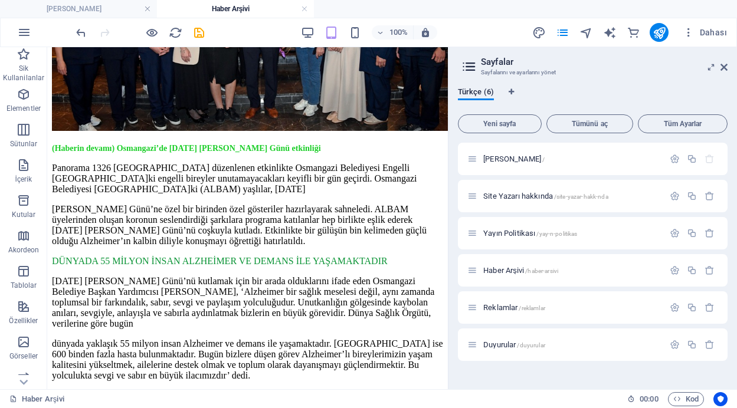
scroll to position [5251, 0]
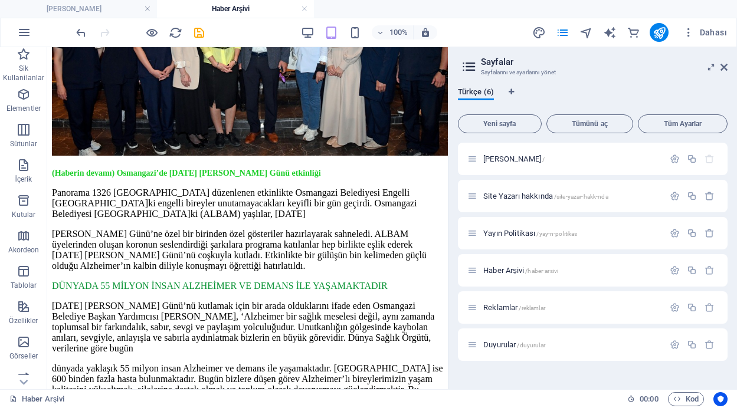
click at [448, 56] on div at bounding box center [449, 218] width 2 height 342
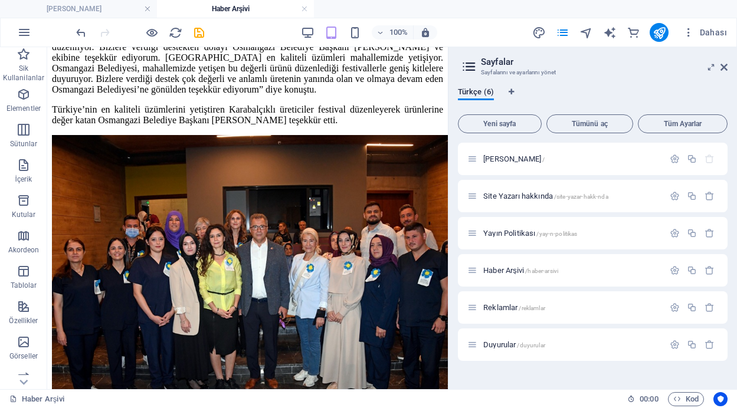
scroll to position [4992, 0]
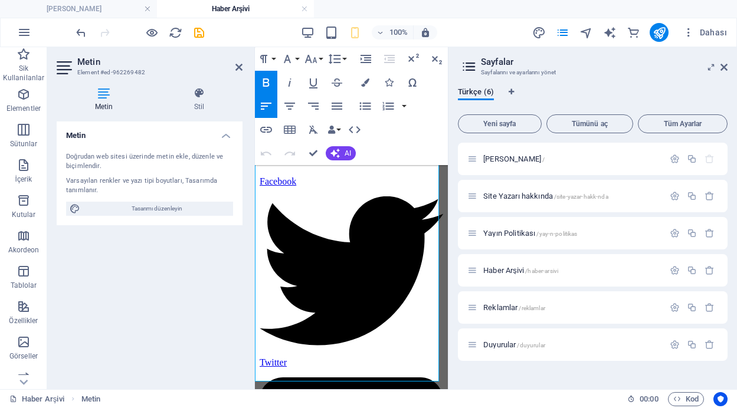
scroll to position [7764, 0]
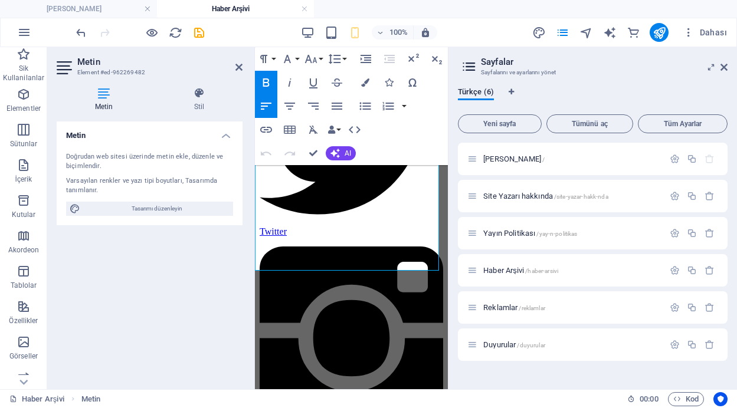
drag, startPoint x: 384, startPoint y: 266, endPoint x: 261, endPoint y: 129, distance: 184.7
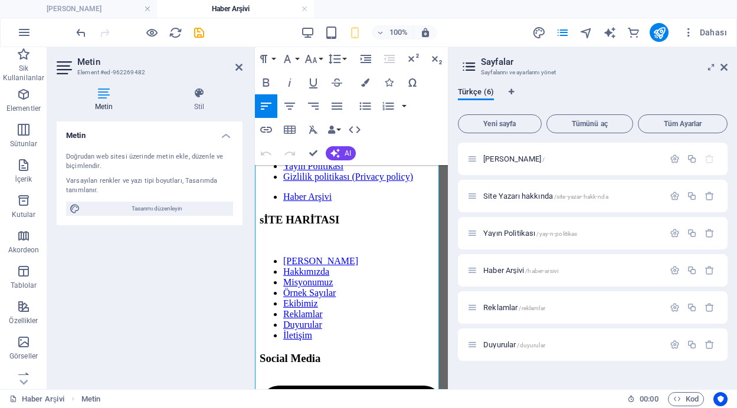
scroll to position [7175, 0]
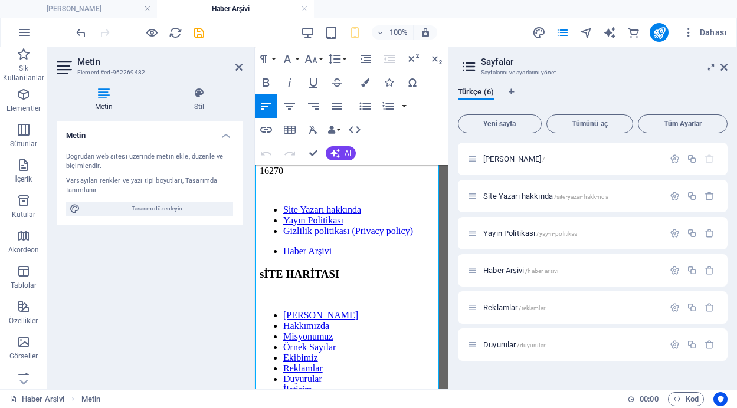
click at [254, 301] on aside "Metin Element #ed-962269482 Metin Stil Metin Doğrudan web sitesi üzerinde metin…" at bounding box center [151, 218] width 208 height 342
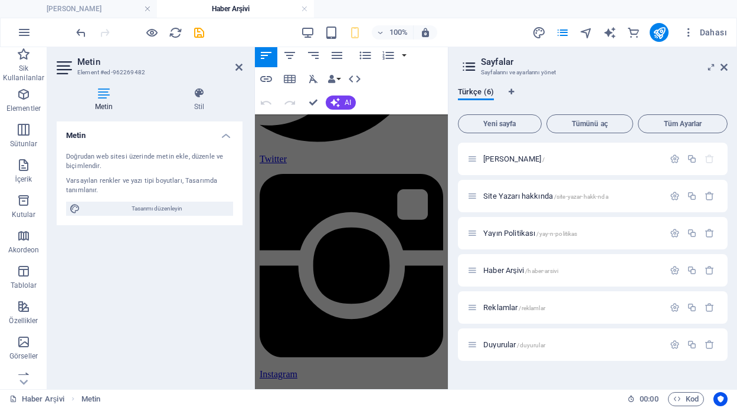
scroll to position [8061, 0]
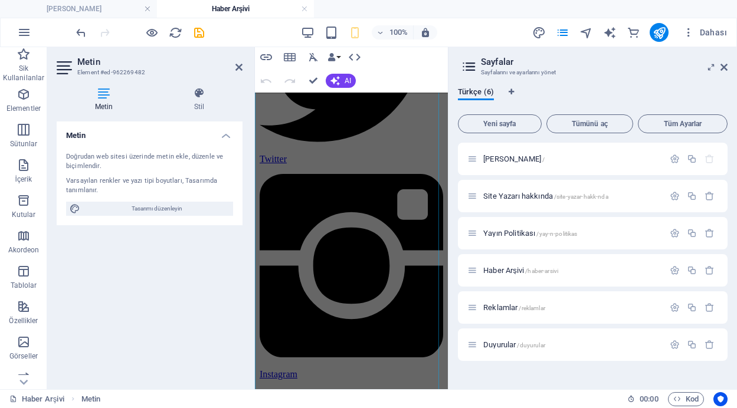
drag, startPoint x: 256, startPoint y: 301, endPoint x: 397, endPoint y: 159, distance: 199.8
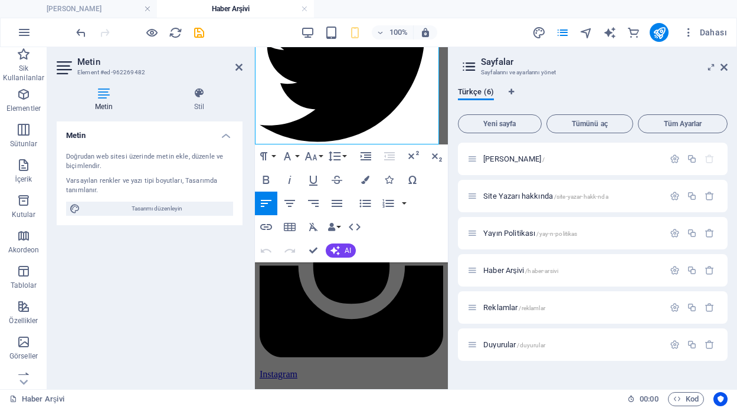
scroll to position [7884, 0]
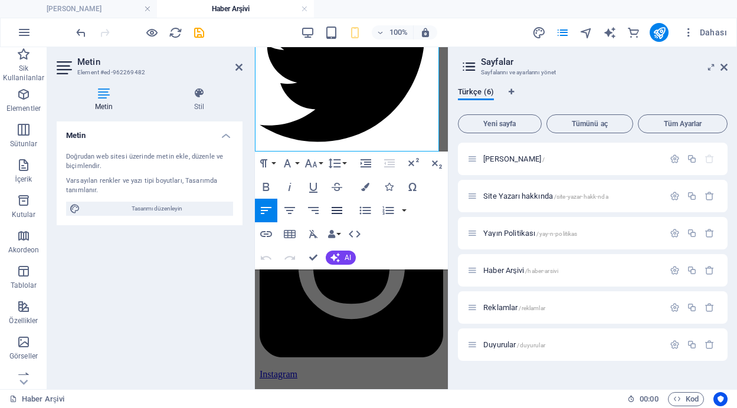
click at [334, 208] on icon "button" at bounding box center [337, 211] width 14 height 14
drag, startPoint x: 307, startPoint y: 256, endPoint x: 261, endPoint y: 210, distance: 65.1
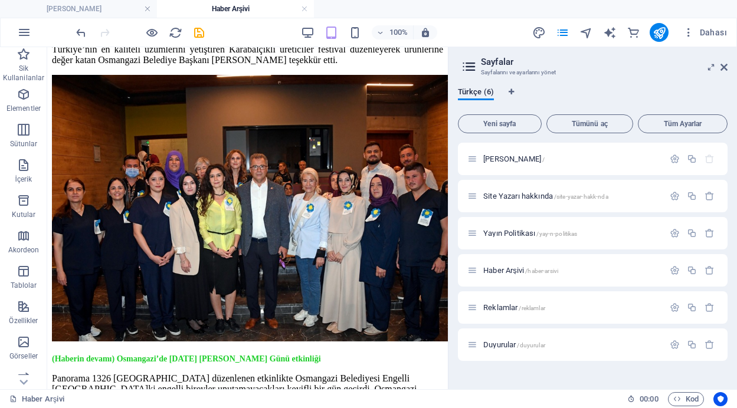
scroll to position [5049, 0]
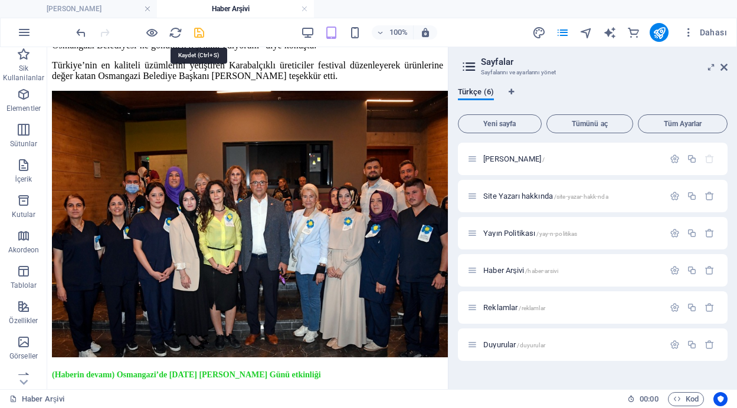
click at [200, 29] on icon "save" at bounding box center [199, 33] width 14 height 14
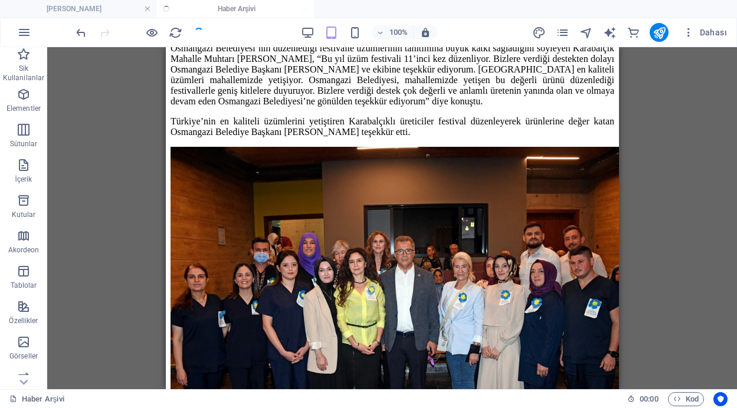
scroll to position [5011, 0]
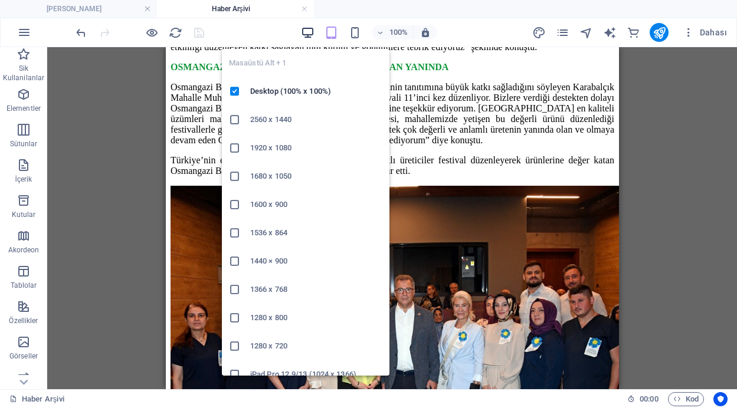
click at [308, 32] on icon "button" at bounding box center [308, 33] width 14 height 14
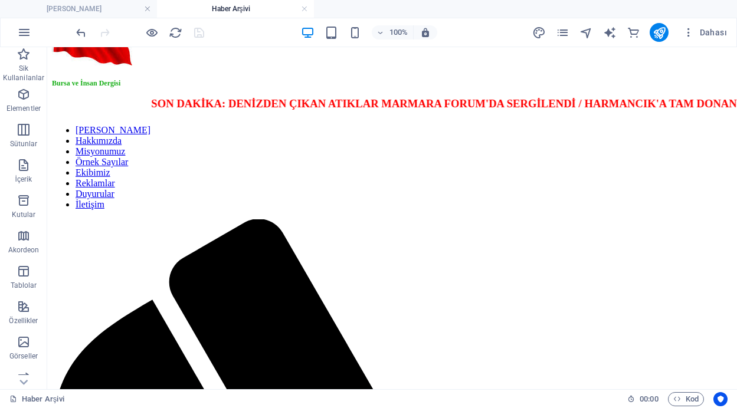
scroll to position [0, 0]
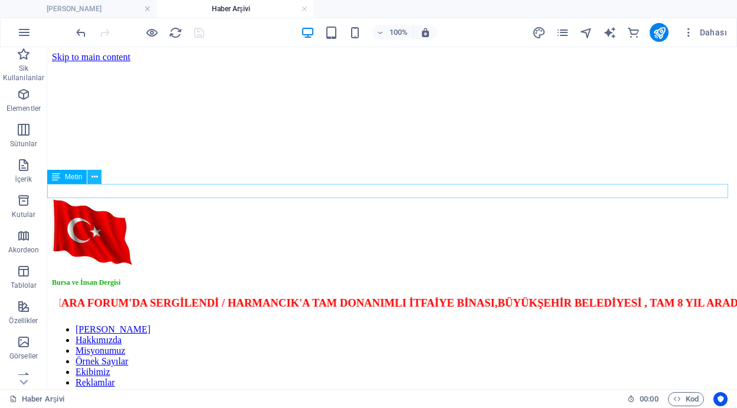
click at [97, 172] on icon at bounding box center [94, 177] width 6 height 12
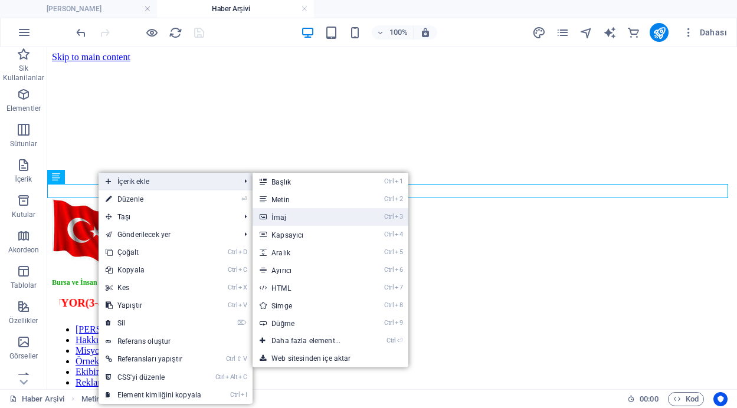
click at [280, 217] on link "Ctrl 3 İmaj" at bounding box center [309, 217] width 112 height 18
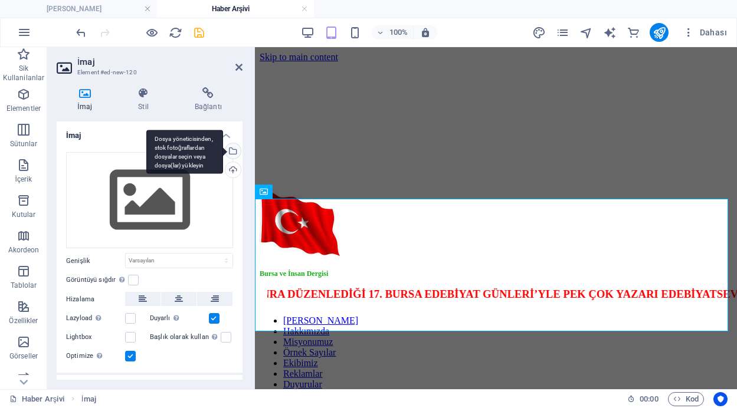
click at [231, 150] on div "Dosya yöneticisinden, stok fotoğraflardan dosyalar seçin veya dosya(lar) yükley…" at bounding box center [232, 152] width 18 height 18
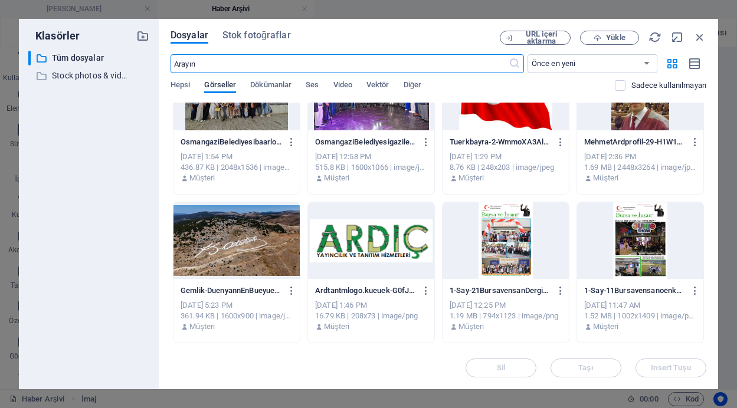
scroll to position [1242, 0]
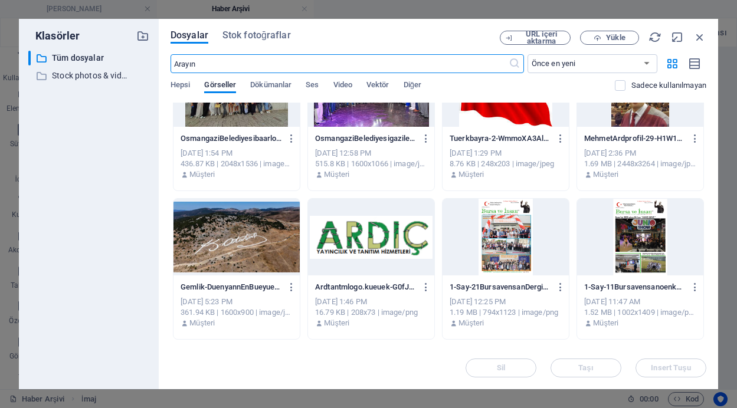
click at [215, 257] on div at bounding box center [236, 237] width 126 height 77
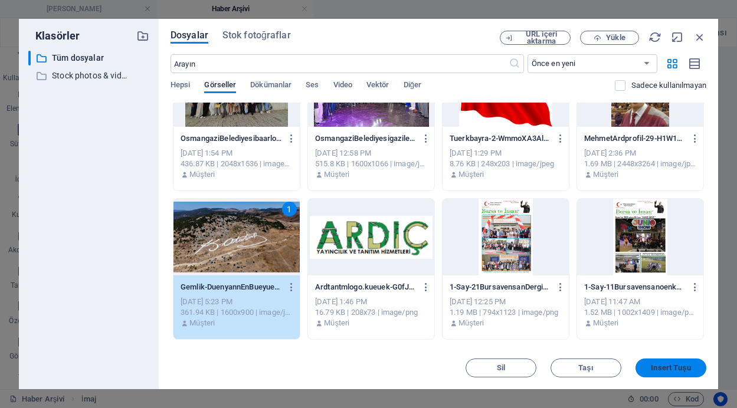
drag, startPoint x: 663, startPoint y: 366, endPoint x: 408, endPoint y: 317, distance: 258.9
click at [663, 366] on span "Insert Tuşu" at bounding box center [671, 368] width 40 height 7
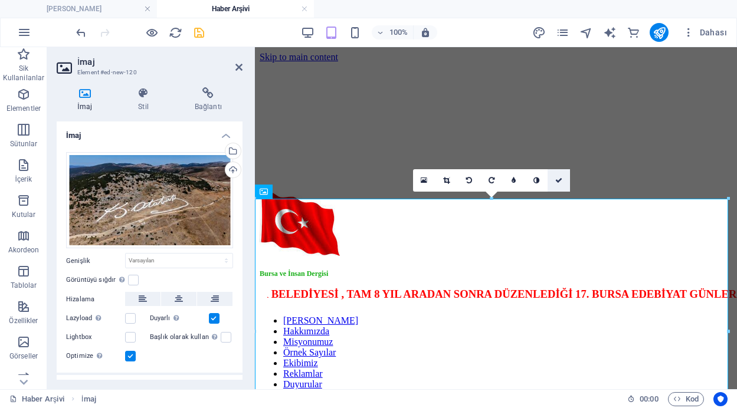
click at [556, 181] on icon at bounding box center [558, 180] width 7 height 7
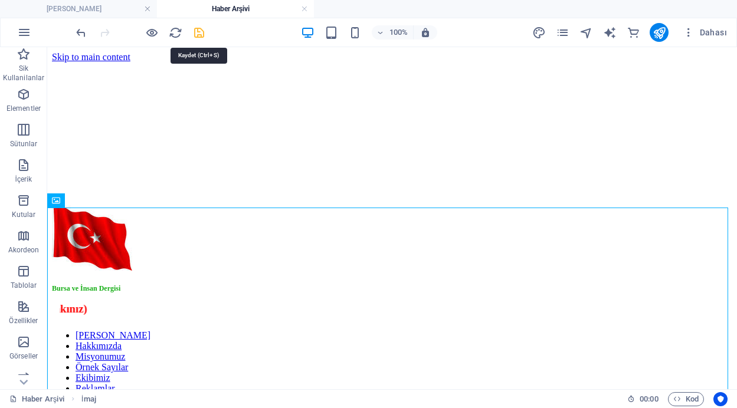
click at [198, 31] on icon "save" at bounding box center [199, 33] width 14 height 14
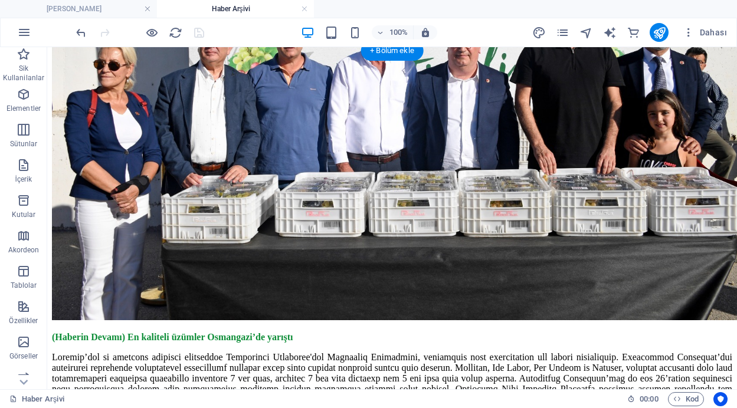
scroll to position [5740, 0]
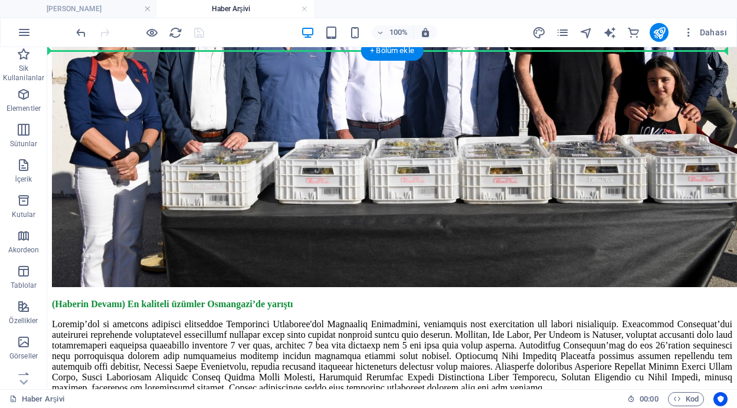
drag, startPoint x: 404, startPoint y: 269, endPoint x: 310, endPoint y: 215, distance: 108.1
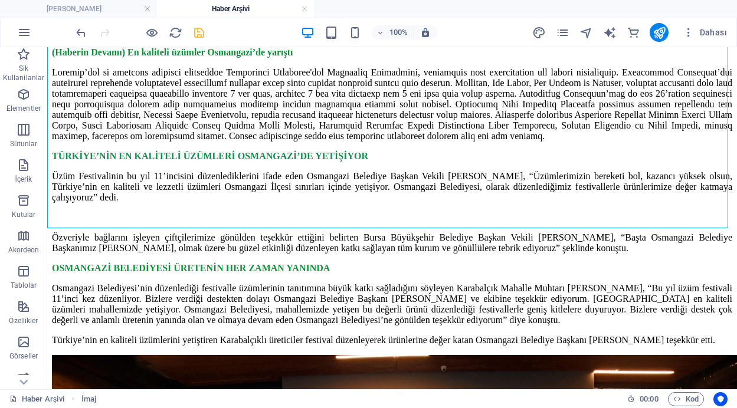
scroll to position [5649, 0]
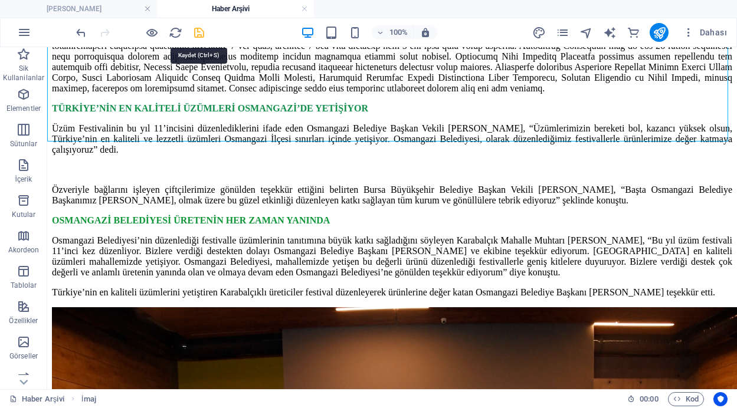
click at [195, 29] on icon "save" at bounding box center [199, 33] width 14 height 14
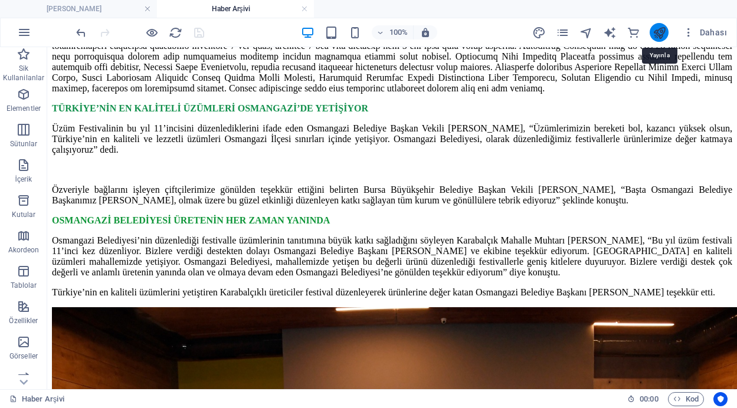
click at [656, 31] on icon "publish" at bounding box center [659, 33] width 14 height 14
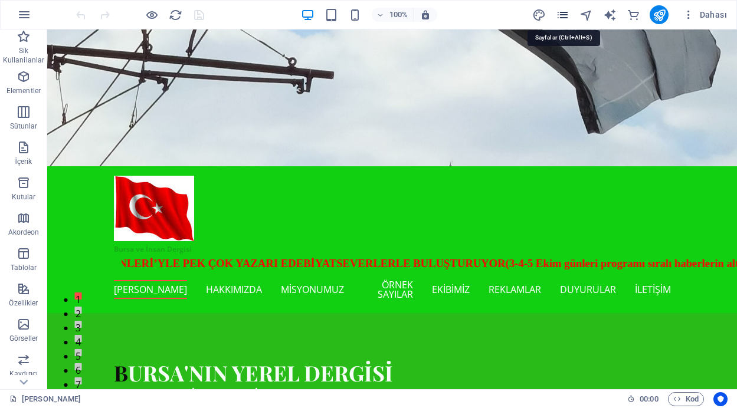
click at [561, 11] on icon "pages" at bounding box center [563, 15] width 14 height 14
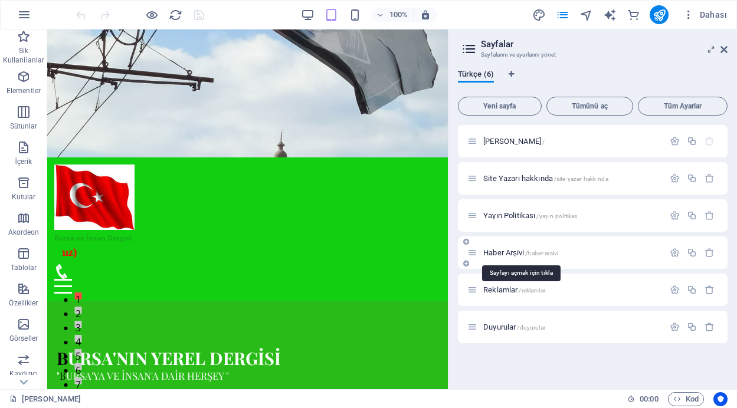
click at [517, 253] on span "Haber Arşivi /haber-arsivi" at bounding box center [520, 252] width 75 height 9
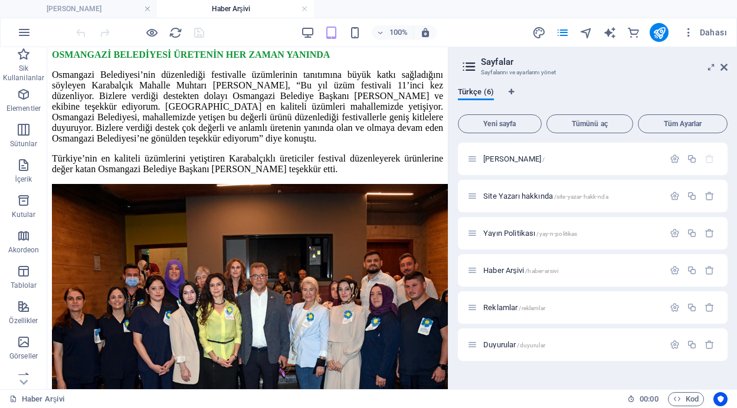
scroll to position [4968, 0]
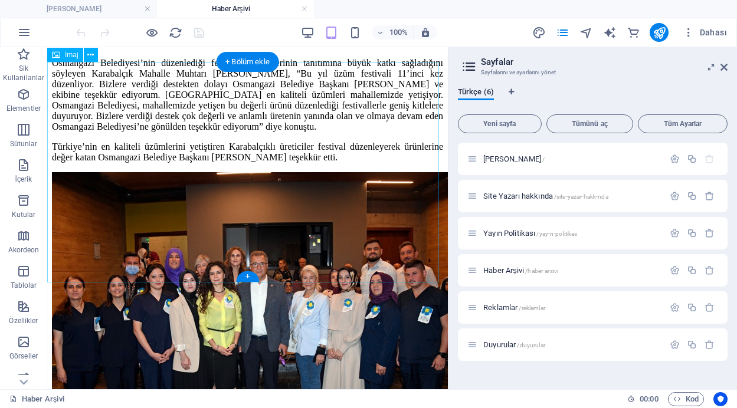
click at [91, 56] on icon at bounding box center [90, 54] width 6 height 12
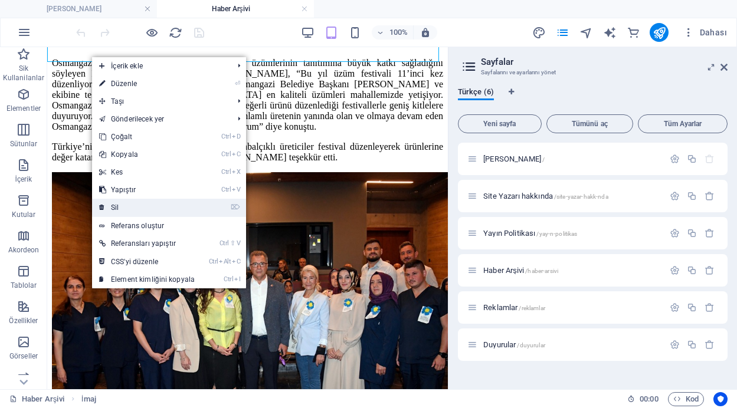
click at [130, 211] on link "⌦ Sil" at bounding box center [147, 208] width 110 height 18
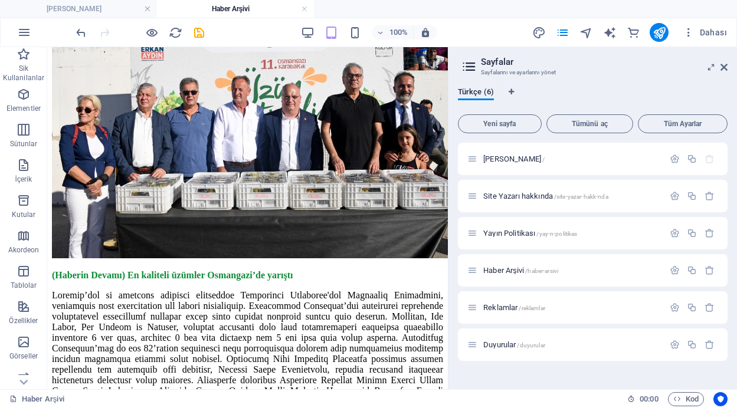
scroll to position [4426, 0]
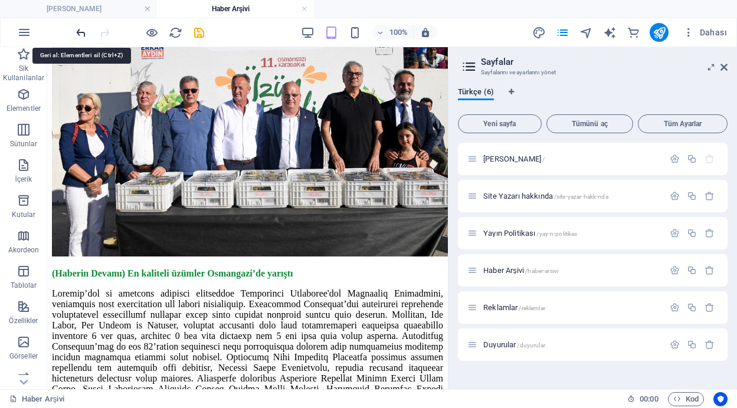
click at [80, 36] on icon "undo" at bounding box center [81, 33] width 14 height 14
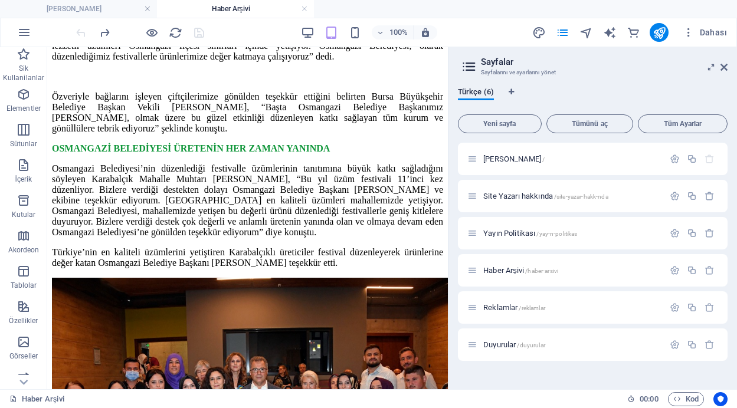
scroll to position [4874, 0]
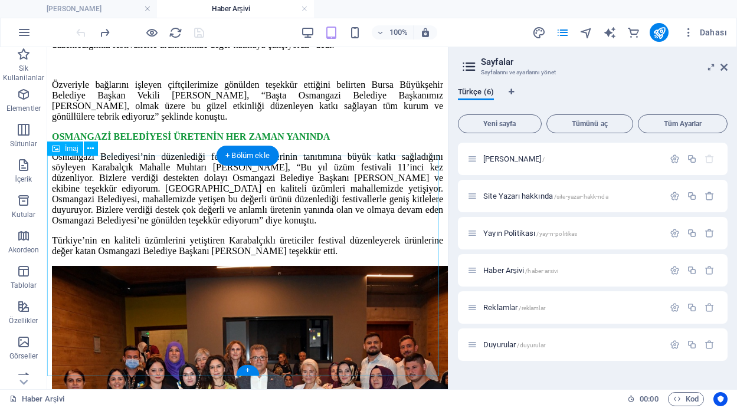
click at [93, 149] on icon at bounding box center [90, 149] width 6 height 12
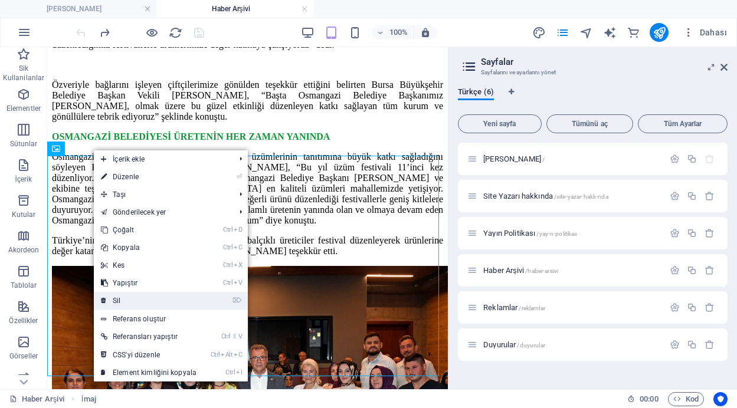
drag, startPoint x: 136, startPoint y: 298, endPoint x: 88, endPoint y: 251, distance: 66.3
click at [136, 298] on link "⌦ Sil" at bounding box center [149, 301] width 110 height 18
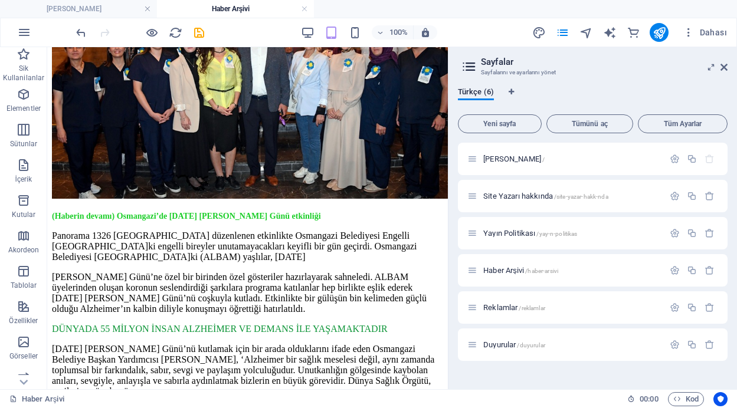
scroll to position [5219, 0]
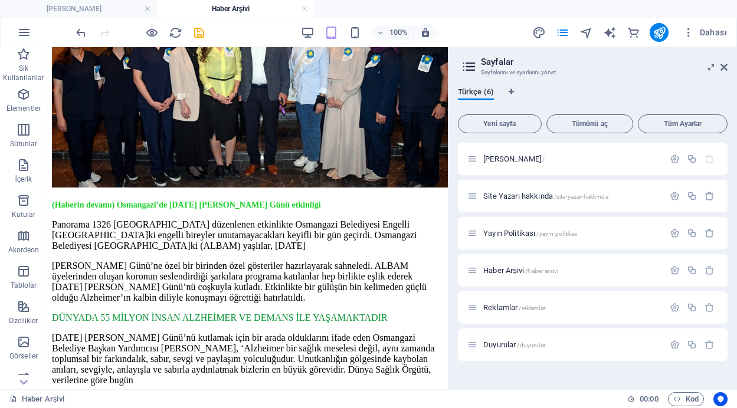
drag, startPoint x: 445, startPoint y: 322, endPoint x: 497, endPoint y: 387, distance: 83.6
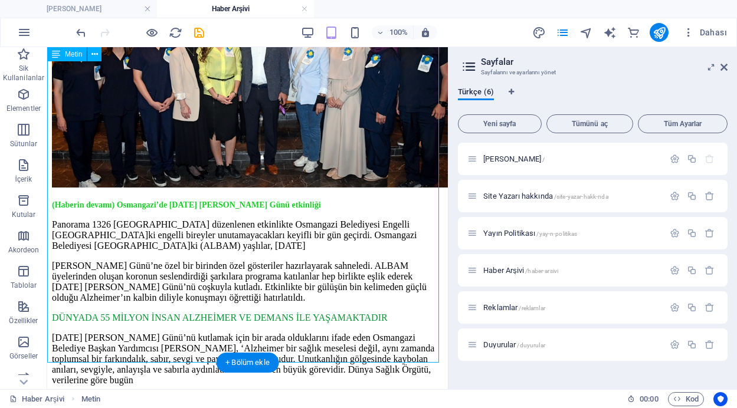
drag, startPoint x: 49, startPoint y: 77, endPoint x: 101, endPoint y: 127, distance: 72.6
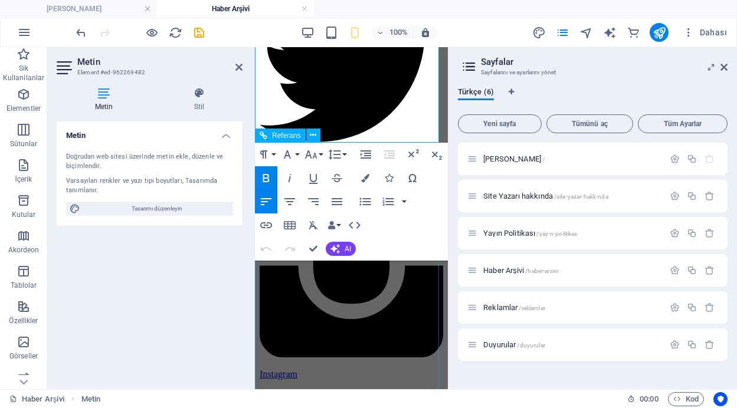
scroll to position [7892, 0]
drag, startPoint x: 255, startPoint y: 300, endPoint x: 397, endPoint y: 139, distance: 214.8
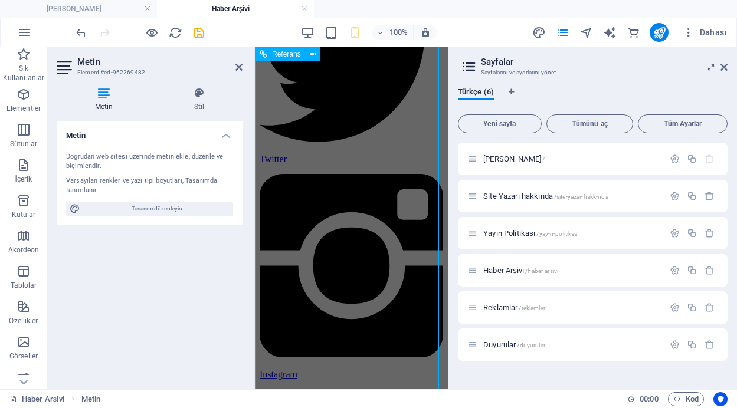
scroll to position [7578, 0]
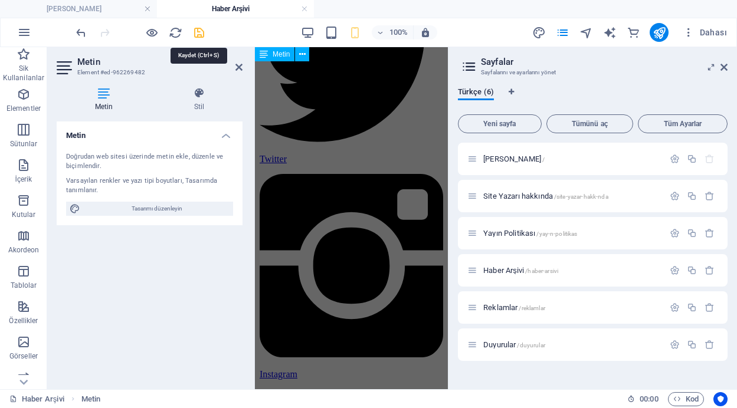
click at [197, 30] on icon "save" at bounding box center [199, 33] width 14 height 14
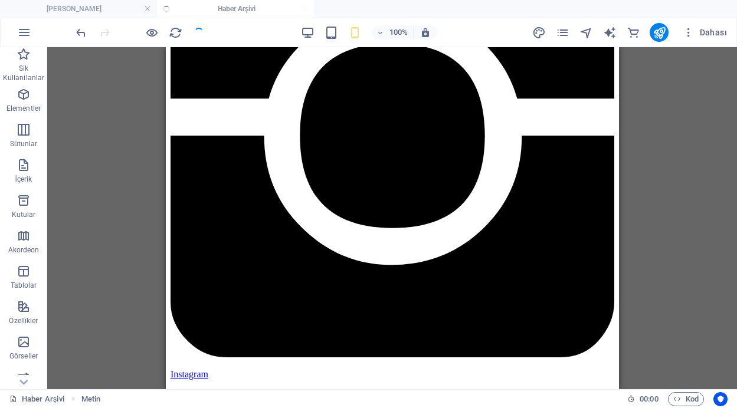
scroll to position [4740, 0]
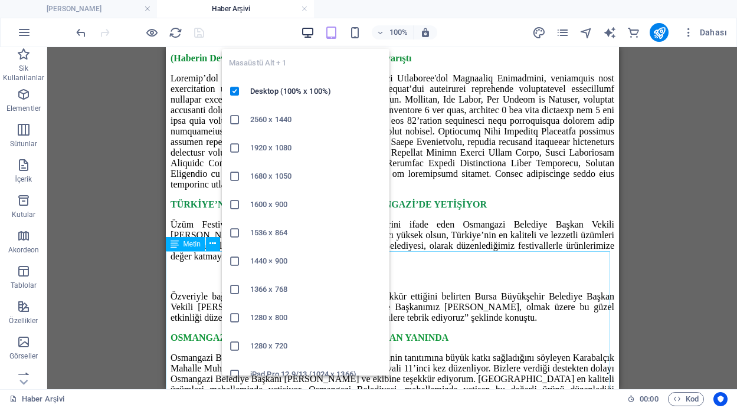
click at [306, 34] on icon "button" at bounding box center [308, 33] width 14 height 14
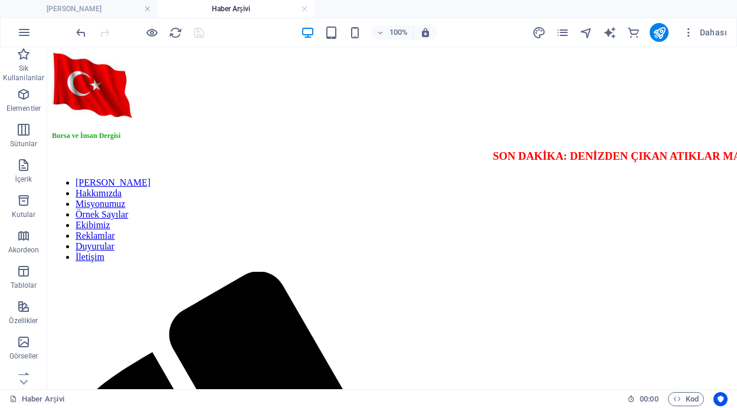
scroll to position [0, 0]
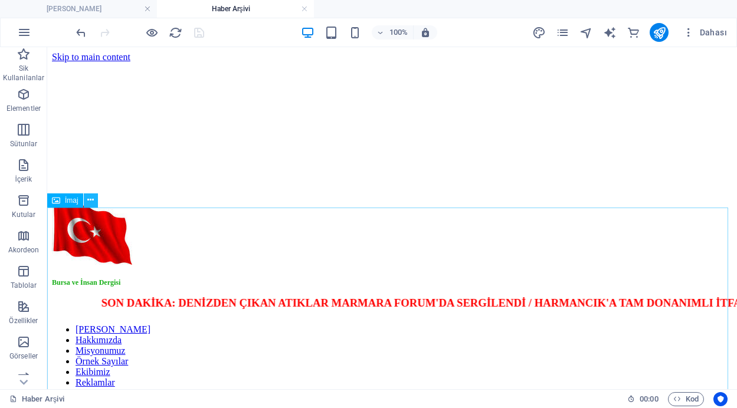
click at [88, 201] on icon at bounding box center [90, 200] width 6 height 12
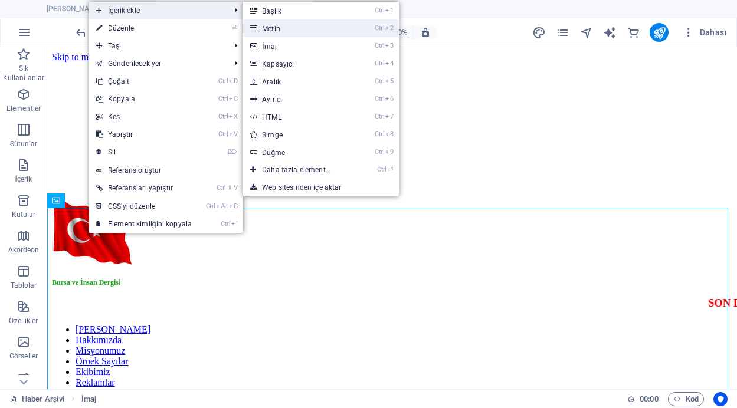
click at [273, 31] on link "Ctrl 2 Metin" at bounding box center [299, 28] width 112 height 18
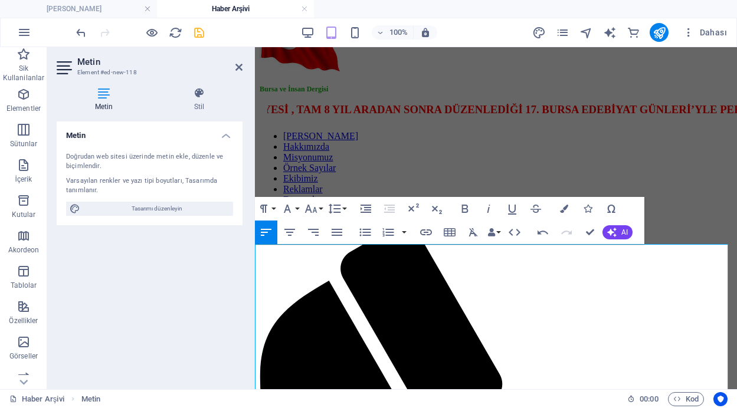
scroll to position [281, 0]
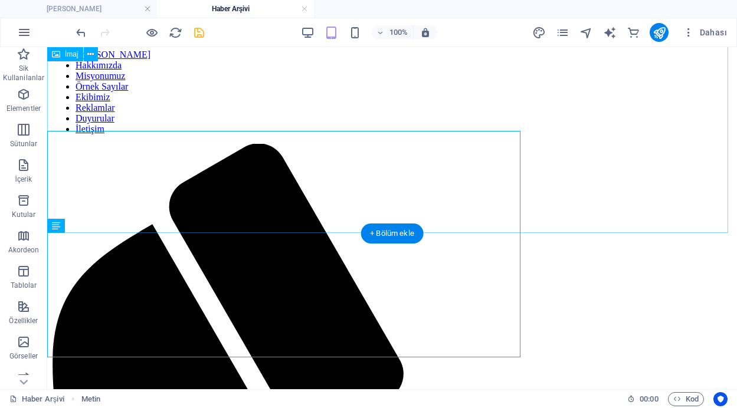
scroll to position [378, 0]
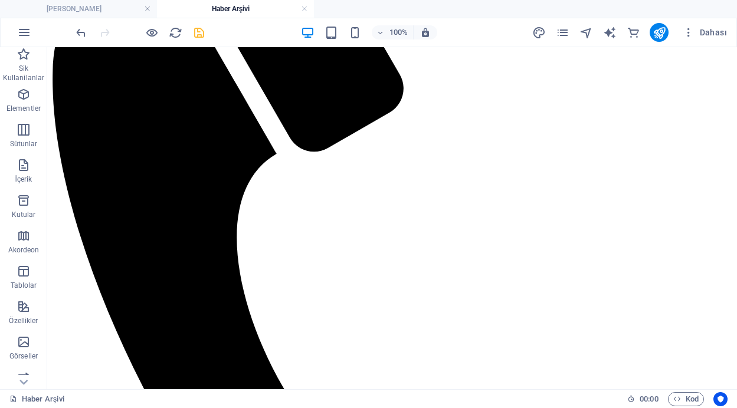
scroll to position [476, 0]
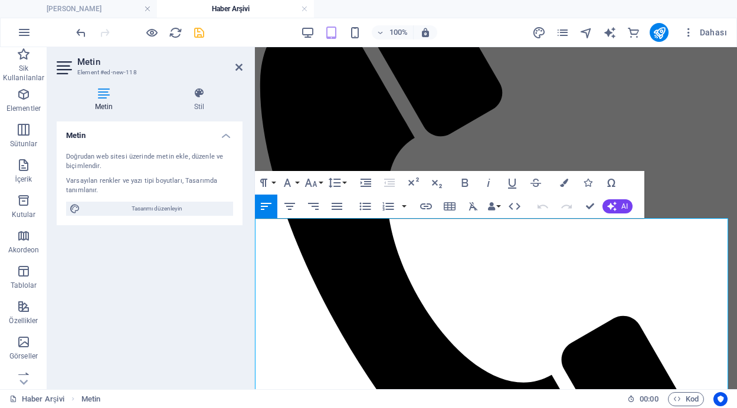
scroll to position [296, 0]
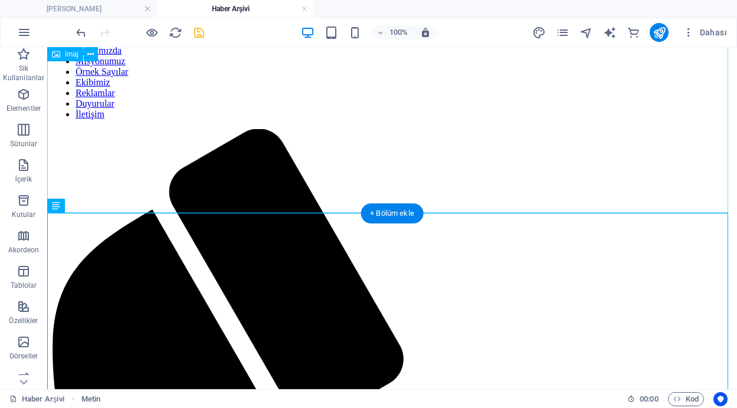
scroll to position [397, 0]
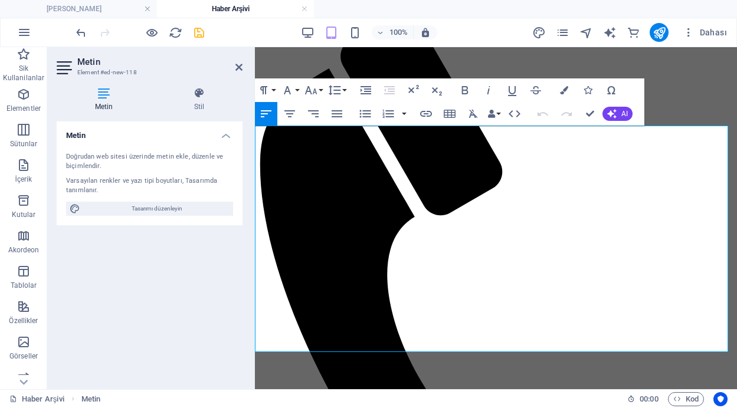
scroll to position [388, 0]
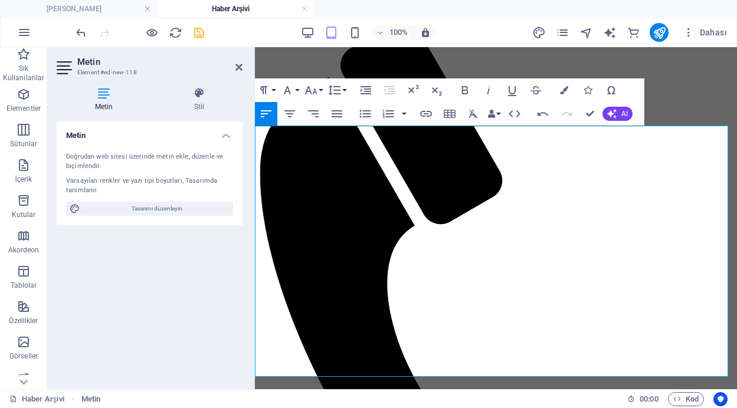
drag, startPoint x: 615, startPoint y: 135, endPoint x: 253, endPoint y: 133, distance: 362.8
click at [562, 93] on icon "button" at bounding box center [564, 90] width 8 height 8
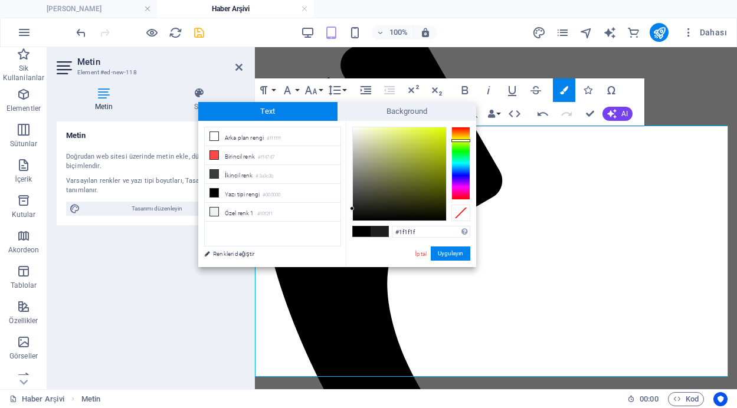
click at [462, 140] on div at bounding box center [460, 163] width 19 height 73
type input "#bbcf11"
click at [438, 145] on div at bounding box center [399, 173] width 93 height 93
drag, startPoint x: 450, startPoint y: 258, endPoint x: 195, endPoint y: 211, distance: 259.3
click at [450, 258] on button "Uygulayın" at bounding box center [451, 254] width 40 height 14
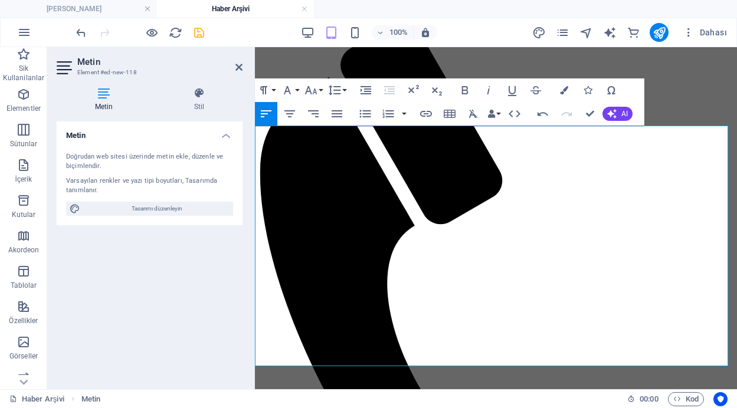
drag, startPoint x: 586, startPoint y: 112, endPoint x: 540, endPoint y: 65, distance: 65.9
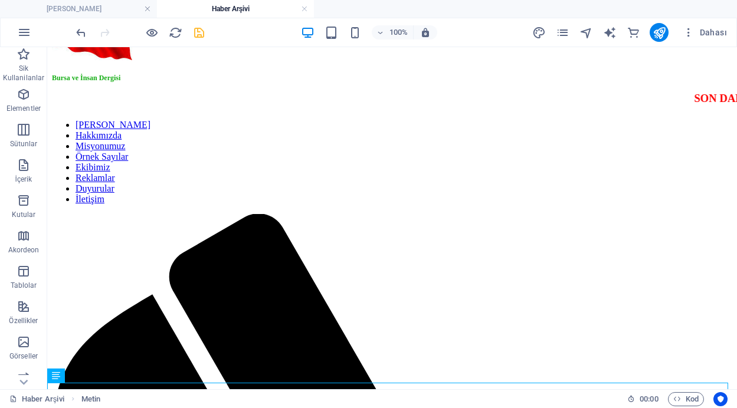
scroll to position [194, 0]
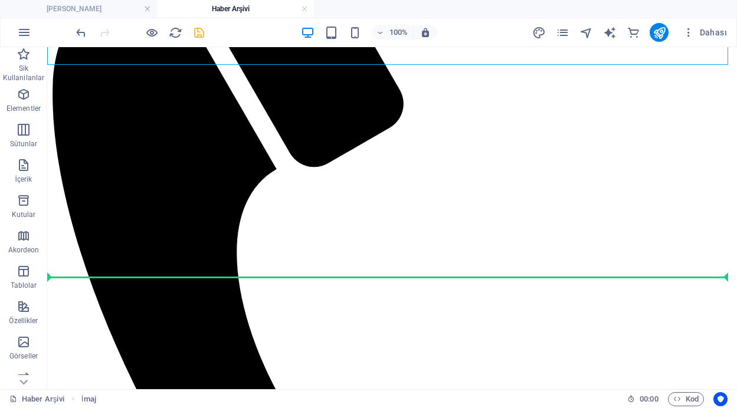
drag, startPoint x: 356, startPoint y: 216, endPoint x: 359, endPoint y: 303, distance: 86.8
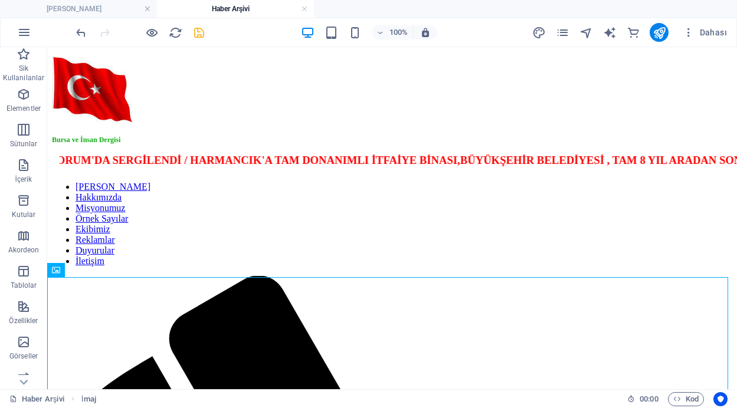
scroll to position [0, 0]
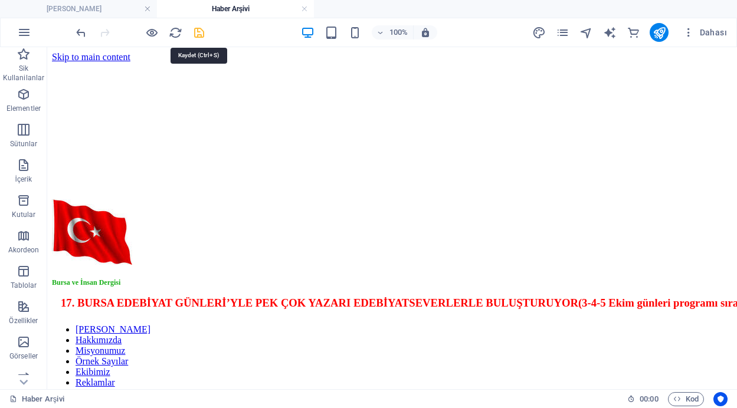
click at [199, 33] on icon "save" at bounding box center [199, 33] width 14 height 14
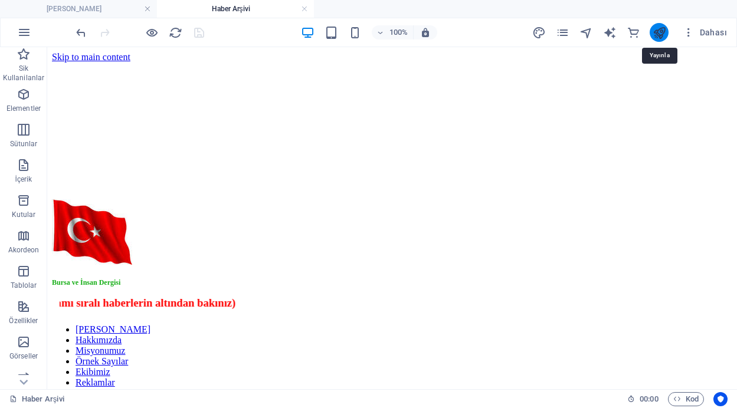
click at [658, 27] on icon "publish" at bounding box center [659, 33] width 14 height 14
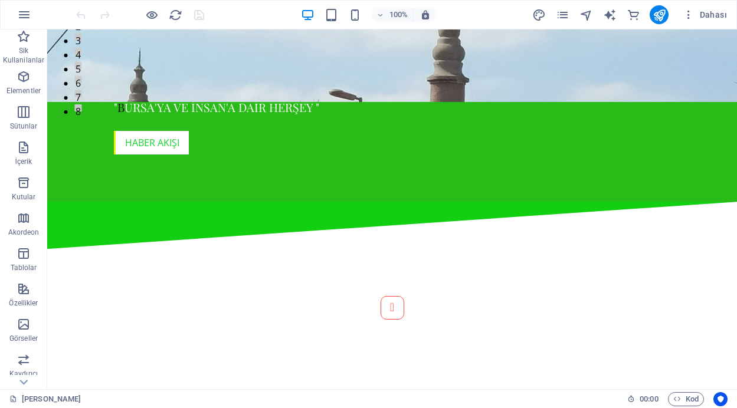
scroll to position [303, 0]
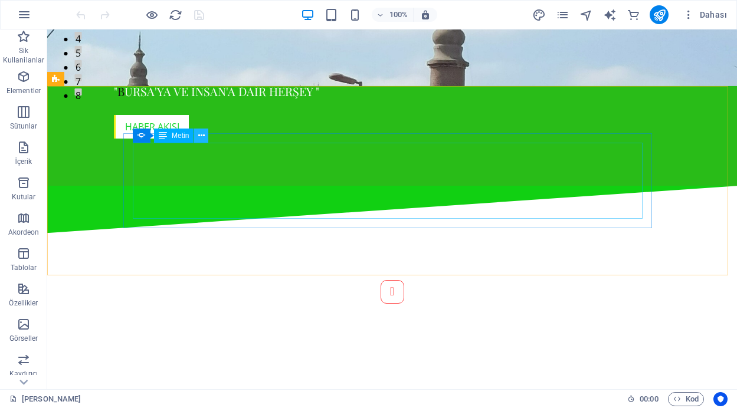
click at [203, 132] on icon at bounding box center [201, 136] width 6 height 12
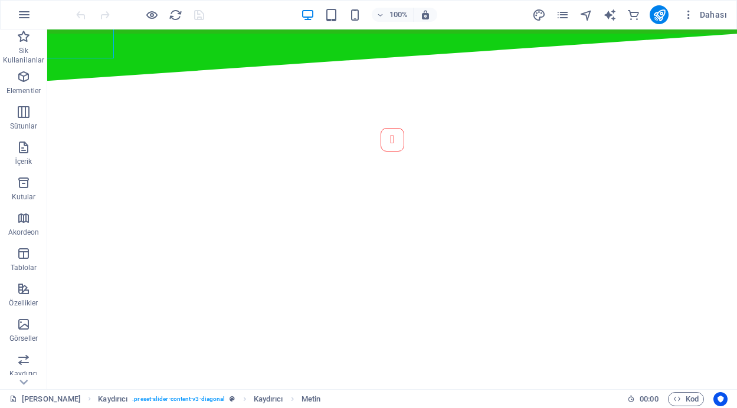
scroll to position [464, 0]
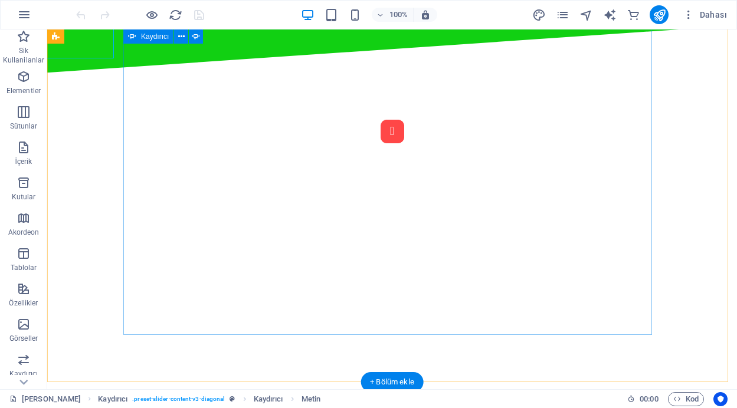
click at [381, 143] on button "Content Slider" at bounding box center [393, 132] width 24 height 24
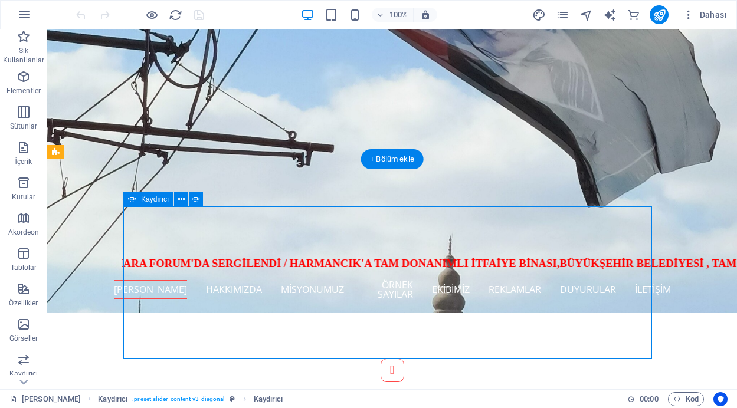
scroll to position [196, 0]
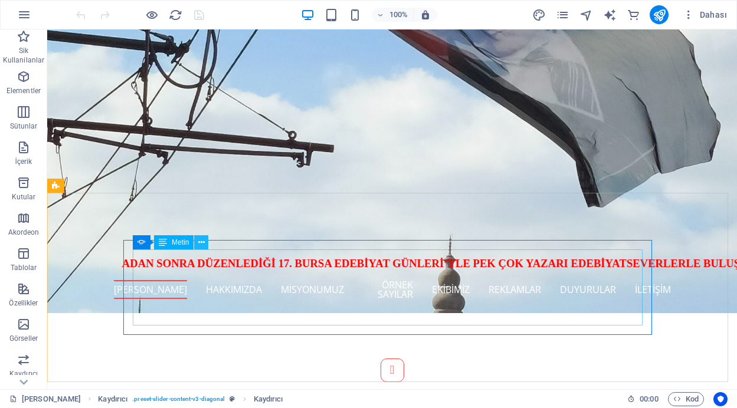
click at [203, 243] on icon at bounding box center [201, 243] width 6 height 12
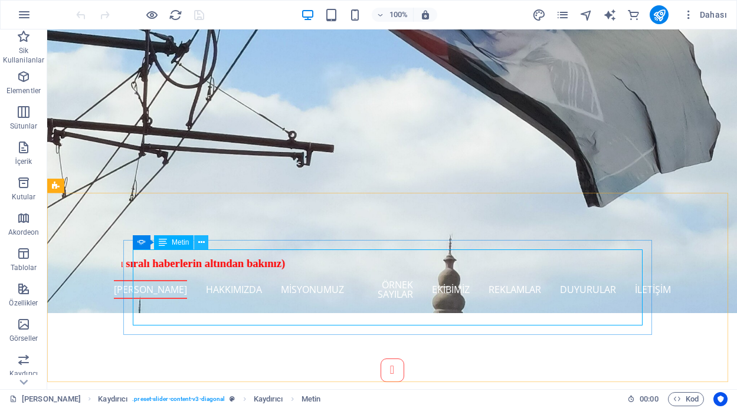
click at [204, 241] on icon at bounding box center [201, 243] width 6 height 12
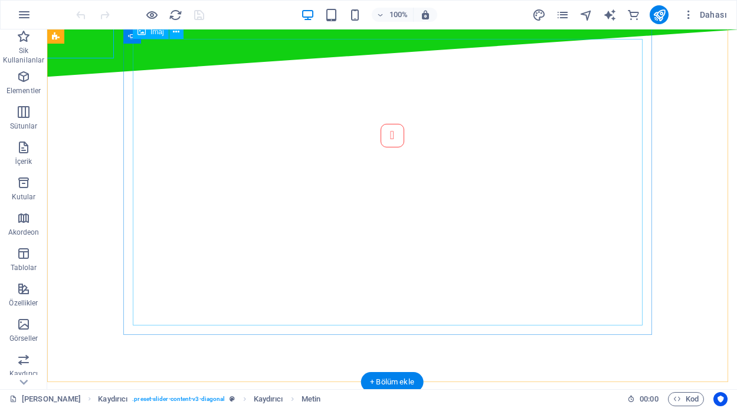
scroll to position [464, 0]
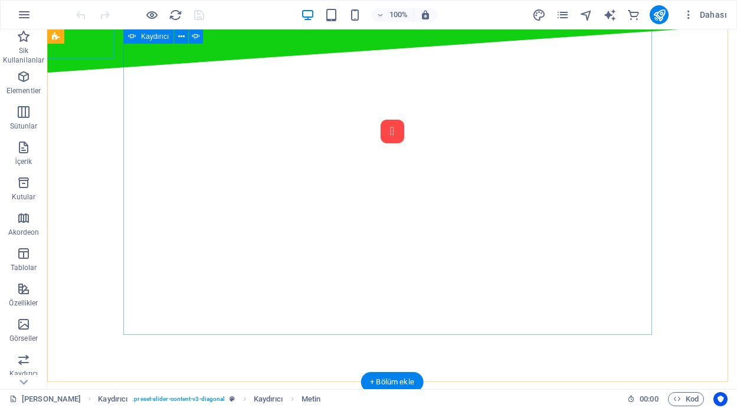
click at [381, 143] on button "Content Slider" at bounding box center [393, 132] width 24 height 24
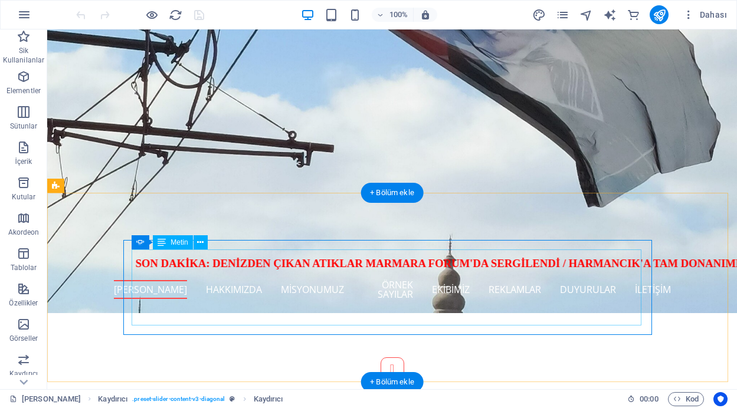
scroll to position [196, 0]
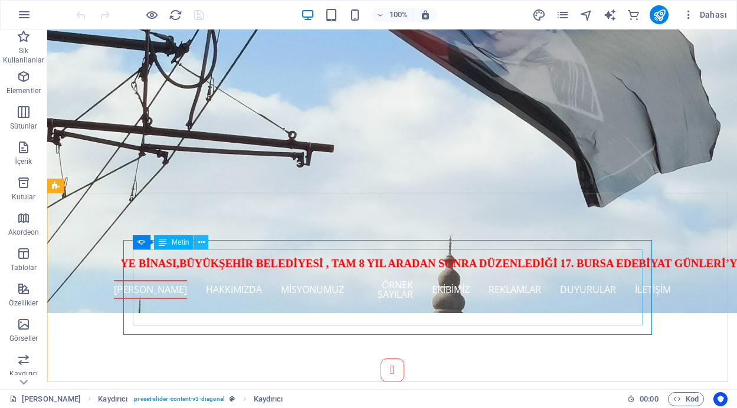
click at [201, 245] on icon at bounding box center [201, 243] width 6 height 12
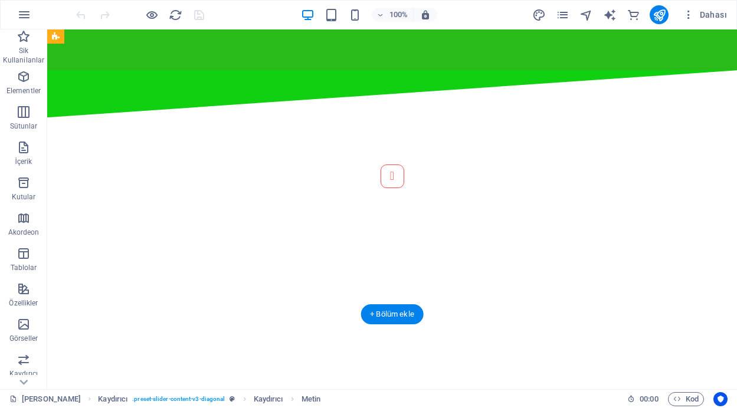
scroll to position [464, 0]
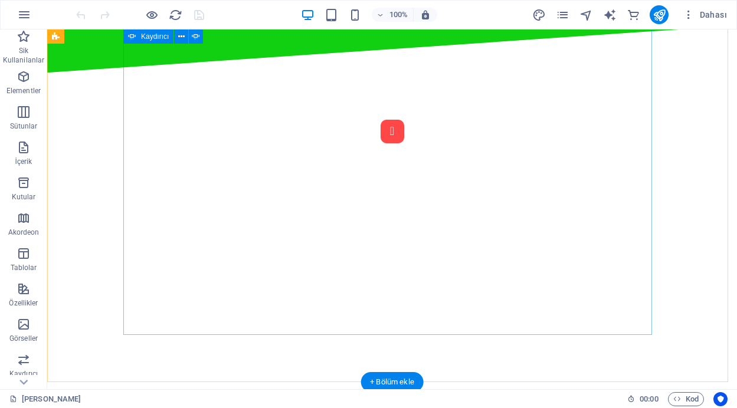
click at [381, 143] on button "Content Slider" at bounding box center [393, 132] width 24 height 24
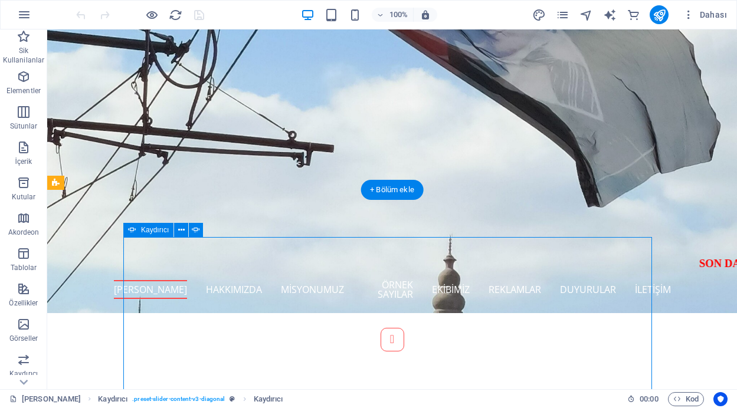
scroll to position [196, 0]
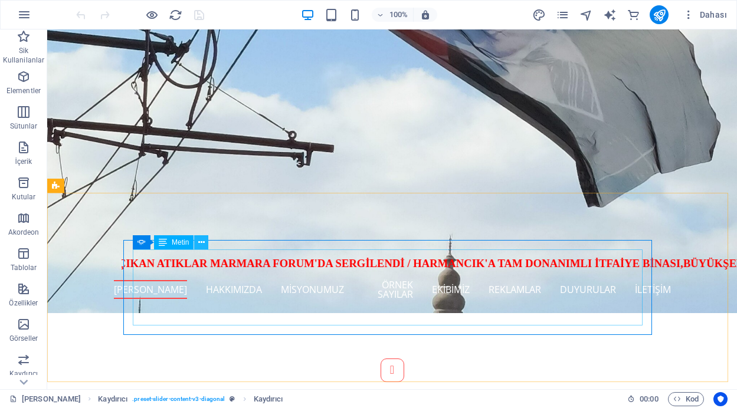
click at [200, 244] on icon at bounding box center [201, 243] width 6 height 12
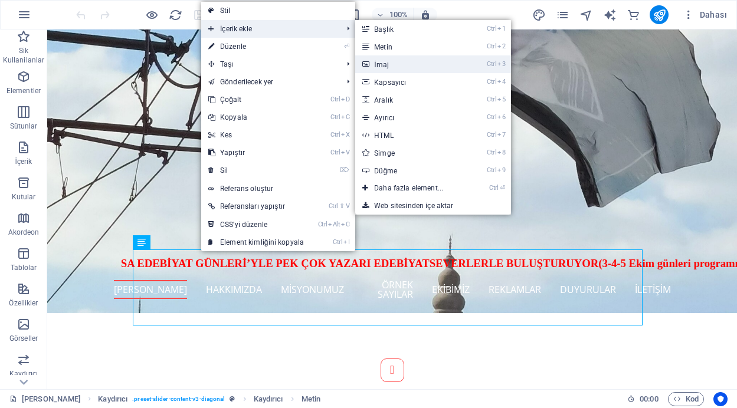
drag, startPoint x: 380, startPoint y: 63, endPoint x: 125, endPoint y: 31, distance: 256.8
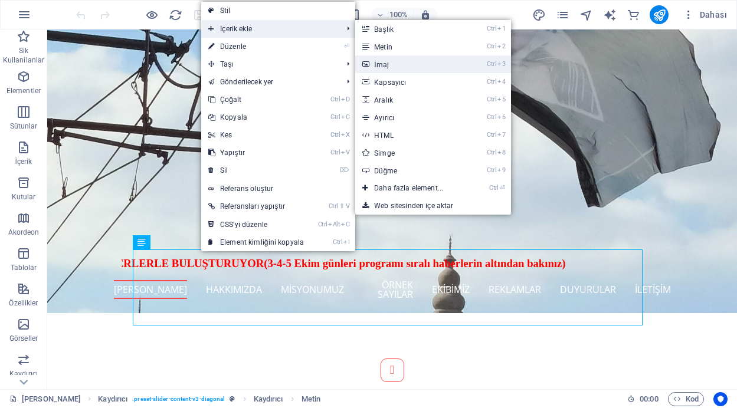
click at [380, 63] on link "Ctrl 3 İmaj" at bounding box center [411, 64] width 112 height 18
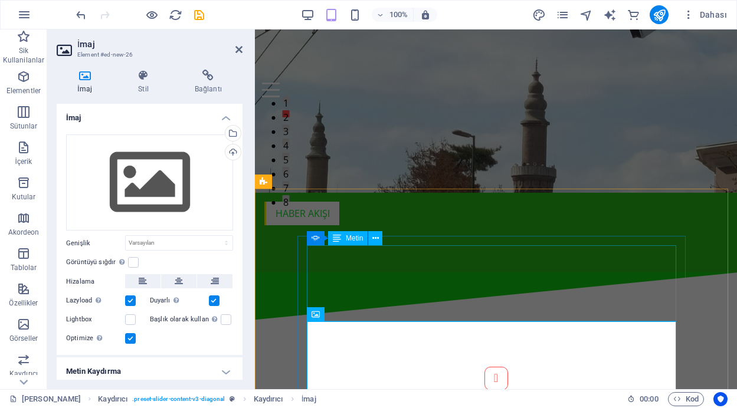
scroll to position [201, 0]
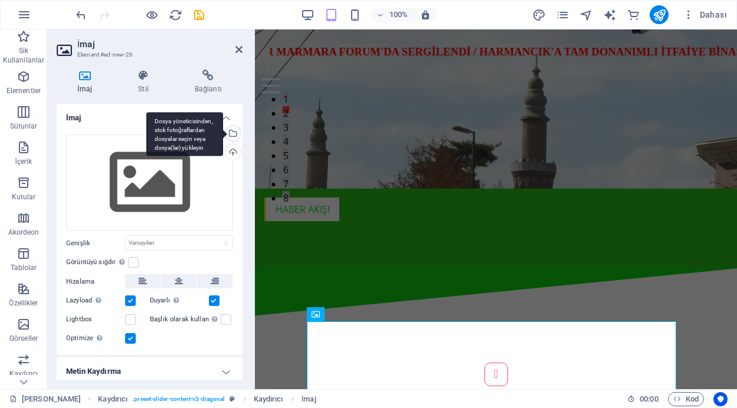
click at [223, 132] on div "Dosya yöneticisinden, stok fotoğraflardan dosyalar seçin veya dosya(lar) yükley…" at bounding box center [184, 134] width 77 height 44
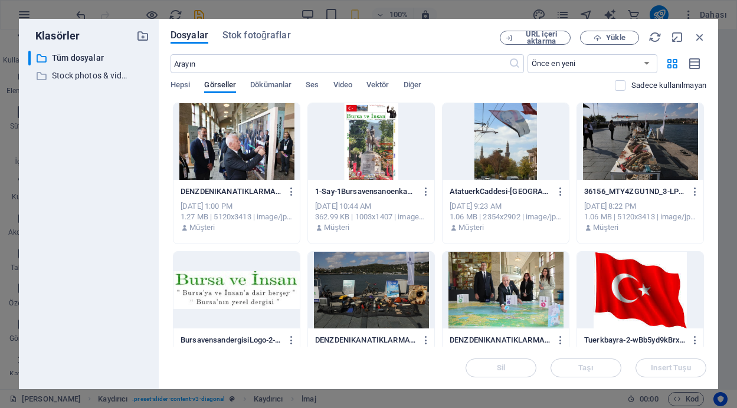
drag, startPoint x: 706, startPoint y: 130, endPoint x: 709, endPoint y: 142, distance: 11.5
click at [709, 142] on div "Dosyalar Stok fotoğraflar URL içeri aktarma Yükle ​ Önce en yeni Önce en eski A…" at bounding box center [438, 204] width 559 height 370
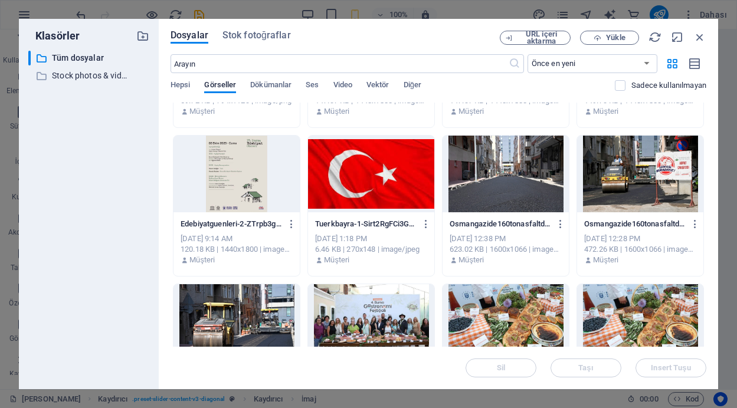
scroll to position [676, 0]
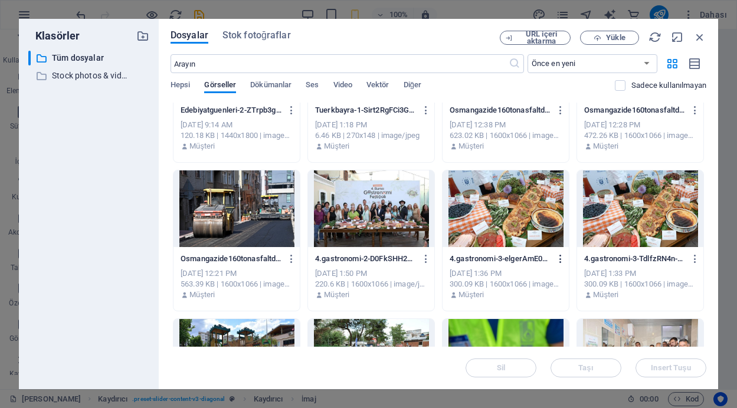
click at [559, 259] on icon "button" at bounding box center [560, 259] width 11 height 11
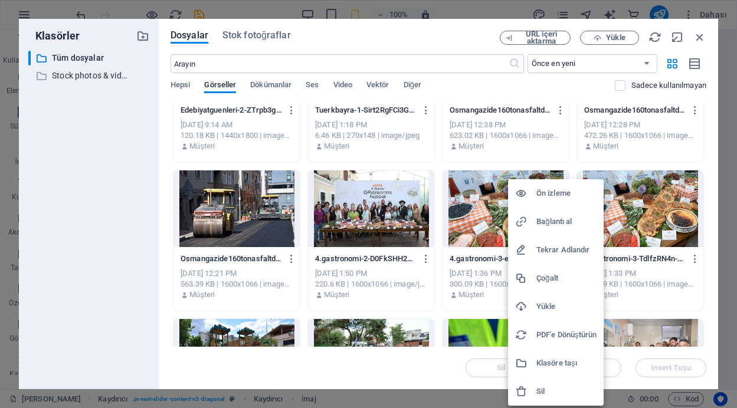
click at [541, 392] on h6 "Sil" at bounding box center [566, 392] width 60 height 14
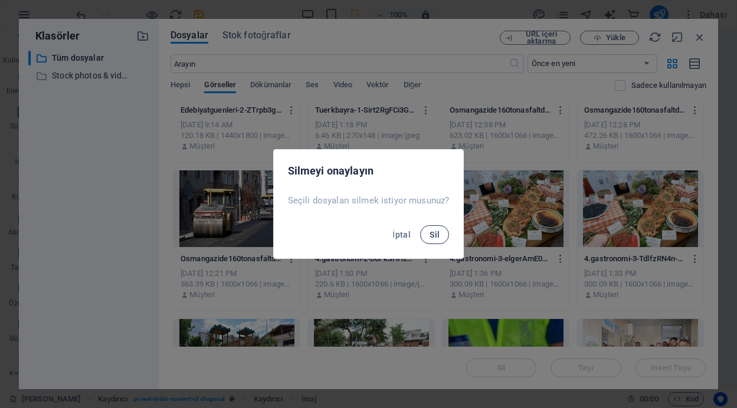
click at [435, 232] on span "Sil" at bounding box center [434, 234] width 10 height 9
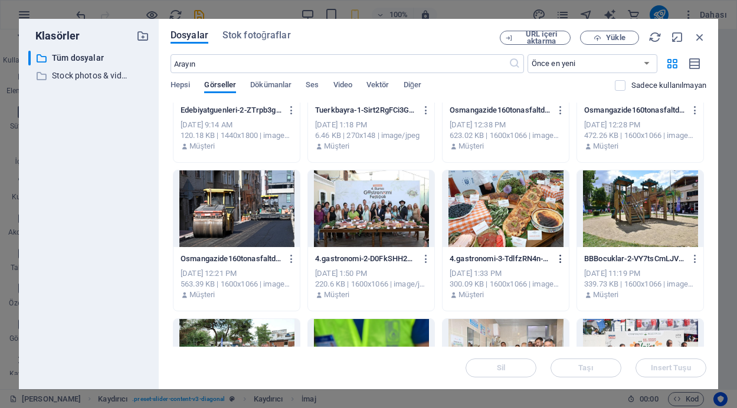
click at [558, 257] on icon "button" at bounding box center [560, 259] width 11 height 11
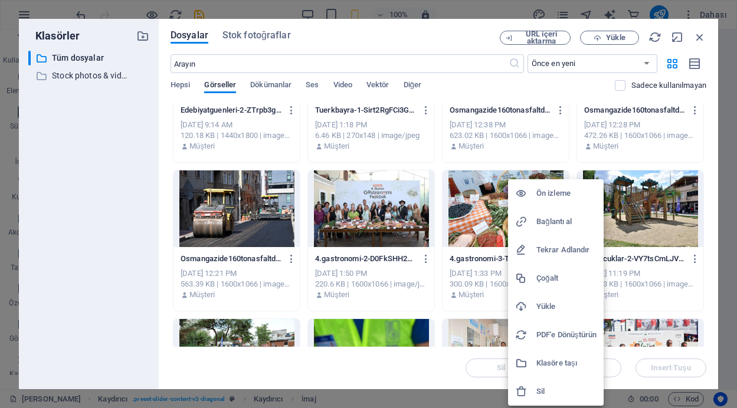
click at [546, 389] on h6 "Sil" at bounding box center [566, 392] width 60 height 14
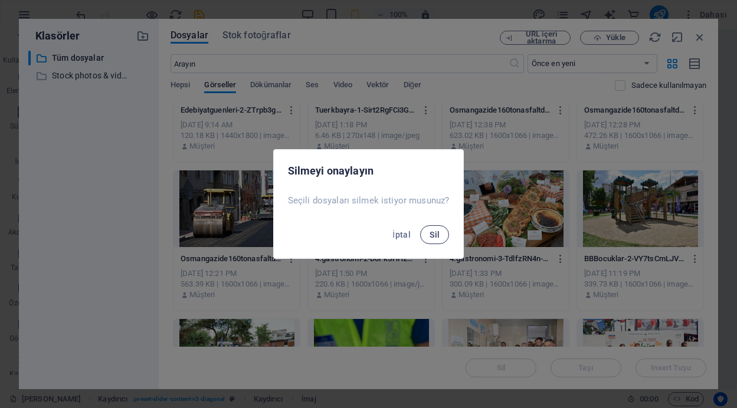
click at [437, 232] on span "Sil" at bounding box center [434, 234] width 10 height 9
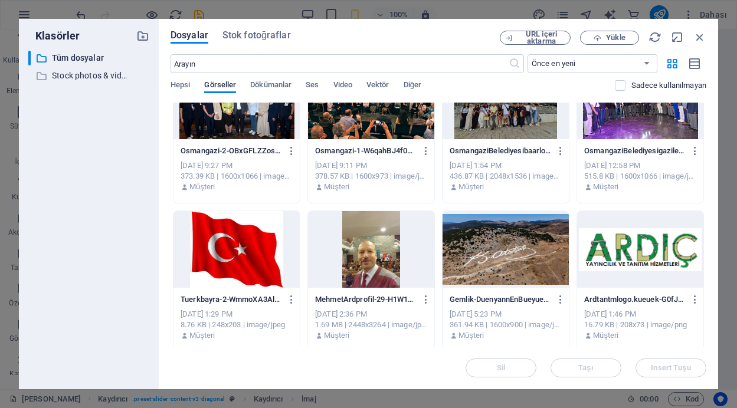
scroll to position [1077, 0]
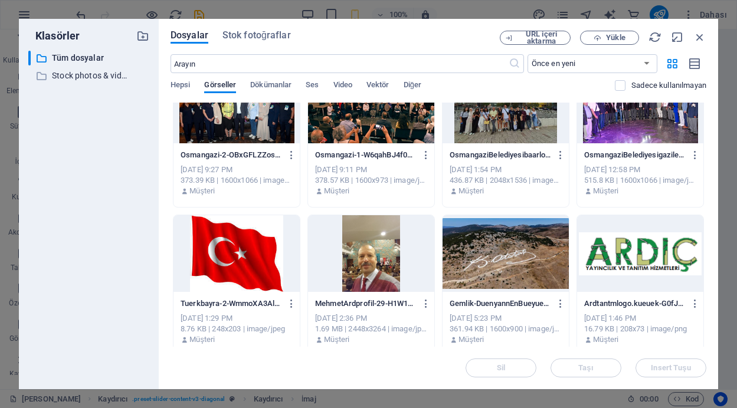
click at [503, 258] on div at bounding box center [505, 253] width 126 height 77
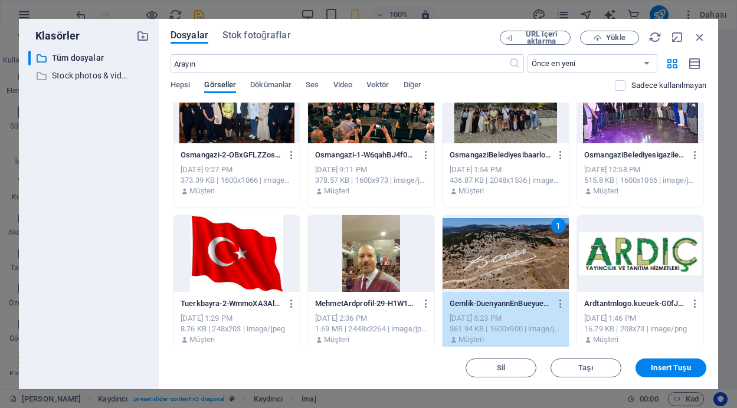
drag, startPoint x: 503, startPoint y: 258, endPoint x: 318, endPoint y: 290, distance: 187.5
click at [503, 258] on div "1" at bounding box center [505, 253] width 126 height 77
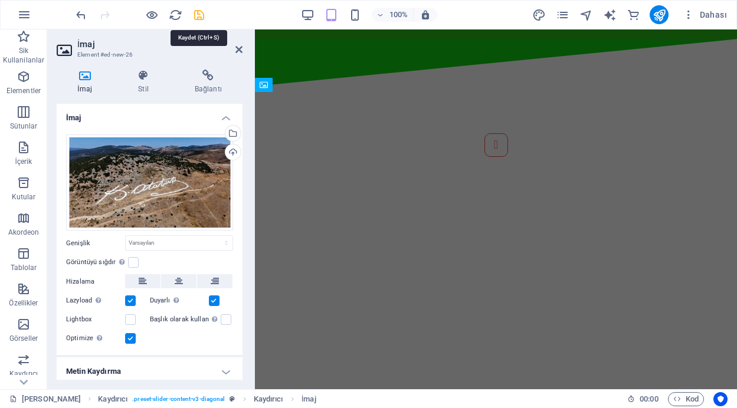
click at [198, 14] on icon "save" at bounding box center [199, 15] width 14 height 14
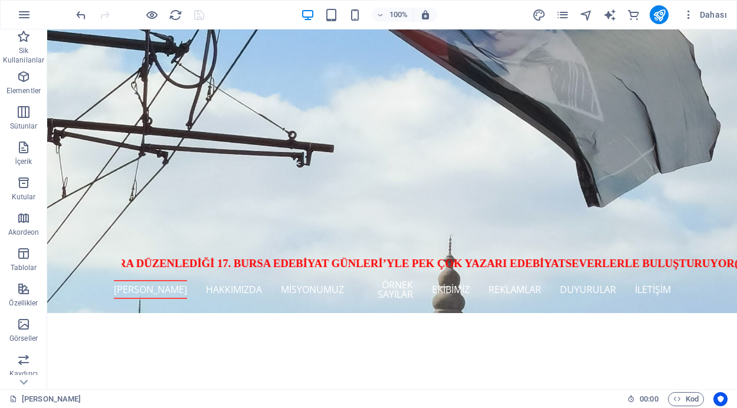
scroll to position [386, 0]
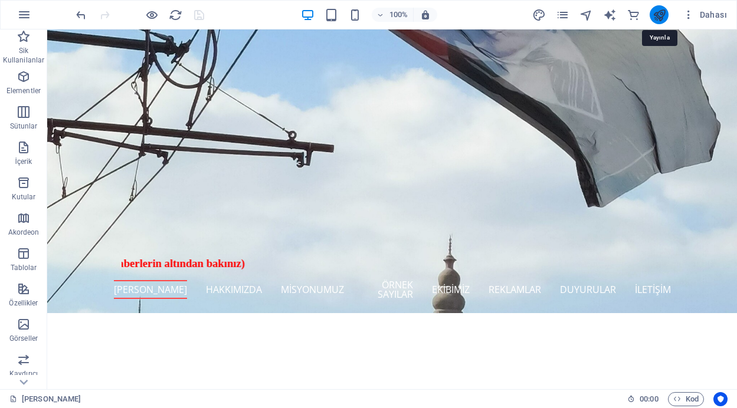
click at [658, 16] on icon "publish" at bounding box center [659, 15] width 14 height 14
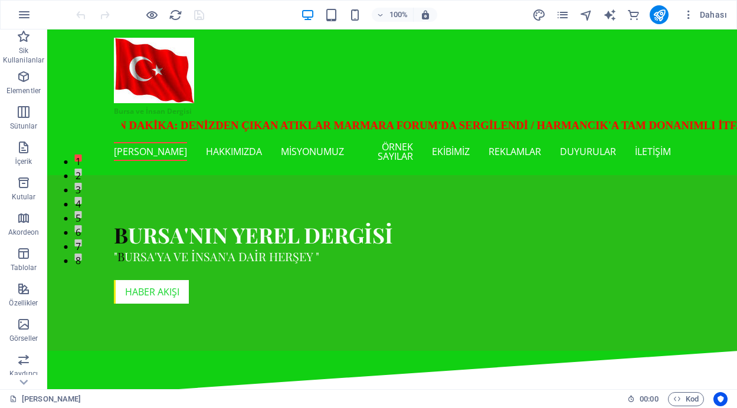
scroll to position [328, 0]
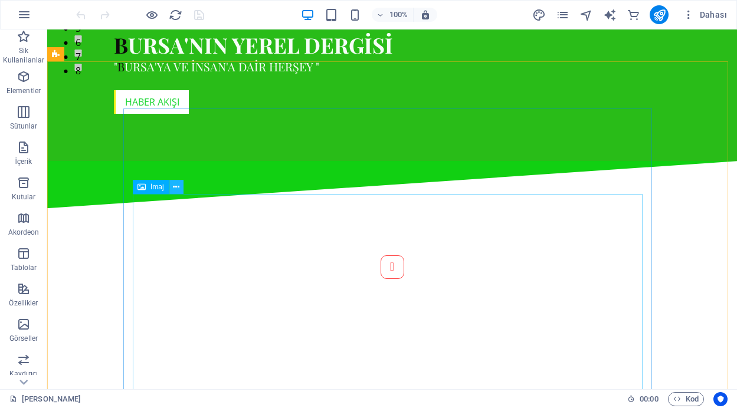
click at [179, 189] on icon at bounding box center [176, 187] width 6 height 12
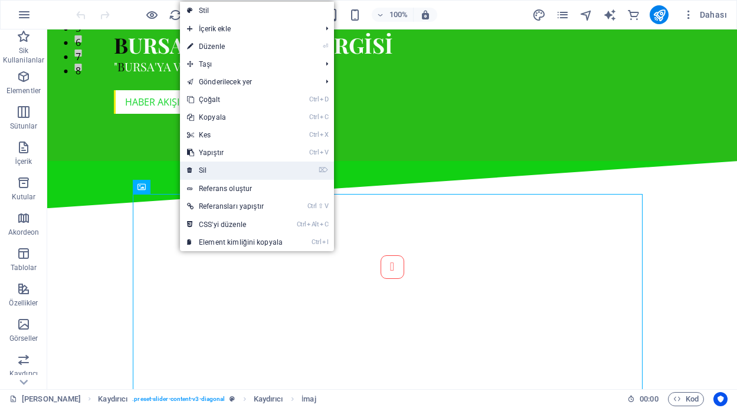
drag, startPoint x: 218, startPoint y: 166, endPoint x: 169, endPoint y: 137, distance: 57.2
click at [218, 166] on link "⌦ Sil" at bounding box center [235, 171] width 110 height 18
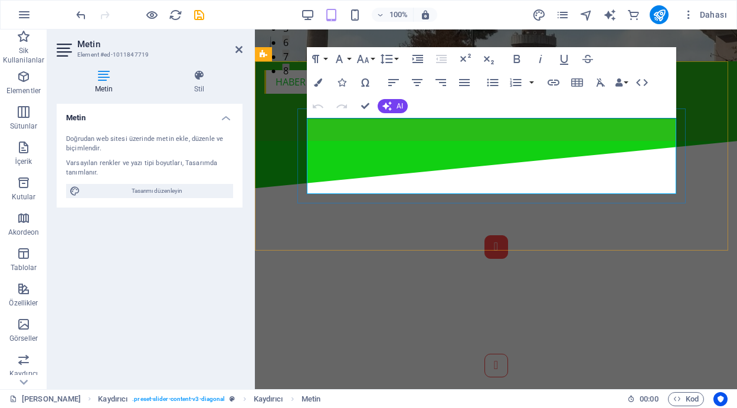
click at [484, 235] on button "Content Slider" at bounding box center [496, 247] width 24 height 24
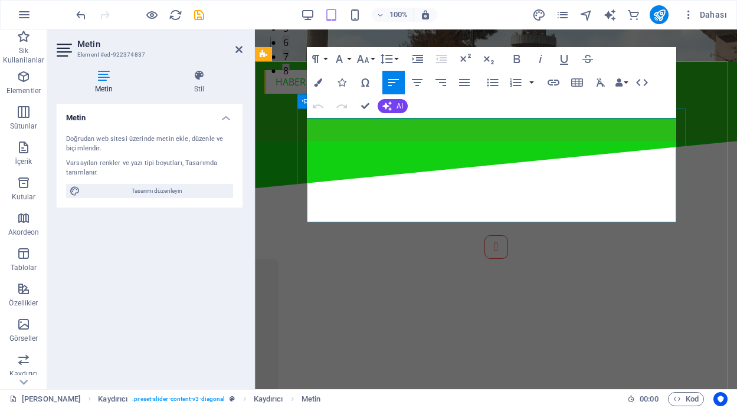
drag, startPoint x: 335, startPoint y: 201, endPoint x: 306, endPoint y: 200, distance: 28.3
copy span "(Haberin devamı)"
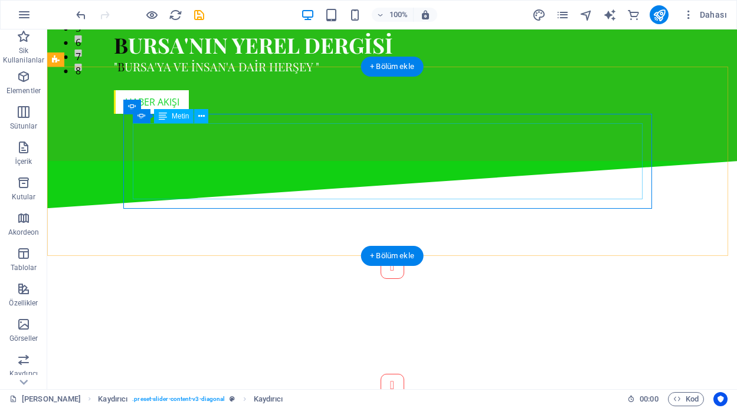
scroll to position [323, 0]
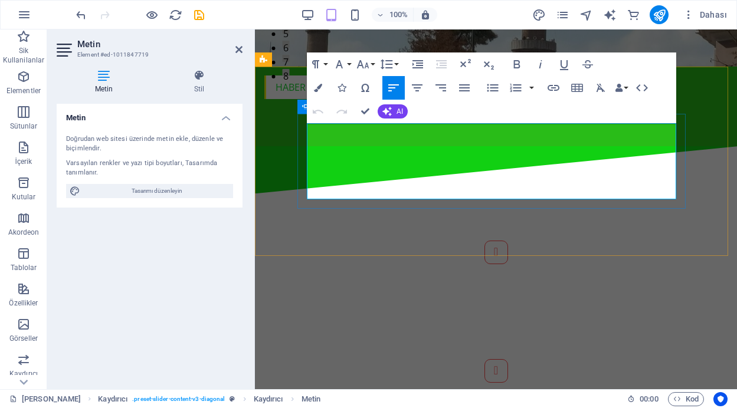
drag, startPoint x: 376, startPoint y: 178, endPoint x: 305, endPoint y: 177, distance: 70.8
click at [304, 241] on div "Osmangazi’de [DATE] [PERSON_NAME] Günü etkinliği Osmangazi Belediyesi, çağımızı…" at bounding box center [495, 312] width 397 height 142
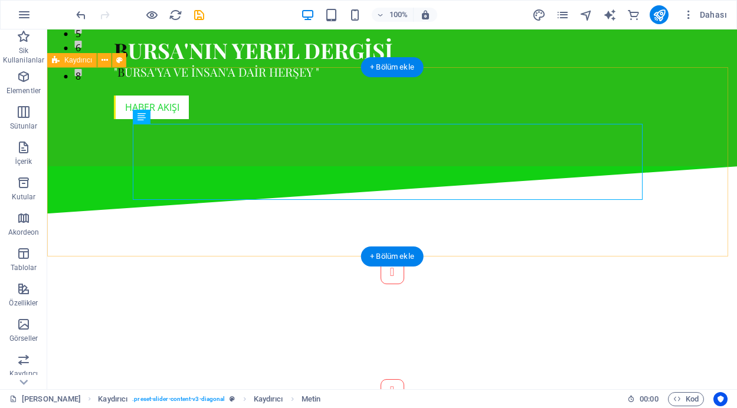
scroll to position [322, 0]
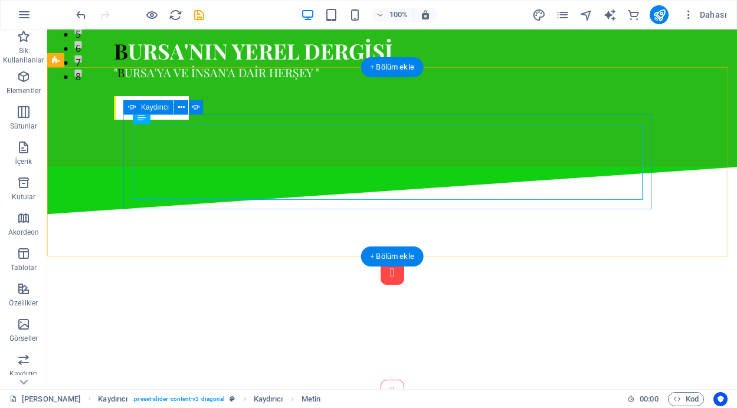
click at [381, 261] on button "Content Slider" at bounding box center [393, 273] width 24 height 24
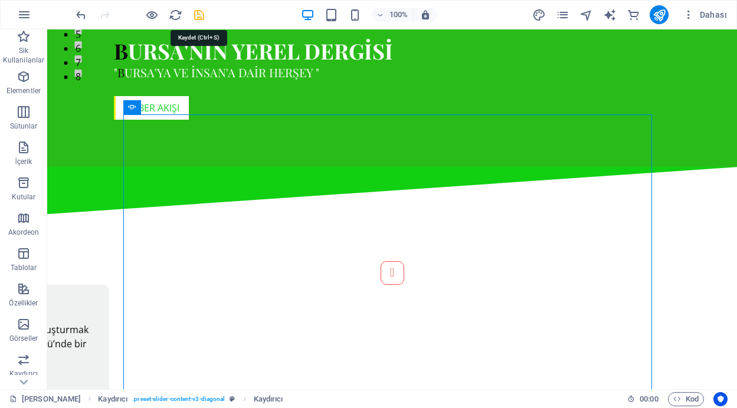
click at [198, 15] on icon "save" at bounding box center [199, 15] width 14 height 14
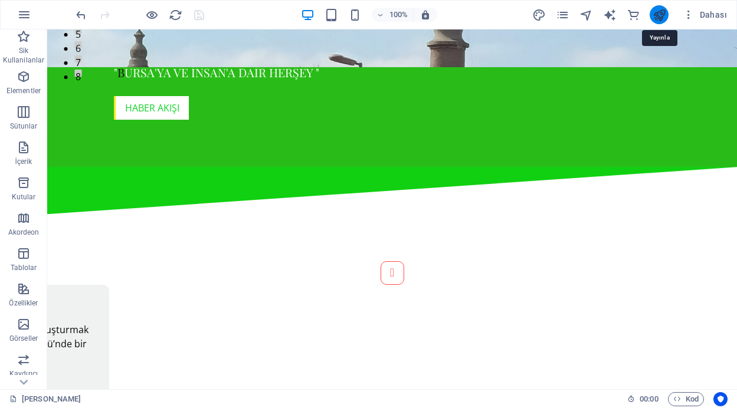
click at [661, 14] on icon "publish" at bounding box center [659, 15] width 14 height 14
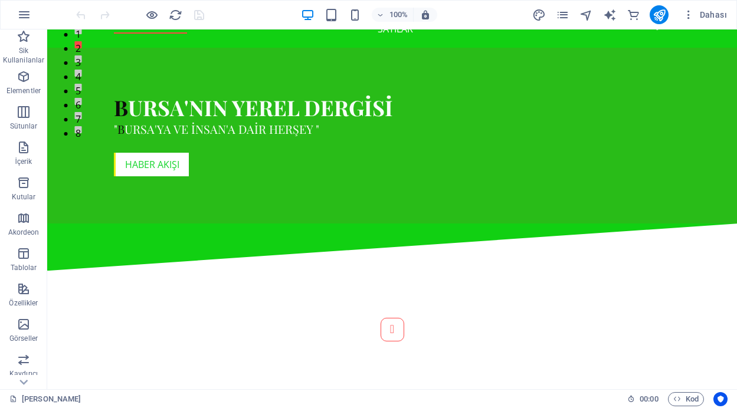
scroll to position [314, 0]
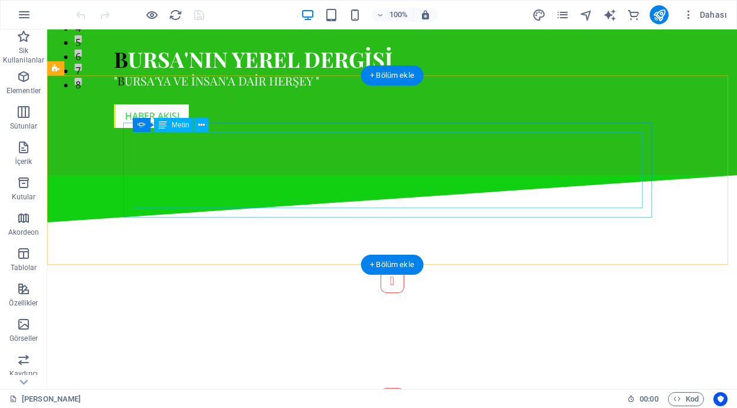
drag, startPoint x: 191, startPoint y: 187, endPoint x: 240, endPoint y: 215, distance: 55.8
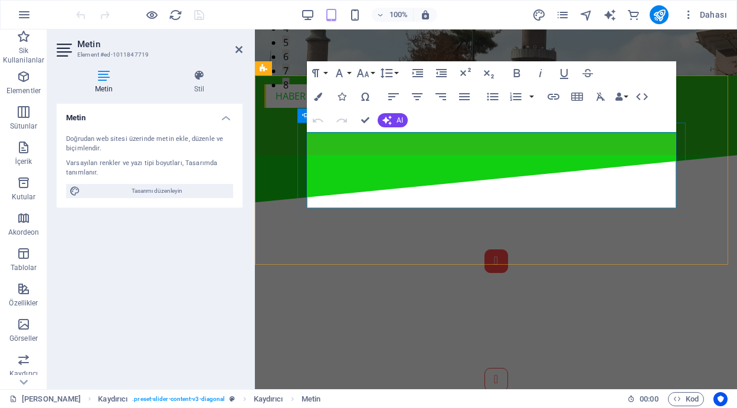
click at [484, 250] on button "Content Slider" at bounding box center [496, 262] width 24 height 24
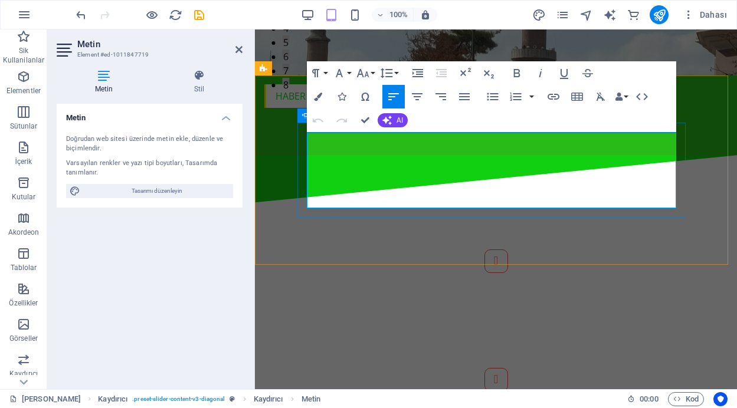
drag, startPoint x: 373, startPoint y: 188, endPoint x: 306, endPoint y: 188, distance: 67.3
click at [306, 250] on div "Osmangazi’de [DATE] [PERSON_NAME] Günü etkinliği Osmangazi Belediyesi, çağımızı…" at bounding box center [495, 321] width 397 height 142
click at [552, 98] on icon "button" at bounding box center [553, 97] width 14 height 14
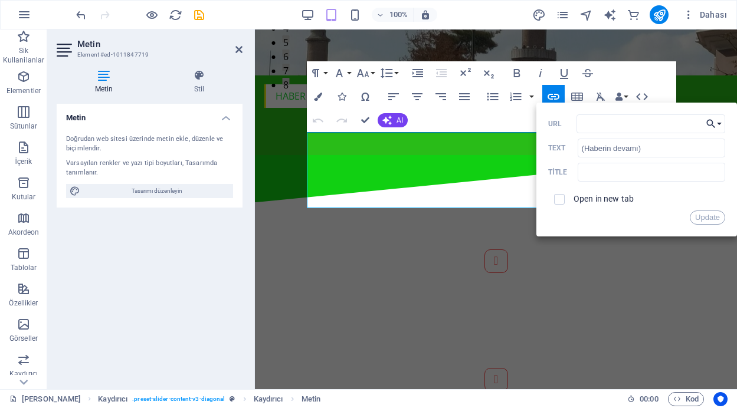
click at [719, 123] on button "Choose Link" at bounding box center [714, 123] width 22 height 19
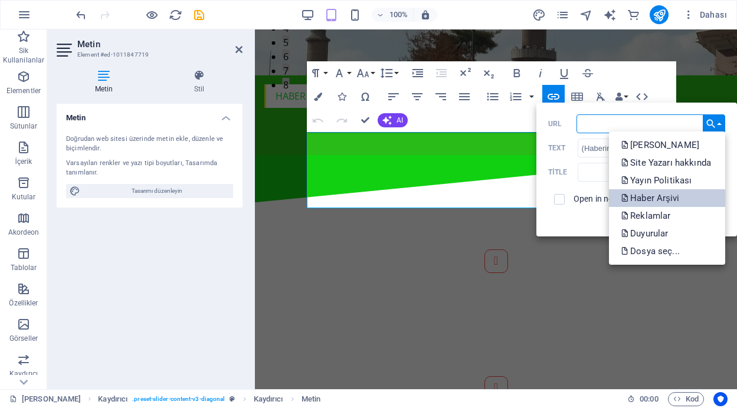
click at [654, 192] on p "Haber Arşivi" at bounding box center [651, 198] width 61 height 18
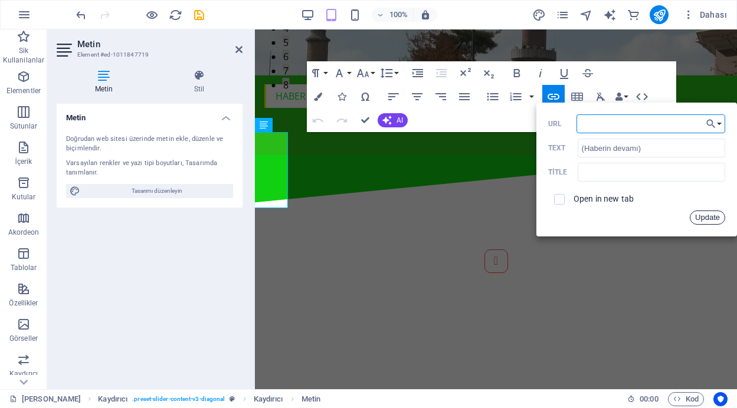
drag, startPoint x: 714, startPoint y: 213, endPoint x: 459, endPoint y: 183, distance: 256.6
click at [714, 212] on button "Update" at bounding box center [707, 218] width 35 height 14
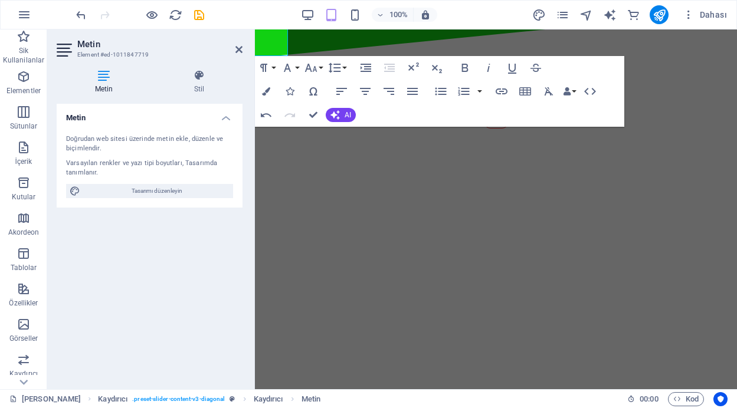
scroll to position [466, 0]
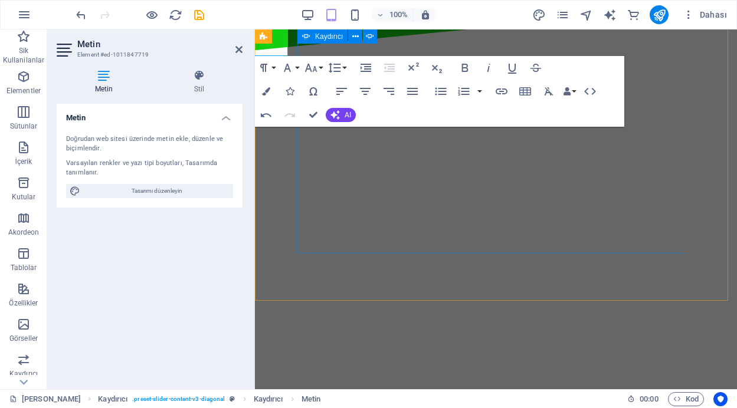
click at [484, 121] on button "Content Slider" at bounding box center [496, 109] width 24 height 24
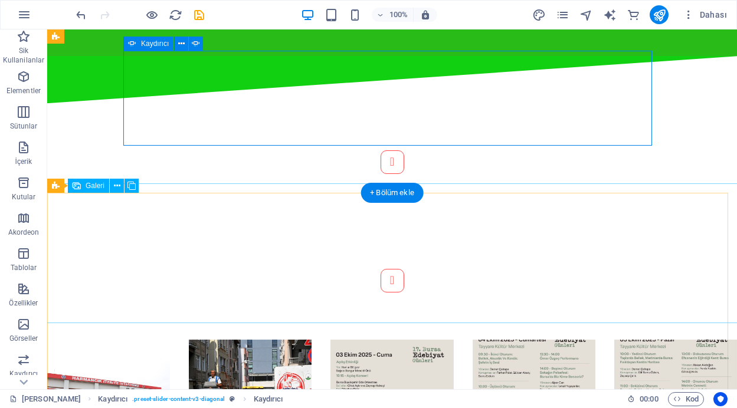
scroll to position [386, 0]
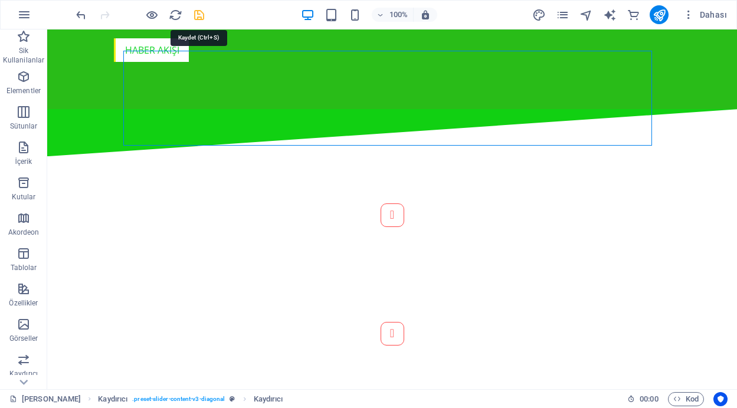
click at [199, 12] on icon "save" at bounding box center [199, 15] width 14 height 14
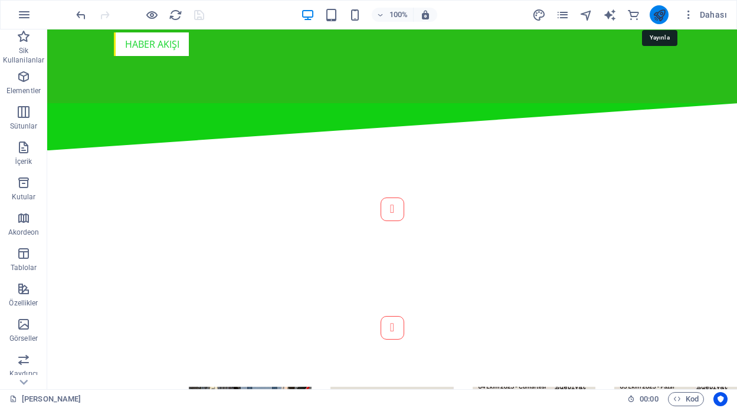
click at [654, 14] on icon "publish" at bounding box center [659, 15] width 14 height 14
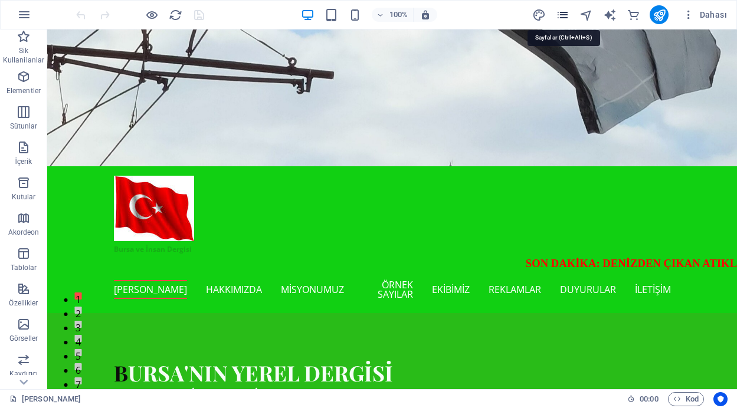
click at [564, 14] on icon "pages" at bounding box center [563, 15] width 14 height 14
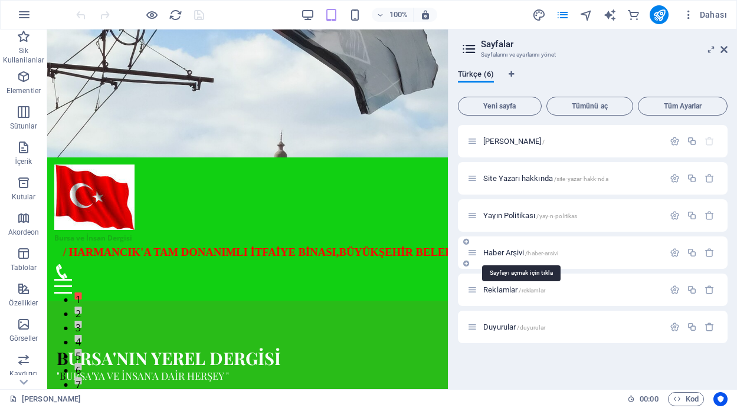
click at [504, 254] on span "Haber Arşivi /haber-arsivi" at bounding box center [520, 252] width 75 height 9
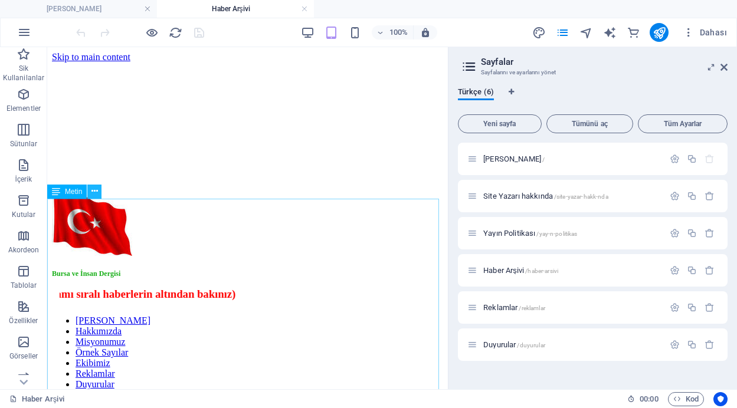
click at [96, 189] on icon at bounding box center [94, 191] width 6 height 12
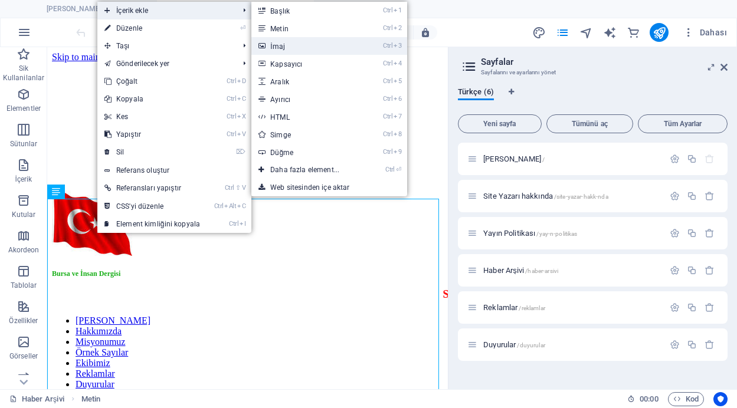
click at [284, 48] on link "Ctrl 3 İmaj" at bounding box center [307, 46] width 112 height 18
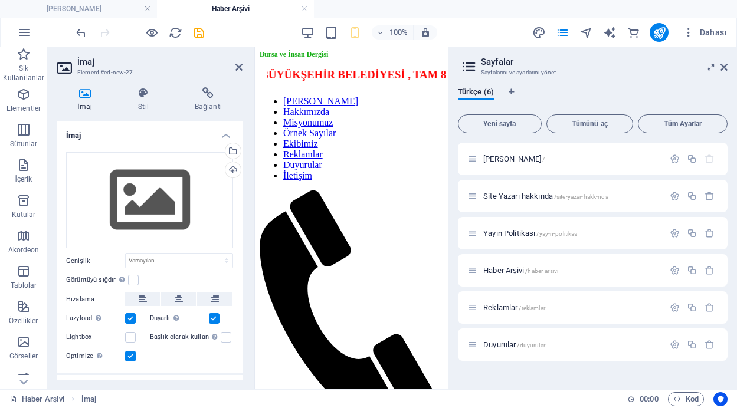
scroll to position [178, 0]
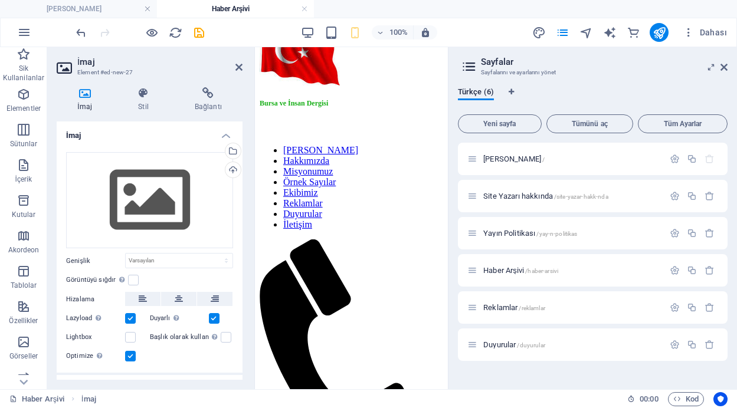
drag, startPoint x: 340, startPoint y: 225, endPoint x: 332, endPoint y: 185, distance: 40.8
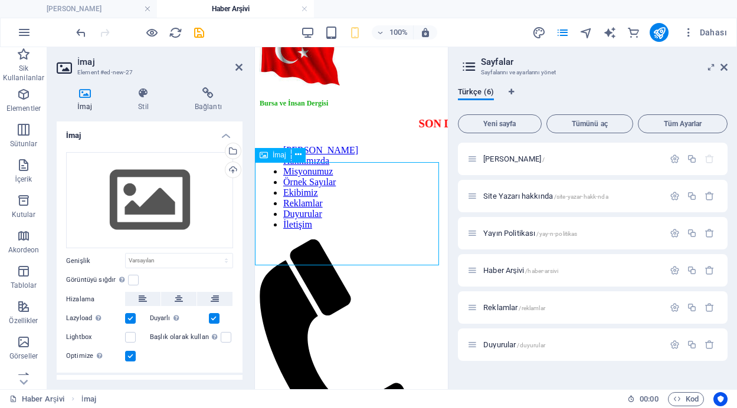
scroll to position [58, 0]
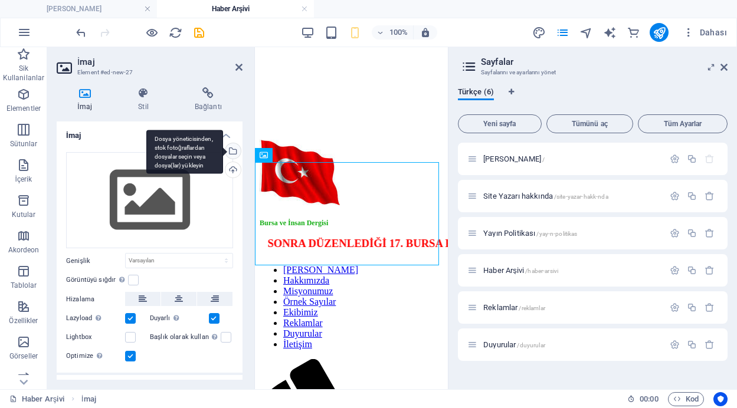
click at [231, 151] on div "Dosya yöneticisinden, stok fotoğraflardan dosyalar seçin veya dosya(lar) yükley…" at bounding box center [232, 152] width 18 height 18
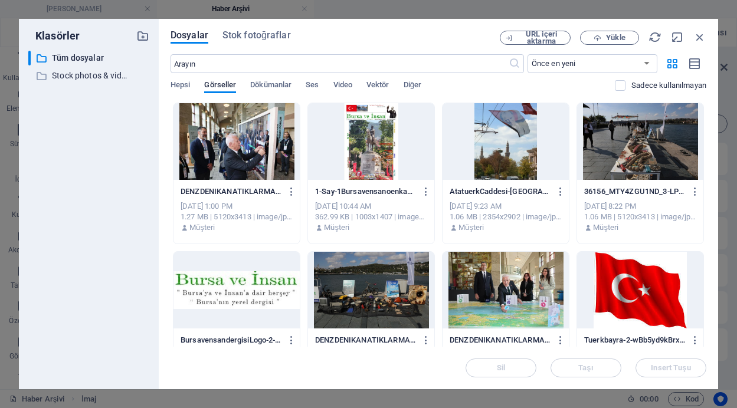
drag, startPoint x: 706, startPoint y: 117, endPoint x: 713, endPoint y: 144, distance: 27.3
click at [713, 144] on div "Dosyalar Stok fotoğraflar URL içeri aktarma Yükle ​ Önce en yeni Önce en eski A…" at bounding box center [438, 204] width 559 height 370
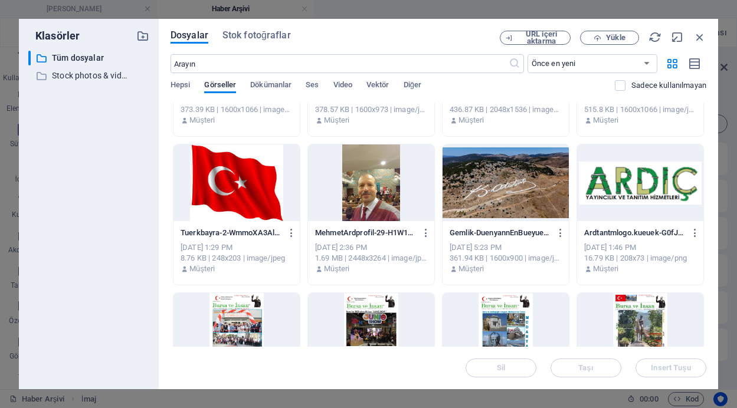
scroll to position [1136, 0]
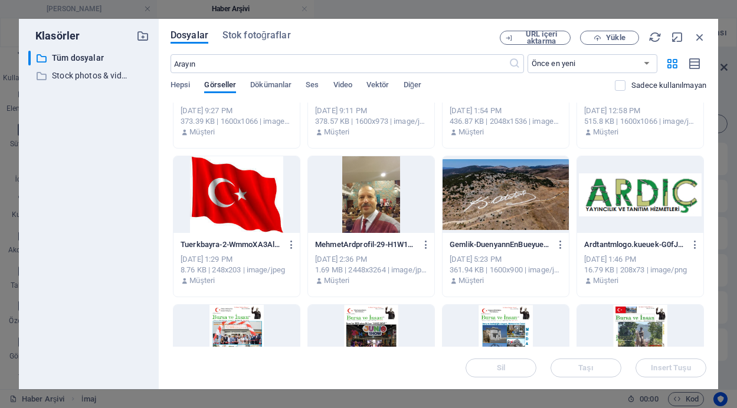
click at [498, 204] on div at bounding box center [505, 194] width 126 height 77
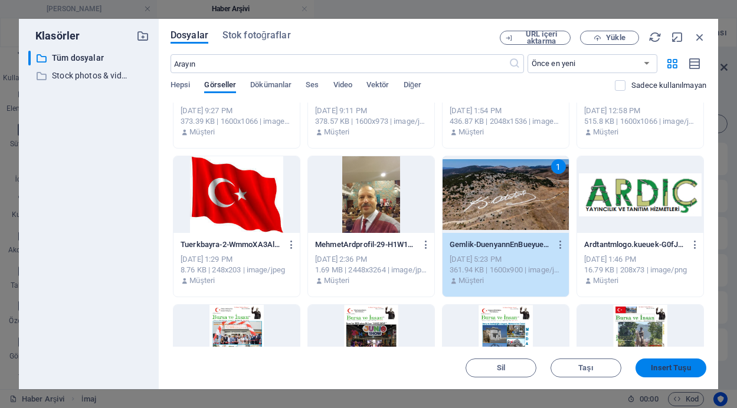
click at [677, 370] on span "Insert Tuşu" at bounding box center [671, 368] width 40 height 7
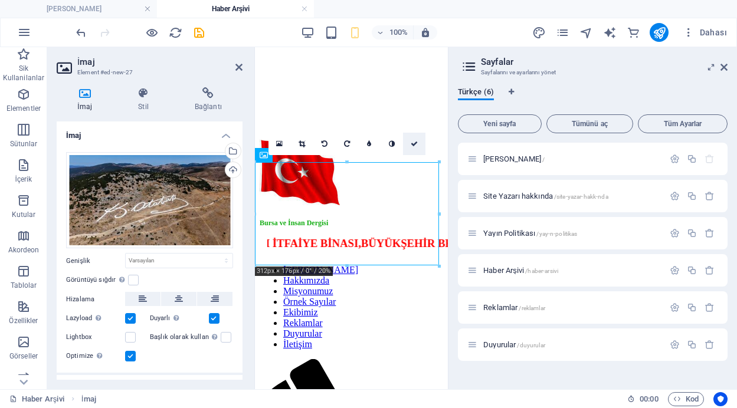
click at [414, 142] on icon at bounding box center [414, 143] width 7 height 7
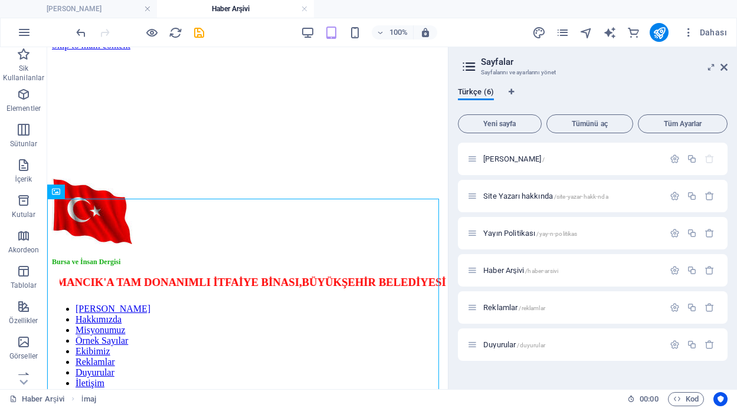
scroll to position [0, 0]
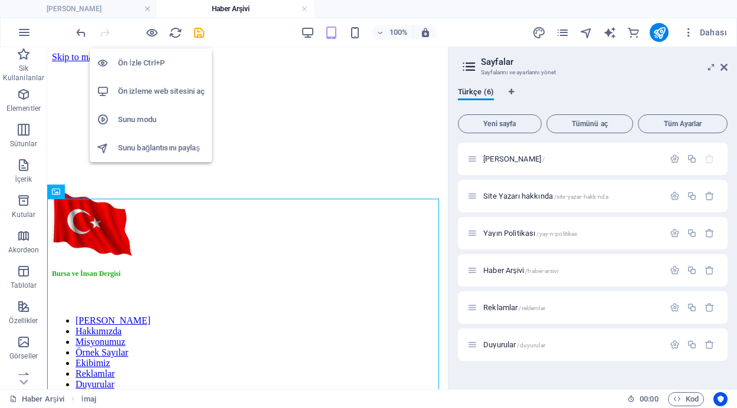
click at [143, 59] on h6 "Ön İzle Ctrl+P" at bounding box center [161, 63] width 87 height 14
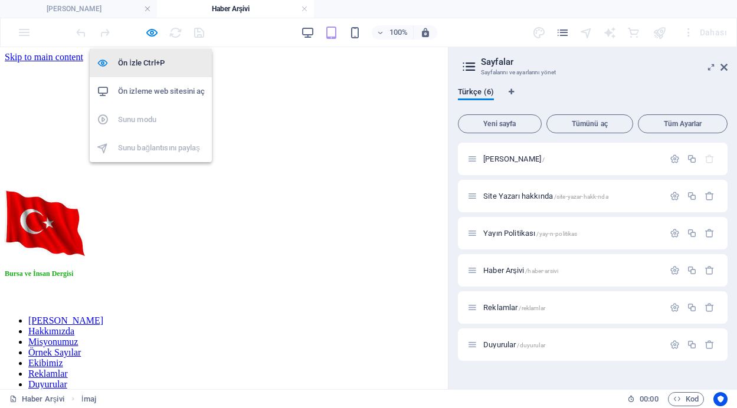
click at [143, 59] on h6 "Ön İzle Ctrl+P" at bounding box center [161, 63] width 87 height 14
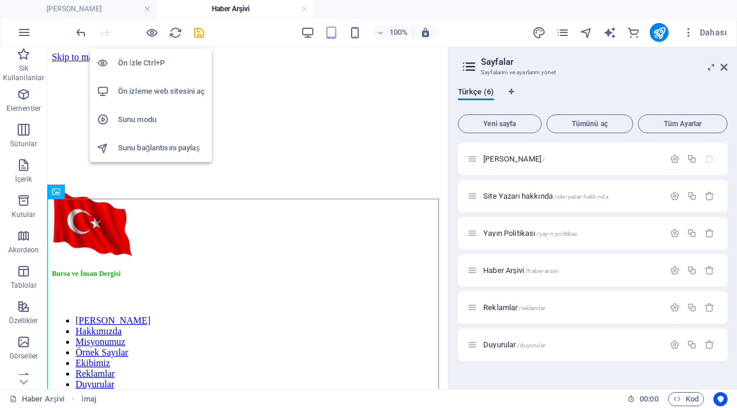
click at [140, 60] on h6 "Ön İzle Ctrl+P" at bounding box center [161, 63] width 87 height 14
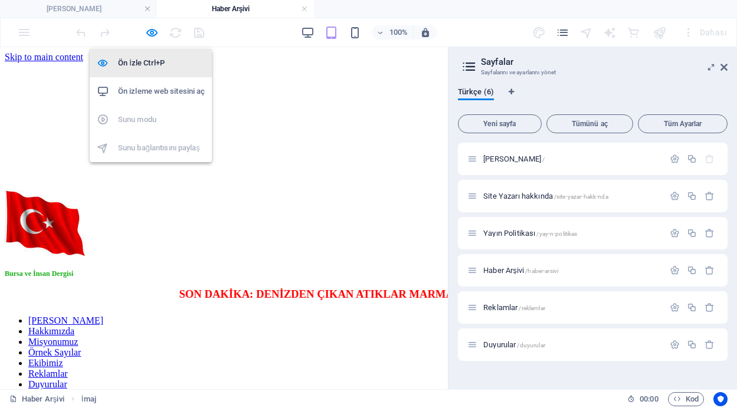
click at [140, 59] on h6 "Ön İzle Ctrl+P" at bounding box center [161, 63] width 87 height 14
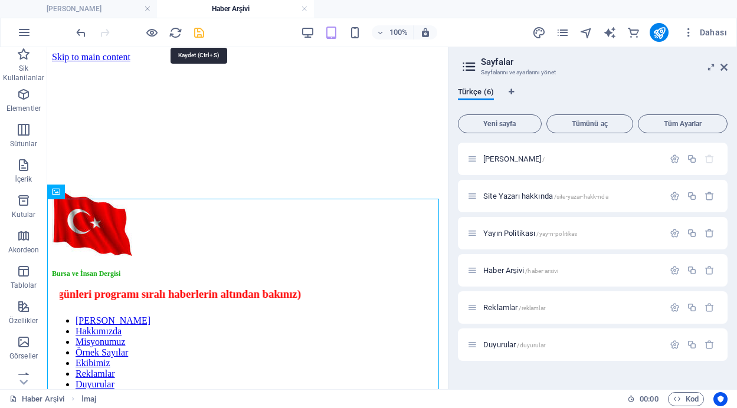
click at [196, 28] on icon "save" at bounding box center [199, 33] width 14 height 14
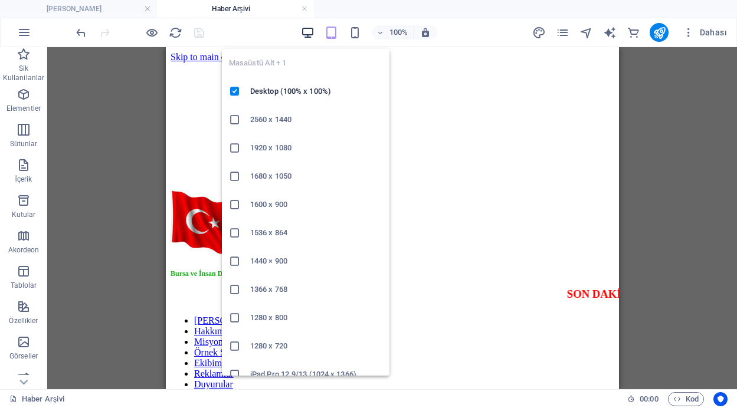
click at [306, 29] on icon "button" at bounding box center [308, 33] width 14 height 14
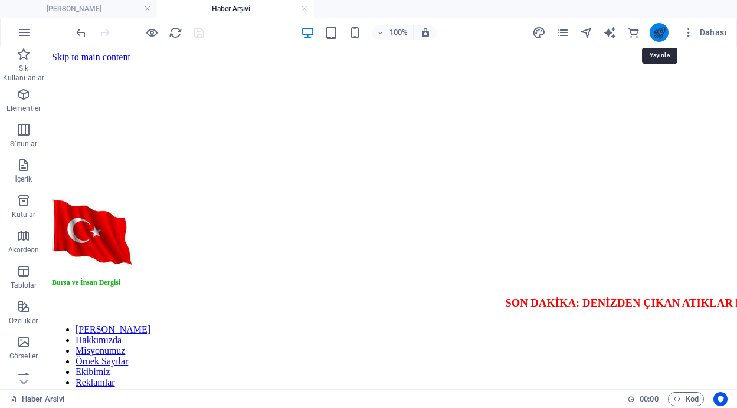
click at [660, 30] on icon "publish" at bounding box center [659, 33] width 14 height 14
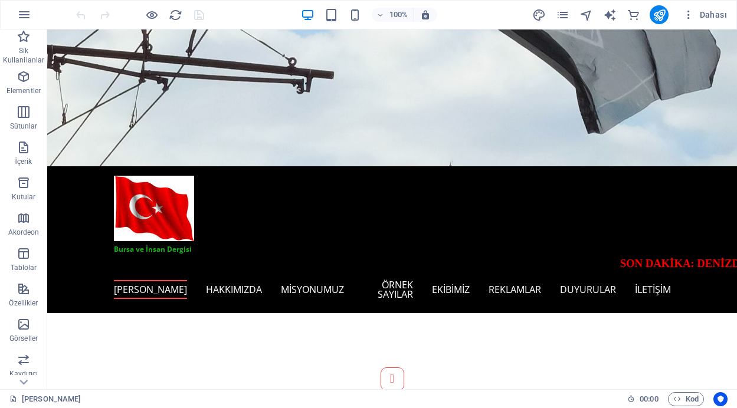
scroll to position [144, 0]
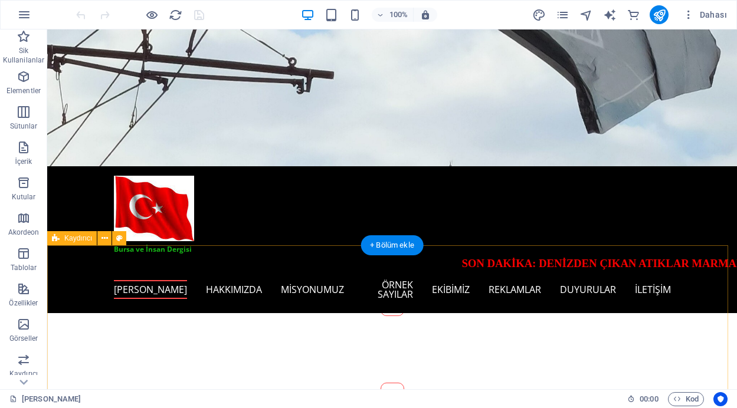
click at [284, 261] on div "Osmangazi’de [DATE] [PERSON_NAME] Günü etkinliği Osmangazi Belediyesi, çağımızı…" at bounding box center [392, 349] width 690 height 208
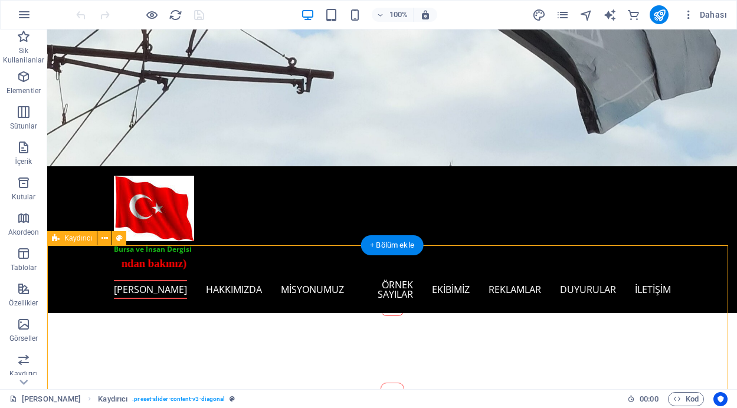
click at [284, 261] on div "Osmangazi’de [DATE] [PERSON_NAME] Günü etkinliği Osmangazi Belediyesi, çağımızı…" at bounding box center [392, 349] width 690 height 208
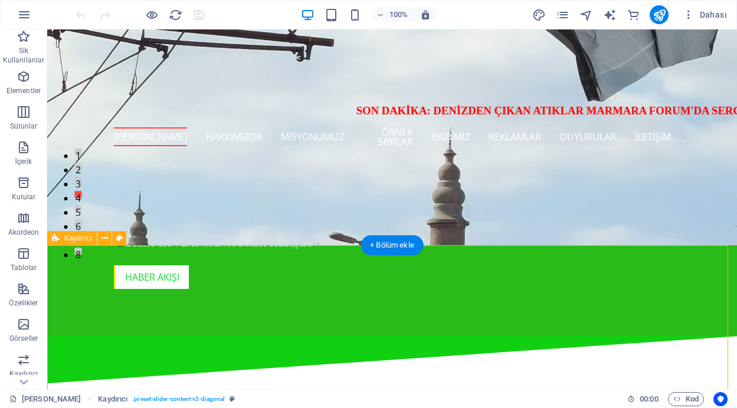
select select "region"
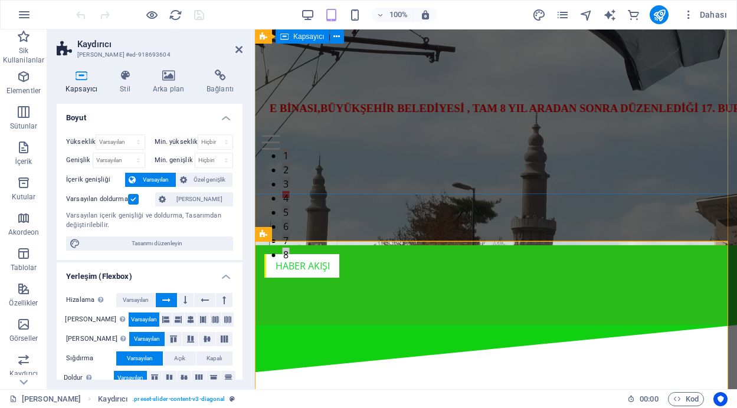
scroll to position [148, 0]
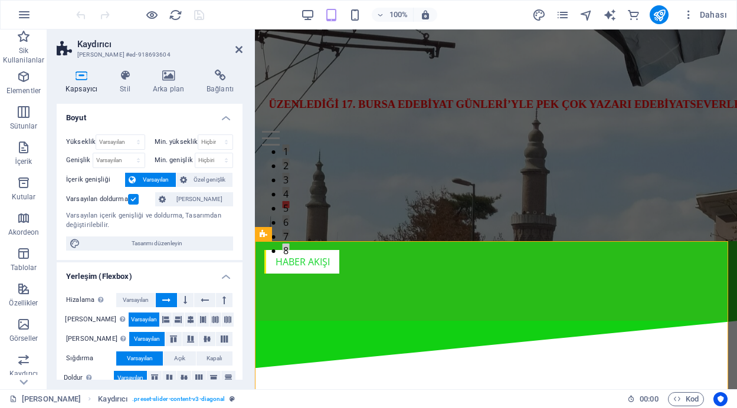
drag, startPoint x: 242, startPoint y: 124, endPoint x: 237, endPoint y: 187, distance: 63.4
click at [237, 187] on div "Kapsayıcı Stil Arka plan Bağlantı Boyut Yükseklik Varsayılan px rem % vh vw Min…" at bounding box center [149, 224] width 205 height 329
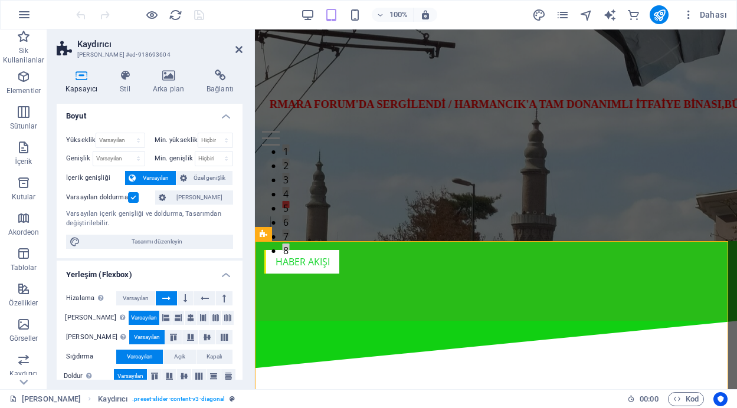
scroll to position [0, 0]
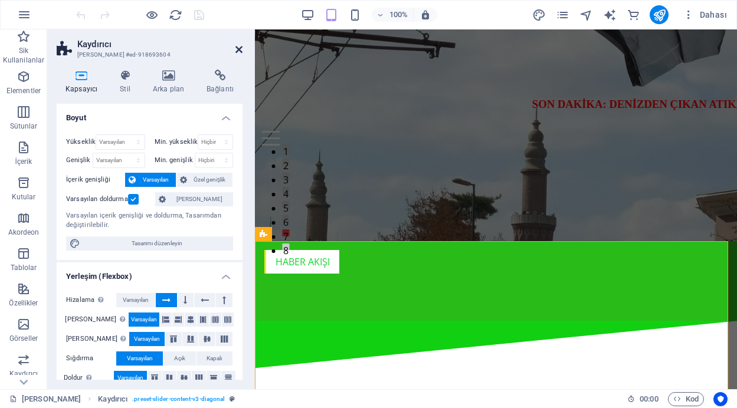
drag, startPoint x: 237, startPoint y: 50, endPoint x: 191, endPoint y: 22, distance: 53.2
click at [237, 50] on icon at bounding box center [238, 49] width 7 height 9
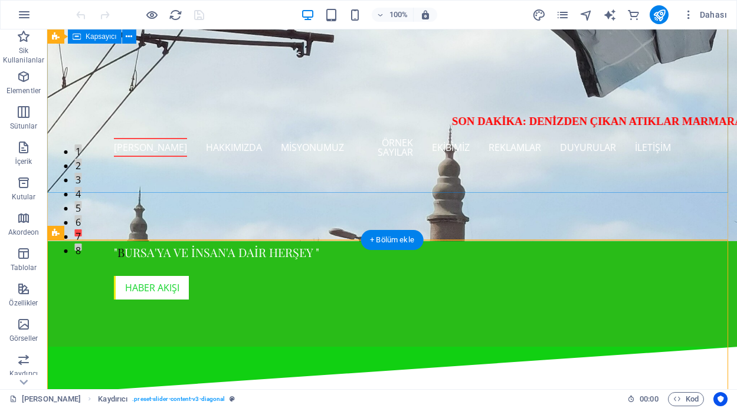
scroll to position [149, 0]
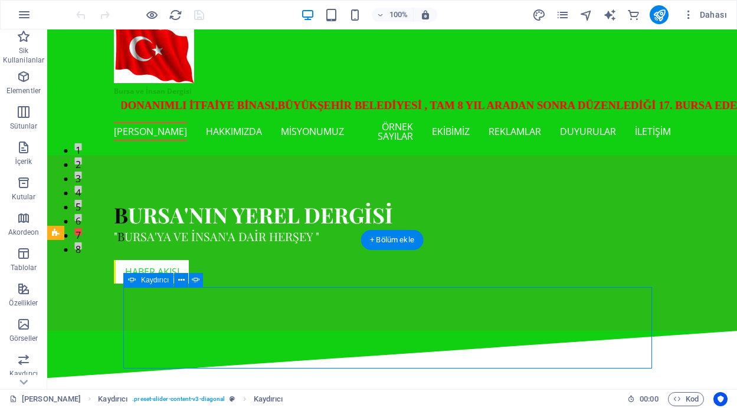
select select "ms"
select select "s"
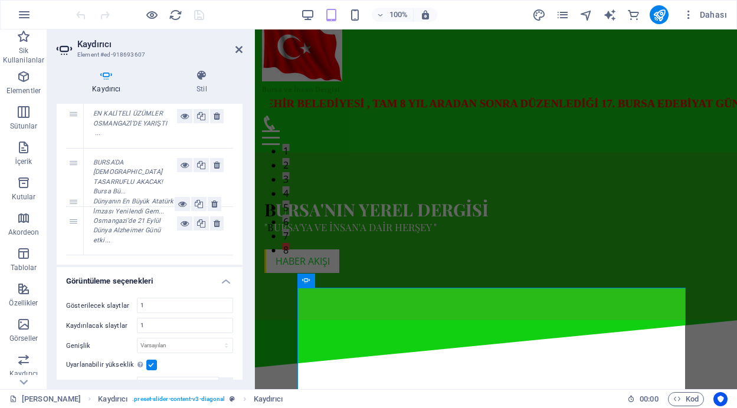
scroll to position [256, 0]
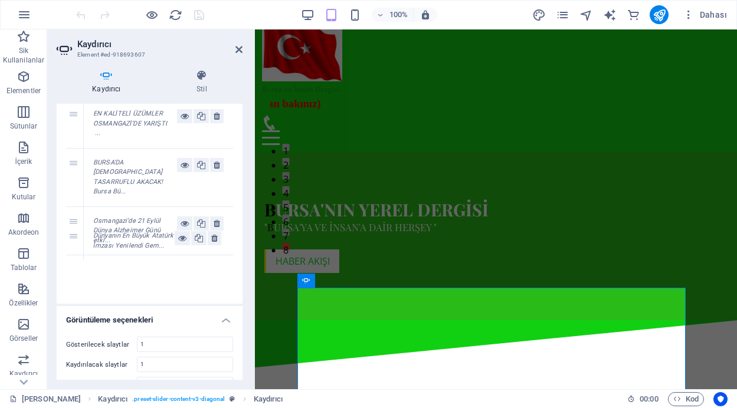
drag, startPoint x: 74, startPoint y: 217, endPoint x: 71, endPoint y: 239, distance: 22.6
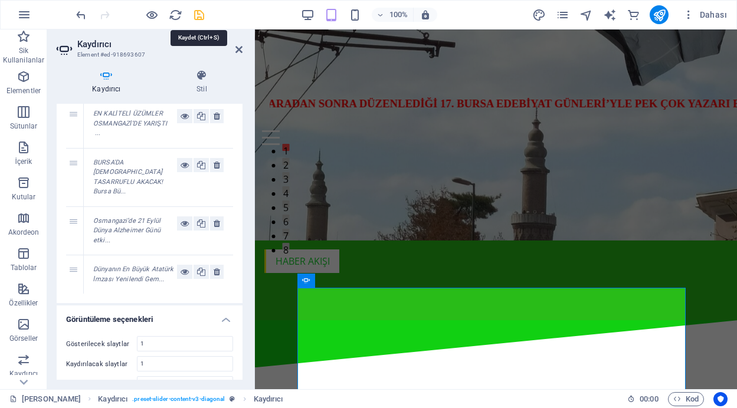
click at [200, 8] on icon "save" at bounding box center [199, 15] width 14 height 14
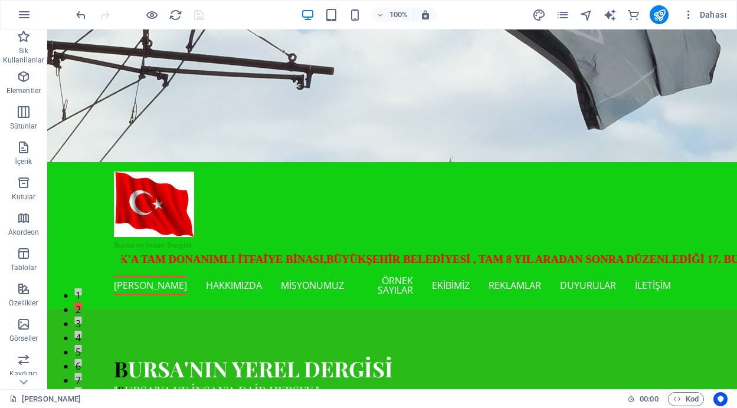
scroll to position [0, 0]
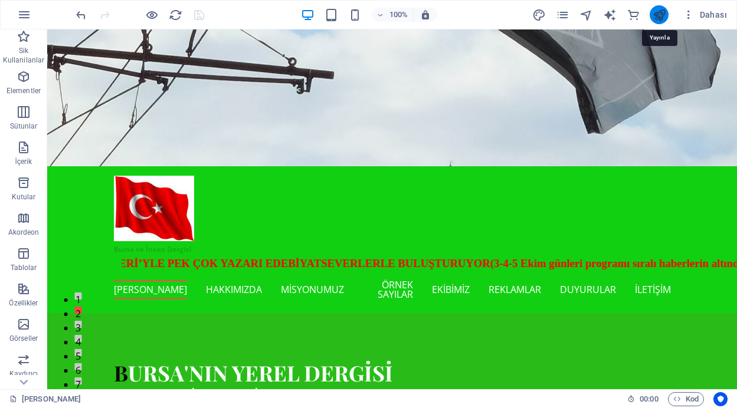
click at [660, 17] on icon "publish" at bounding box center [659, 15] width 14 height 14
